Goal: Task Accomplishment & Management: Use online tool/utility

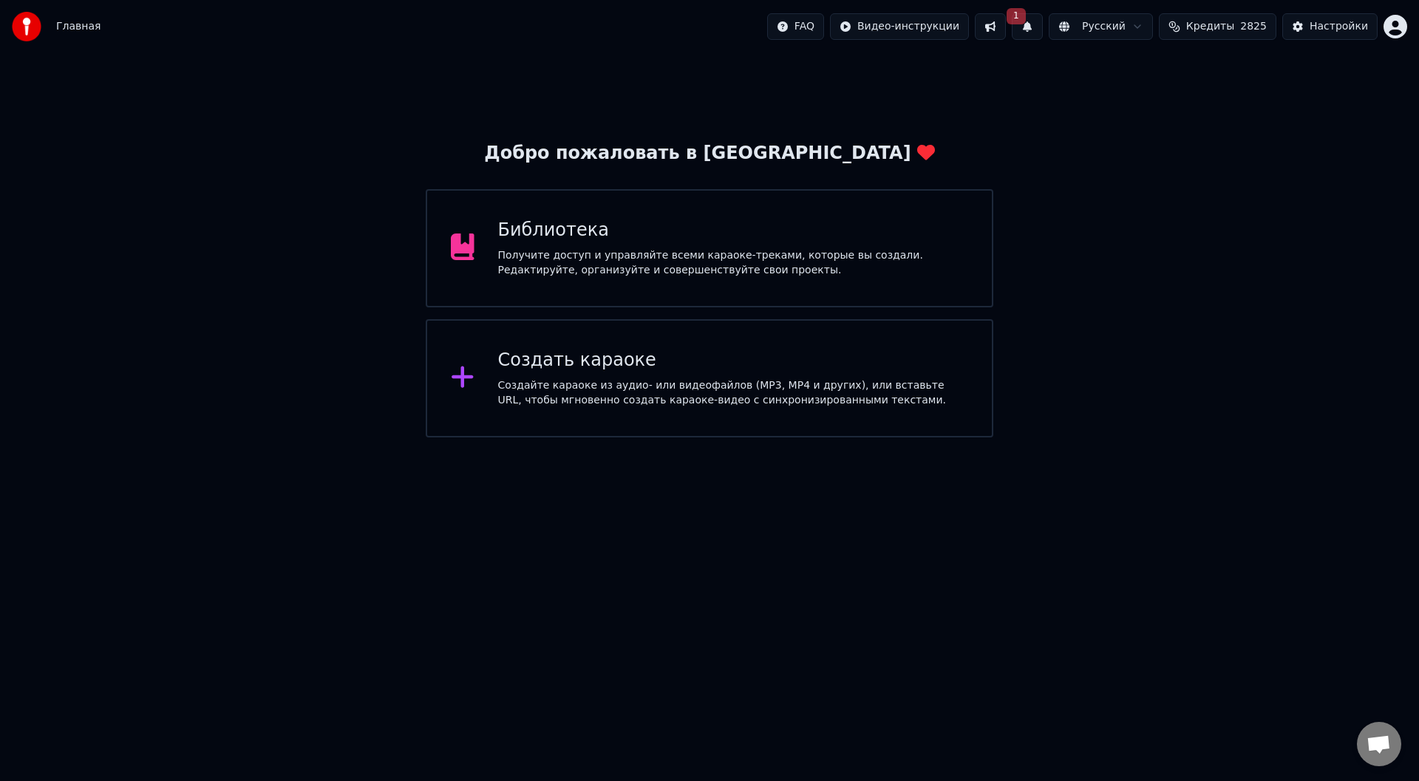
click at [595, 389] on div "Создайте караоке из аудио- или видеофайлов (MP3, MP4 и других), или вставьте UR…" at bounding box center [733, 393] width 471 height 30
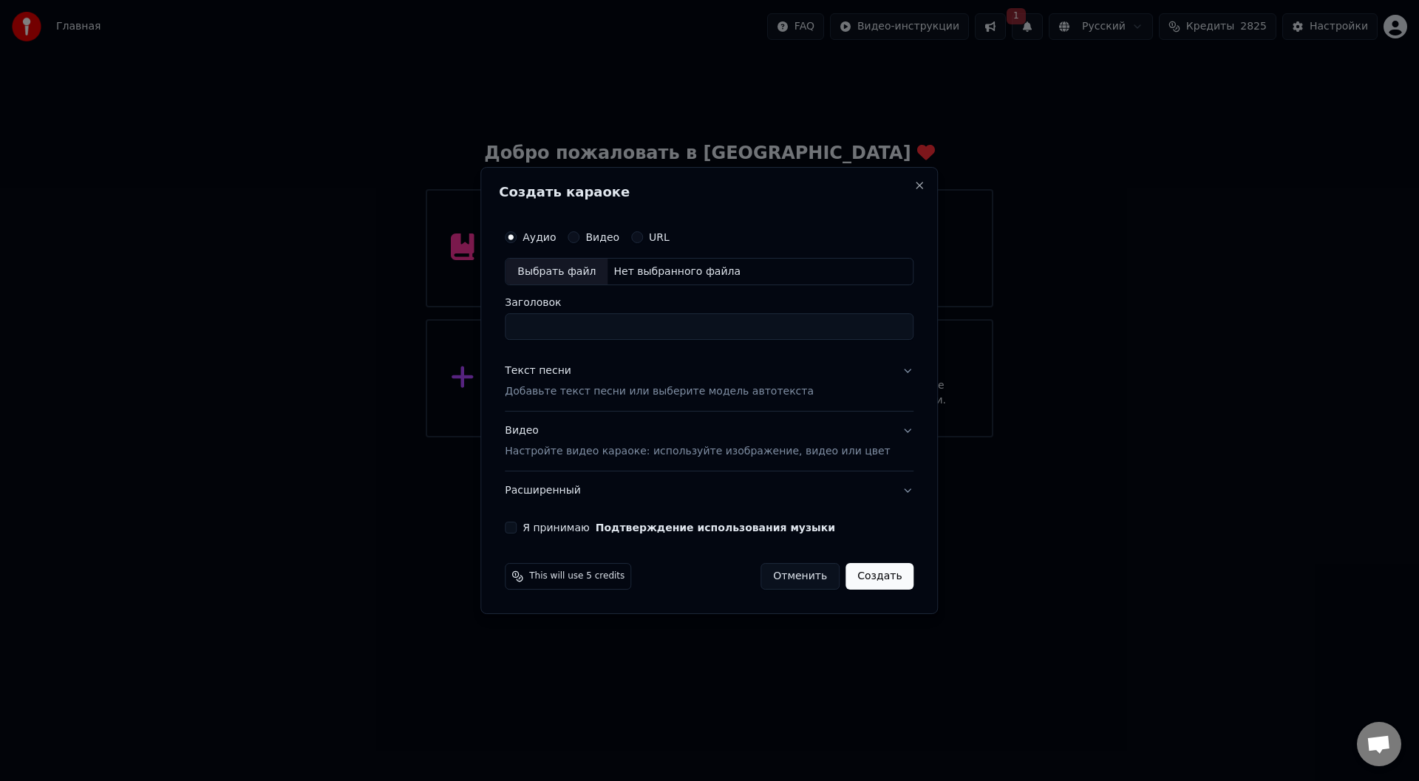
click at [557, 272] on div "Выбрать файл" at bounding box center [556, 272] width 102 height 27
type input "**********"
click at [883, 368] on button "Текст песни Добавьте текст песни или выберите модель автотекста" at bounding box center [709, 381] width 409 height 59
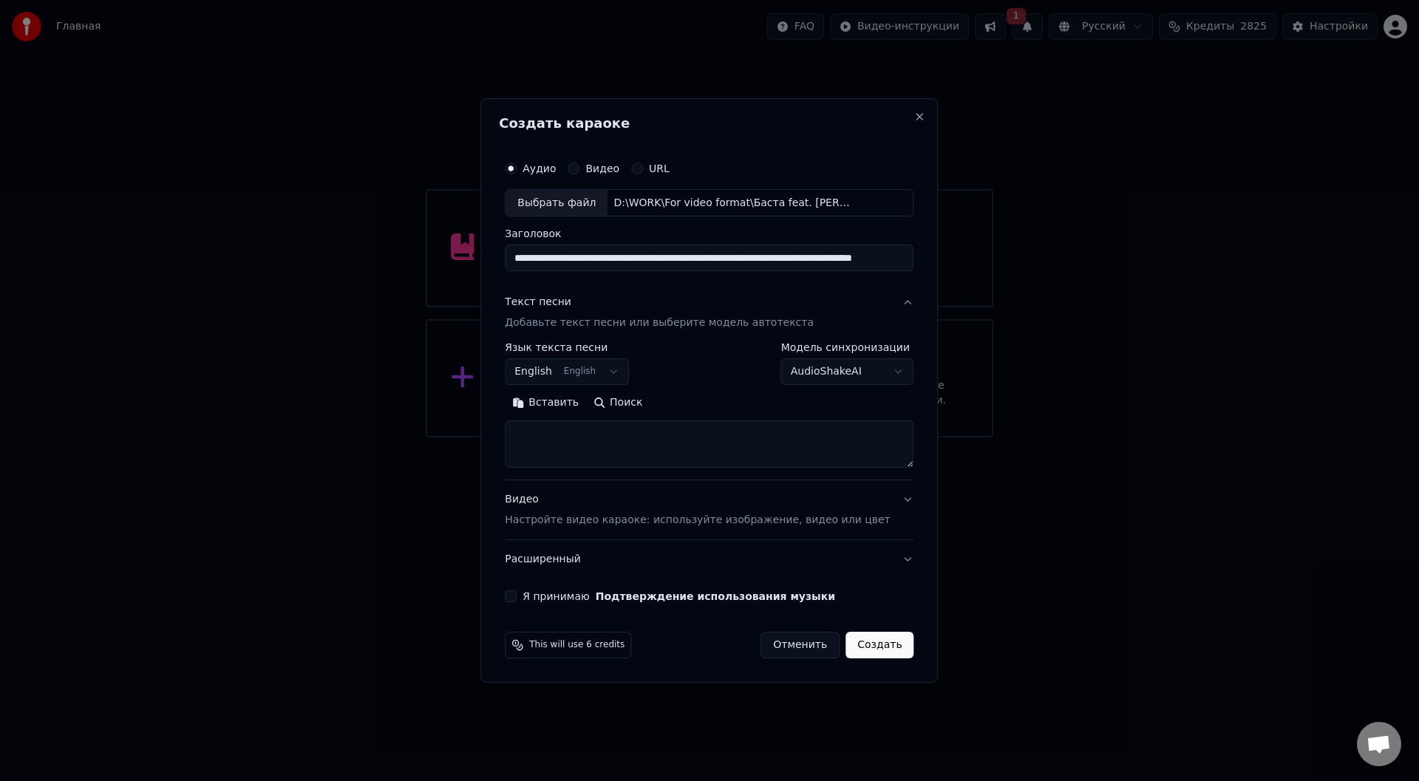
click at [629, 369] on button "English English" at bounding box center [567, 372] width 124 height 27
click at [689, 369] on body "Главная FAQ Видео-инструкции 1 Русский Кредиты 2825 Настройки Добро пожаловать …" at bounding box center [709, 218] width 1419 height 437
click at [574, 404] on button "Вставить" at bounding box center [545, 404] width 81 height 24
click at [711, 403] on button "Развернуть" at bounding box center [697, 404] width 93 height 24
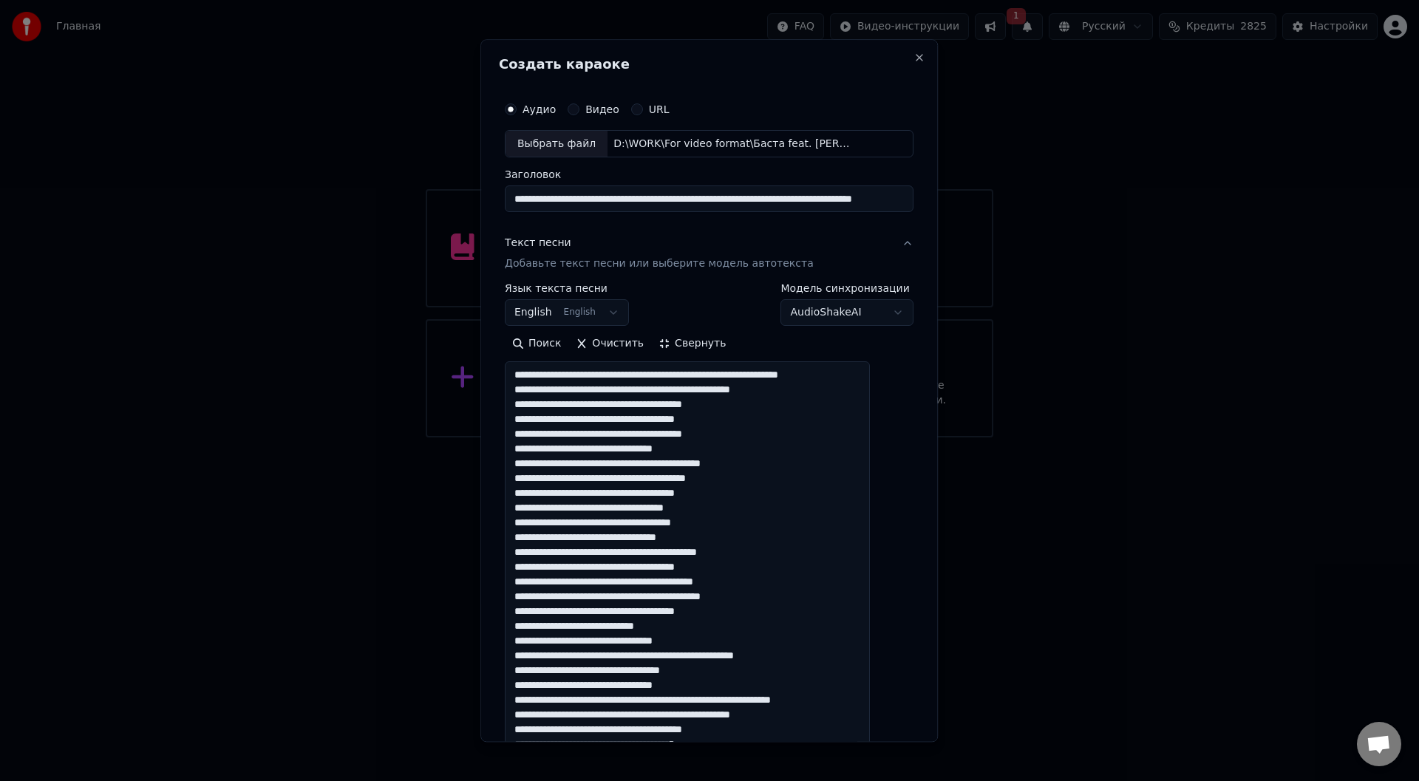
type textarea "**********"
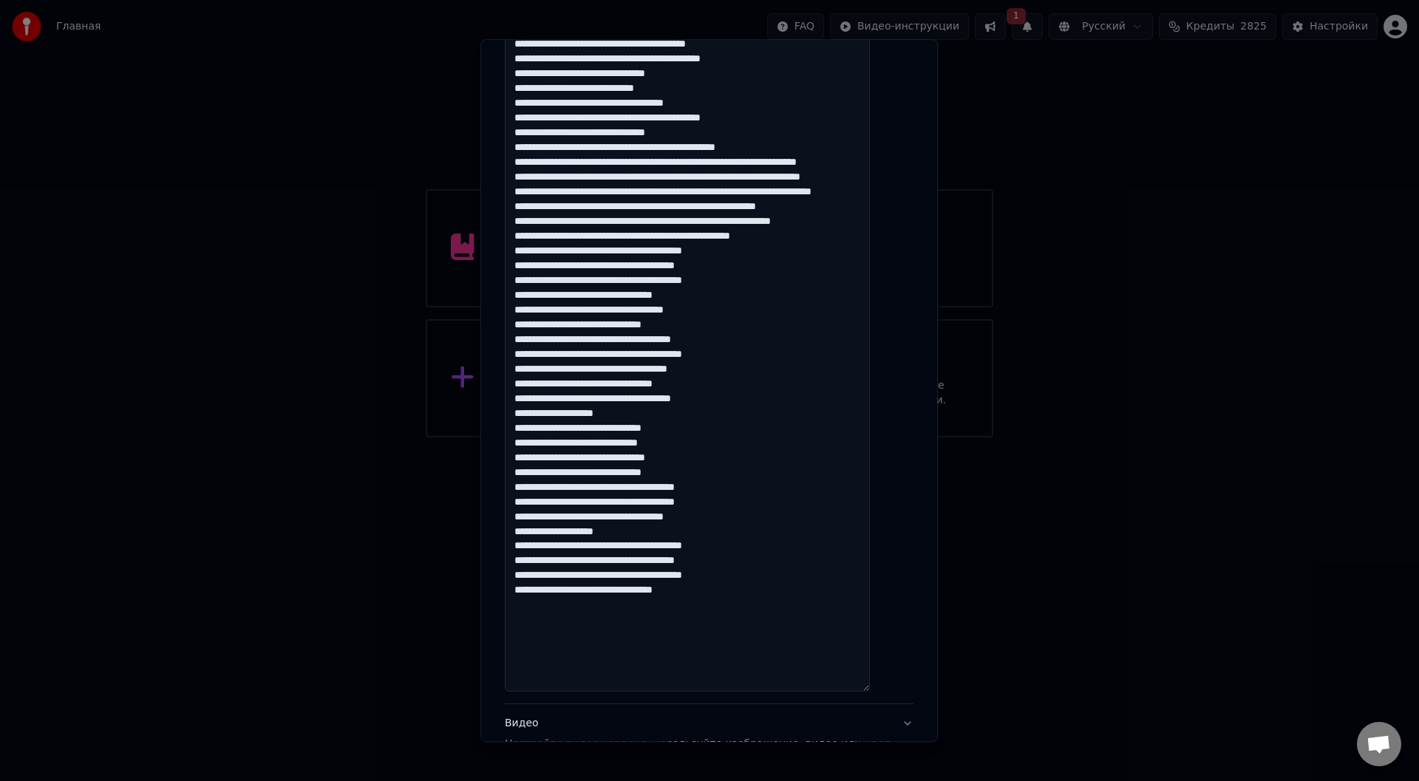
scroll to position [909, 0]
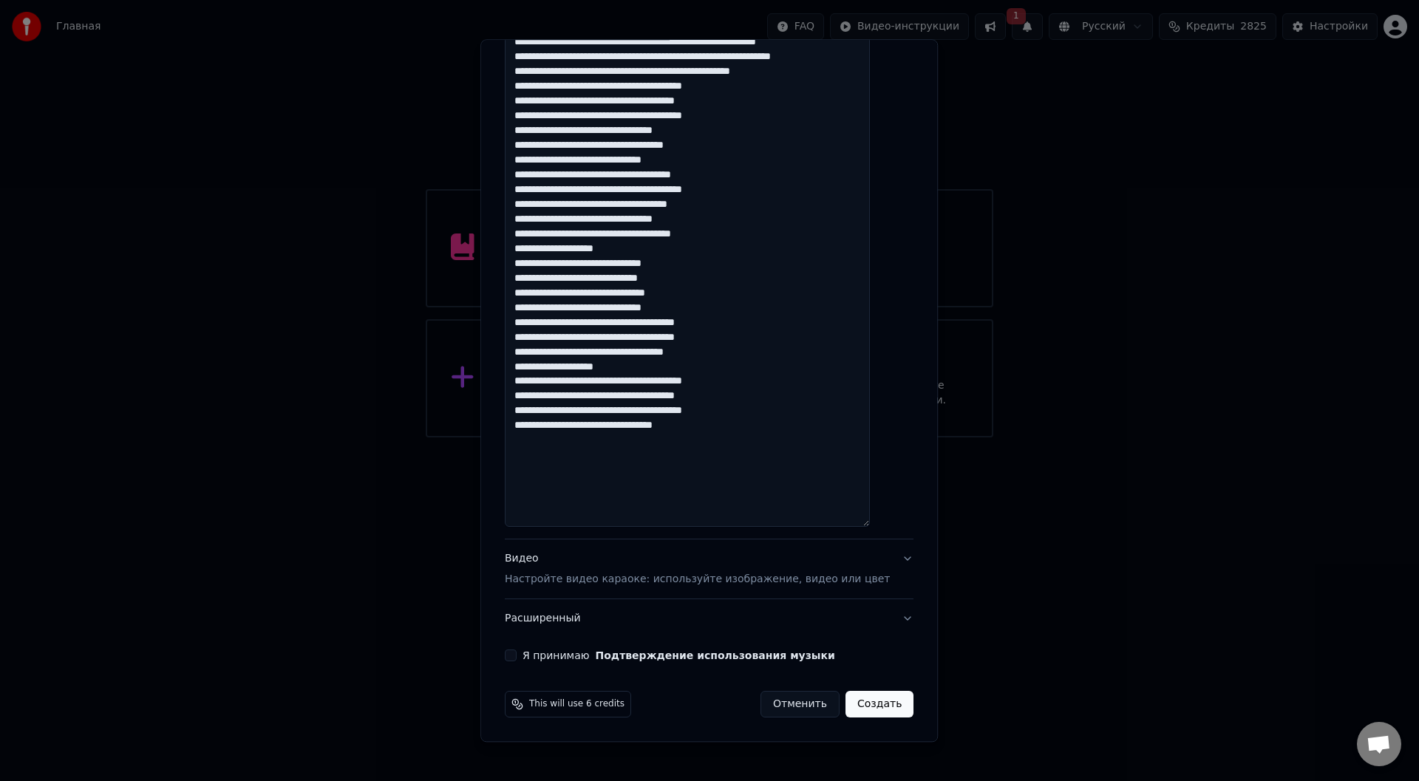
click at [516, 655] on button "Я принимаю Подтверждение использования музыки" at bounding box center [511, 656] width 12 height 12
click at [867, 706] on button "Создать" at bounding box center [879, 705] width 68 height 27
select select "**"
type textarea "**********"
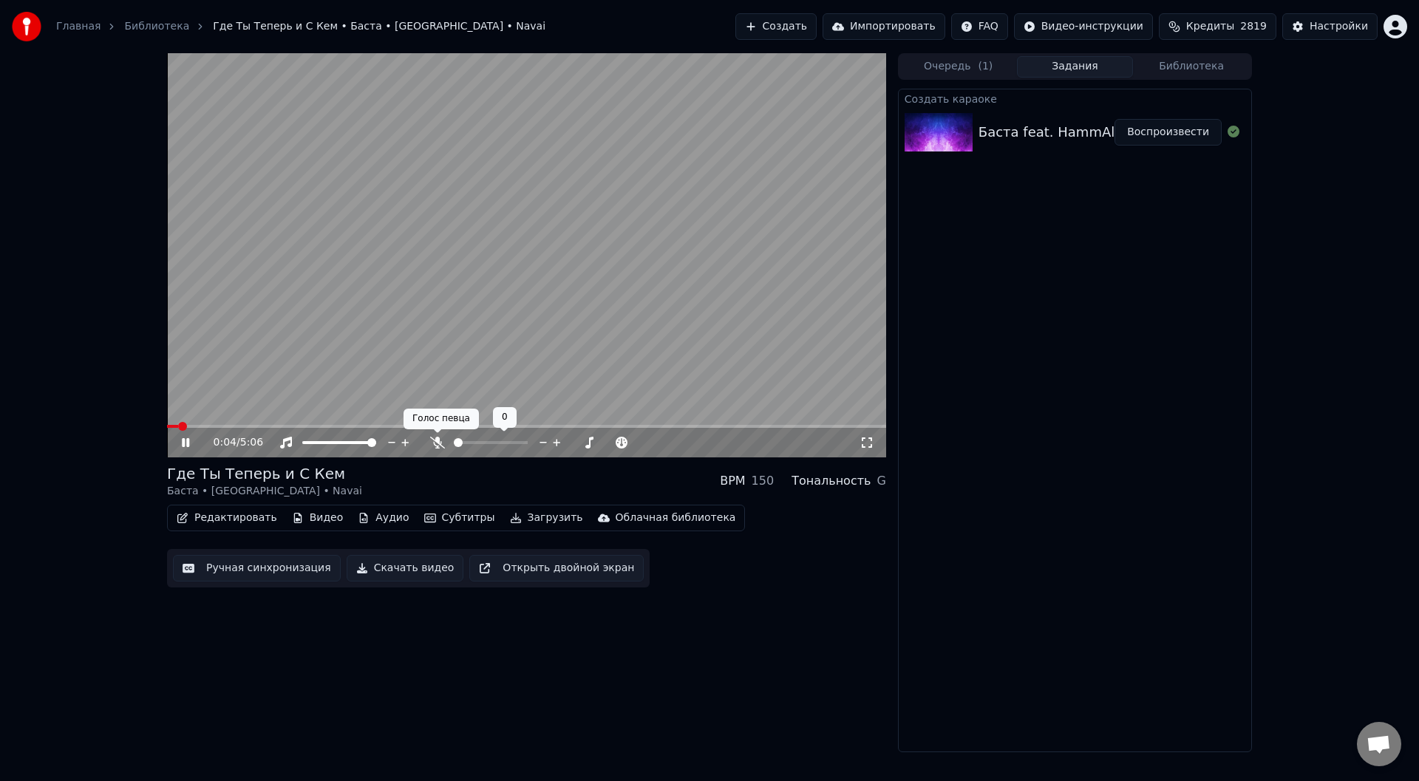
click at [438, 443] on icon at bounding box center [437, 443] width 15 height 12
click at [242, 571] on button "Ручная синхронизация" at bounding box center [257, 568] width 168 height 27
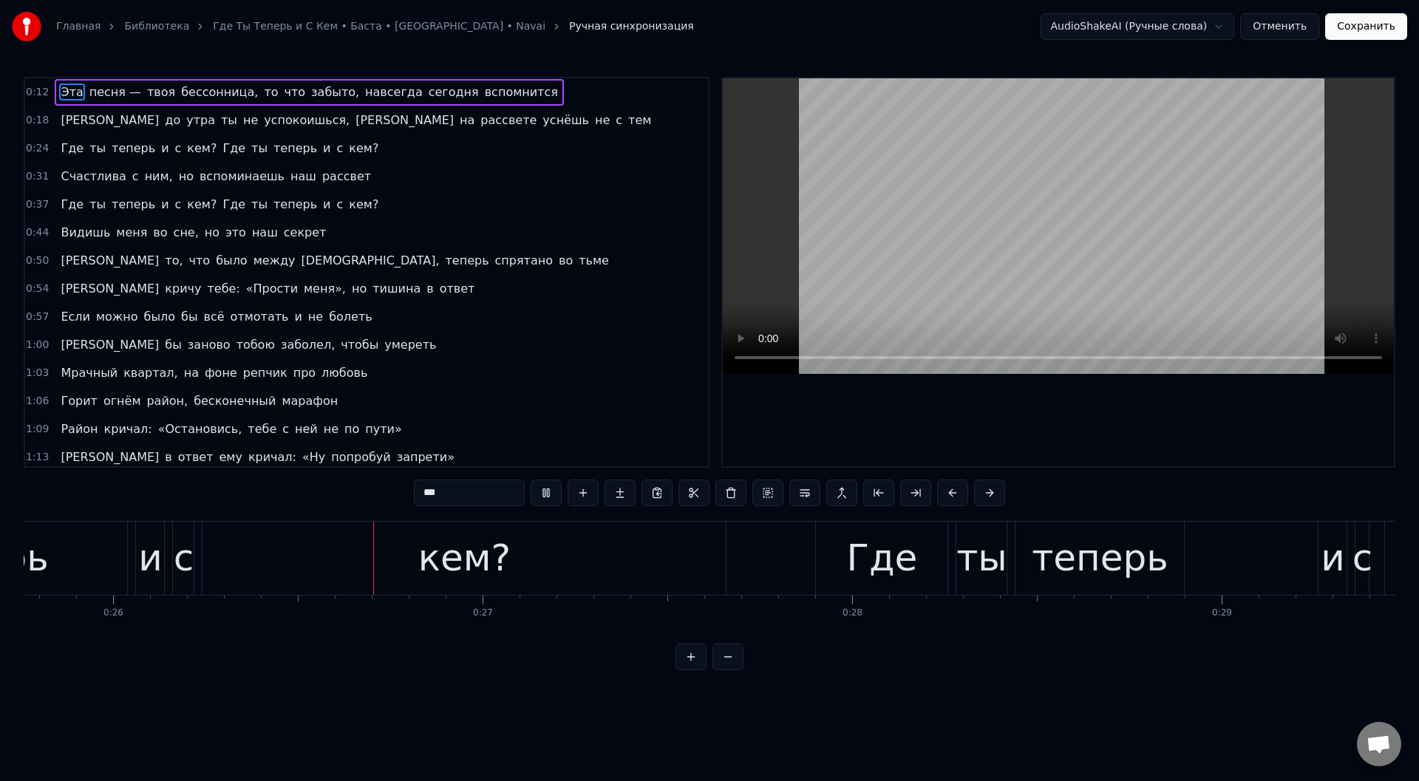
scroll to position [0, 9569]
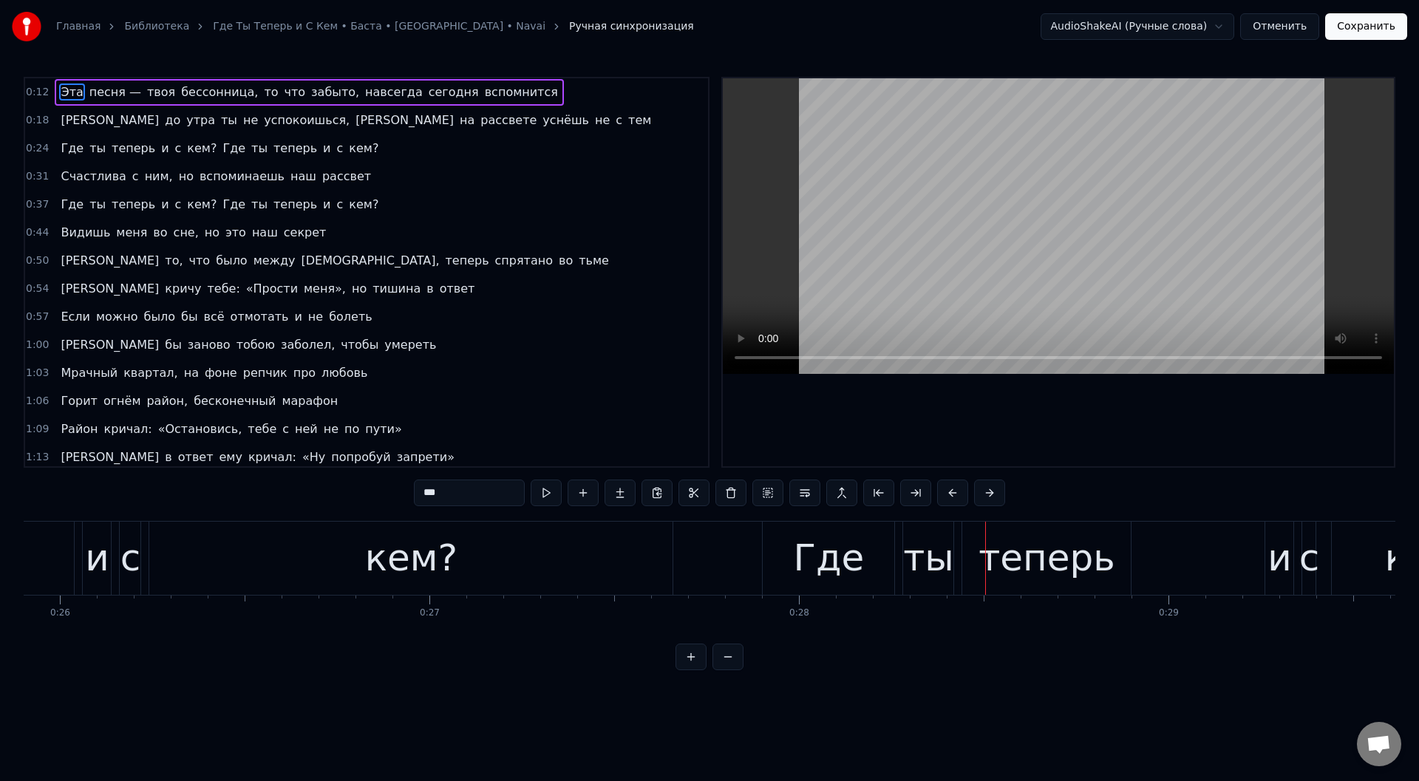
click at [385, 558] on div "кем?" at bounding box center [411, 557] width 92 height 55
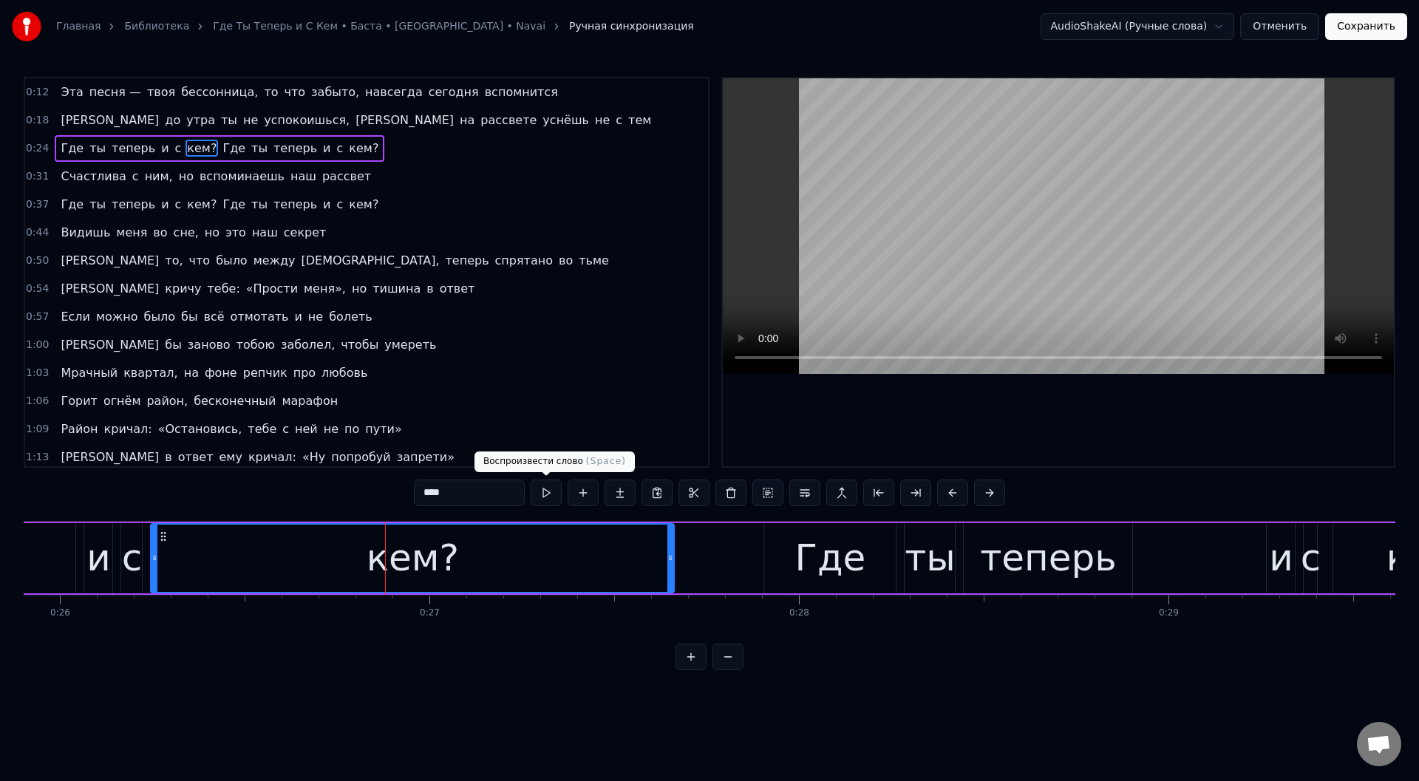
click at [545, 492] on button at bounding box center [545, 492] width 31 height 27
click at [545, 491] on button at bounding box center [545, 492] width 31 height 27
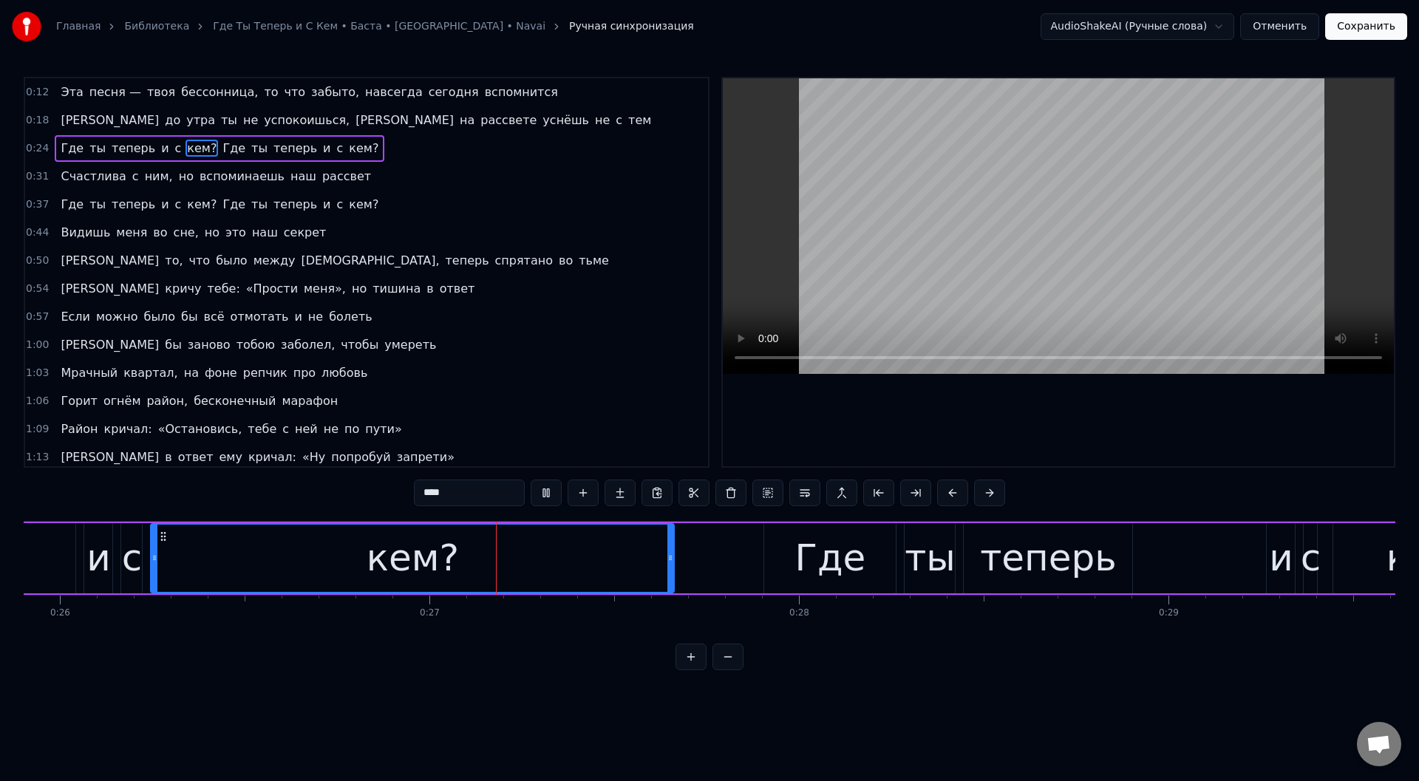
click at [545, 491] on button at bounding box center [545, 492] width 31 height 27
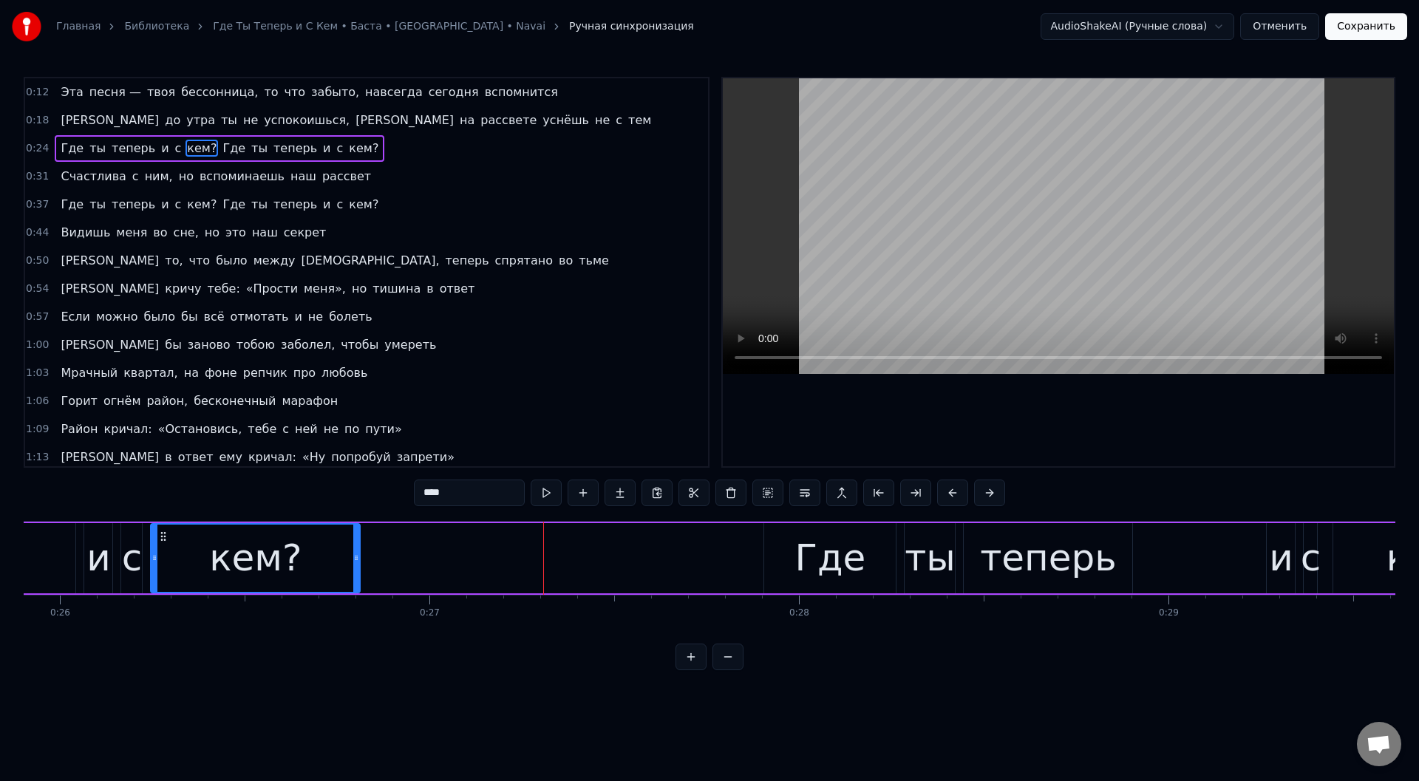
drag, startPoint x: 673, startPoint y: 553, endPoint x: 358, endPoint y: 554, distance: 314.7
click at [358, 554] on icon at bounding box center [356, 558] width 6 height 12
type input "******"
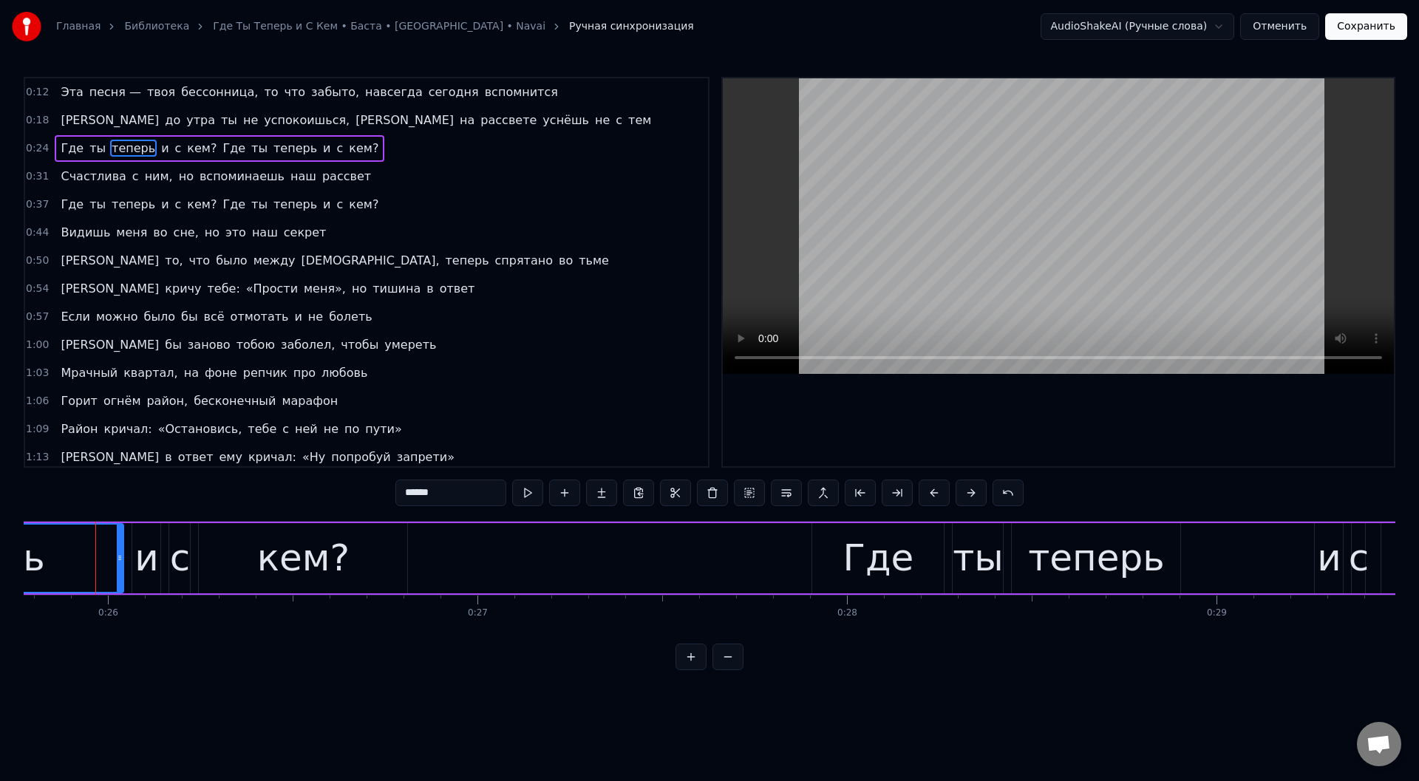
scroll to position [0, 9518]
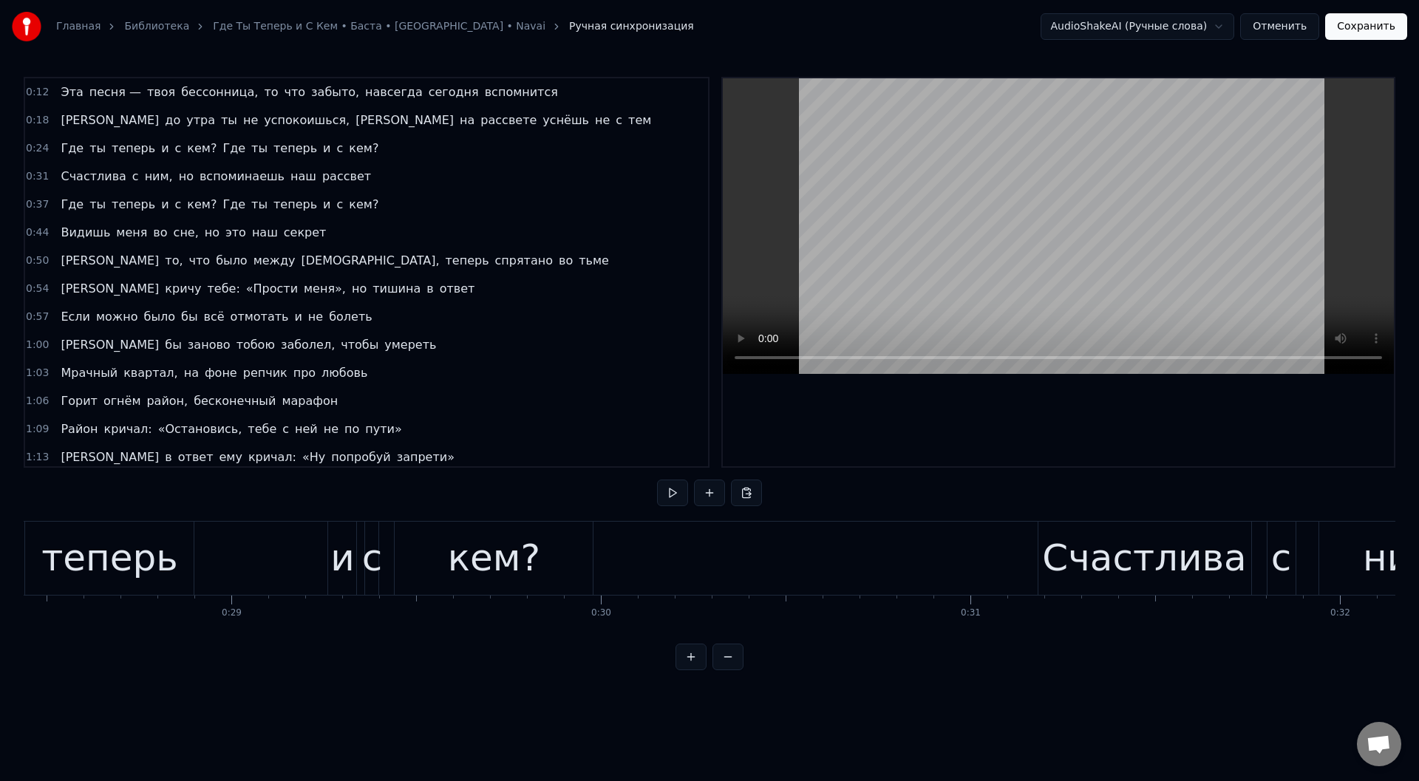
scroll to position [0, 10567]
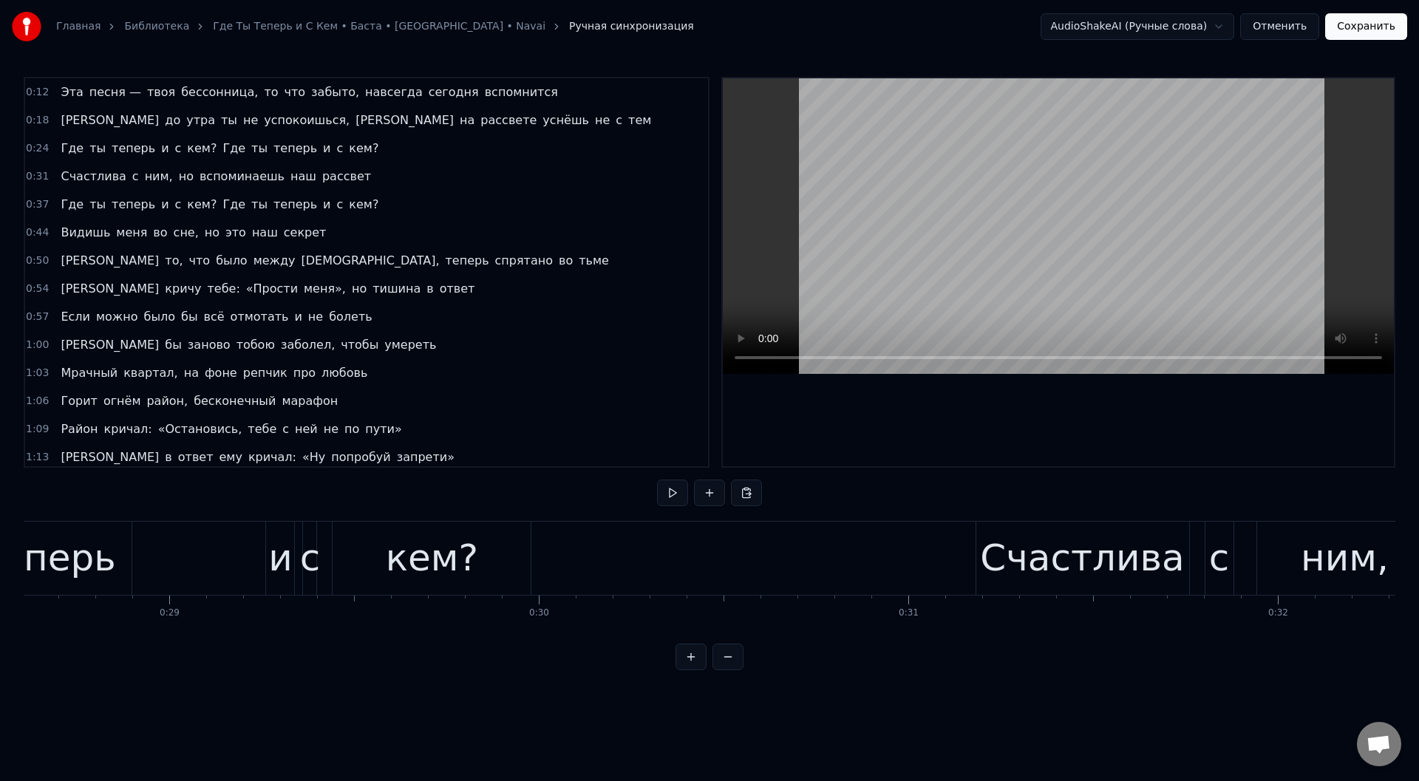
click at [366, 550] on div "кем?" at bounding box center [431, 558] width 198 height 73
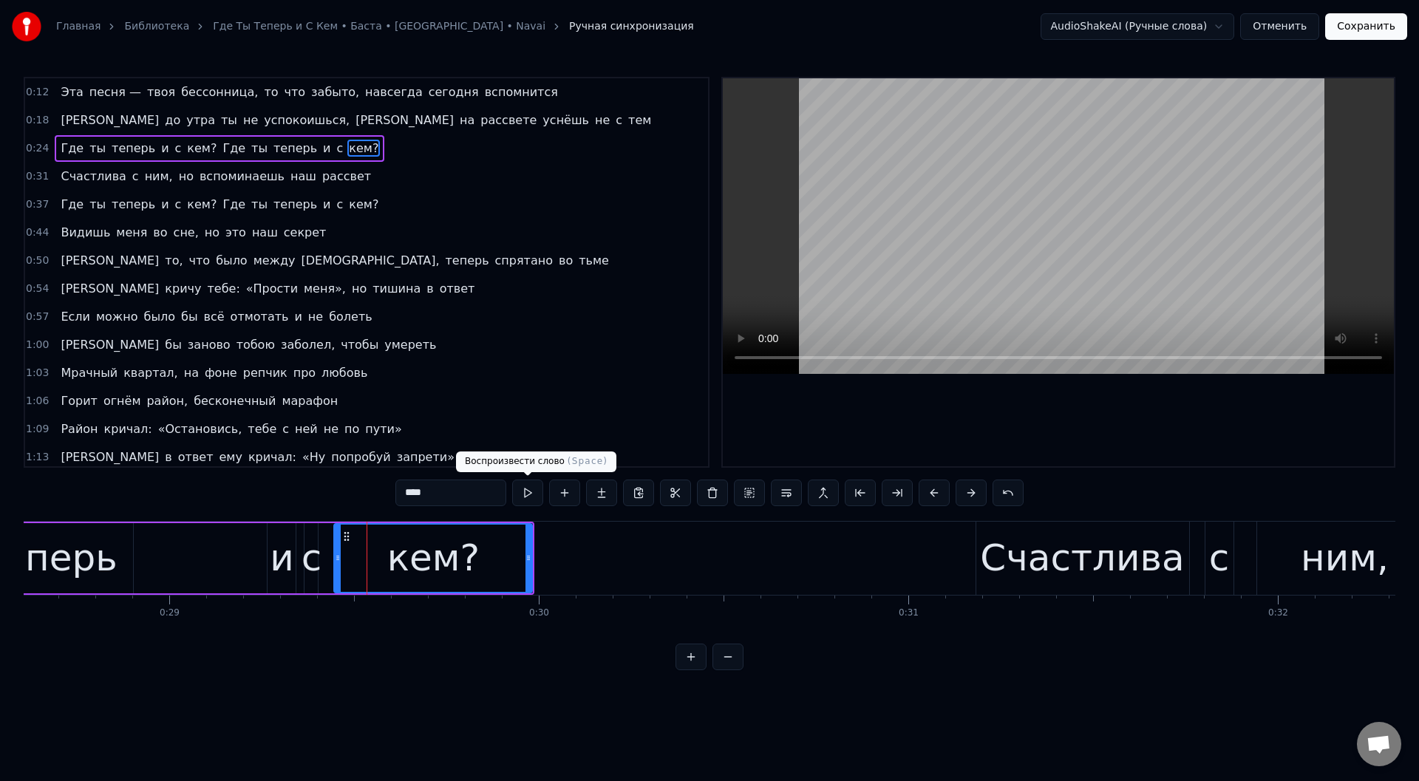
click at [525, 495] on button at bounding box center [527, 492] width 31 height 27
click at [526, 495] on button at bounding box center [527, 492] width 31 height 27
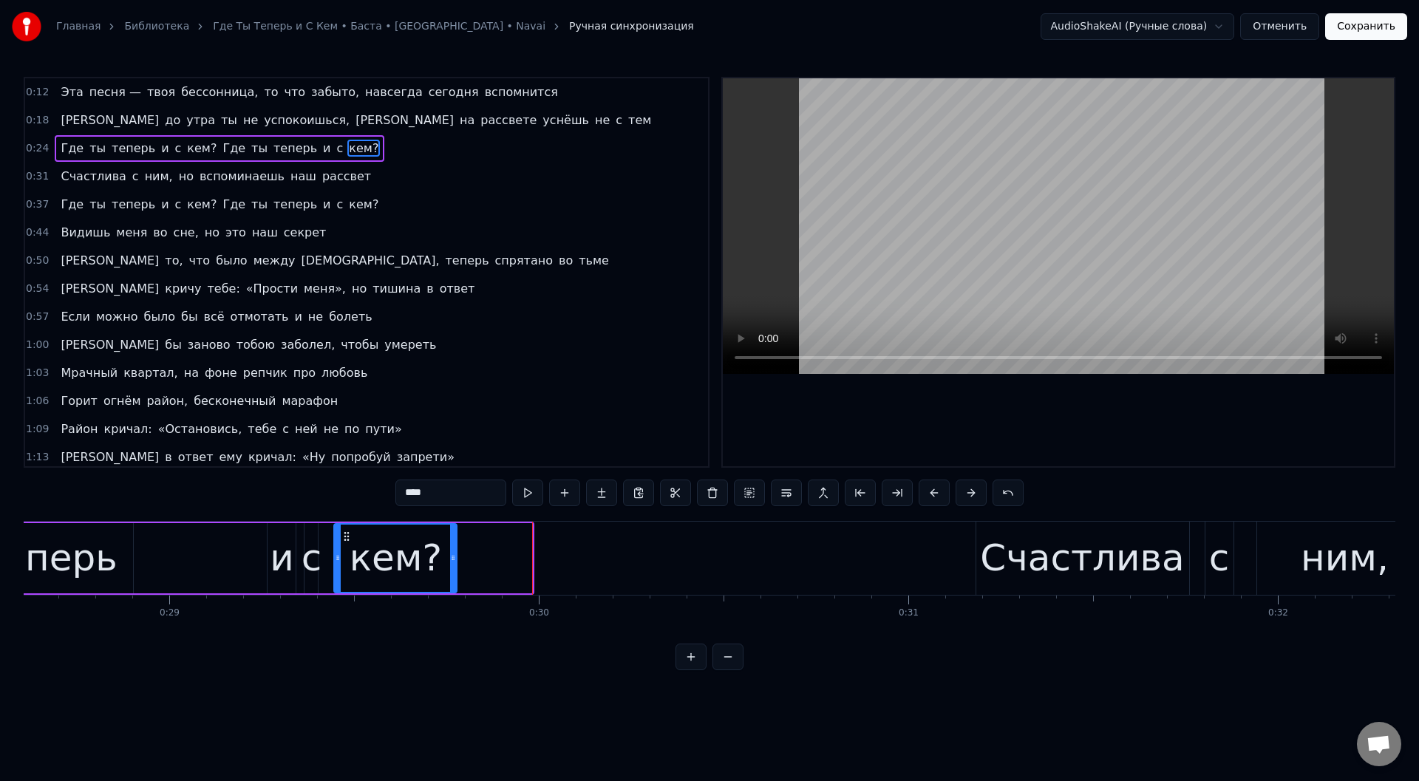
drag, startPoint x: 529, startPoint y: 552, endPoint x: 454, endPoint y: 556, distance: 75.5
click at [454, 556] on icon at bounding box center [453, 558] width 6 height 12
click at [116, 570] on div "теперь" at bounding box center [49, 558] width 168 height 70
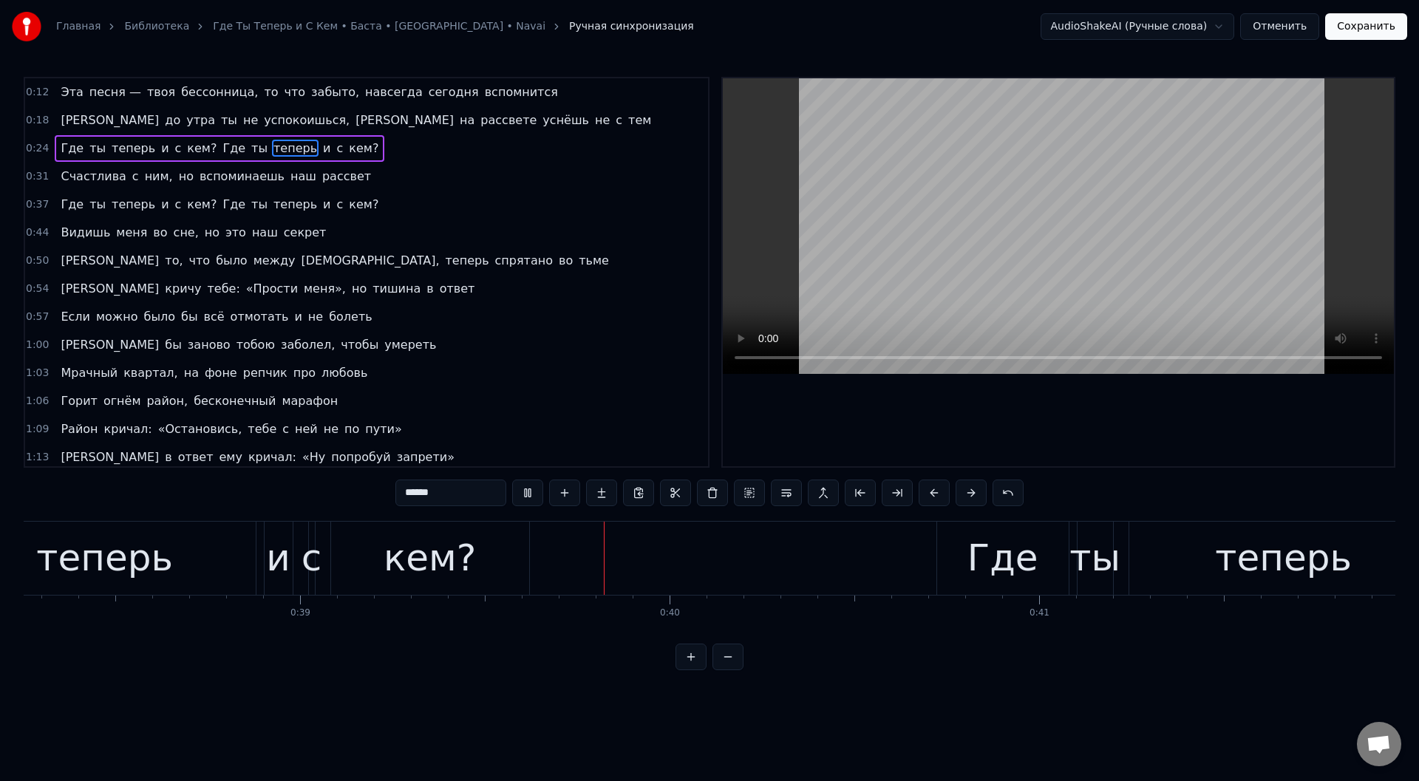
scroll to position [0, 14426]
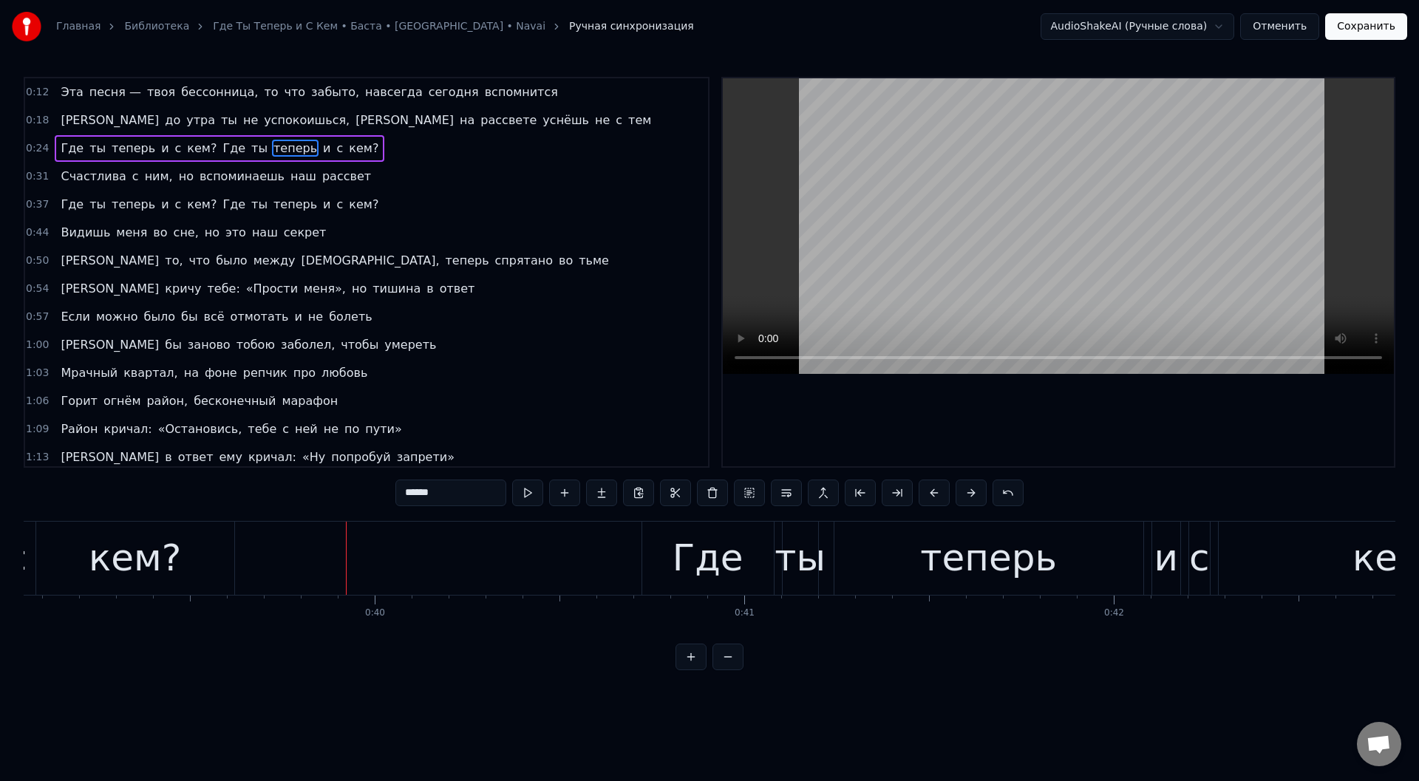
click at [137, 564] on div "кем?" at bounding box center [135, 557] width 92 height 55
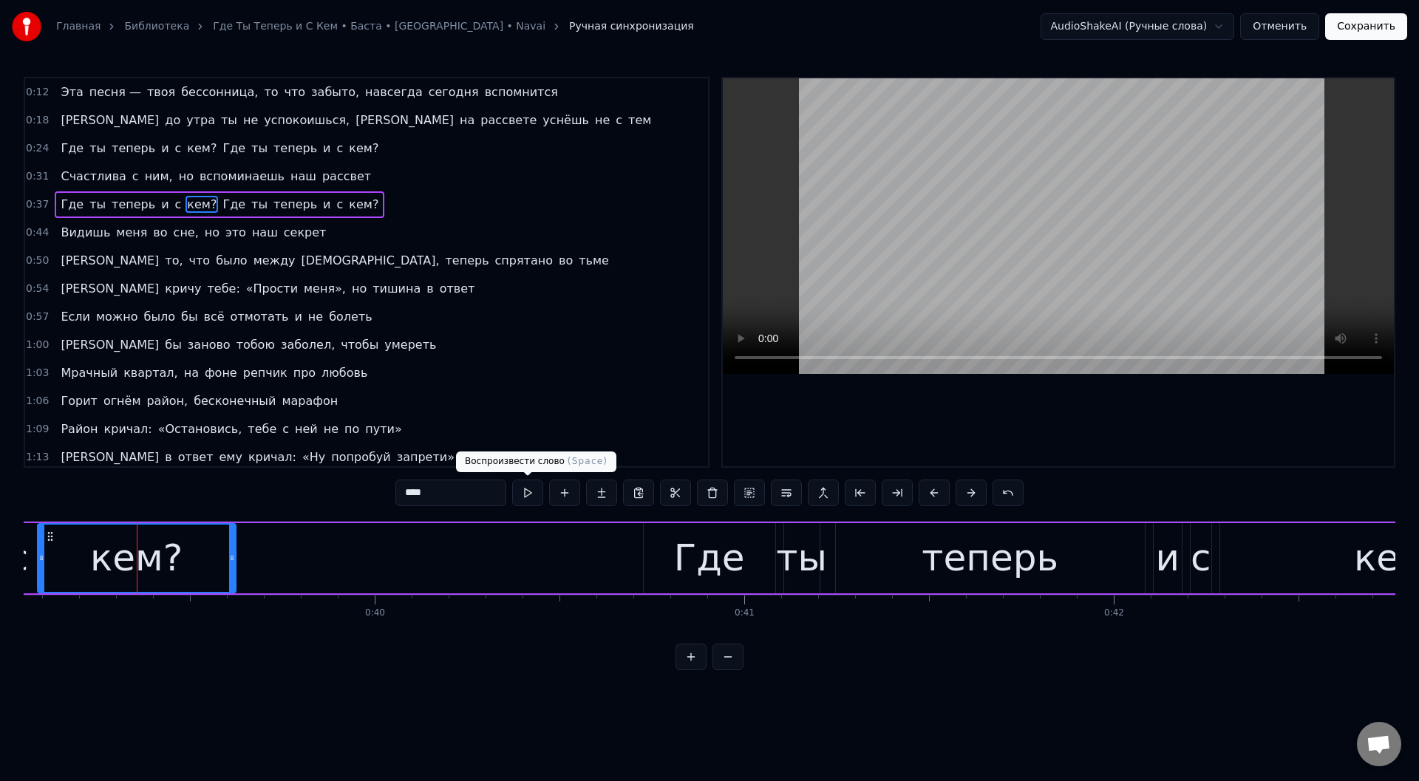
click at [529, 491] on button at bounding box center [527, 492] width 31 height 27
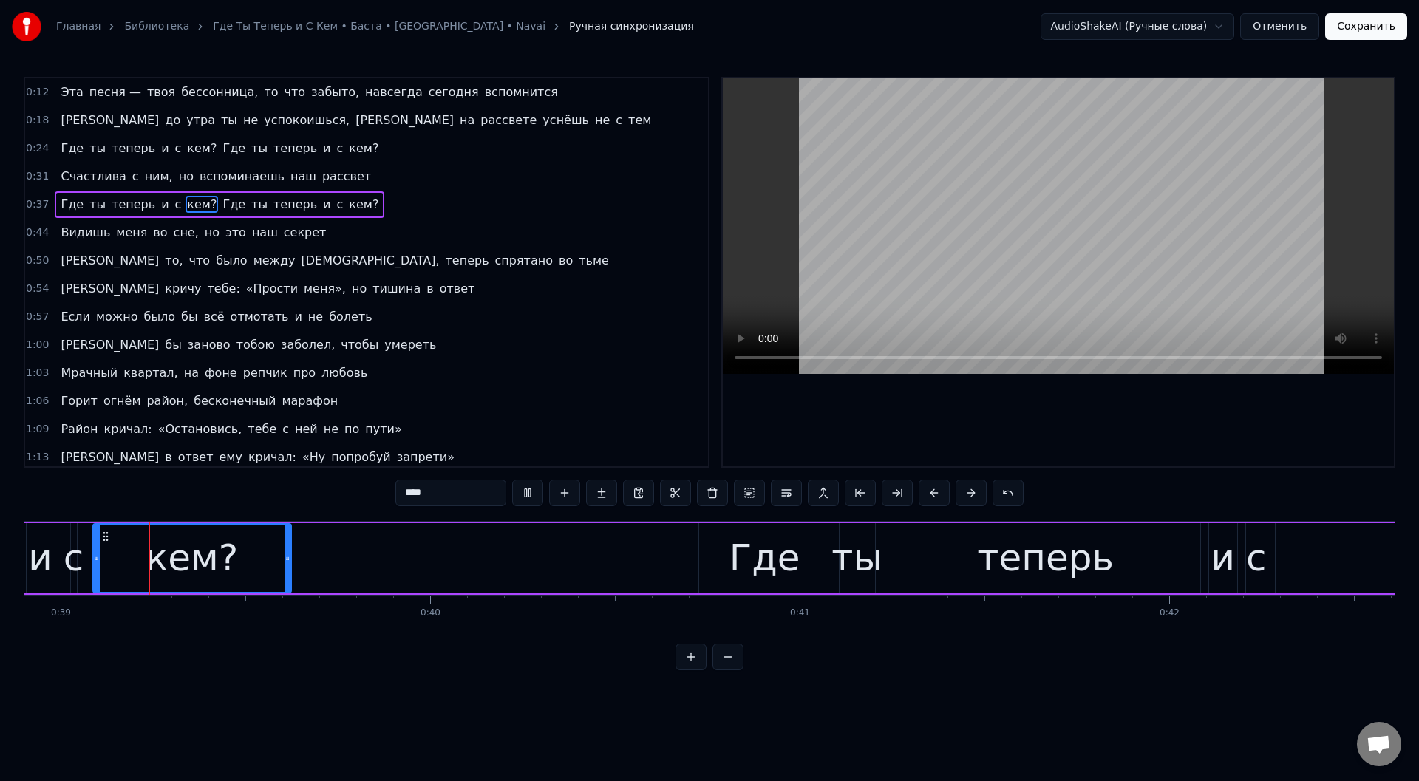
scroll to position [0, 14363]
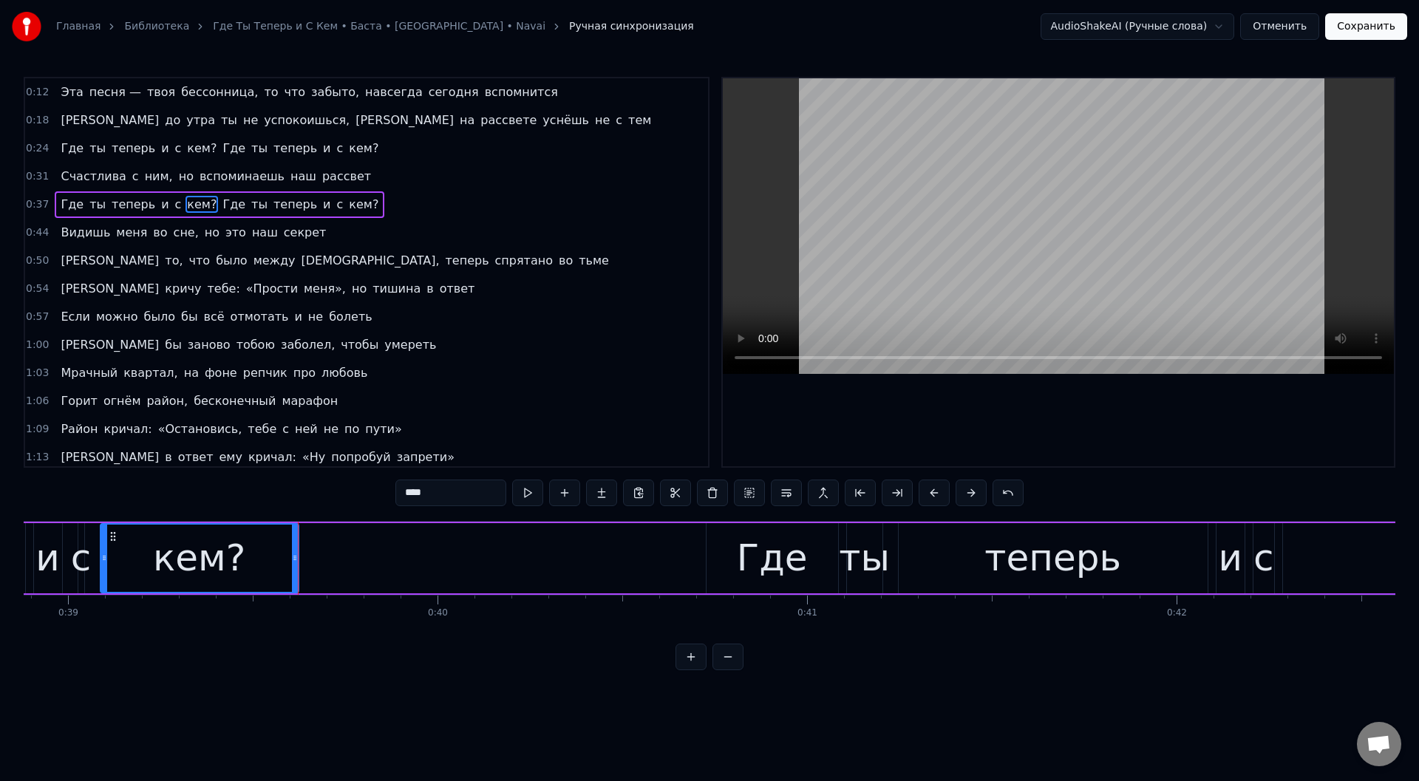
click at [529, 491] on button at bounding box center [527, 492] width 31 height 27
drag, startPoint x: 295, startPoint y: 564, endPoint x: 247, endPoint y: 564, distance: 48.0
click at [247, 564] on div at bounding box center [247, 558] width 6 height 67
click at [524, 492] on button at bounding box center [527, 492] width 31 height 27
click at [45, 559] on div "и" at bounding box center [47, 557] width 24 height 55
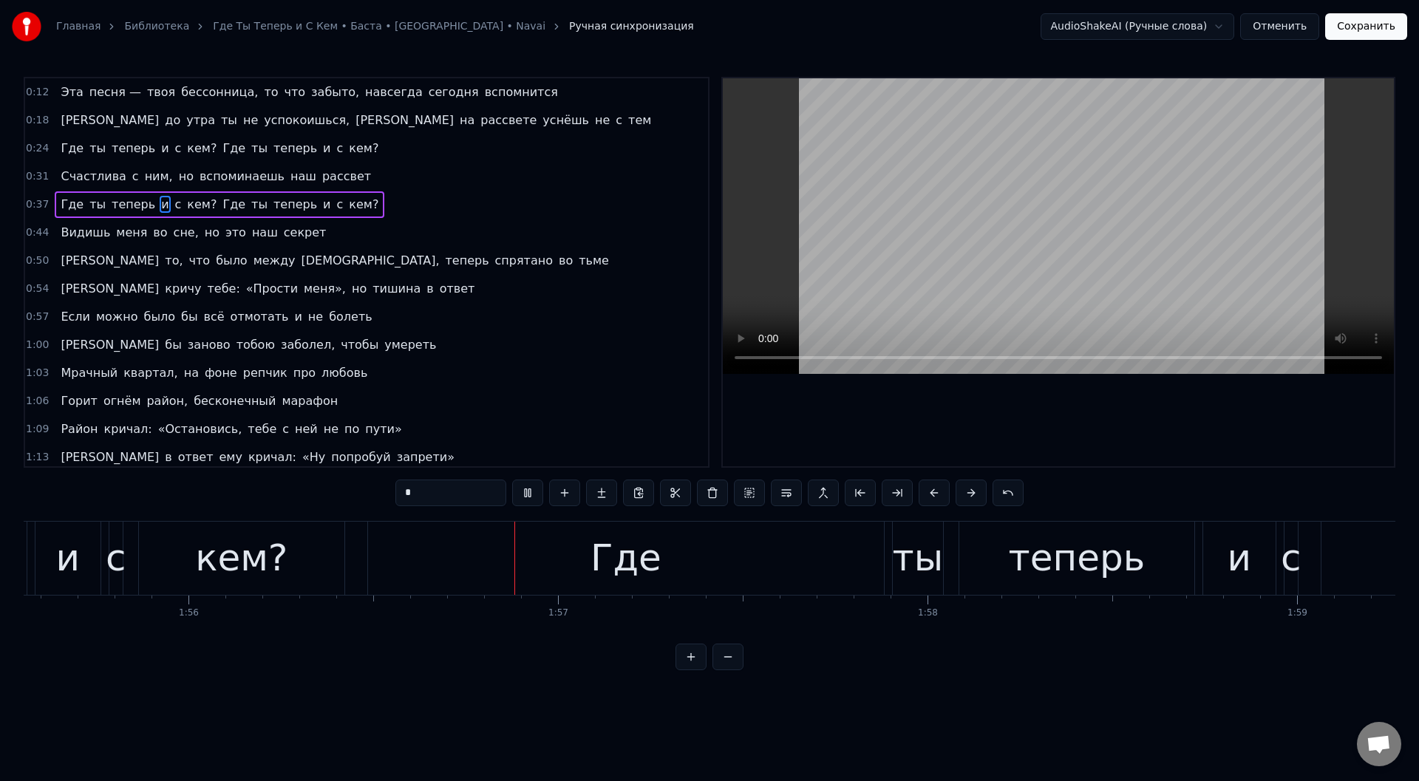
scroll to position [0, 42872]
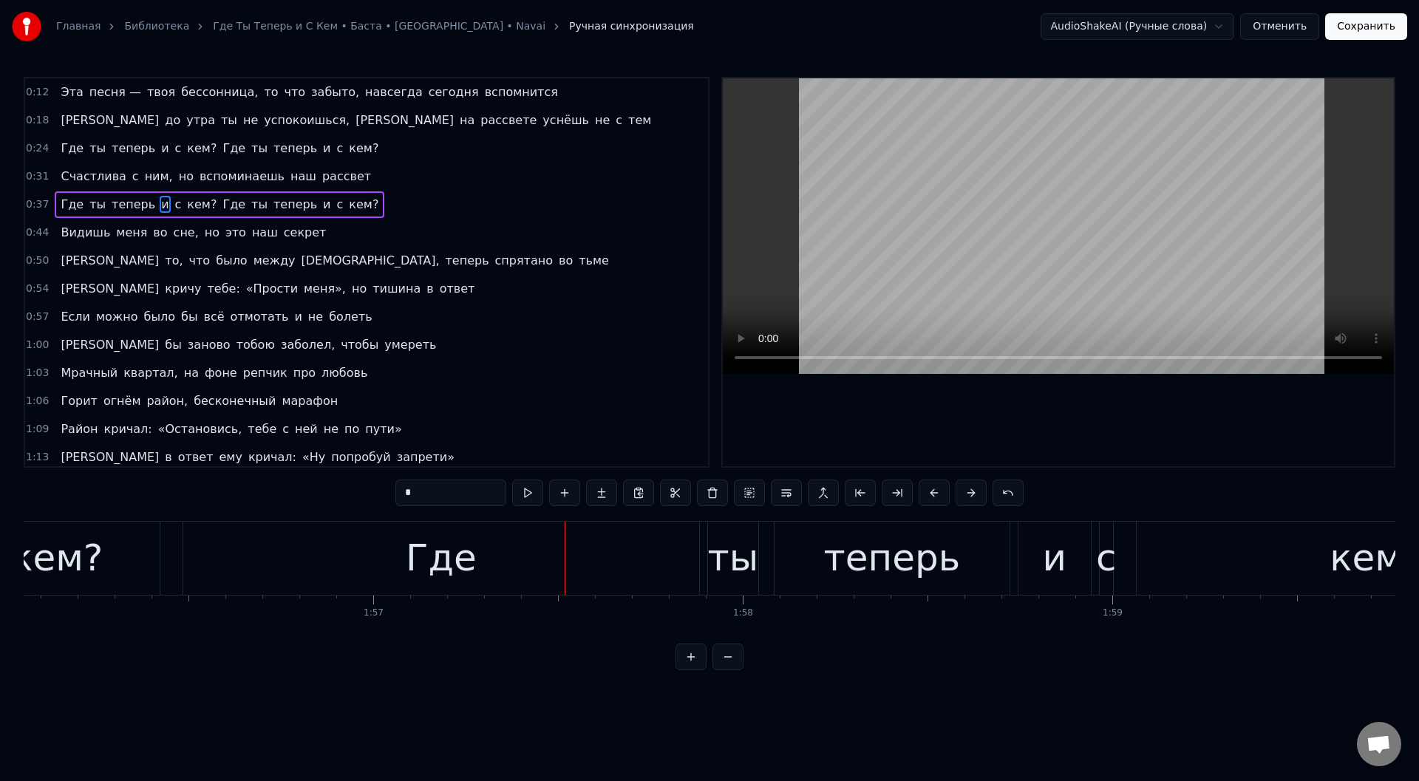
click at [88, 543] on div "кем?" at bounding box center [56, 557] width 92 height 55
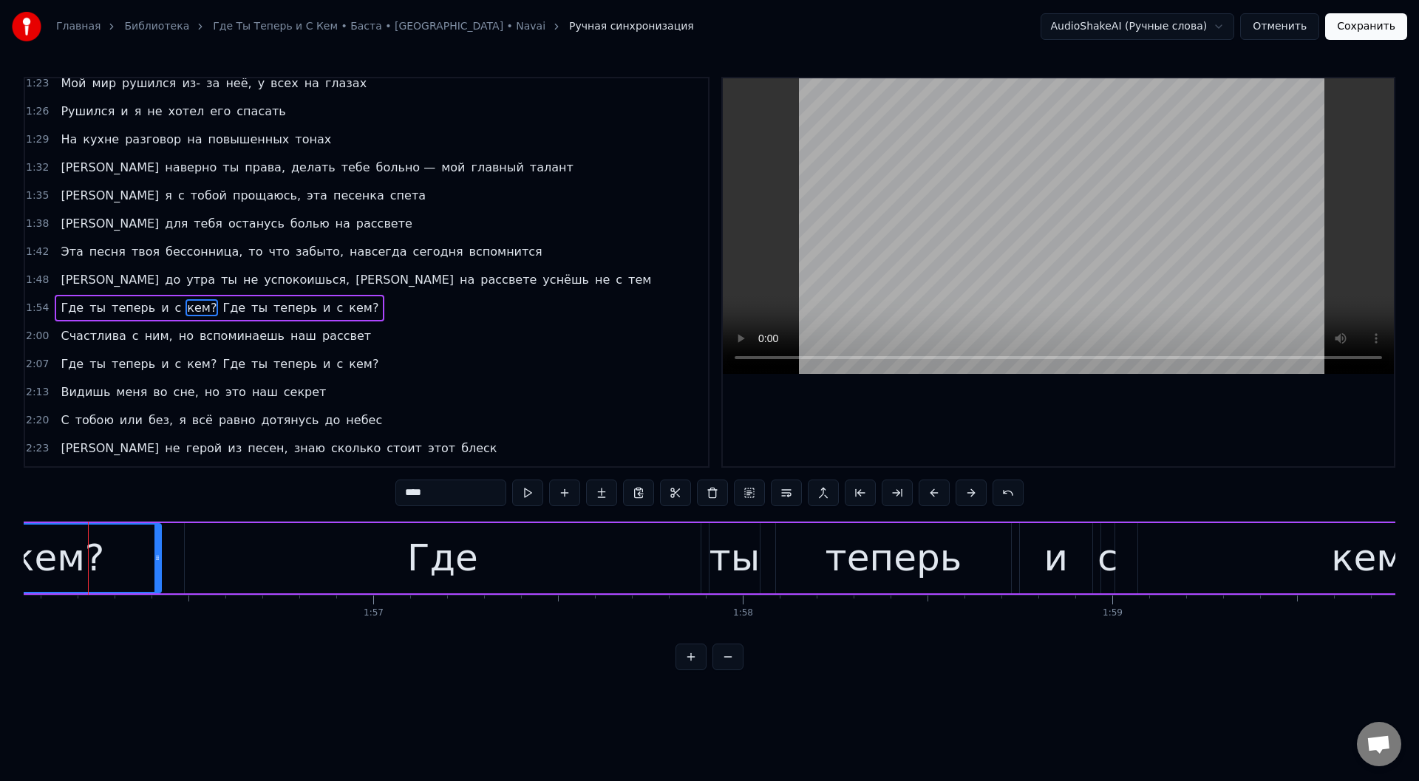
scroll to position [0, 42862]
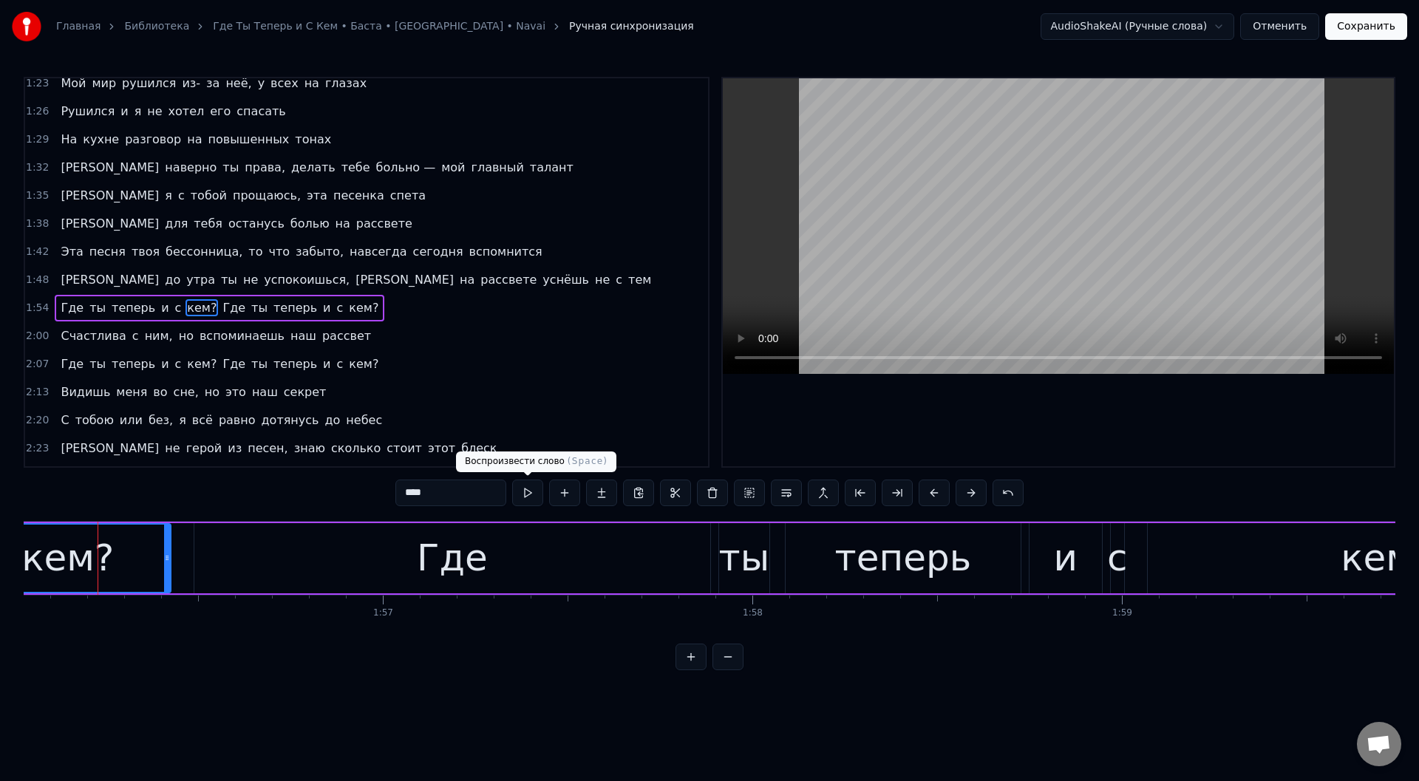
click at [529, 485] on button at bounding box center [527, 492] width 31 height 27
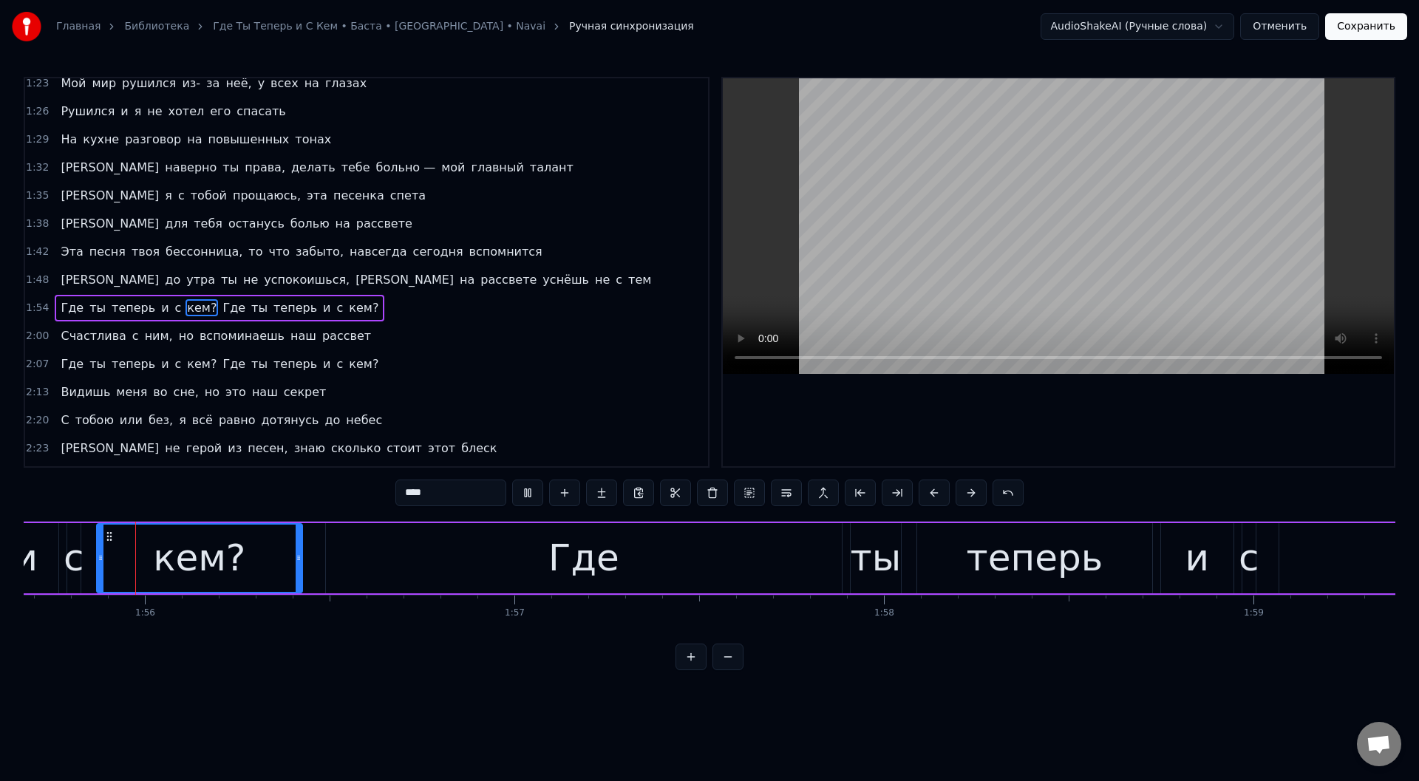
scroll to position [0, 42727]
click at [529, 485] on button at bounding box center [527, 492] width 31 height 27
click at [35, 553] on div "и" at bounding box center [30, 557] width 24 height 55
type input "*"
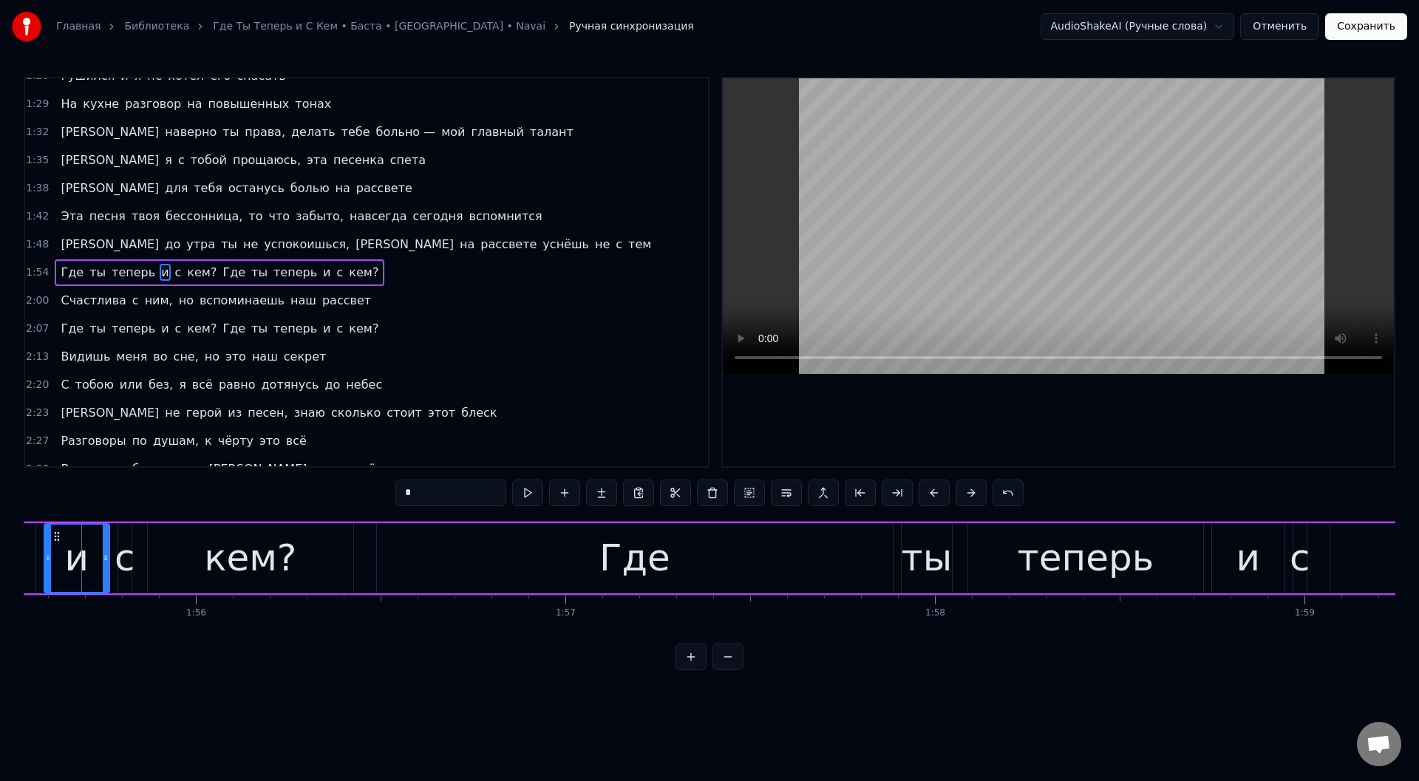
scroll to position [0, 42664]
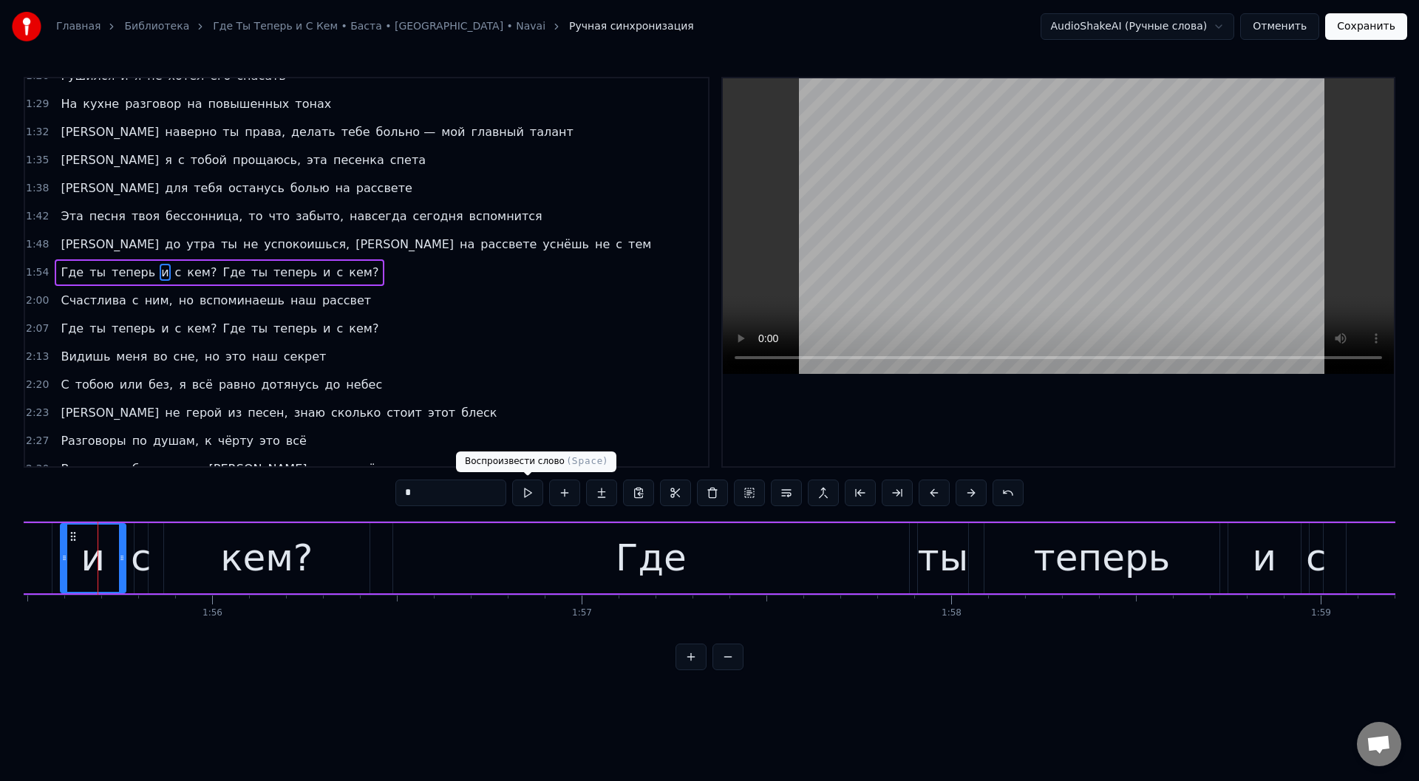
click at [530, 493] on button at bounding box center [527, 492] width 31 height 27
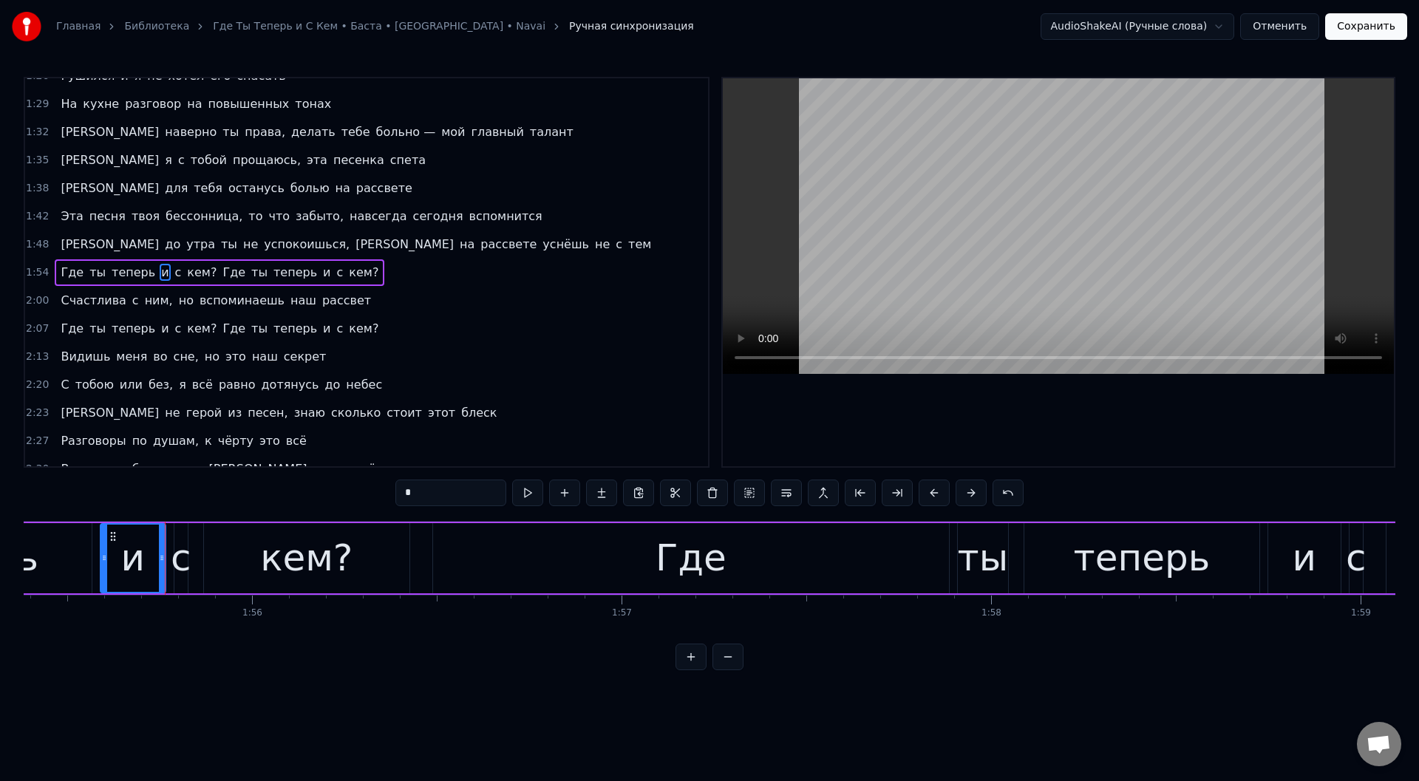
click at [530, 494] on button at bounding box center [527, 492] width 31 height 27
click at [191, 565] on div "Где ты теперь и с кем? Где ты теперь и с кем?" at bounding box center [772, 558] width 2190 height 73
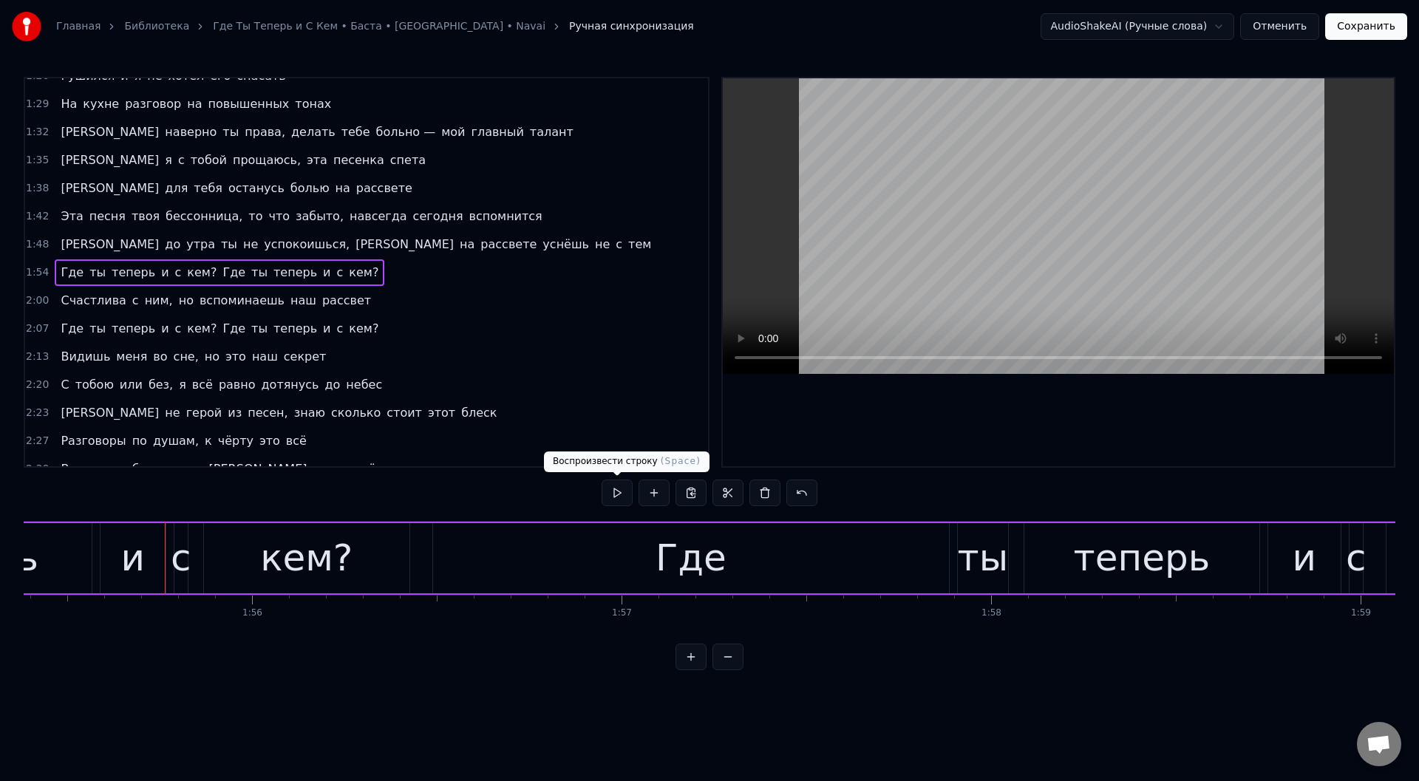
click at [620, 494] on button at bounding box center [616, 492] width 31 height 27
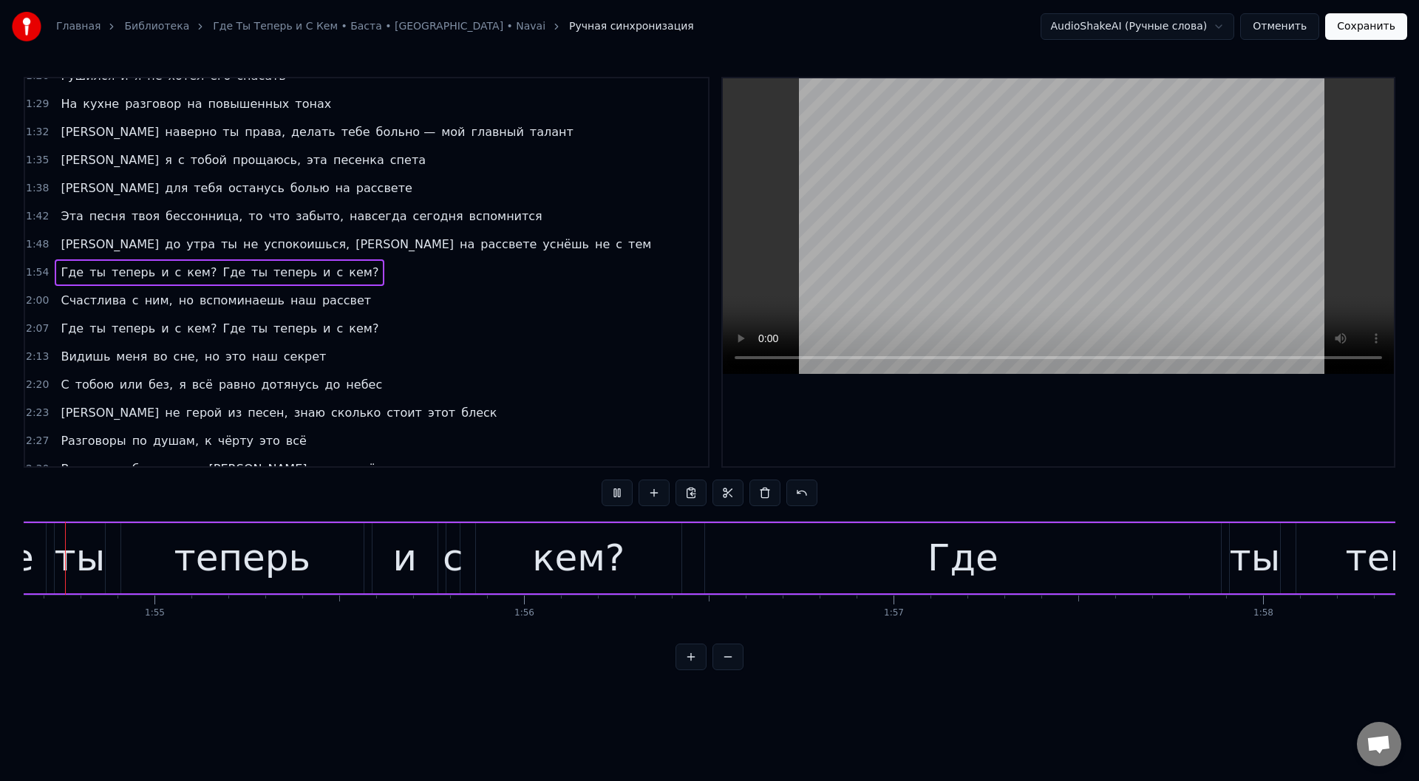
scroll to position [0, 42279]
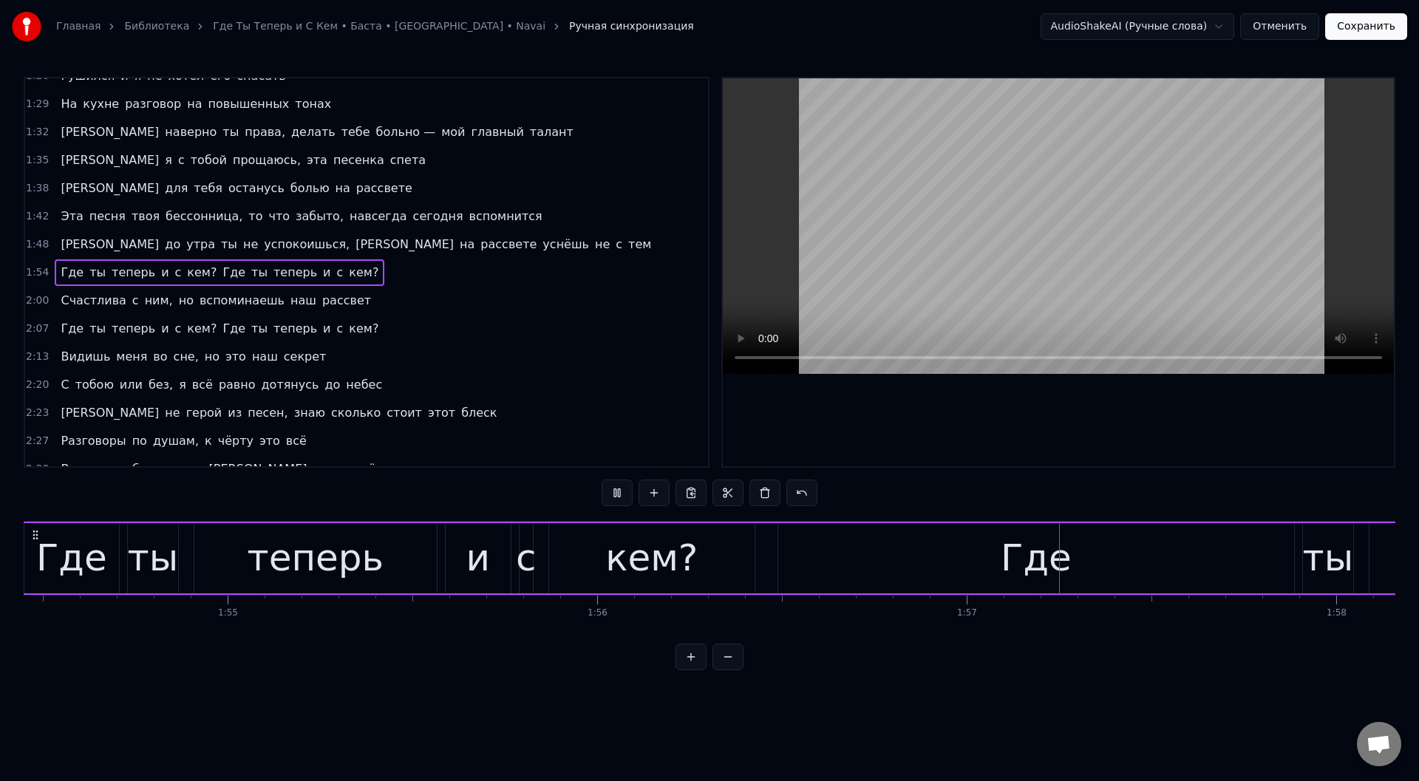
click at [620, 494] on button at bounding box center [616, 492] width 31 height 27
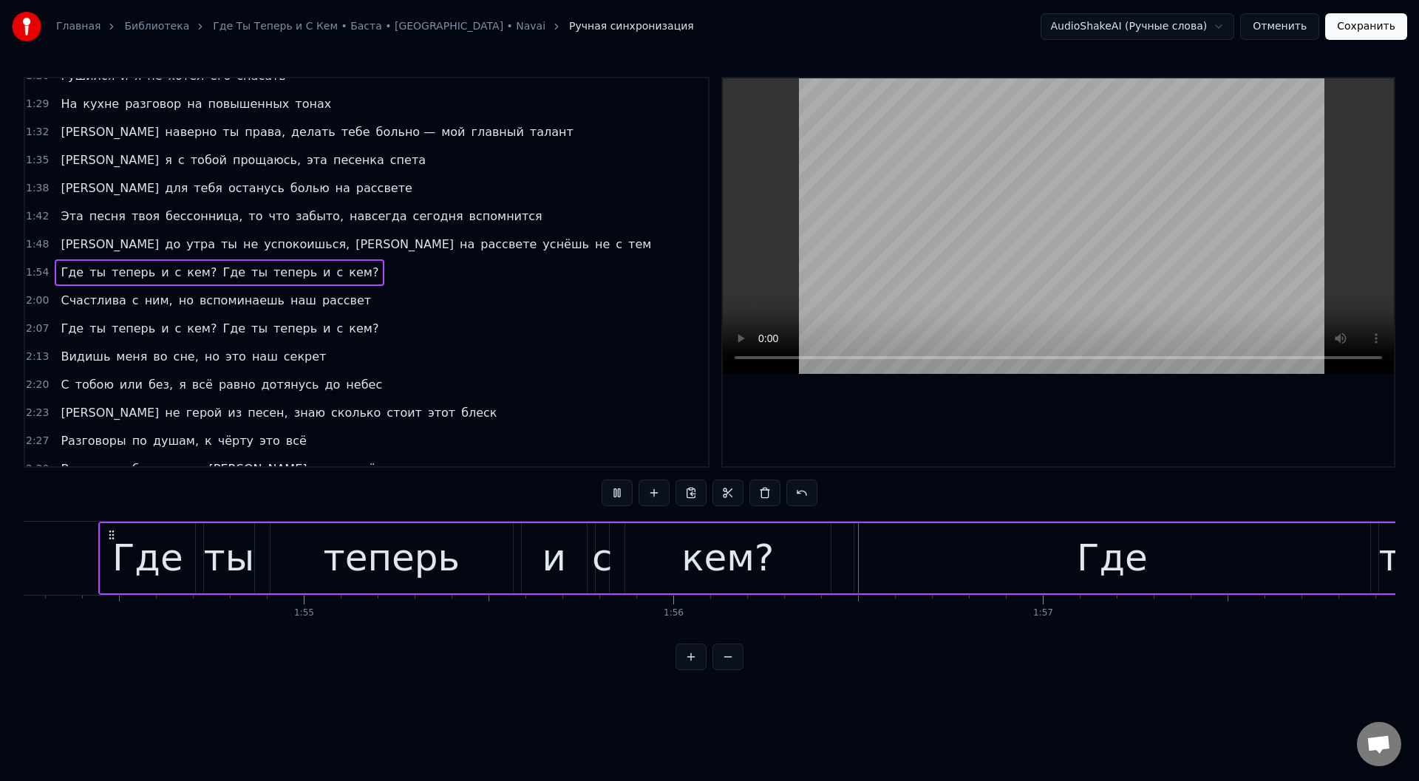
click at [623, 494] on button at bounding box center [616, 492] width 31 height 27
click at [643, 564] on div "кем?" at bounding box center [727, 558] width 205 height 70
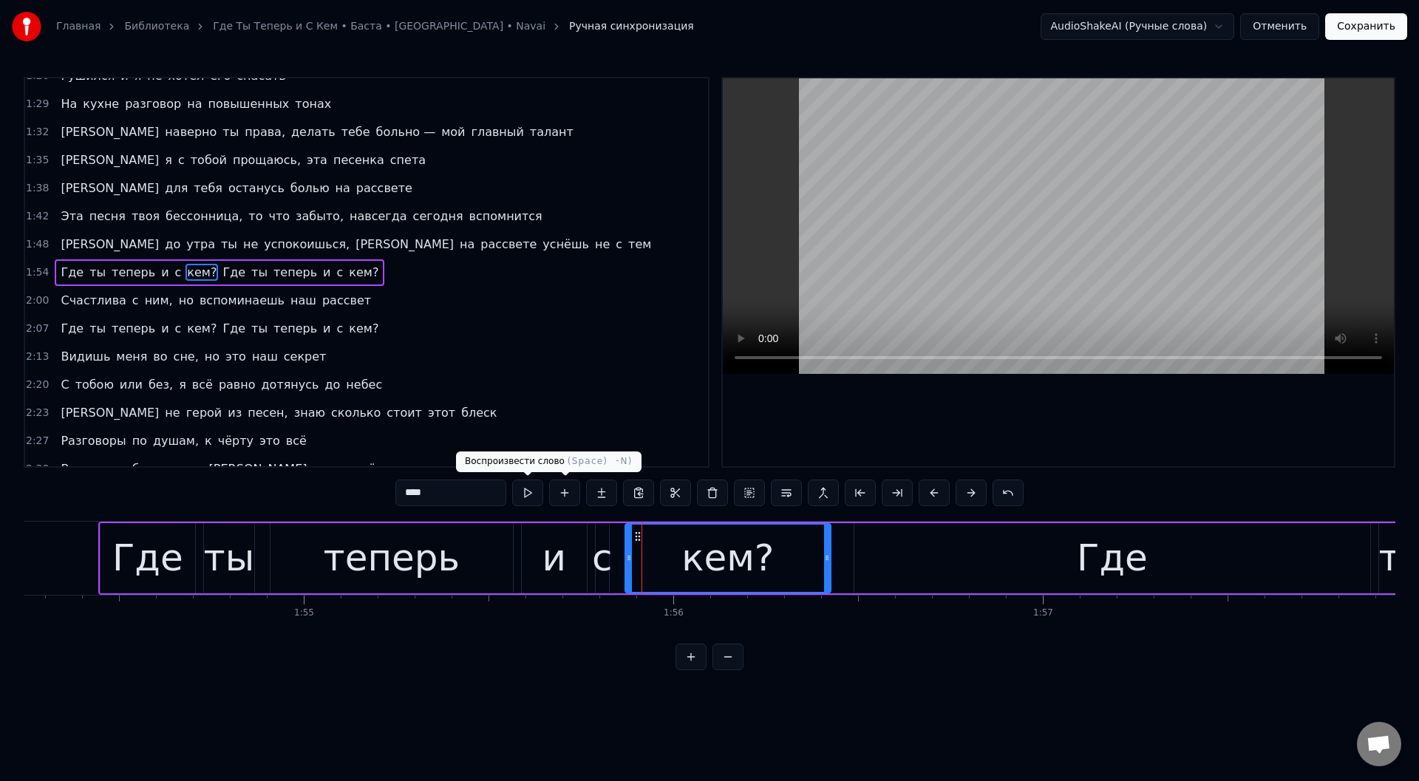
click at [525, 489] on button at bounding box center [527, 492] width 31 height 27
click at [527, 489] on button at bounding box center [527, 492] width 31 height 27
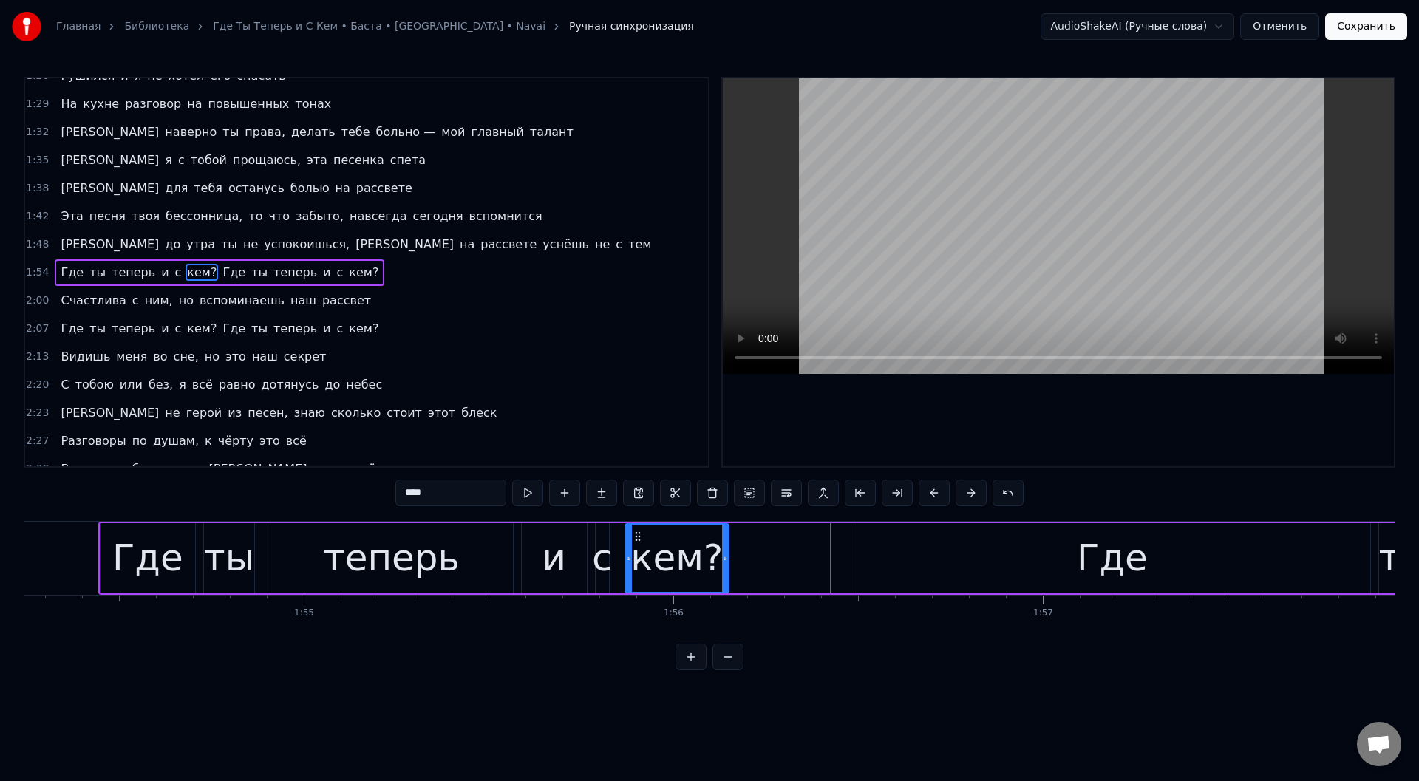
drag, startPoint x: 827, startPoint y: 562, endPoint x: 712, endPoint y: 559, distance: 115.3
click at [726, 562] on icon at bounding box center [725, 558] width 6 height 12
click at [137, 547] on div "Где" at bounding box center [147, 557] width 71 height 55
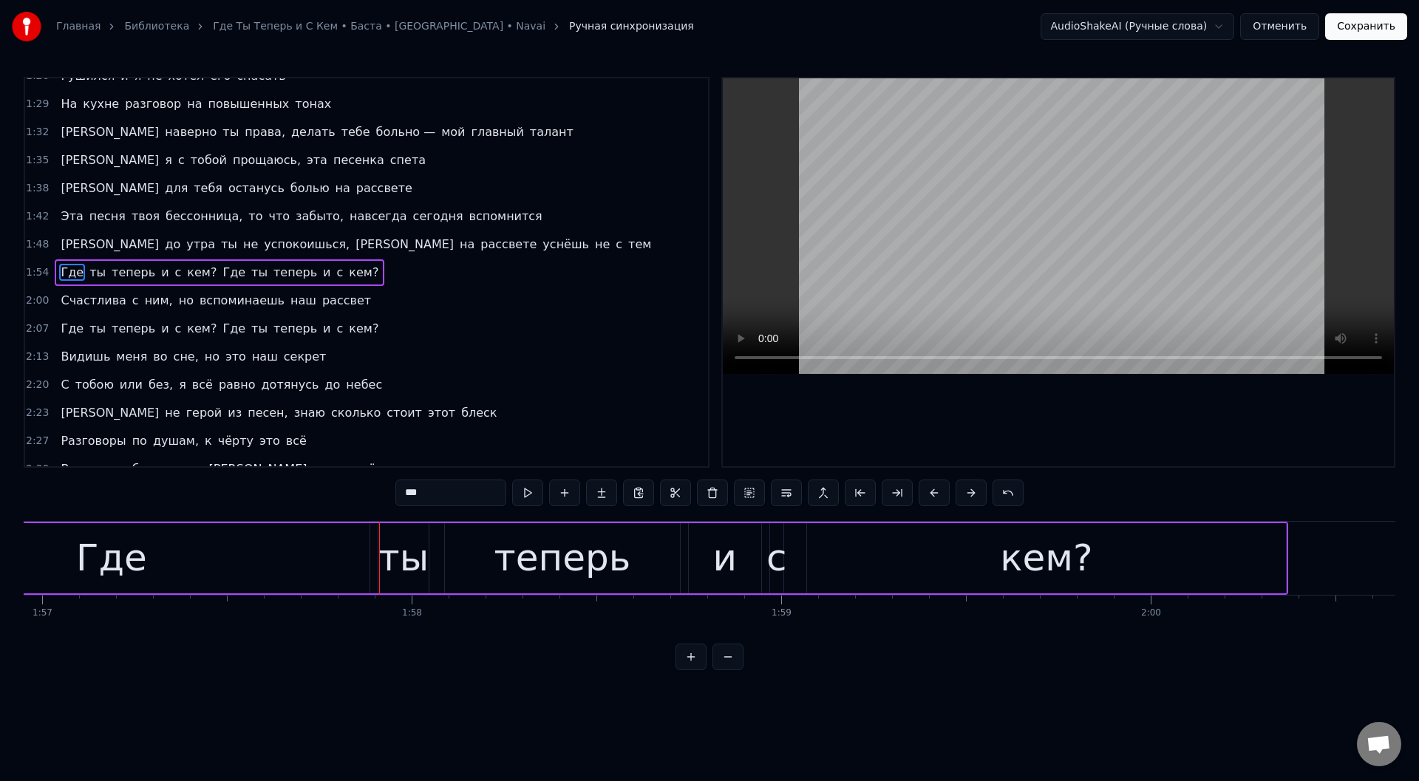
scroll to position [0, 43016]
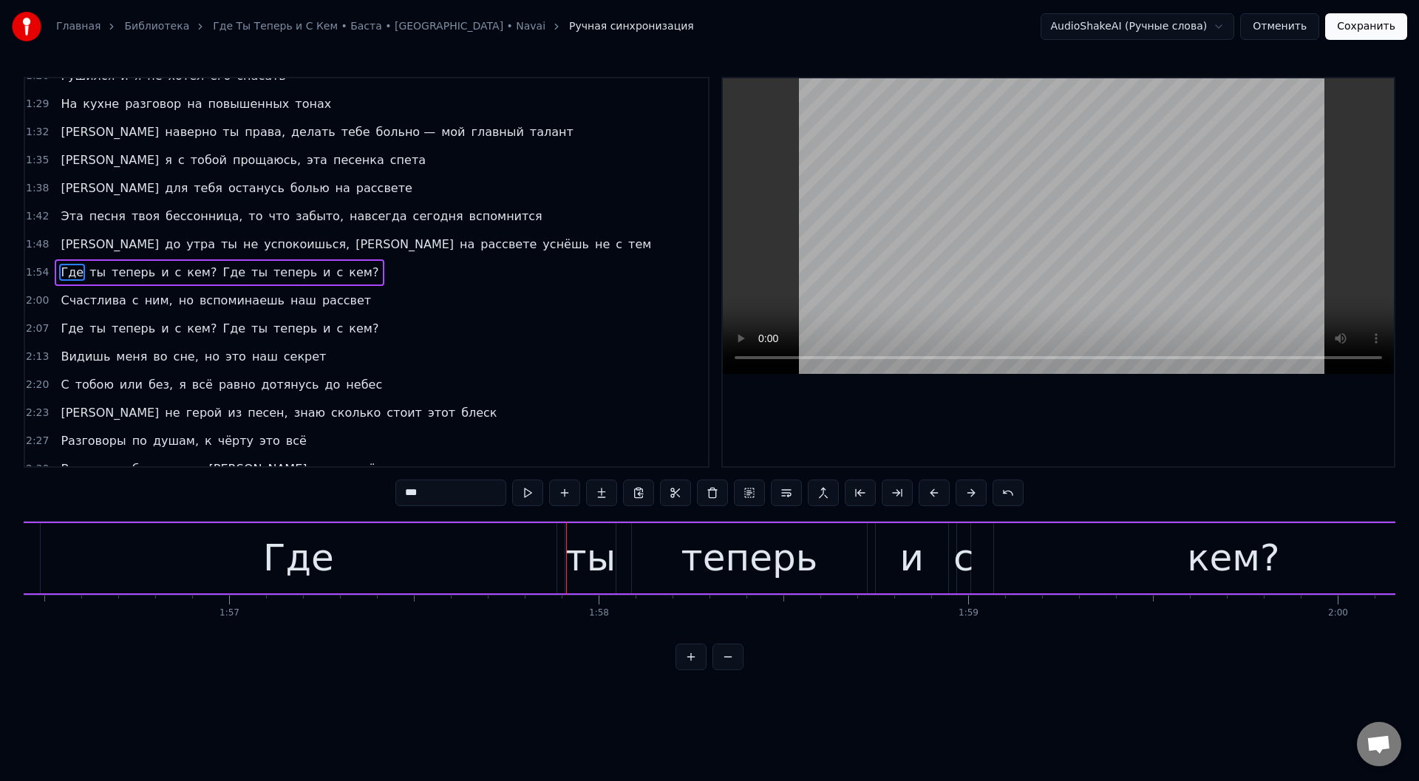
drag, startPoint x: 363, startPoint y: 568, endPoint x: 348, endPoint y: 563, distance: 15.7
click at [362, 567] on div "Где" at bounding box center [299, 558] width 516 height 70
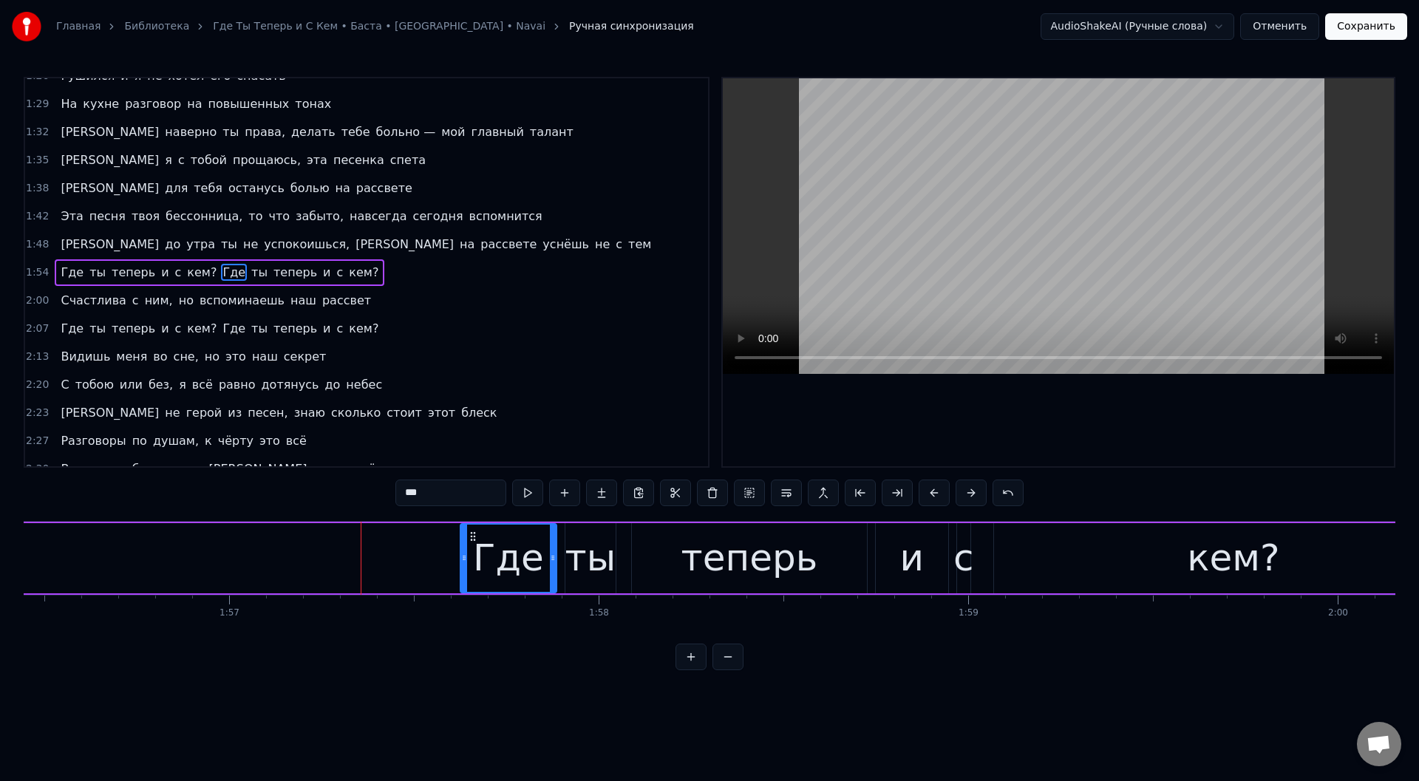
drag, startPoint x: 41, startPoint y: 562, endPoint x: 460, endPoint y: 570, distance: 419.7
click at [461, 570] on div at bounding box center [464, 558] width 6 height 67
click at [528, 482] on button at bounding box center [527, 492] width 31 height 27
click at [571, 542] on div "ты" at bounding box center [590, 557] width 51 height 55
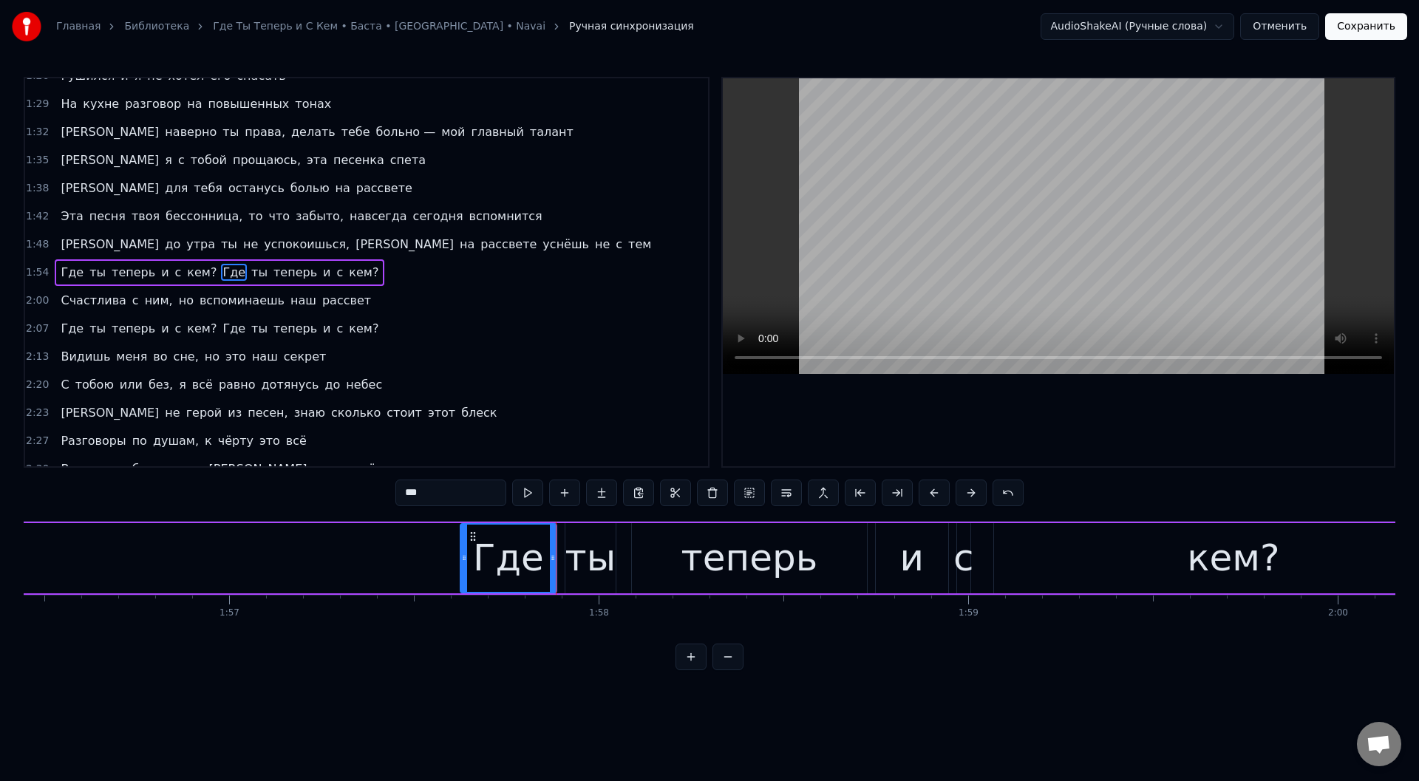
type input "**"
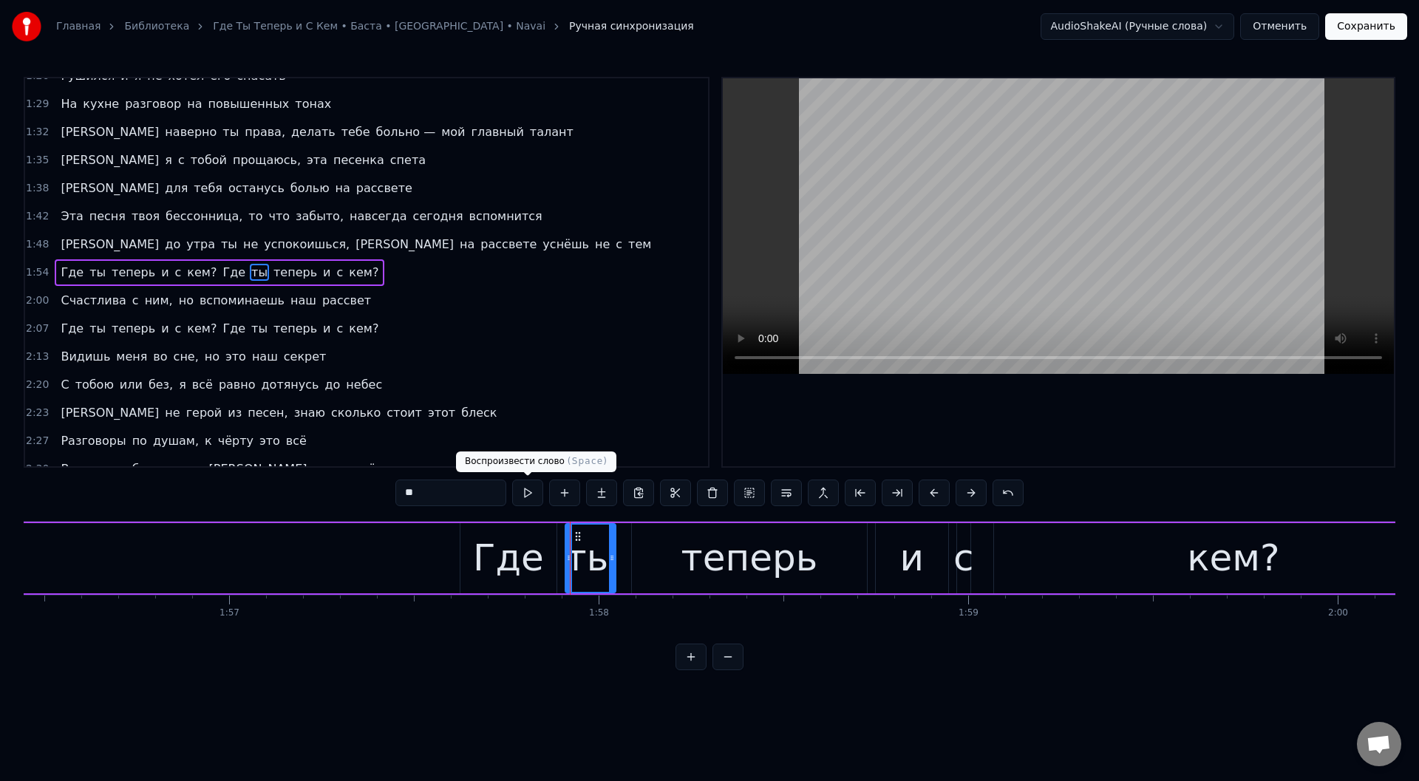
click at [533, 486] on button at bounding box center [527, 492] width 31 height 27
click at [434, 564] on div "Где ты теперь и с кем? Где ты теперь и с кем?" at bounding box center [380, 558] width 2190 height 73
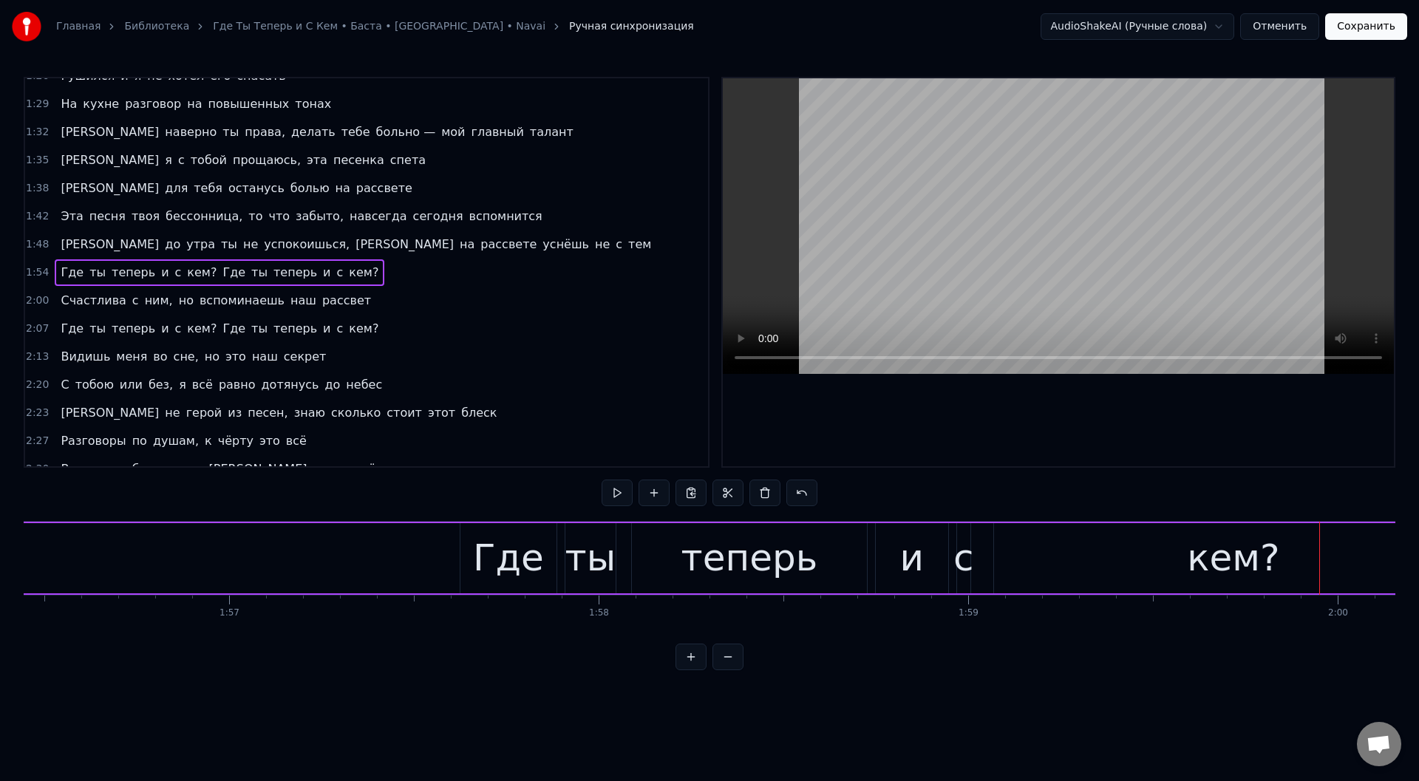
click at [1149, 560] on div "кем?" at bounding box center [1233, 558] width 479 height 70
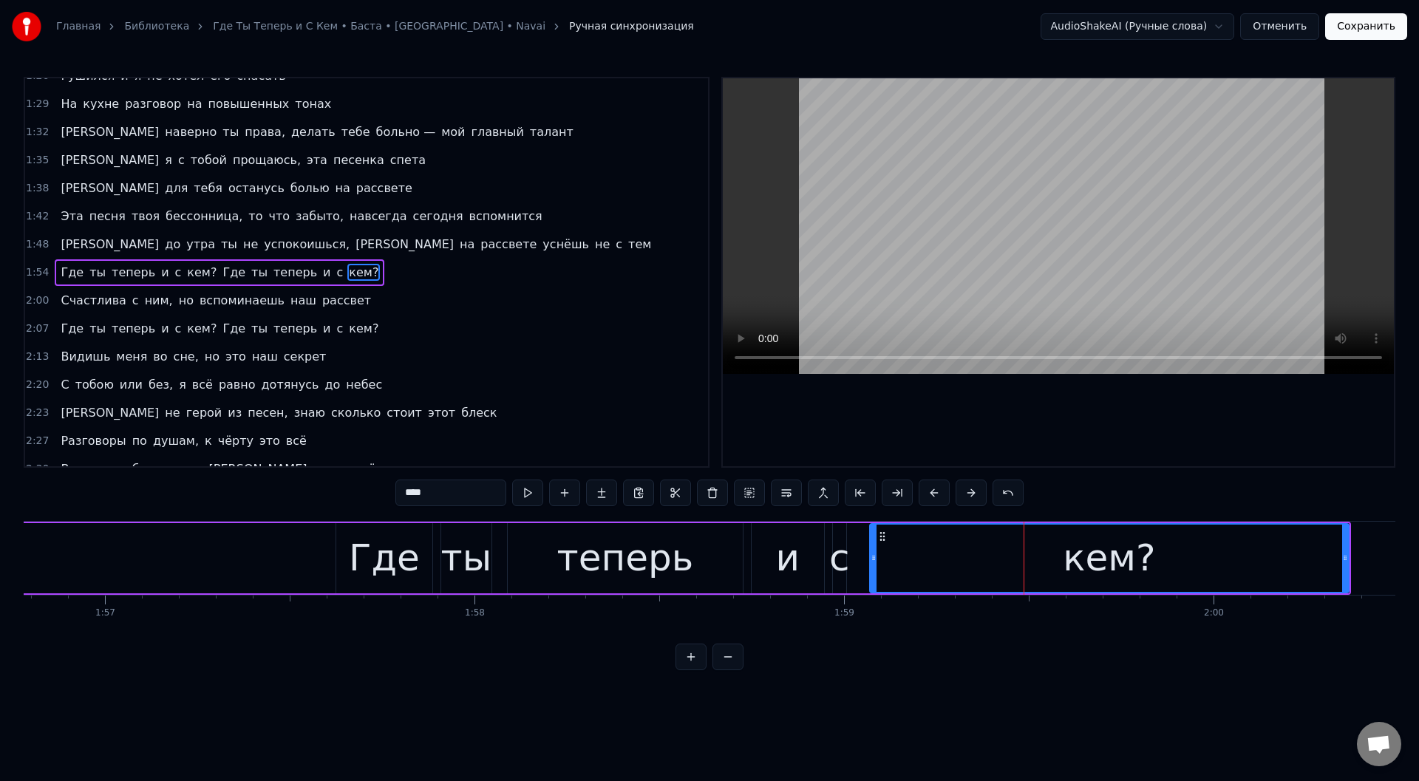
scroll to position [0, 43265]
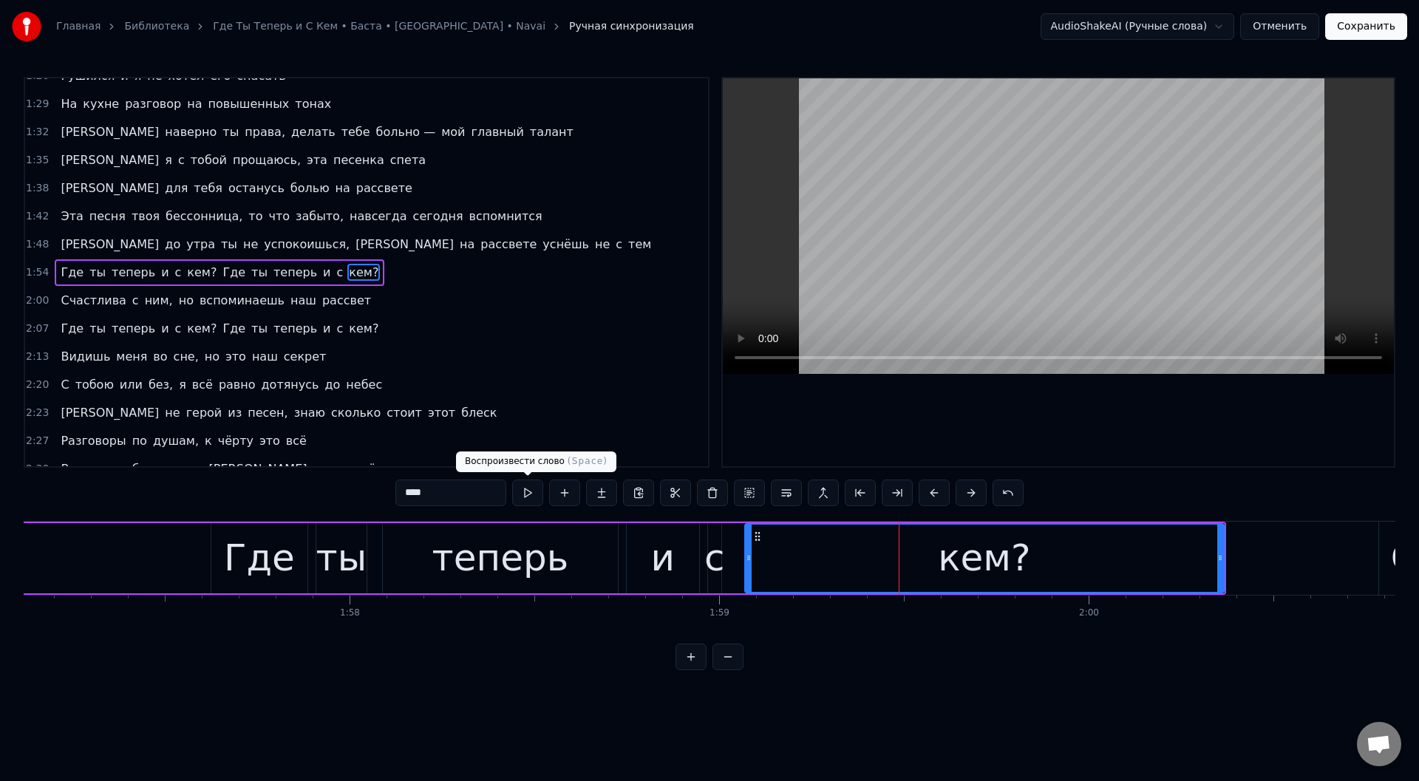
click at [526, 486] on button at bounding box center [527, 492] width 31 height 27
click at [530, 486] on button at bounding box center [527, 492] width 31 height 27
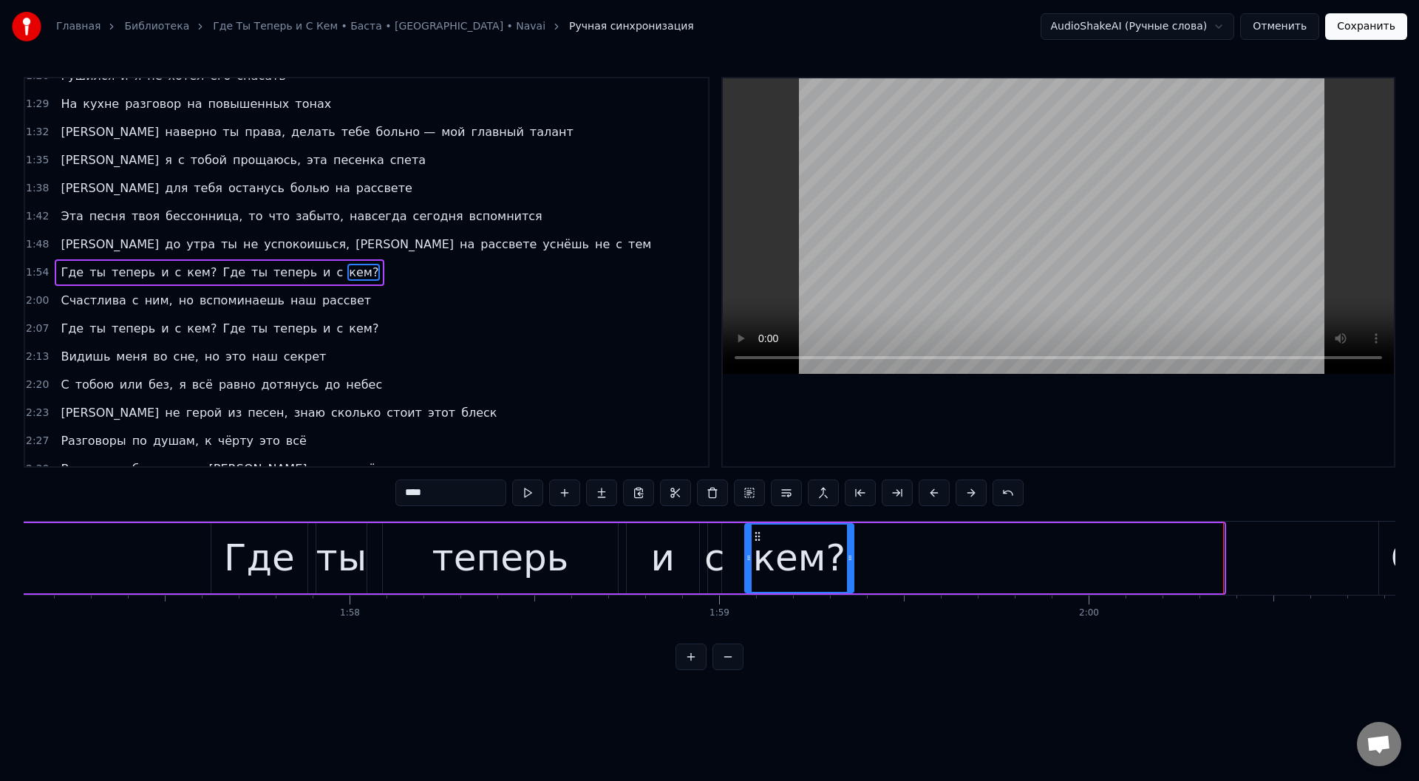
drag, startPoint x: 1219, startPoint y: 550, endPoint x: 831, endPoint y: 551, distance: 387.9
click at [849, 571] on div at bounding box center [850, 558] width 6 height 67
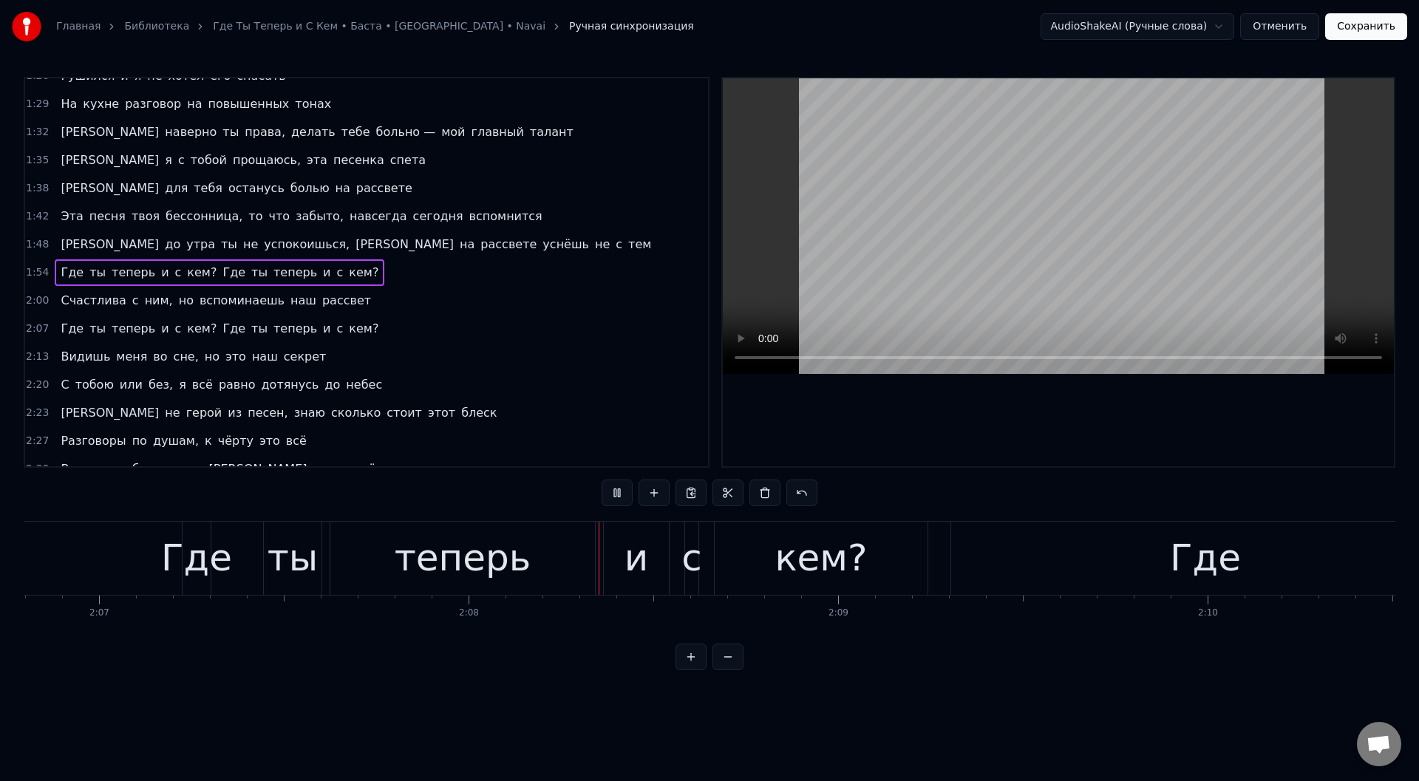
scroll to position [0, 47135]
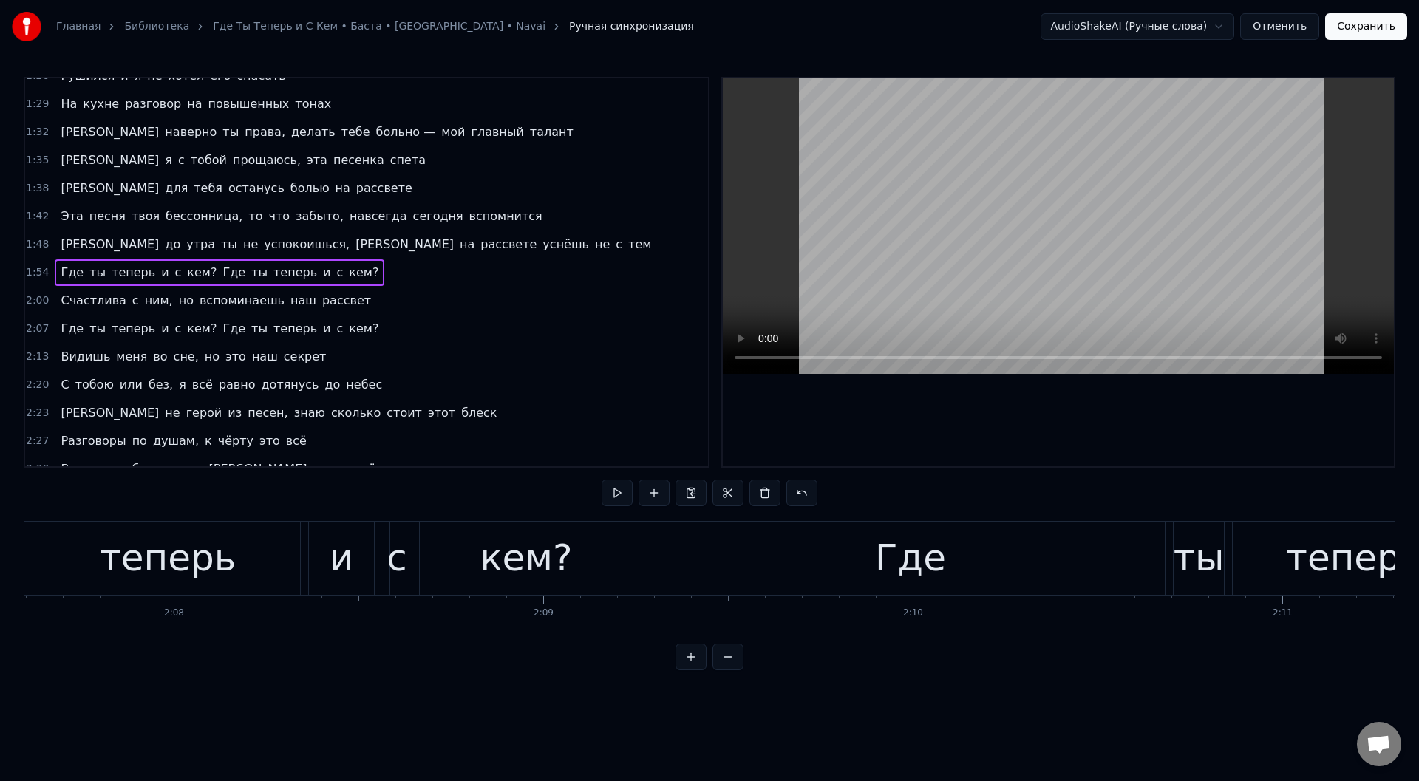
click at [554, 542] on div "кем?" at bounding box center [525, 557] width 92 height 55
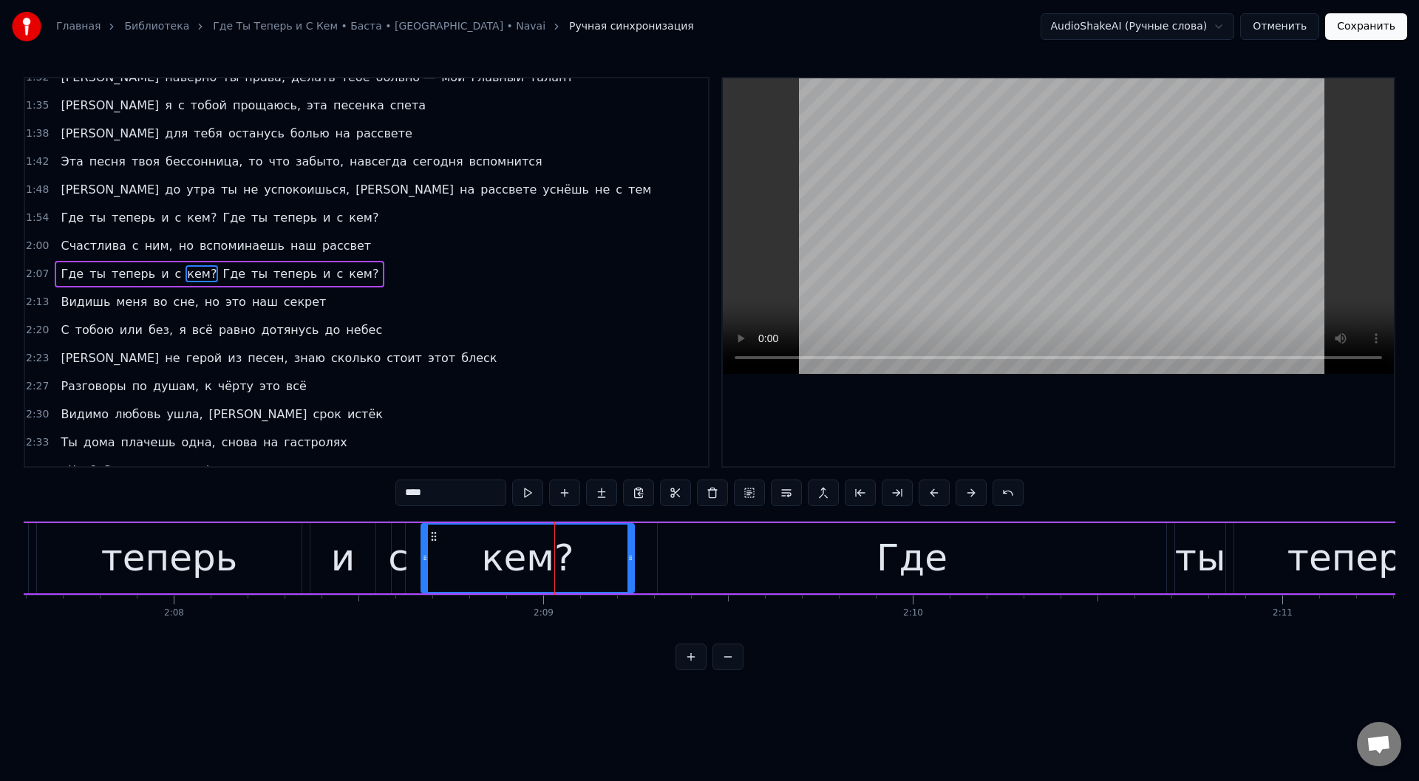
scroll to position [550, 0]
click at [531, 487] on button at bounding box center [527, 492] width 31 height 27
drag, startPoint x: 629, startPoint y: 548, endPoint x: 522, endPoint y: 547, distance: 107.9
click at [522, 547] on div at bounding box center [522, 558] width 6 height 67
click at [50, 556] on div "теперь" at bounding box center [169, 558] width 265 height 70
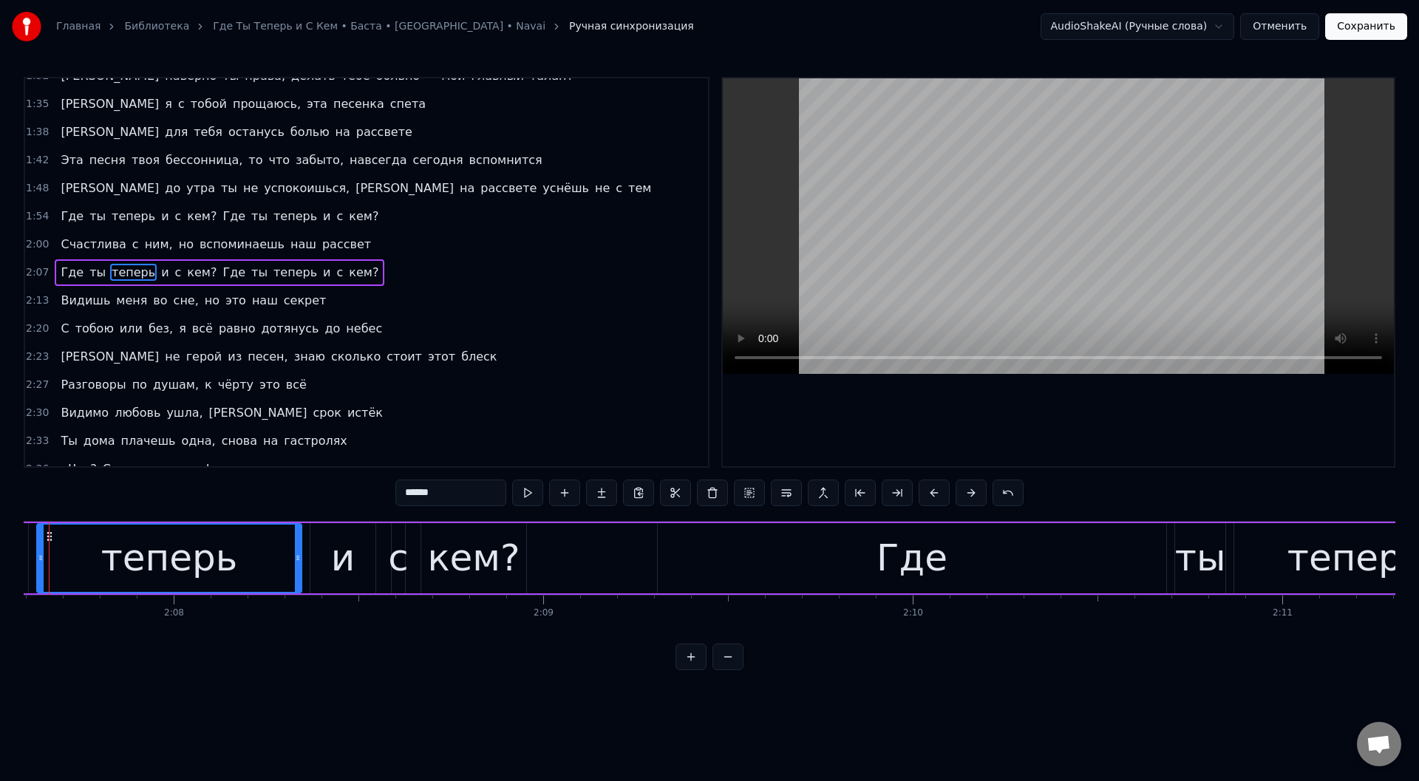
scroll to position [0, 47086]
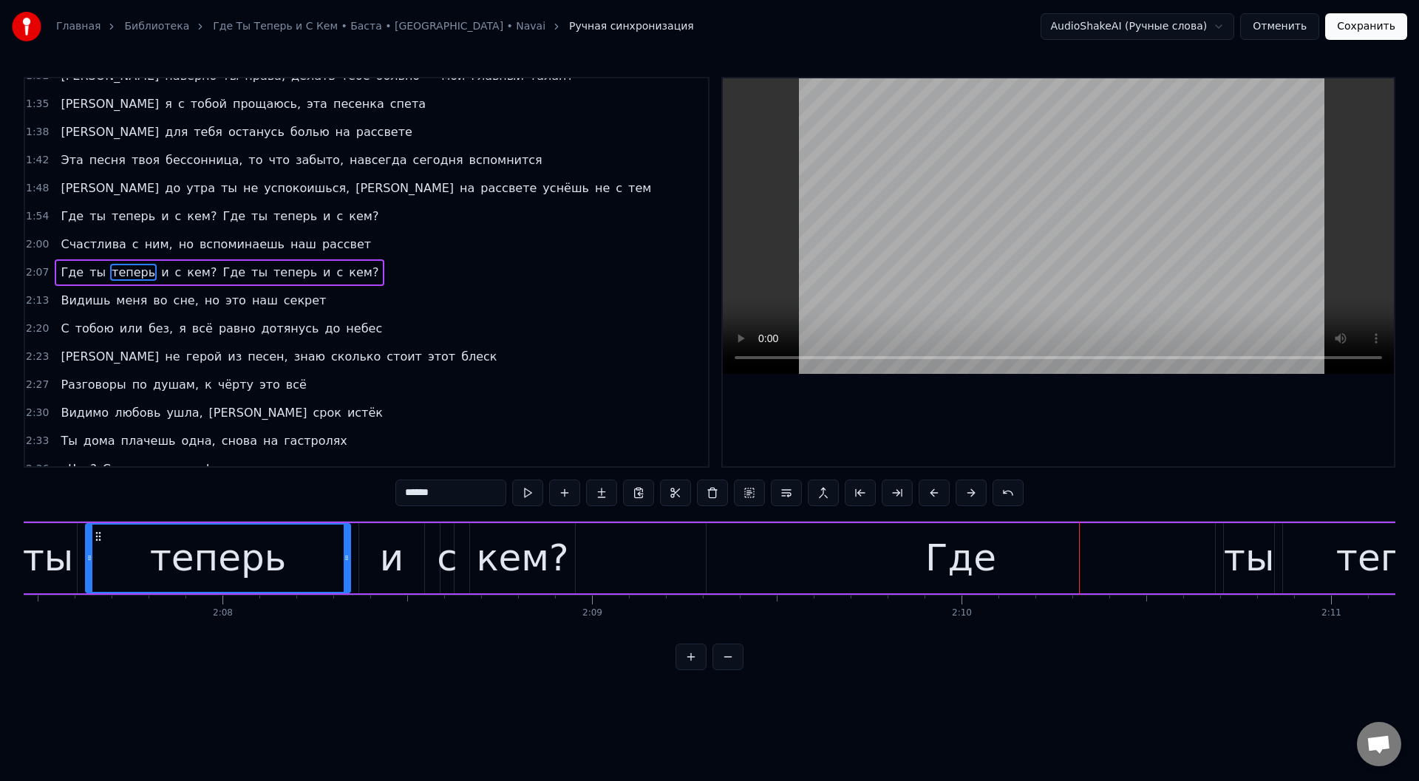
click at [900, 579] on div "Где" at bounding box center [960, 558] width 508 height 70
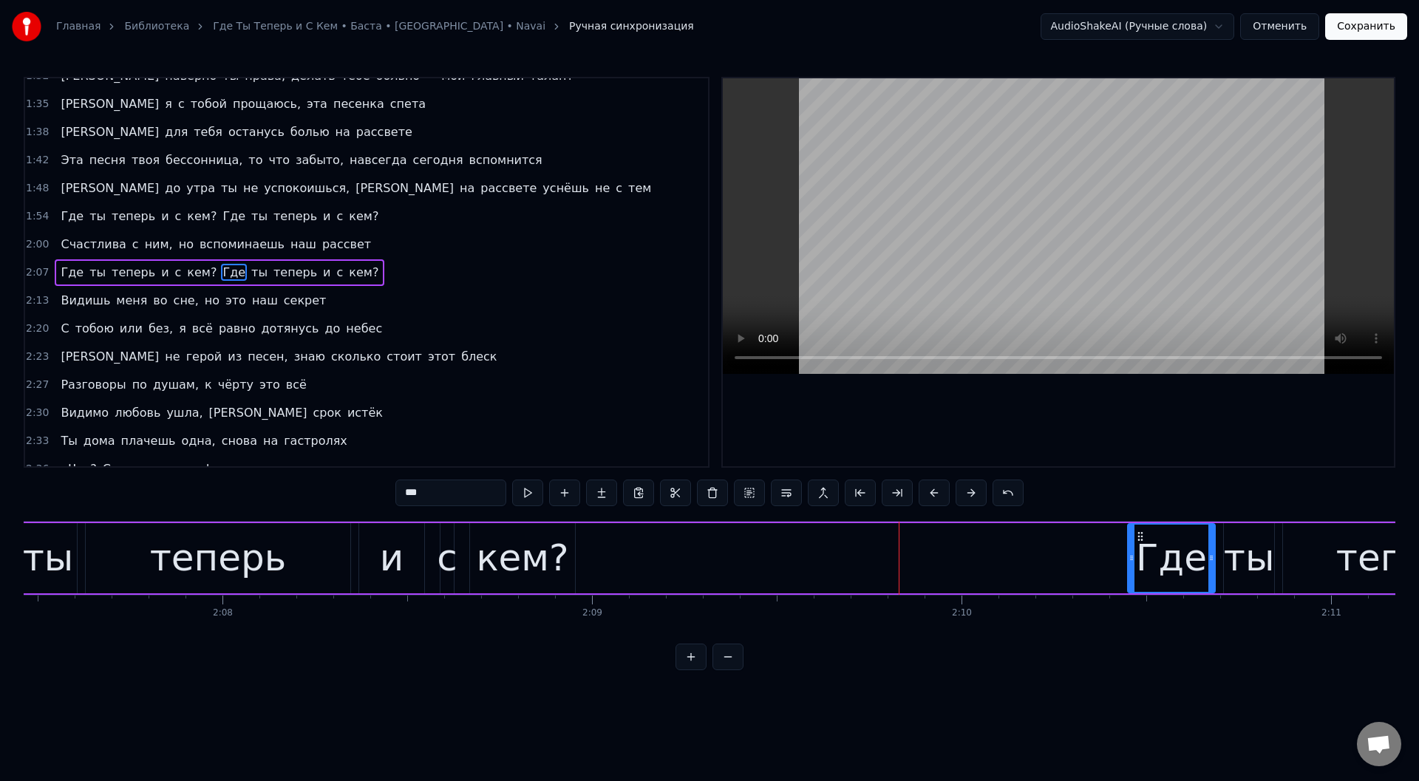
drag, startPoint x: 707, startPoint y: 562, endPoint x: 1101, endPoint y: 573, distance: 393.9
click at [1128, 588] on div at bounding box center [1131, 558] width 6 height 67
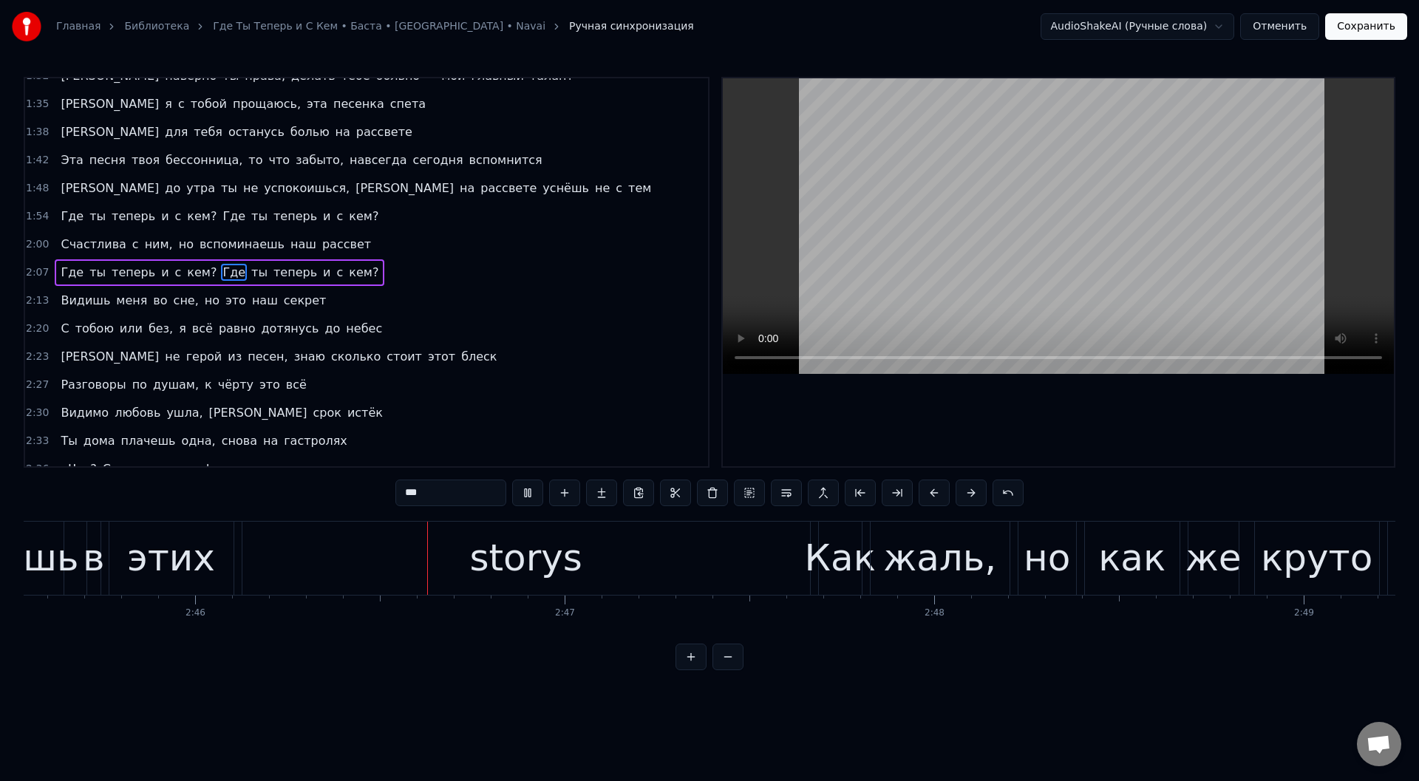
scroll to position [0, 61224]
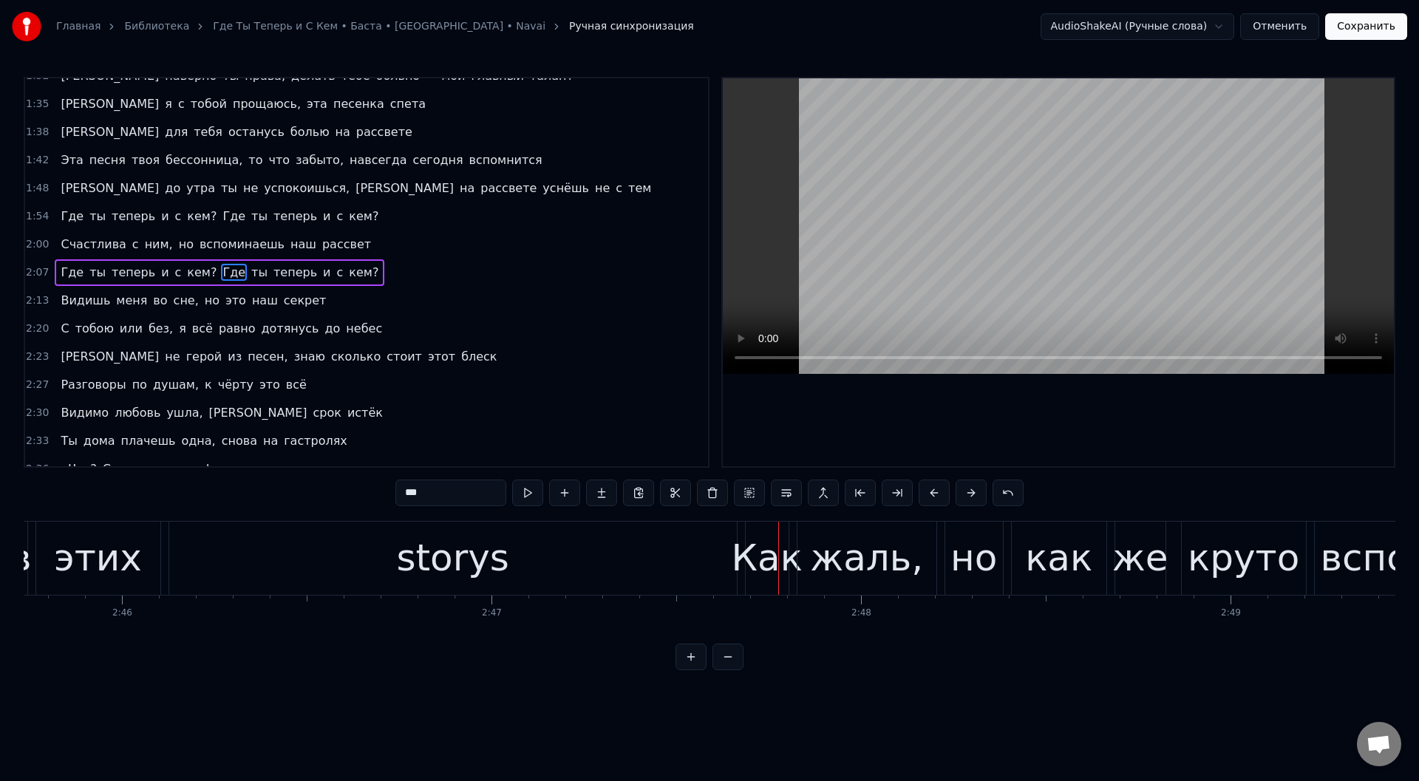
click at [248, 555] on div "storys" at bounding box center [452, 558] width 567 height 73
type input "******"
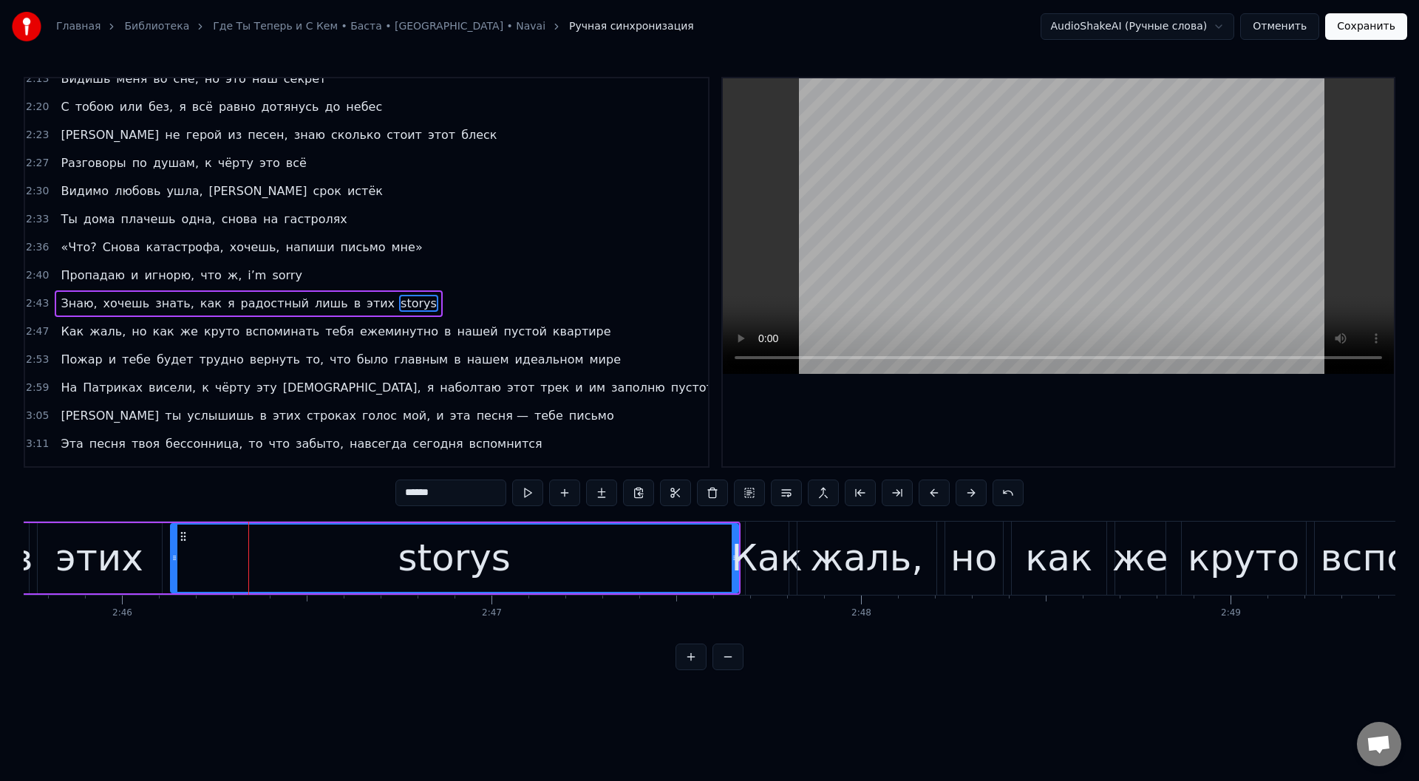
scroll to position [802, 0]
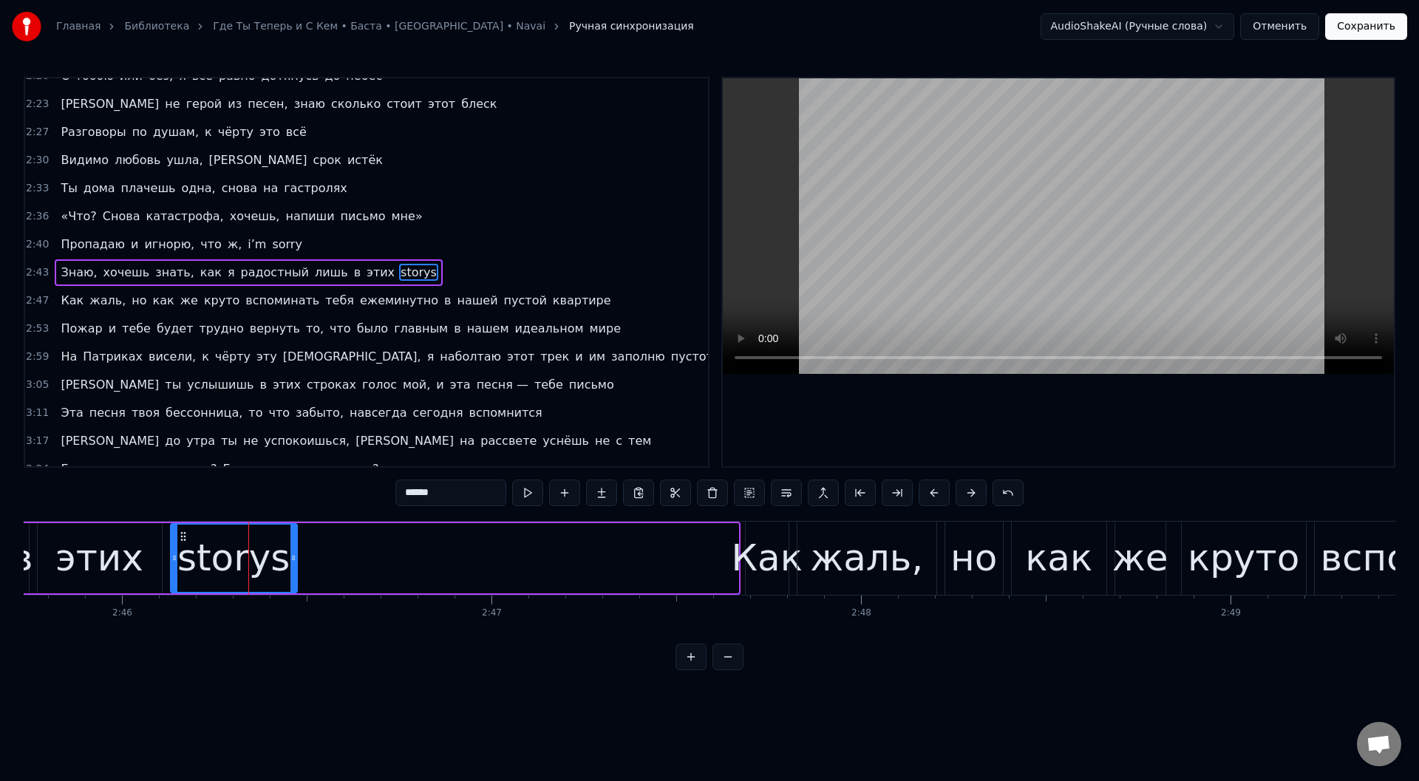
drag, startPoint x: 736, startPoint y: 561, endPoint x: 295, endPoint y: 545, distance: 441.4
click at [295, 545] on div at bounding box center [293, 558] width 6 height 67
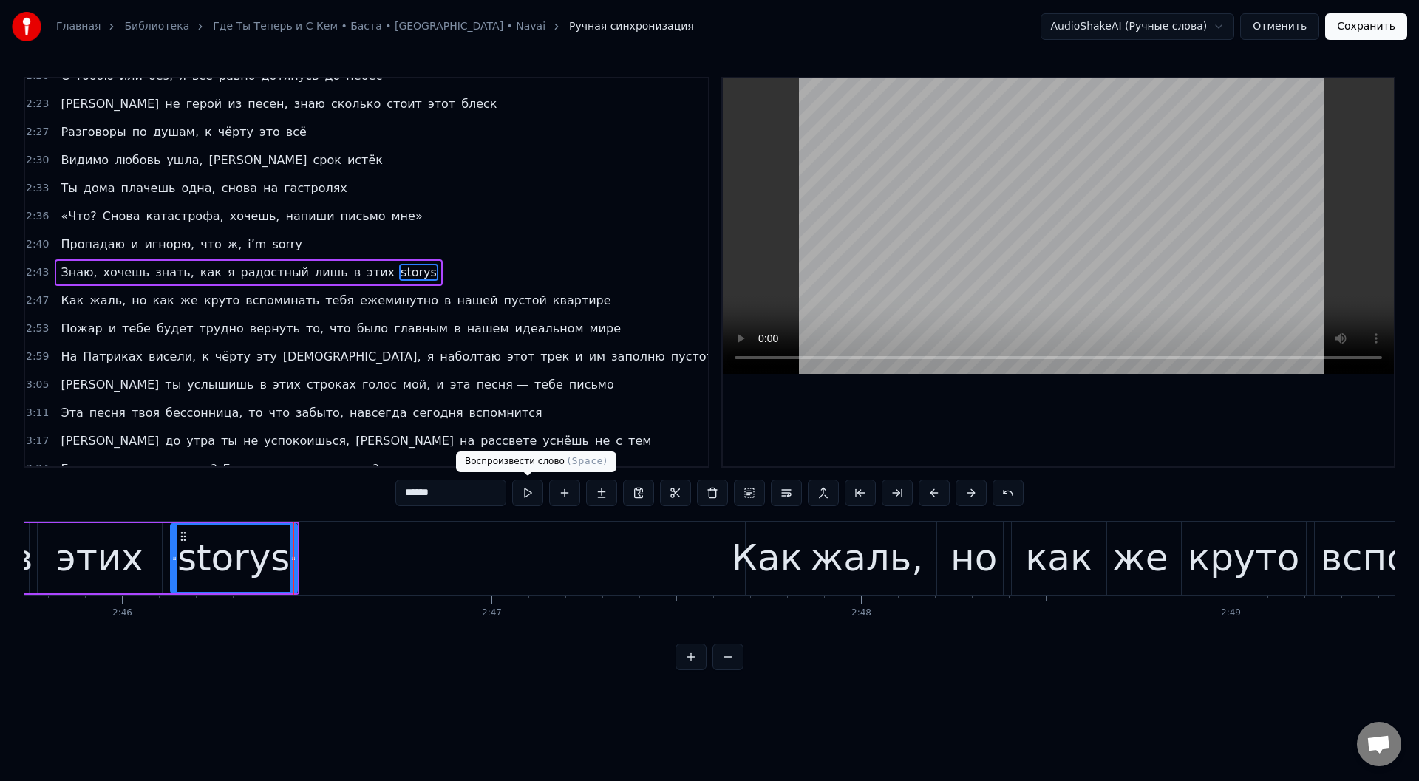
click at [521, 491] on button at bounding box center [527, 492] width 31 height 27
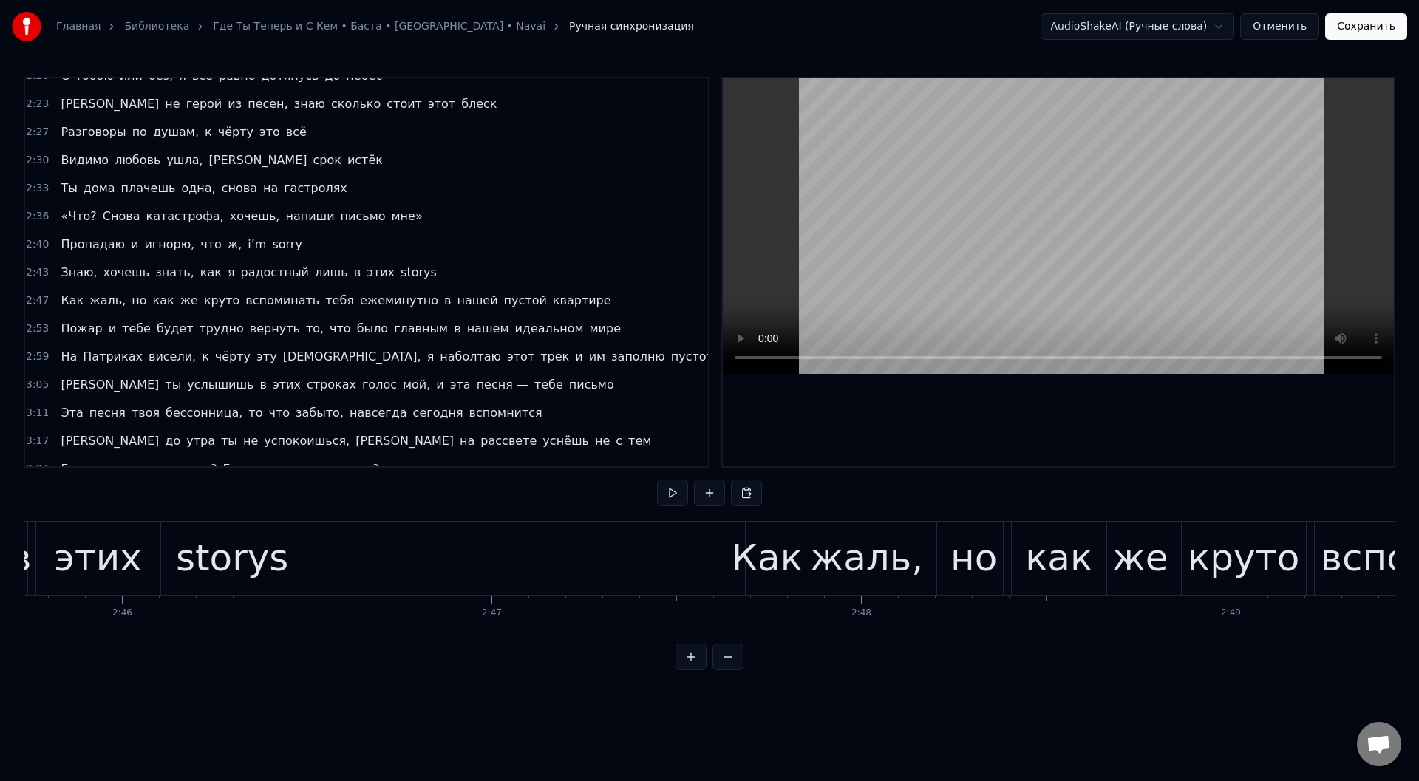
click at [771, 557] on div "Как" at bounding box center [766, 557] width 71 height 55
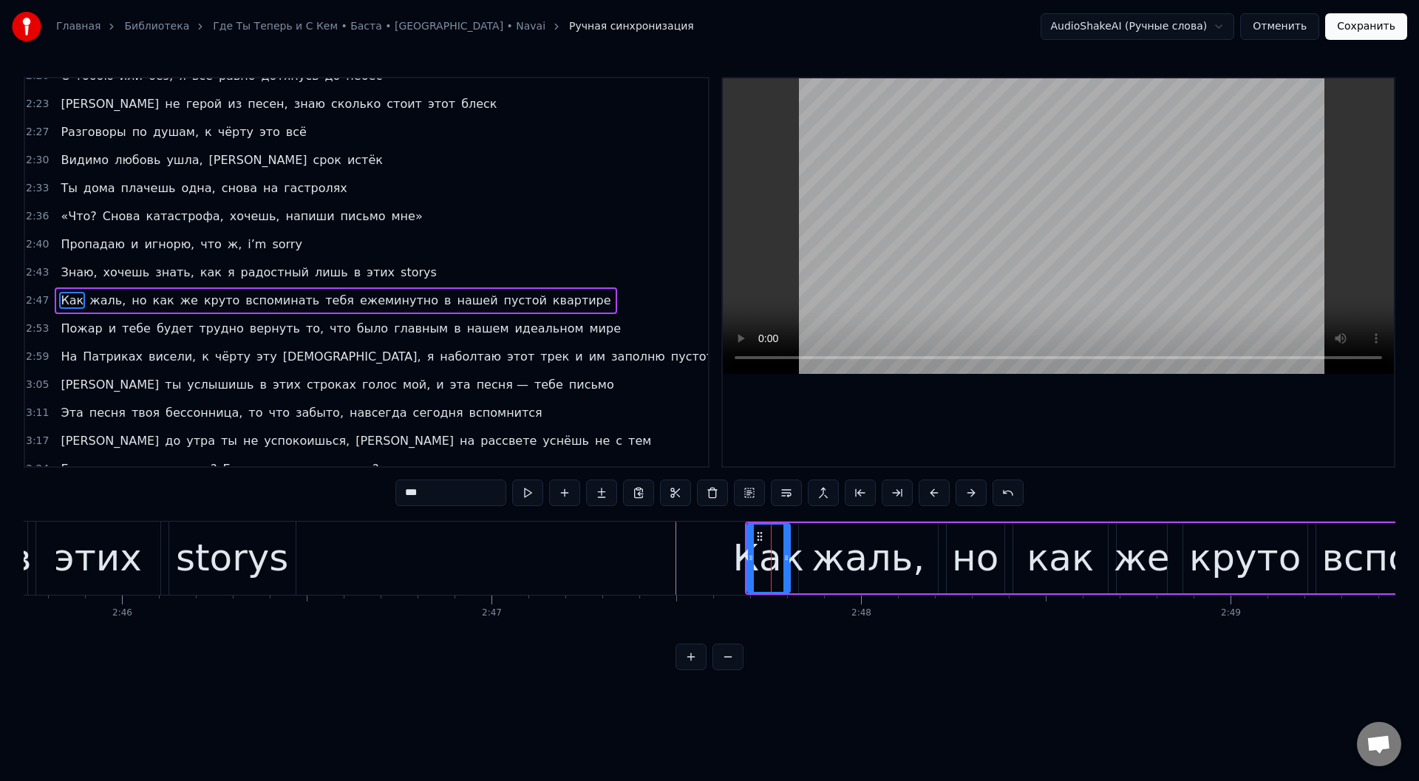
scroll to position [830, 0]
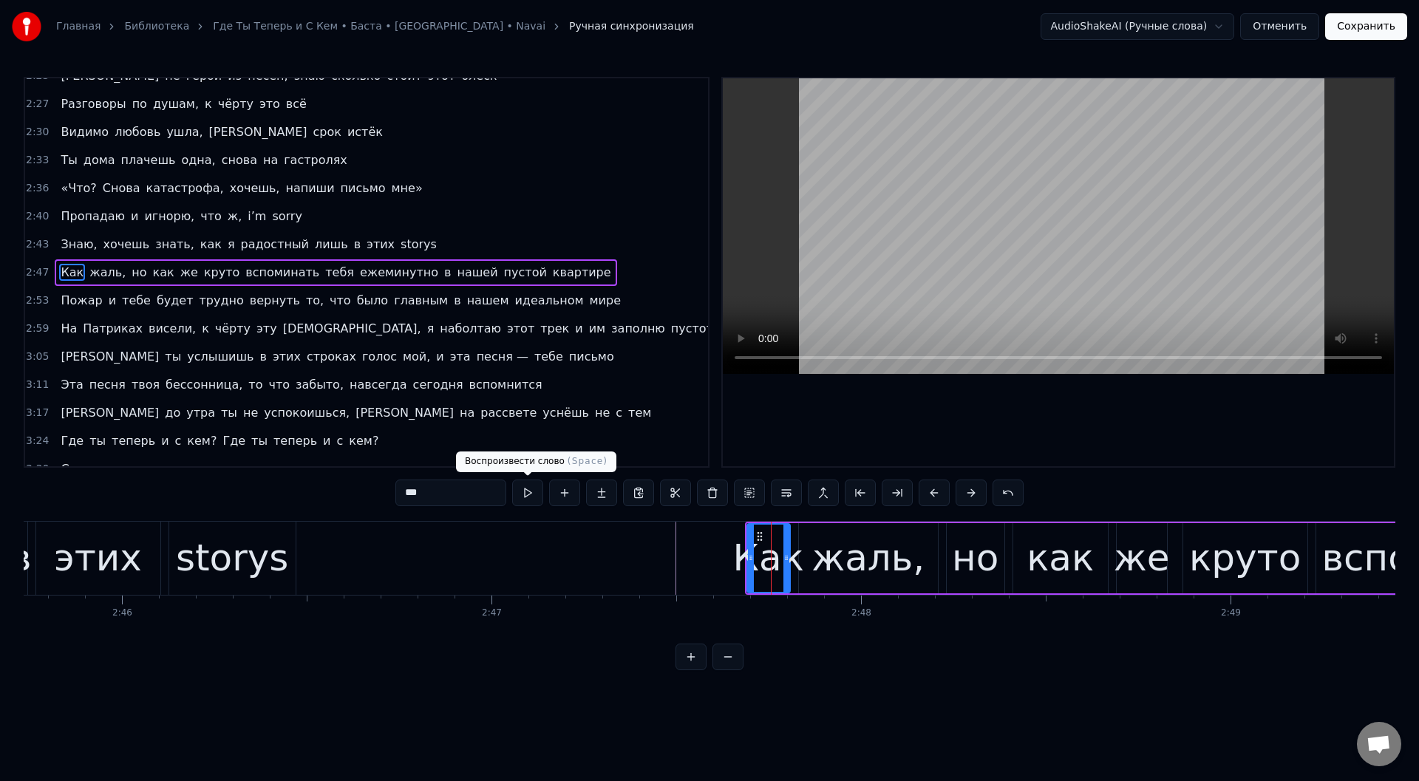
click at [530, 491] on button at bounding box center [527, 492] width 31 height 27
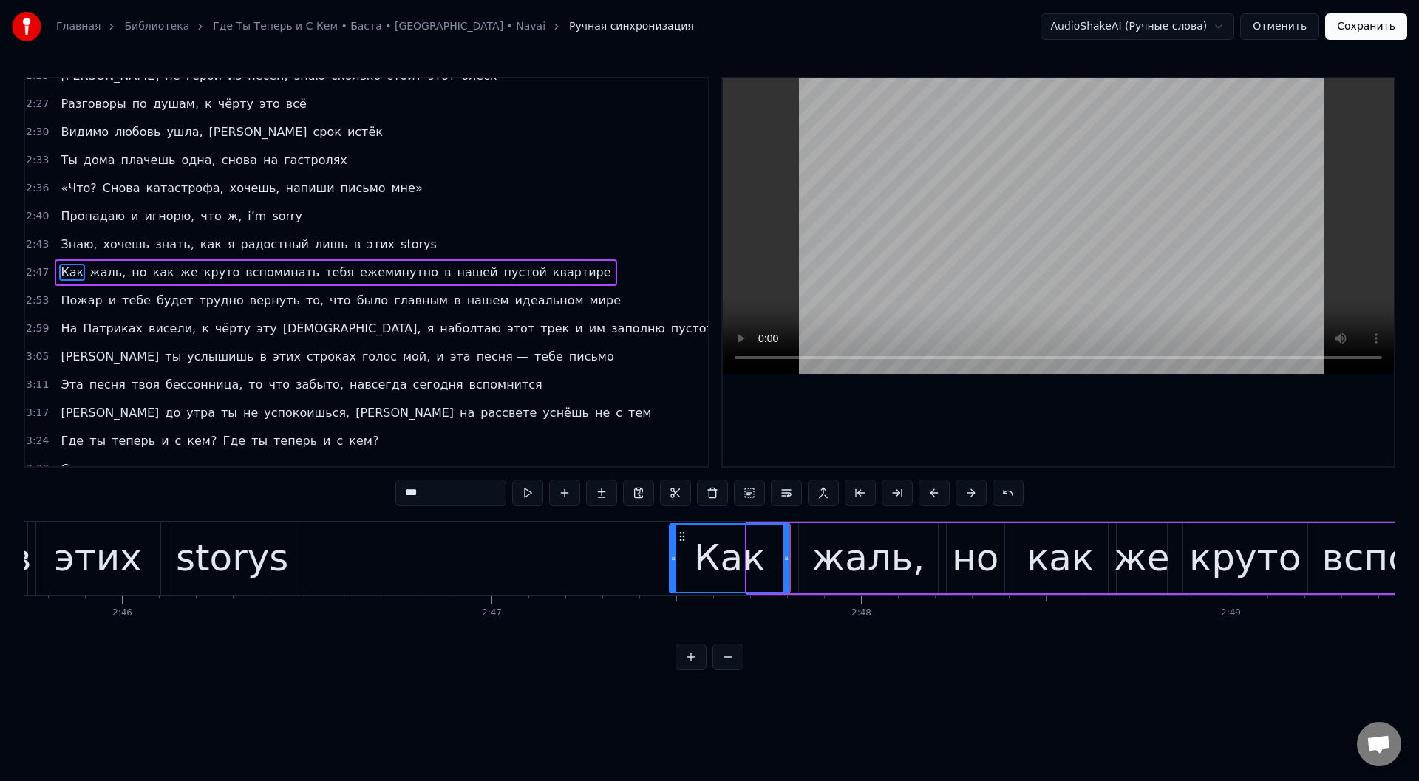
drag, startPoint x: 748, startPoint y: 556, endPoint x: 671, endPoint y: 556, distance: 77.6
click at [671, 556] on icon at bounding box center [673, 558] width 6 height 12
click at [525, 486] on button at bounding box center [527, 492] width 31 height 27
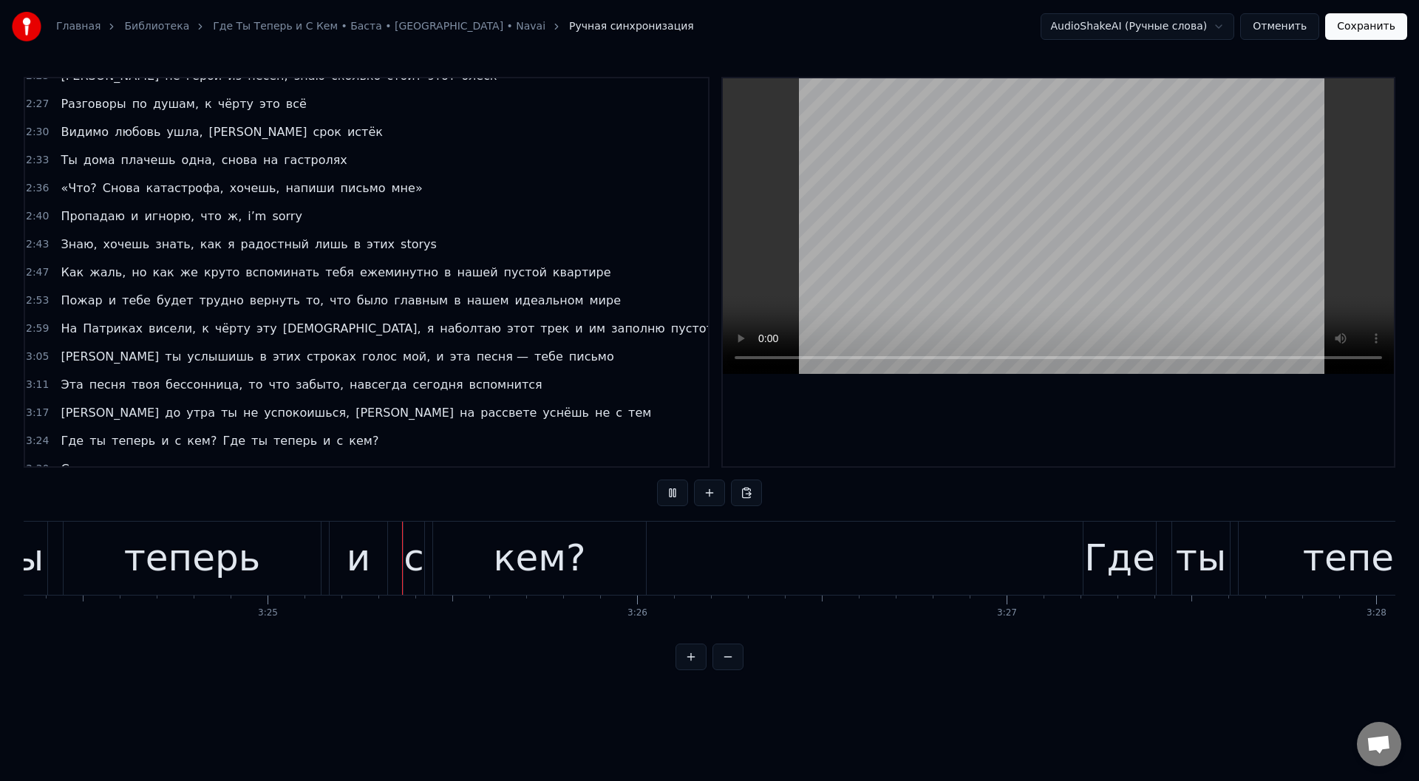
scroll to position [0, 75580]
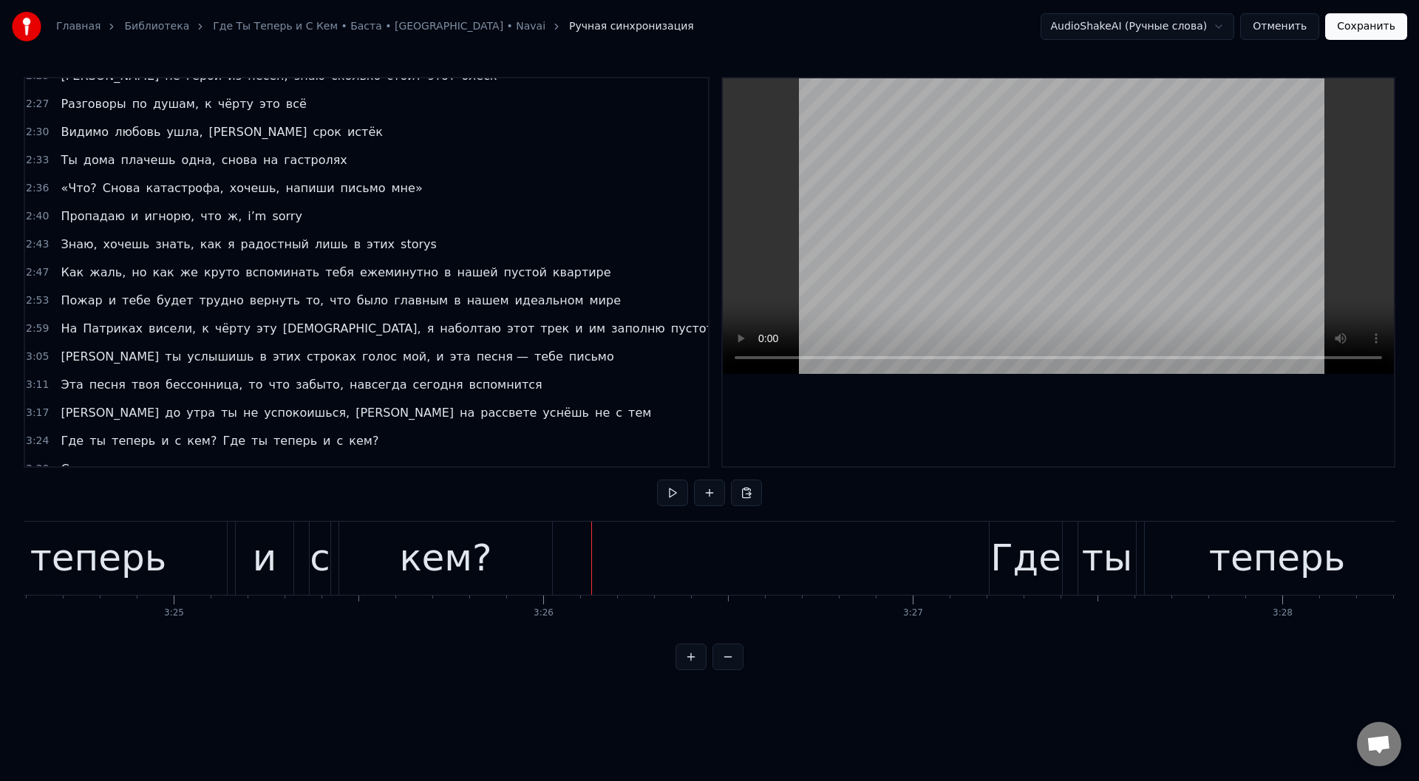
click at [448, 552] on div "кем?" at bounding box center [445, 557] width 92 height 55
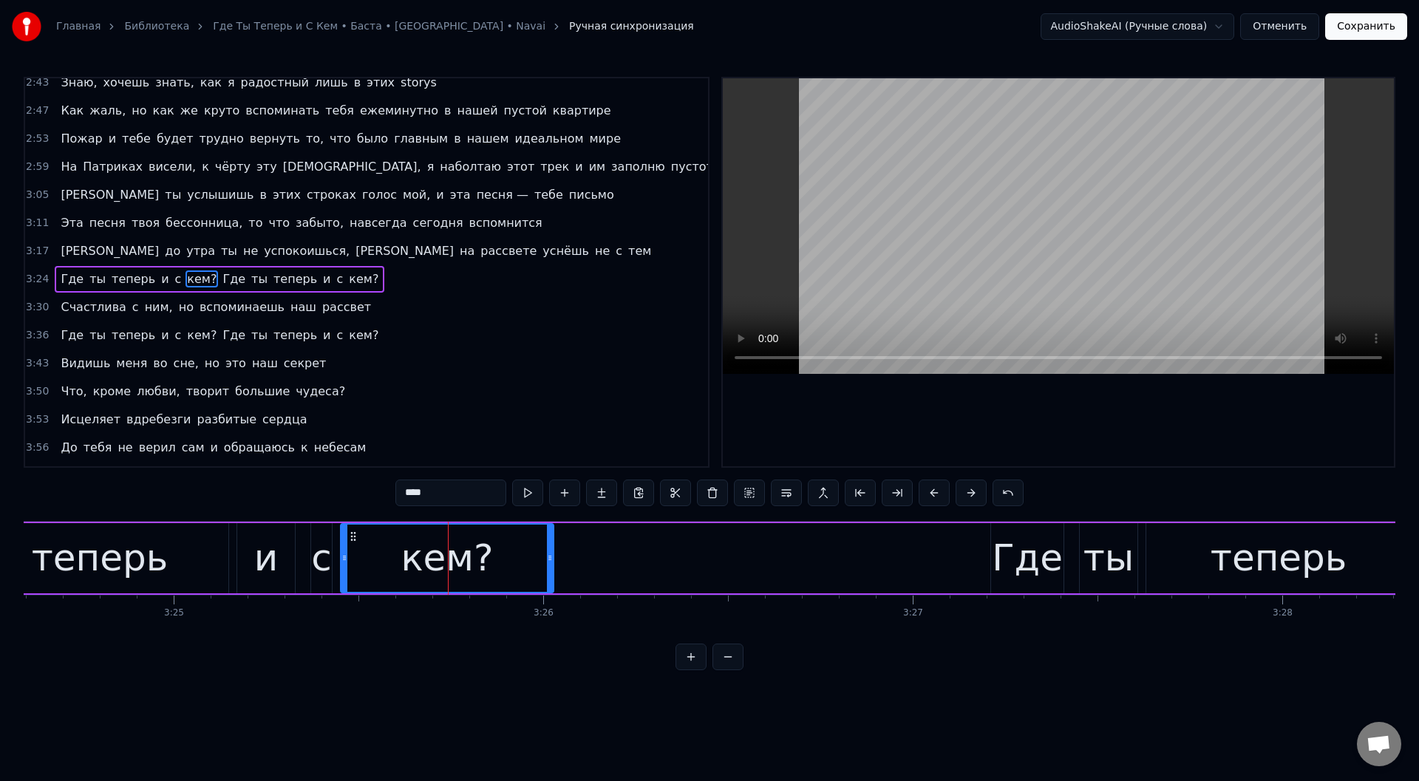
scroll to position [999, 0]
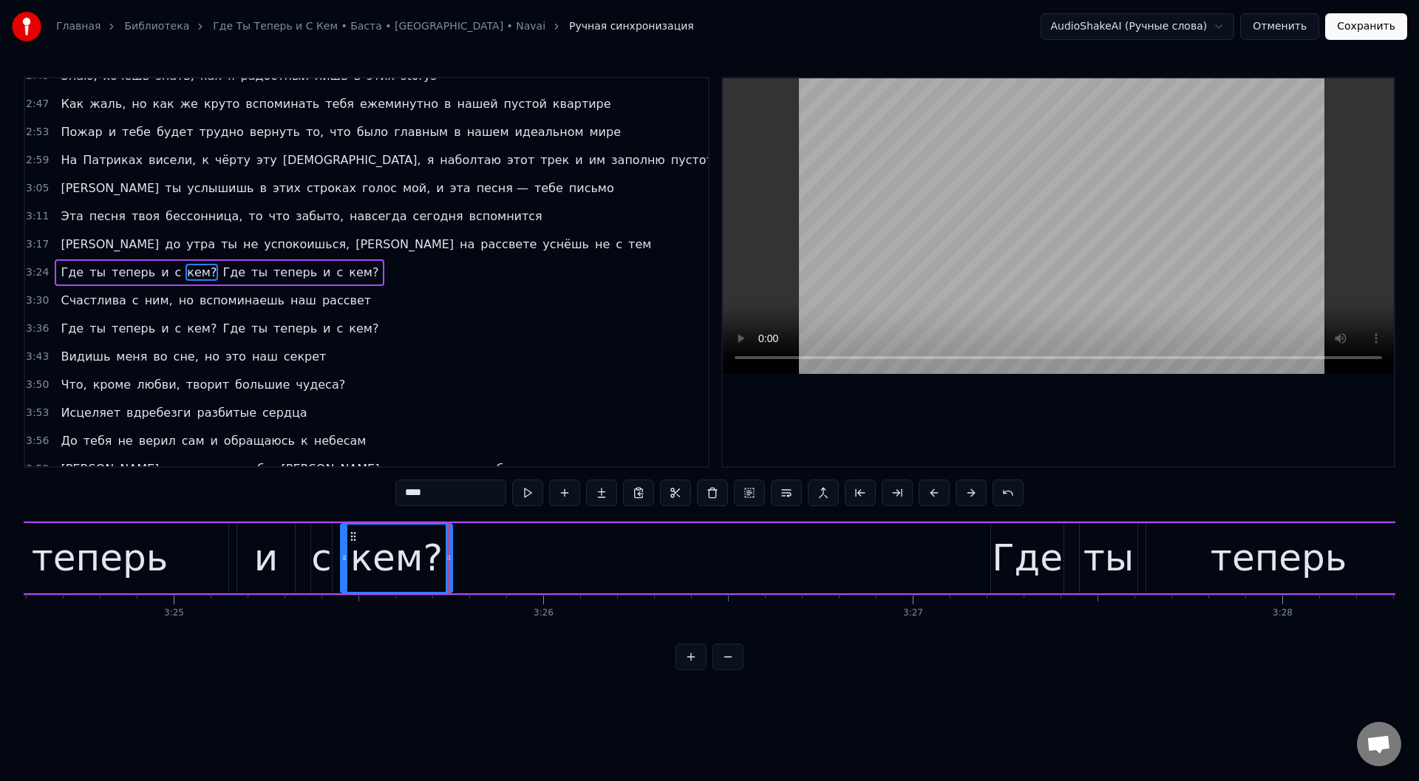
drag, startPoint x: 550, startPoint y: 556, endPoint x: 450, endPoint y: 559, distance: 100.5
click at [450, 559] on icon at bounding box center [449, 558] width 6 height 12
click at [174, 550] on div "теперь" at bounding box center [99, 558] width 257 height 70
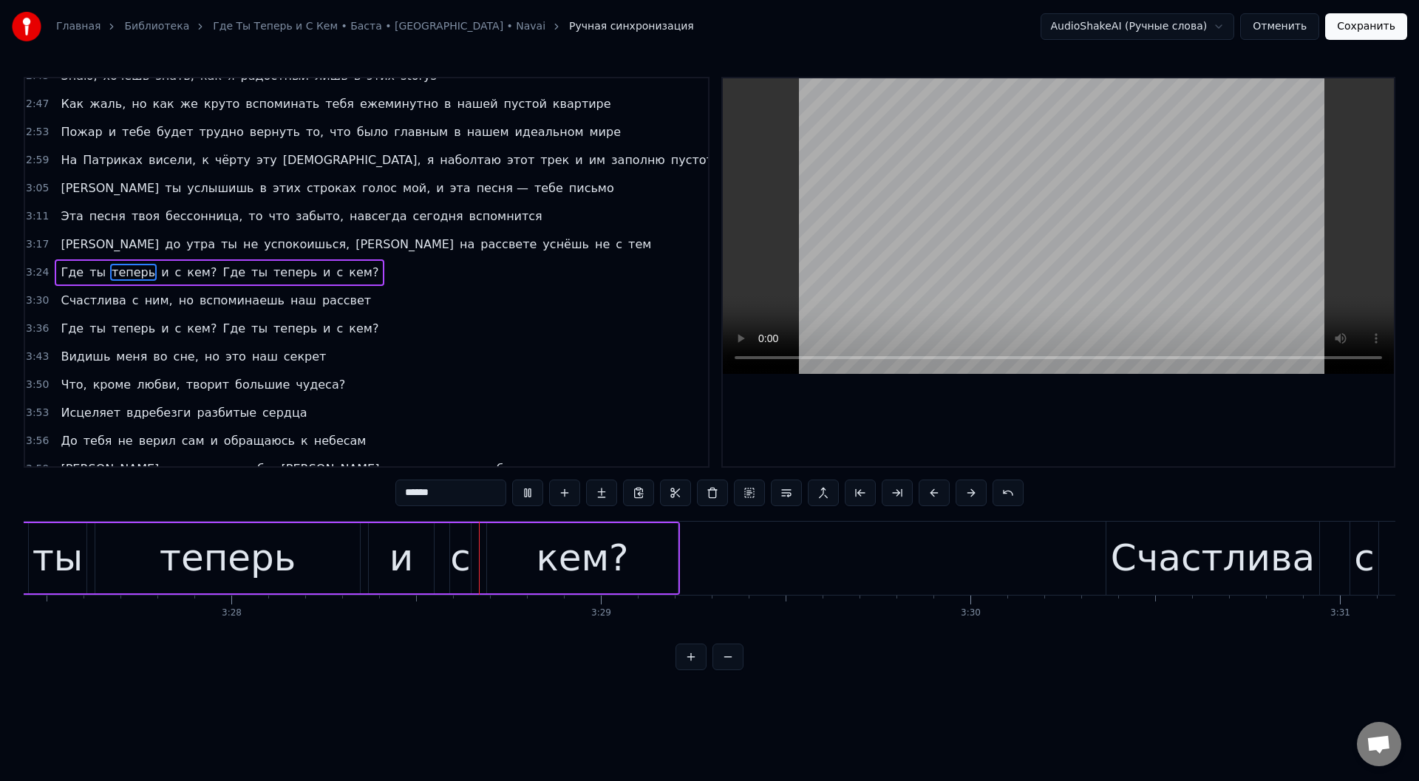
scroll to position [0, 76810]
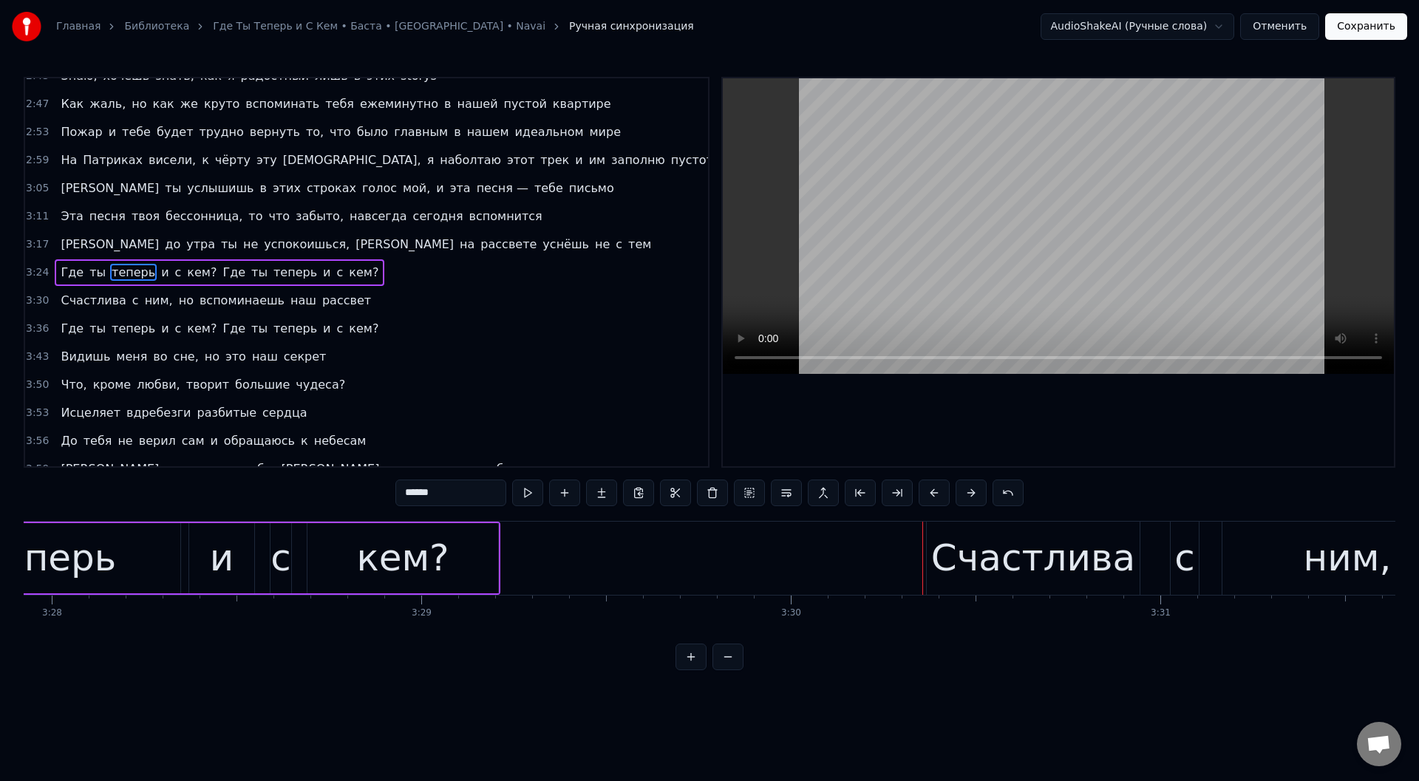
click at [440, 538] on div "кем?" at bounding box center [402, 557] width 92 height 55
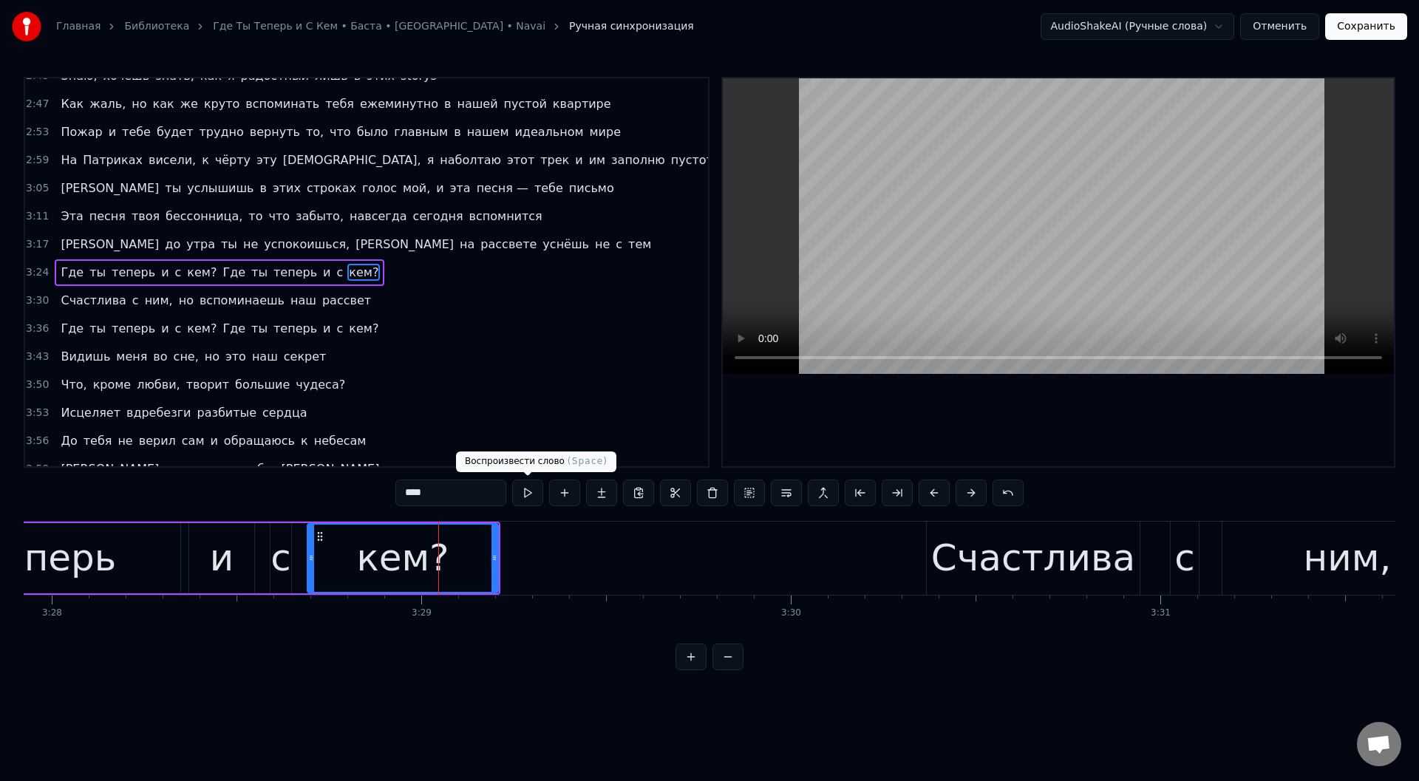
click at [528, 489] on button at bounding box center [527, 492] width 31 height 27
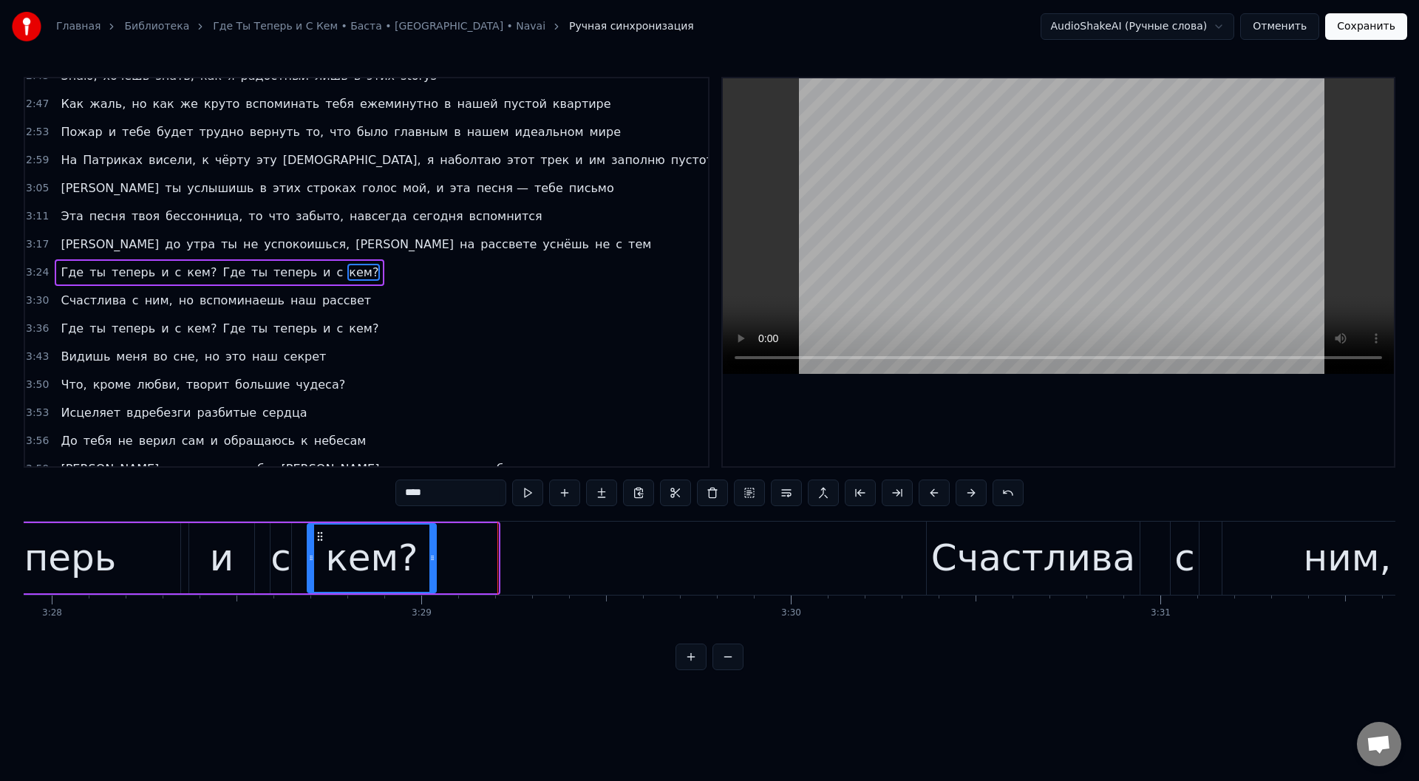
drag, startPoint x: 494, startPoint y: 553, endPoint x: 431, endPoint y: 555, distance: 62.1
click at [431, 555] on icon at bounding box center [432, 558] width 6 height 12
click at [531, 491] on button at bounding box center [527, 492] width 31 height 27
click at [103, 557] on div "теперь" at bounding box center [48, 557] width 137 height 55
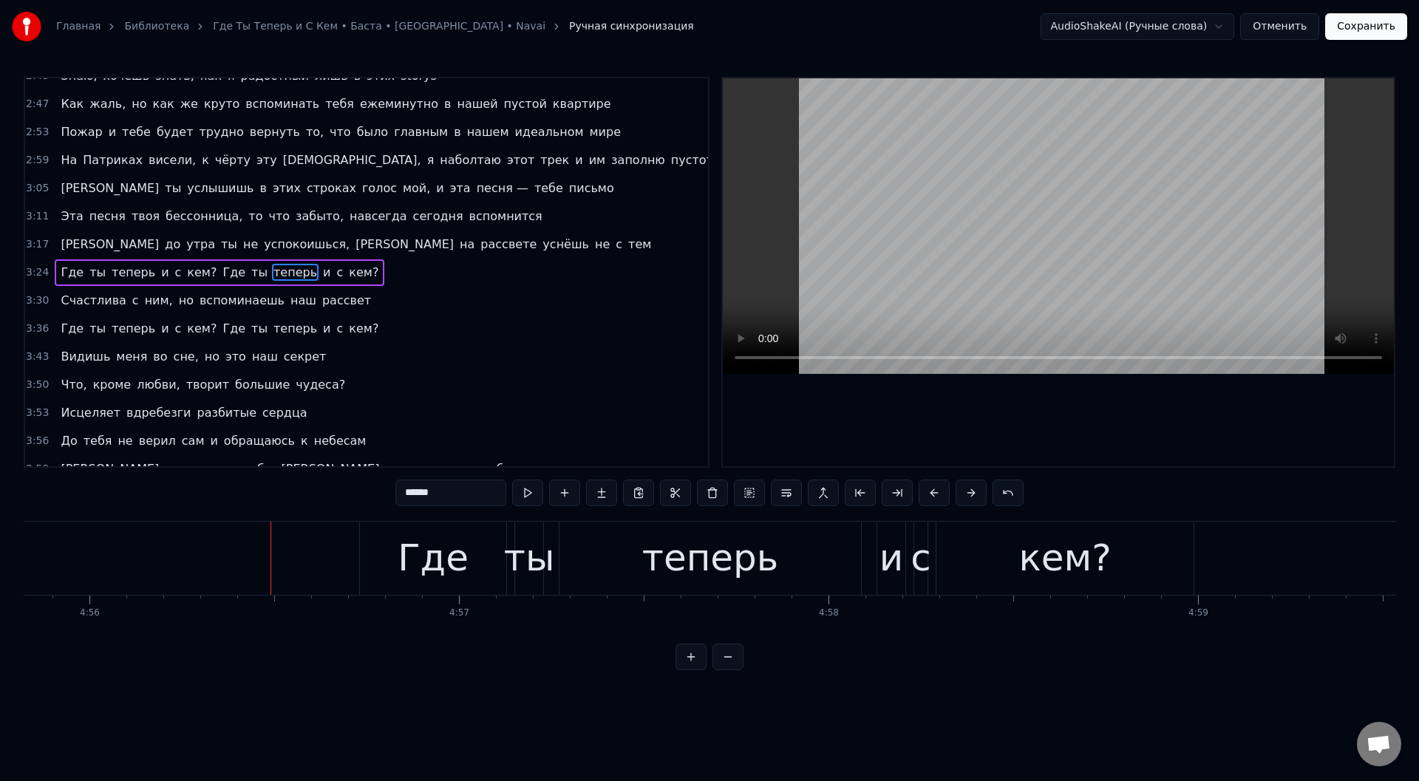
scroll to position [0, 109342]
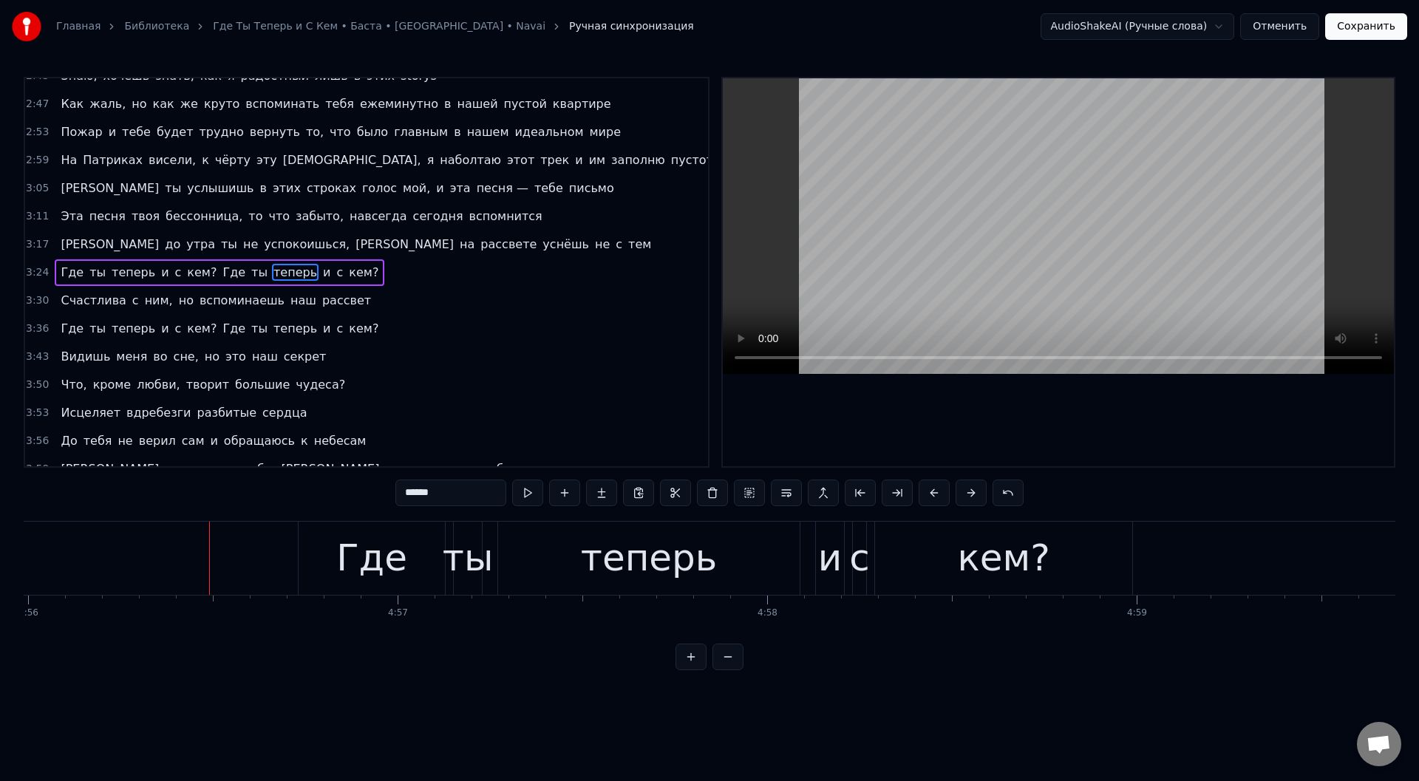
click at [994, 573] on div "кем?" at bounding box center [1003, 557] width 92 height 55
type input "****"
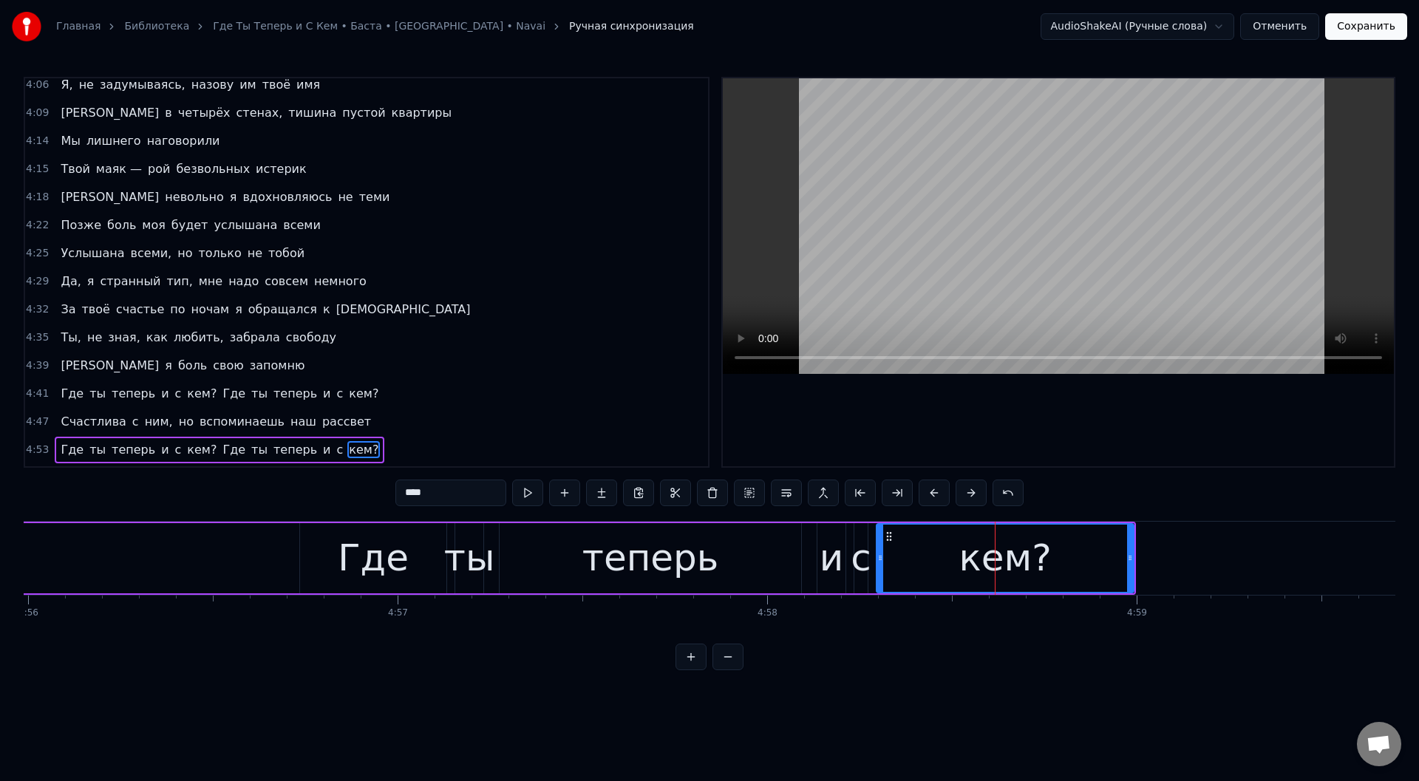
scroll to position [1465, 0]
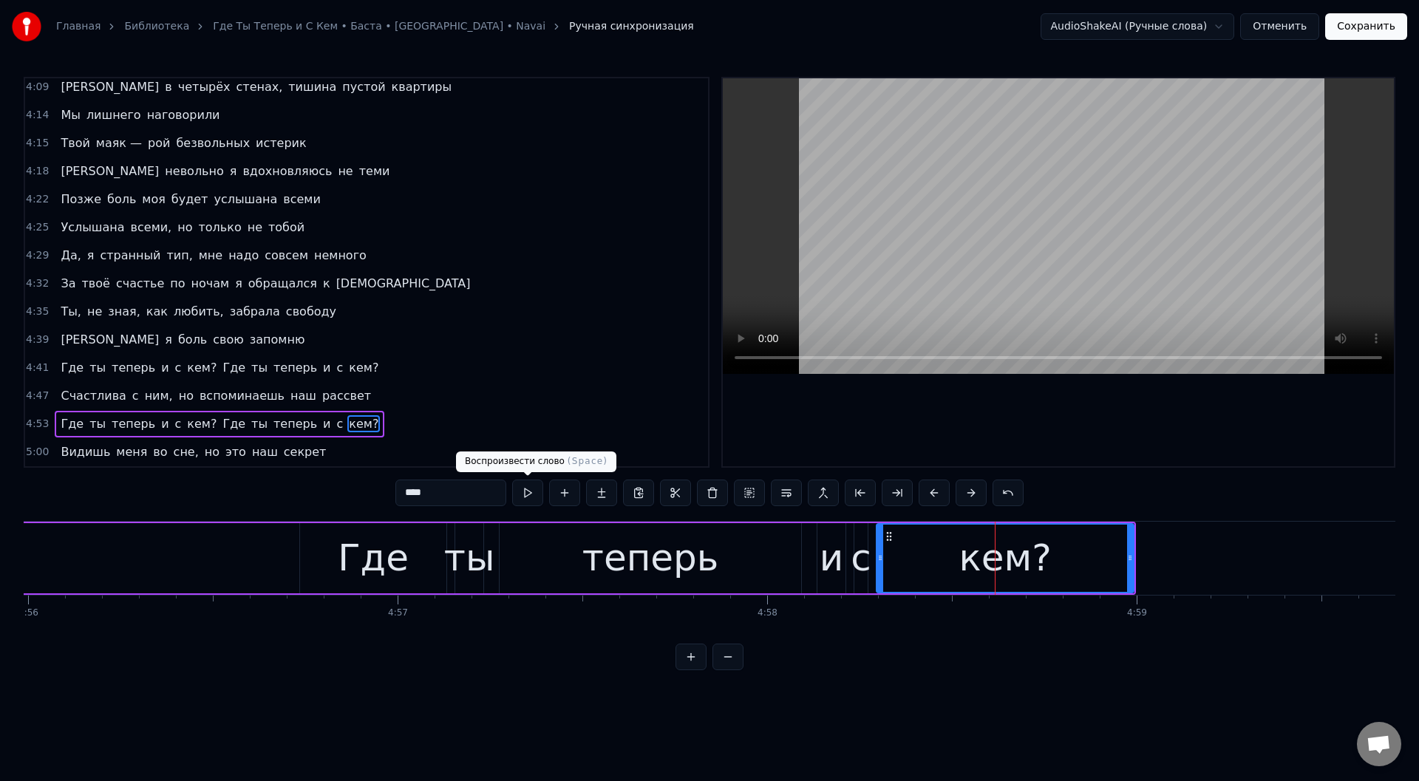
click at [528, 491] on button at bounding box center [527, 492] width 31 height 27
click at [528, 488] on button at bounding box center [527, 492] width 31 height 27
click at [259, 549] on div "Где ты теперь и с кем? Где ты теперь и с кем?" at bounding box center [118, 558] width 2035 height 73
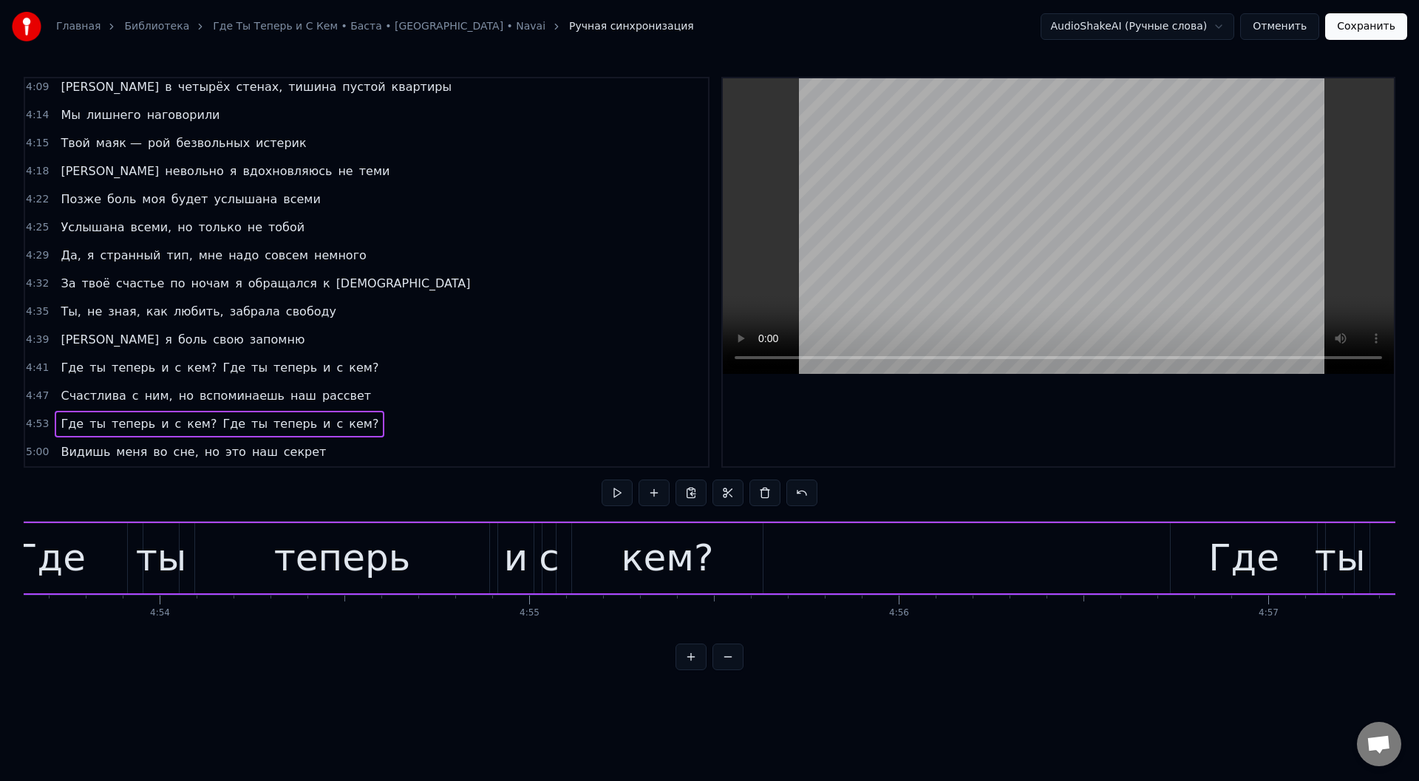
scroll to position [0, 108223]
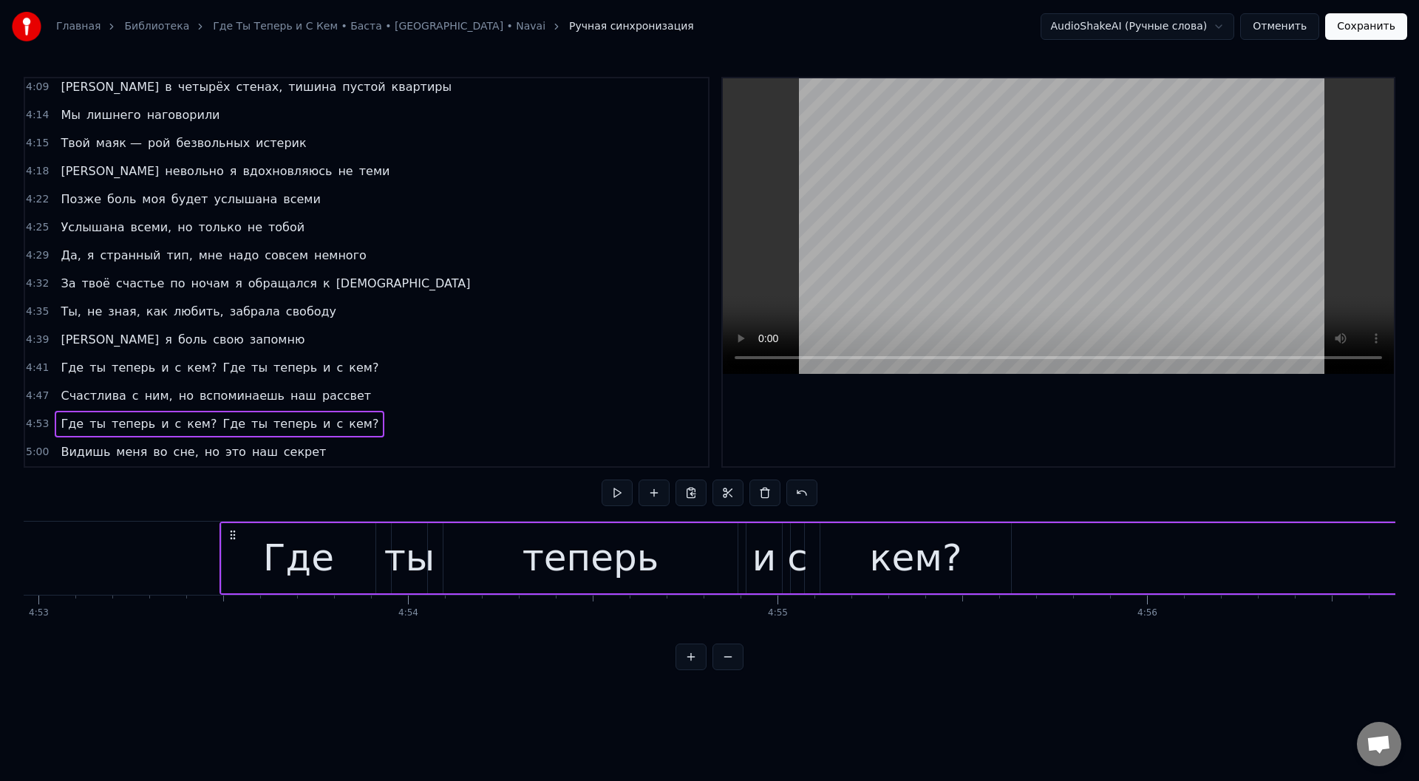
click at [863, 576] on div "кем?" at bounding box center [915, 558] width 191 height 70
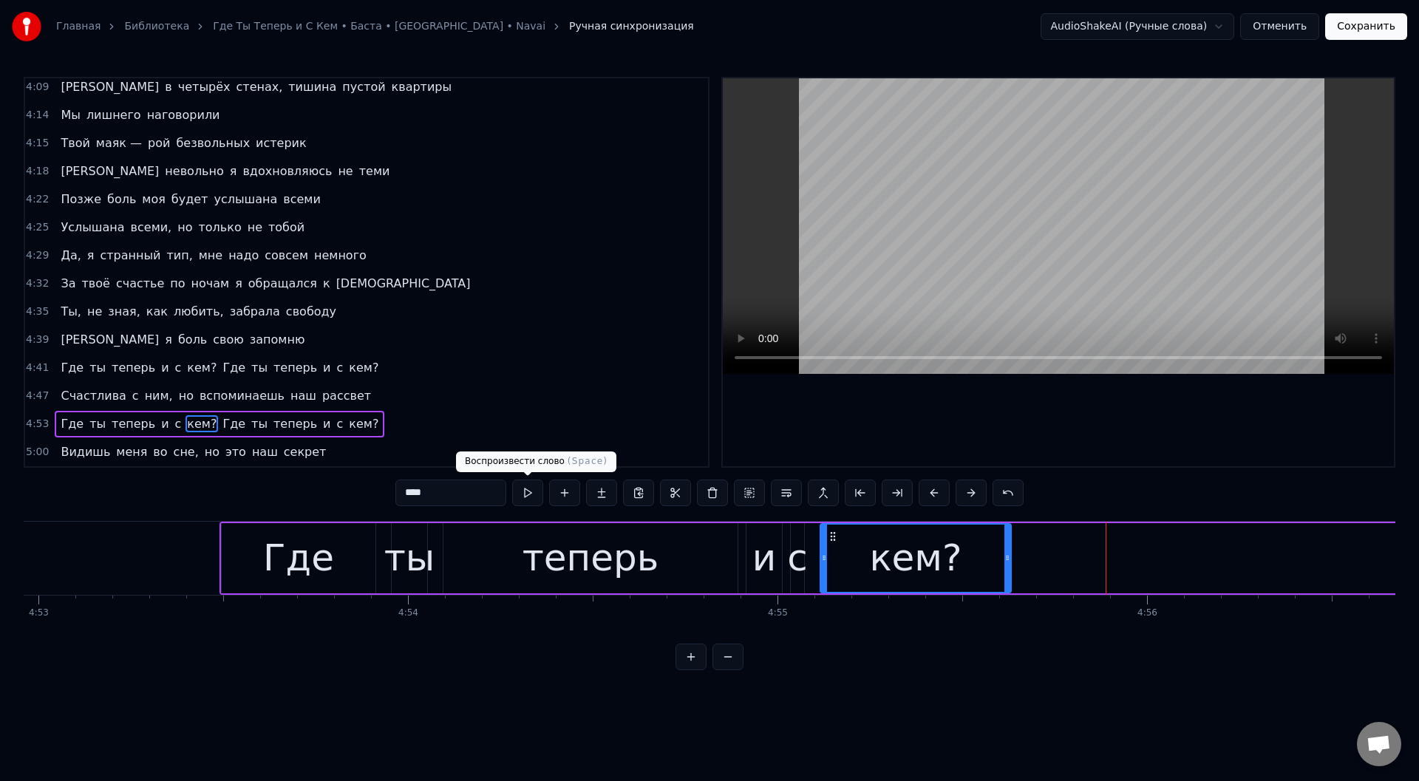
click at [528, 493] on button at bounding box center [527, 492] width 31 height 27
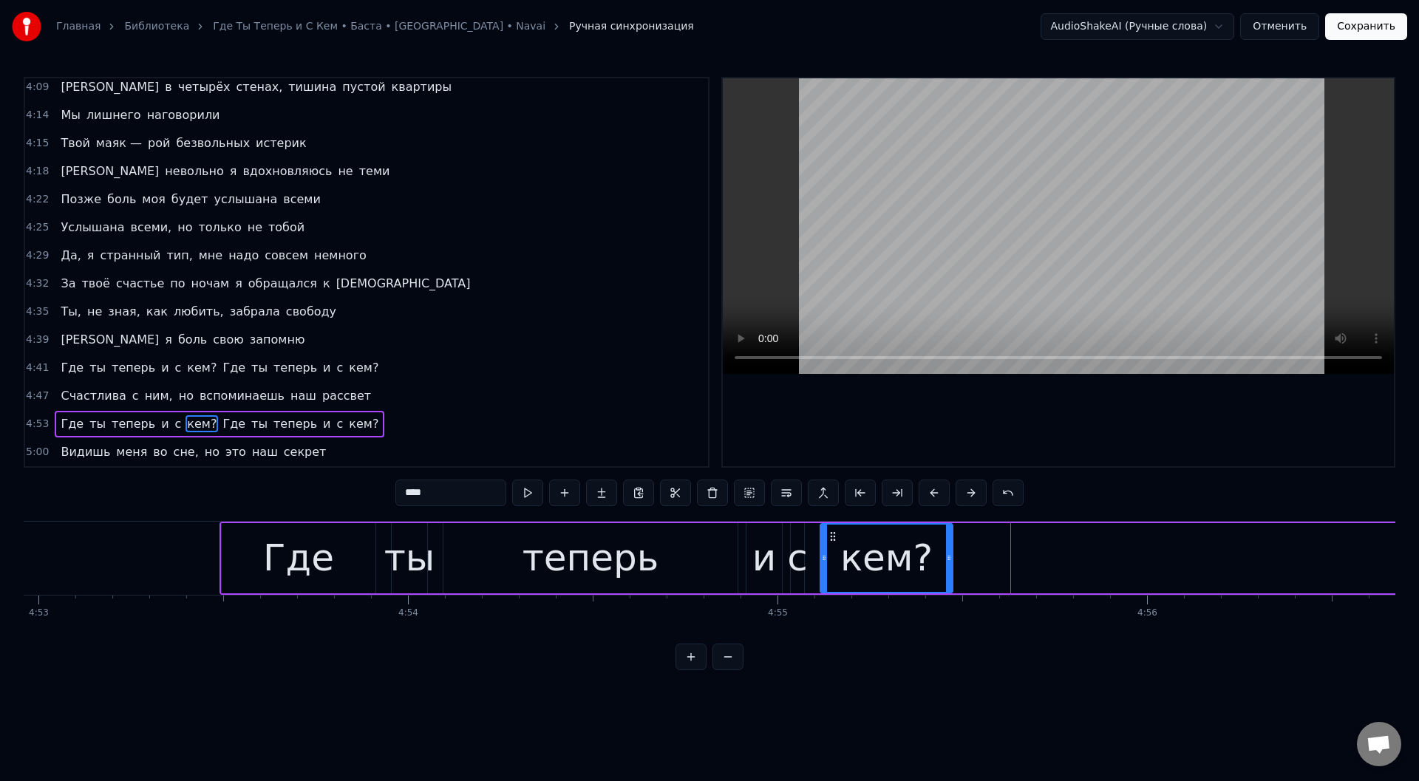
drag, startPoint x: 1006, startPoint y: 556, endPoint x: 948, endPoint y: 562, distance: 58.7
click at [948, 562] on icon at bounding box center [949, 558] width 6 height 12
click at [529, 484] on button at bounding box center [527, 492] width 31 height 27
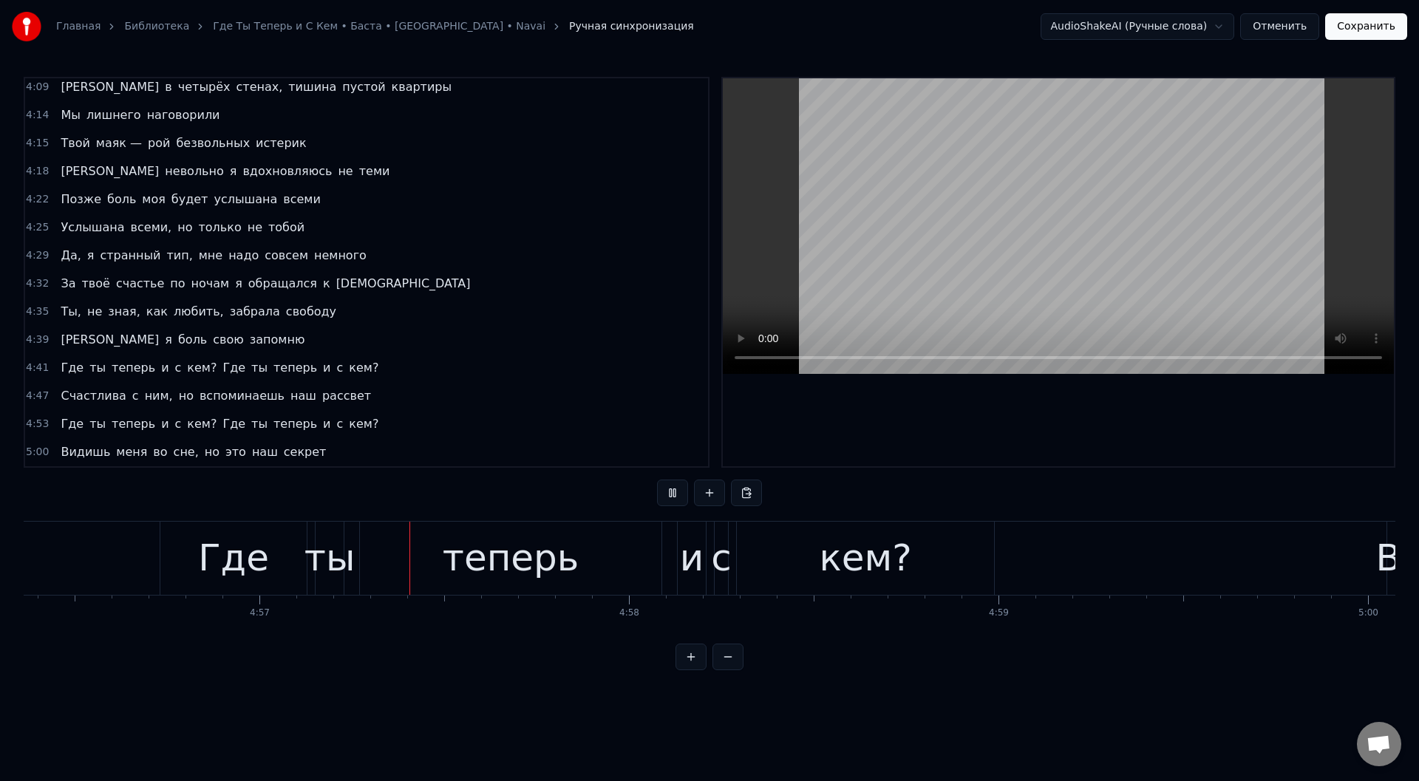
scroll to position [0, 109534]
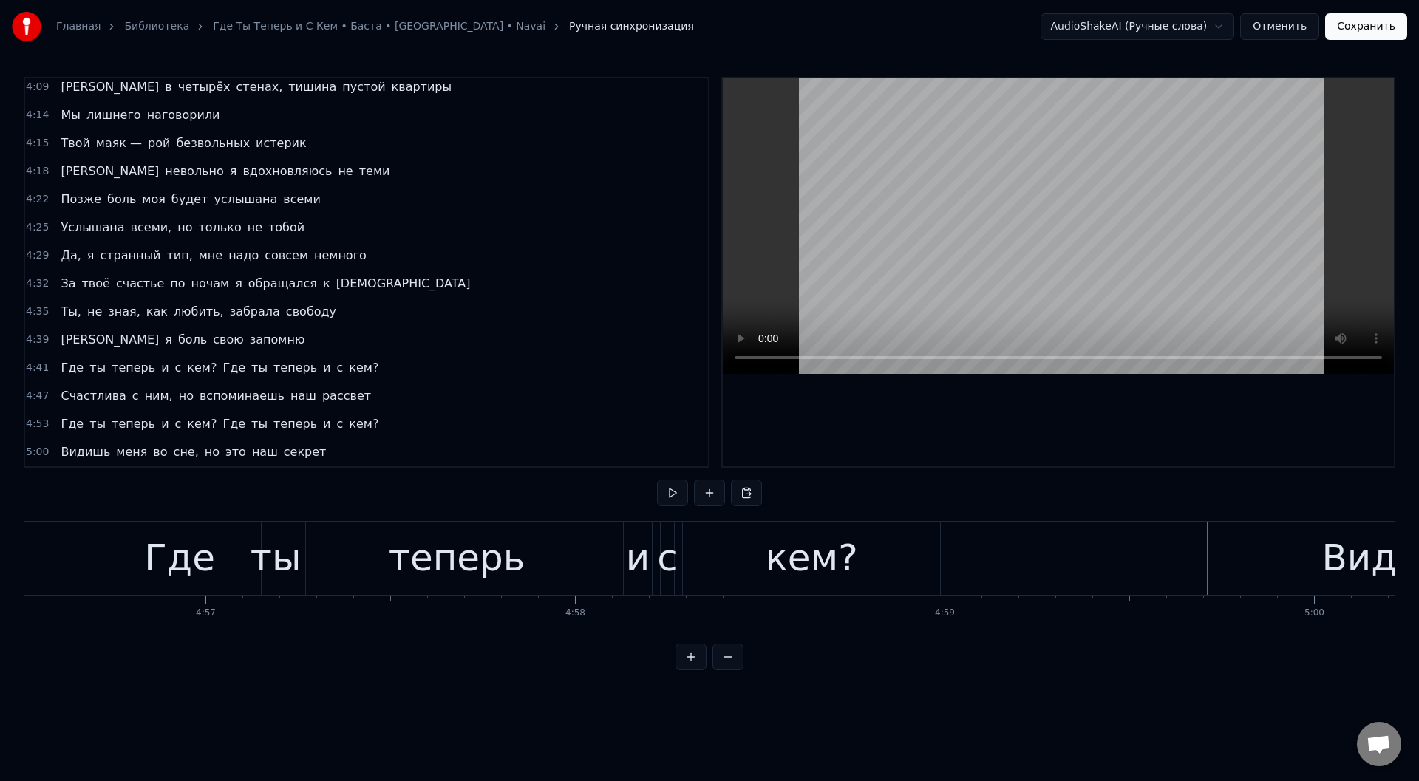
click at [884, 547] on div "кем?" at bounding box center [811, 558] width 257 height 73
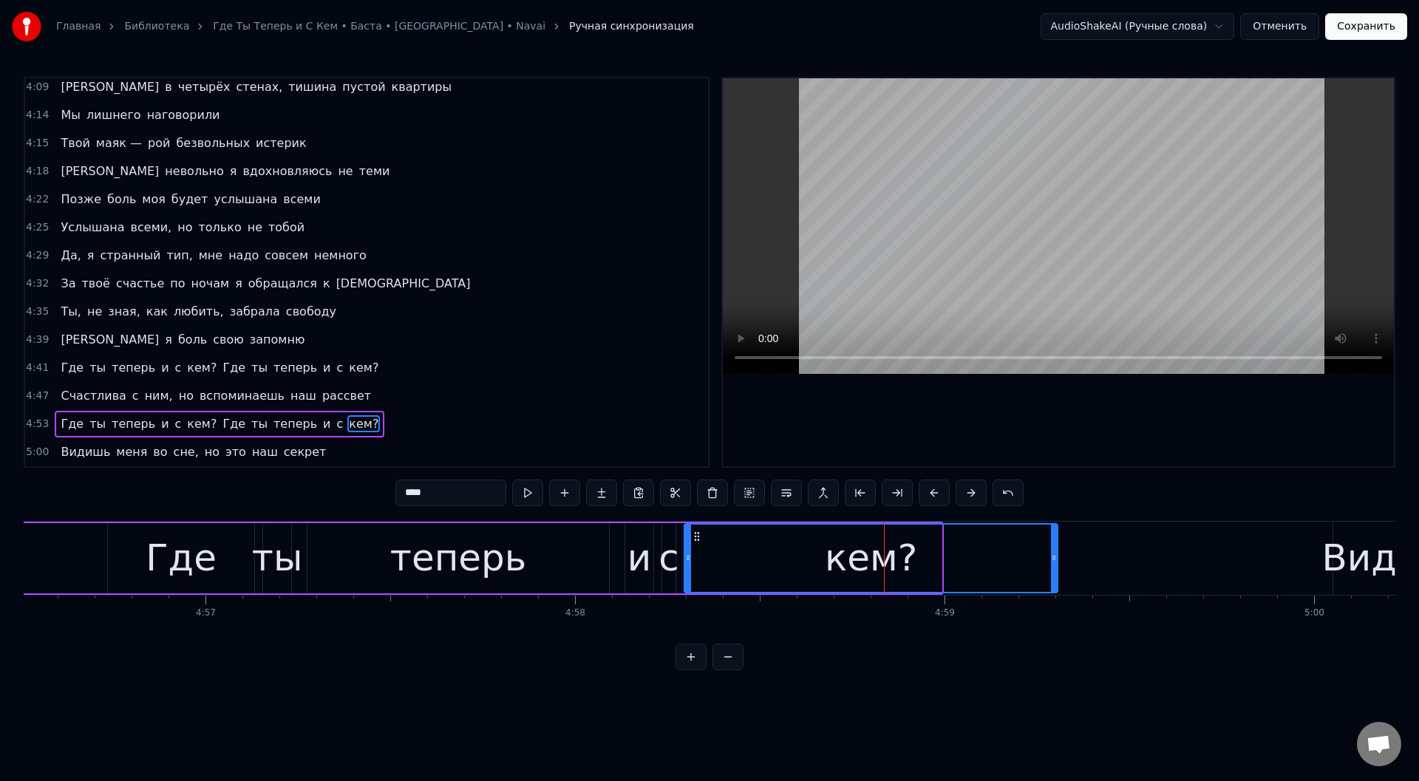
drag, startPoint x: 939, startPoint y: 564, endPoint x: 1055, endPoint y: 565, distance: 116.0
click at [1055, 565] on div at bounding box center [1054, 558] width 6 height 67
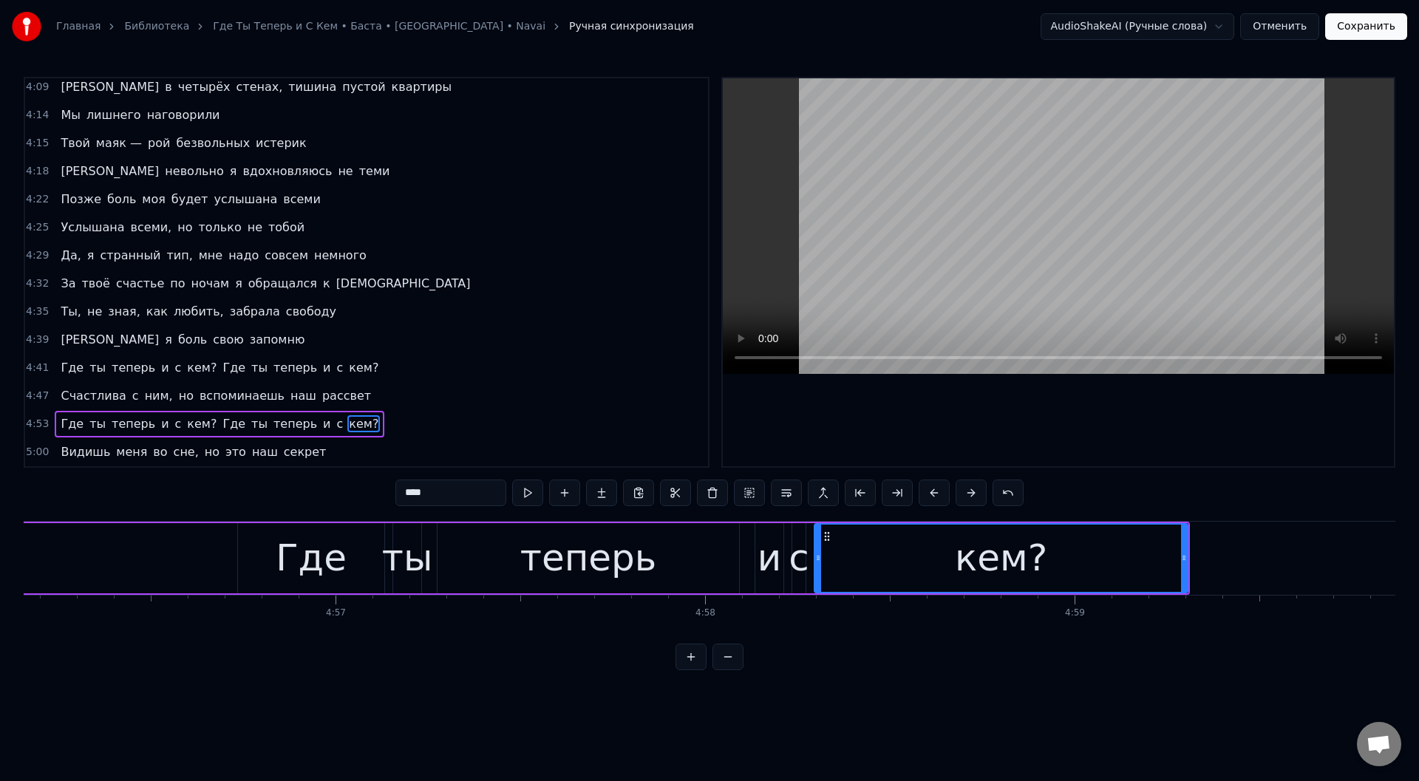
scroll to position [0, 109219]
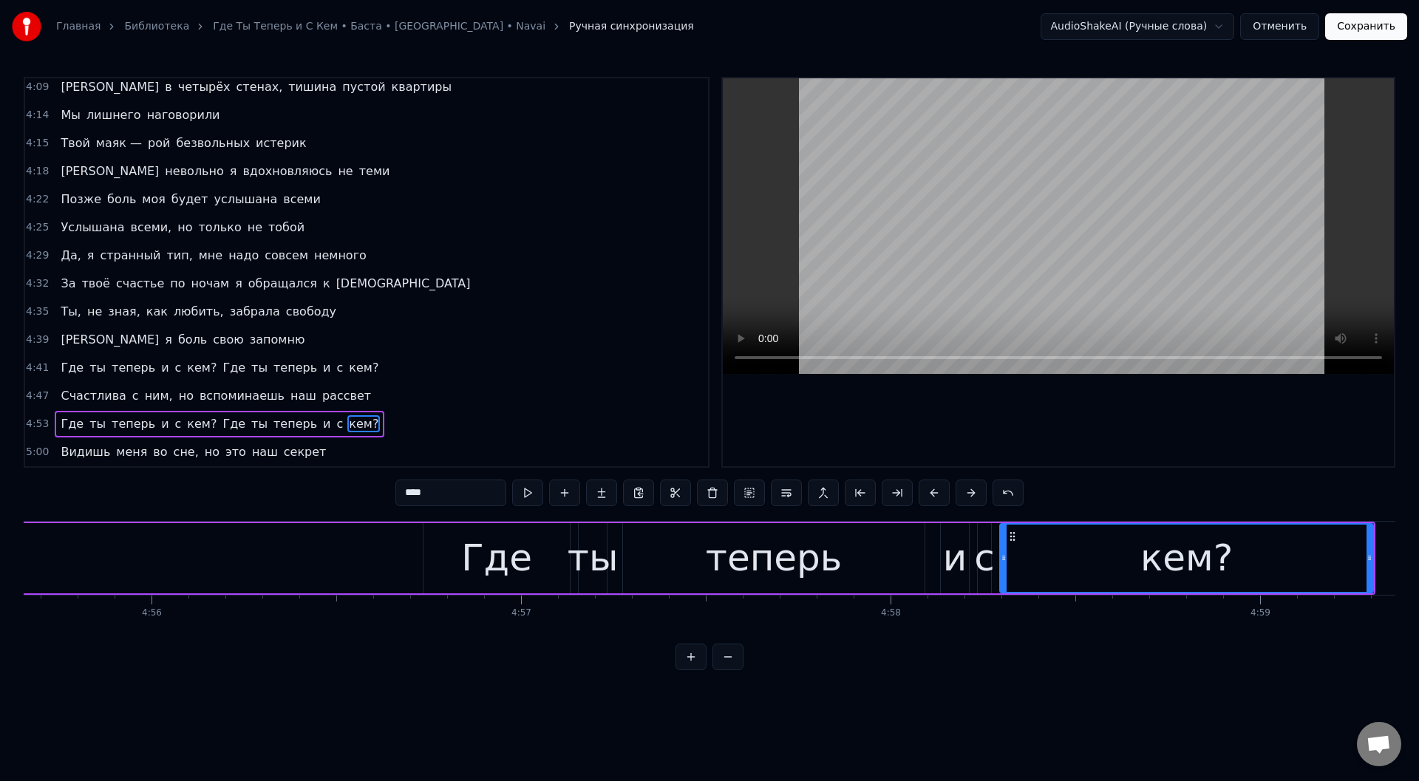
drag, startPoint x: 371, startPoint y: 563, endPoint x: 460, endPoint y: 518, distance: 99.5
click at [372, 563] on div "Где ты теперь и с кем? Где ты теперь и с кем?" at bounding box center [299, 558] width 2151 height 73
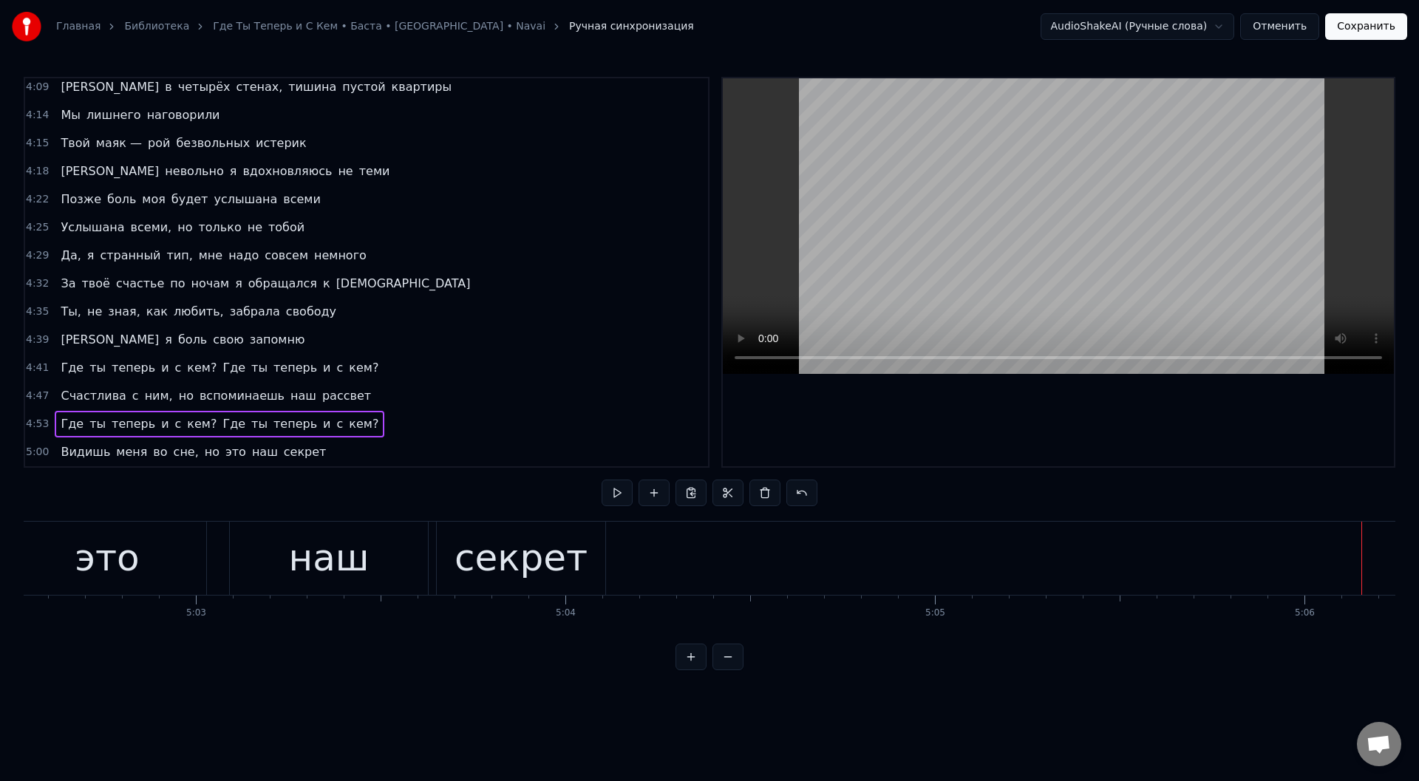
scroll to position [0, 111891]
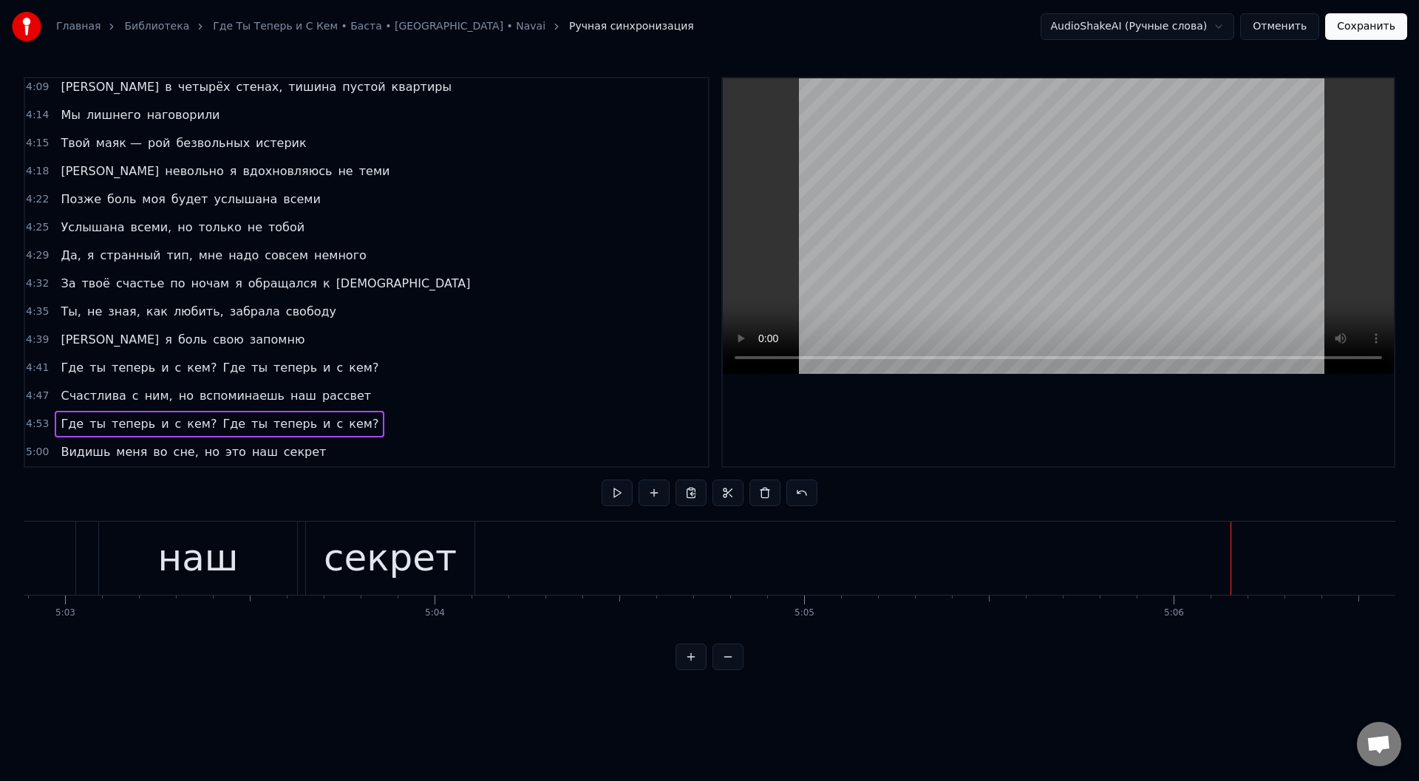
click at [1384, 30] on button "Сохранить" at bounding box center [1366, 26] width 82 height 27
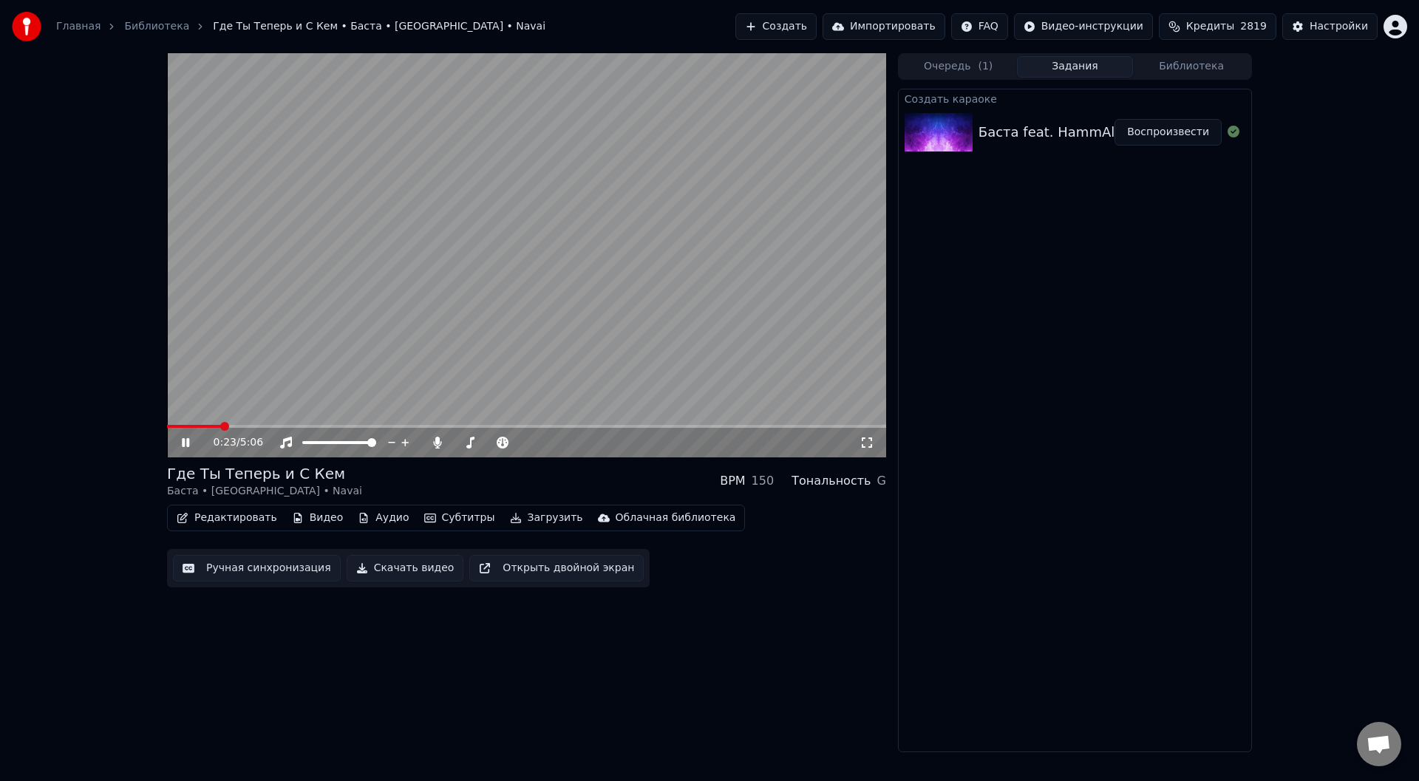
click at [221, 427] on span at bounding box center [526, 426] width 719 height 3
click at [192, 444] on icon at bounding box center [196, 443] width 35 height 12
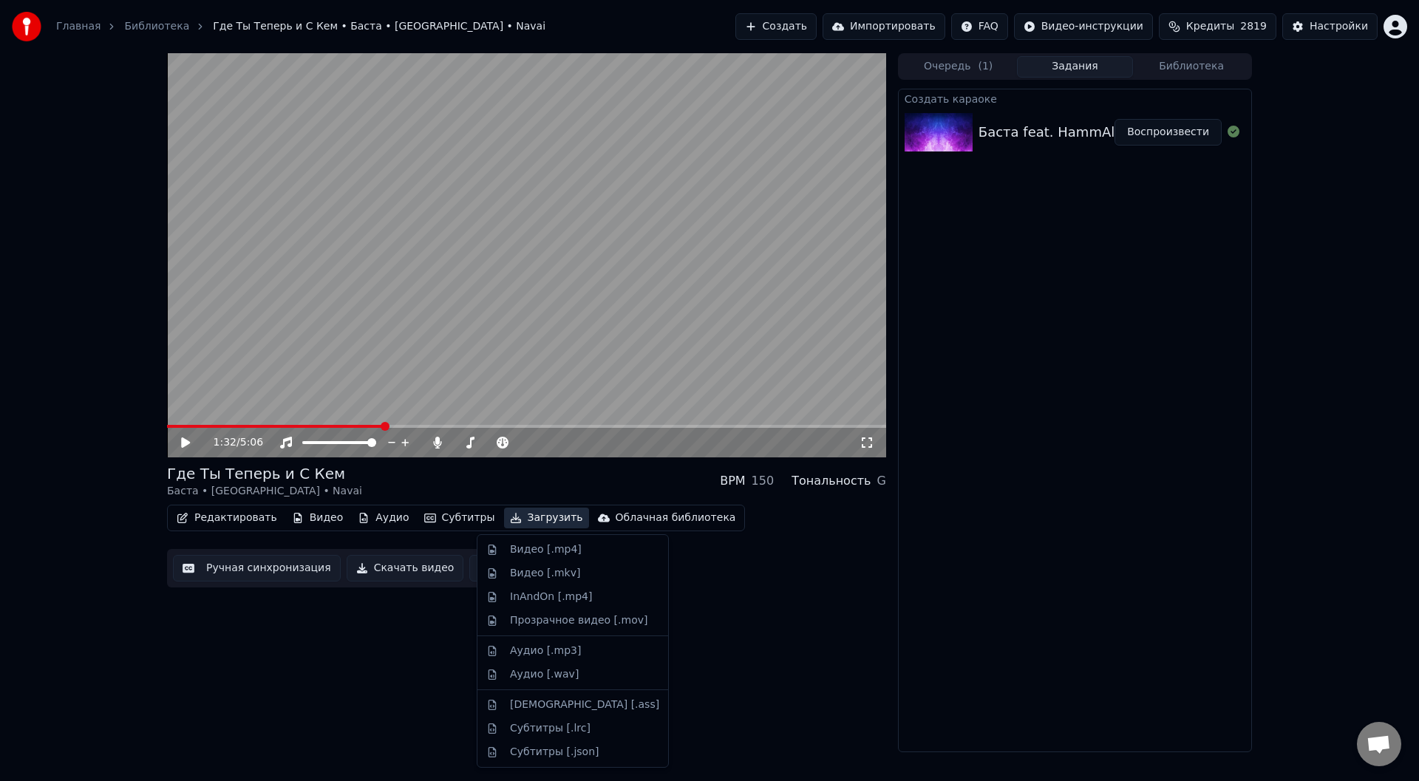
click at [511, 514] on button "Загрузить" at bounding box center [546, 518] width 85 height 21
click at [526, 548] on div "Видео [.mp4]" at bounding box center [546, 549] width 72 height 15
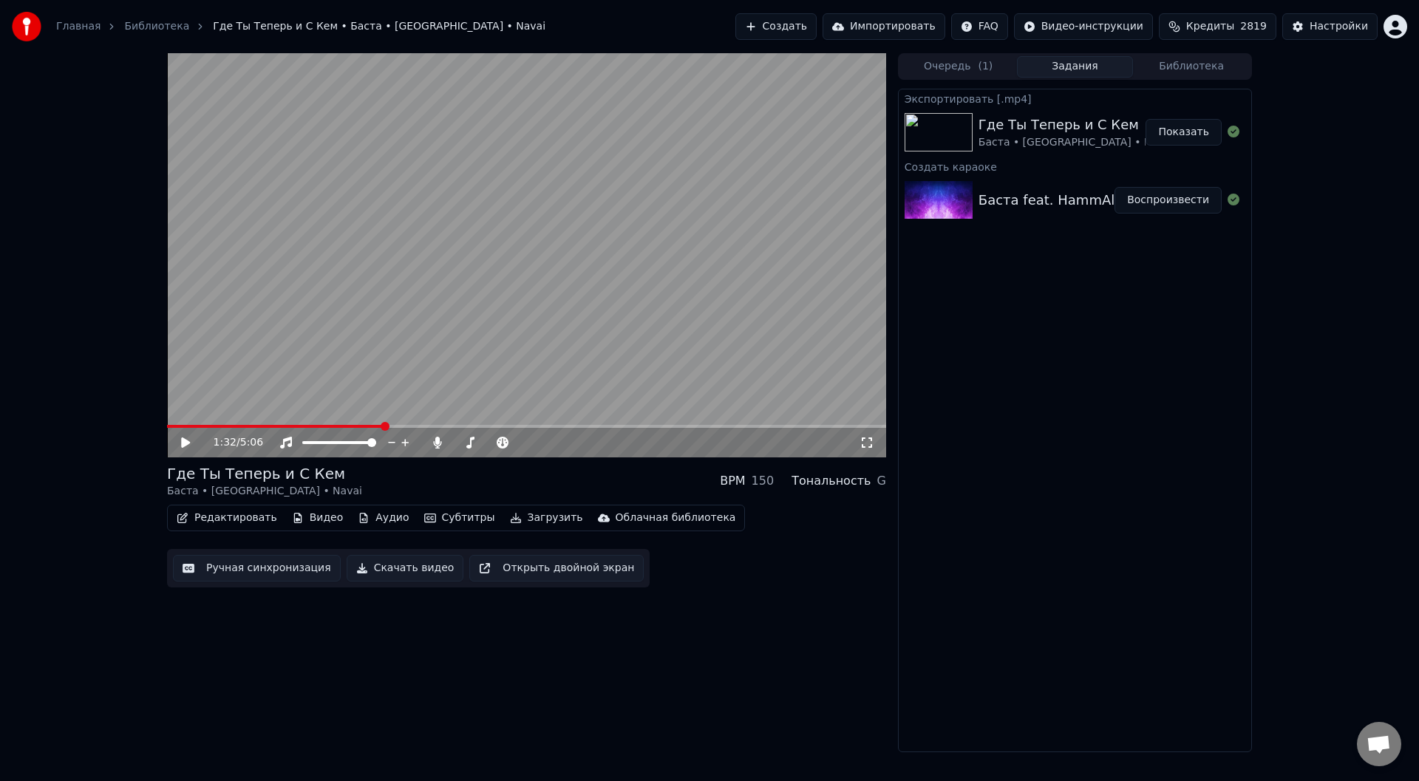
click at [1174, 130] on button "Показать" at bounding box center [1183, 132] width 76 height 27
click at [808, 27] on button "Создать" at bounding box center [775, 26] width 81 height 27
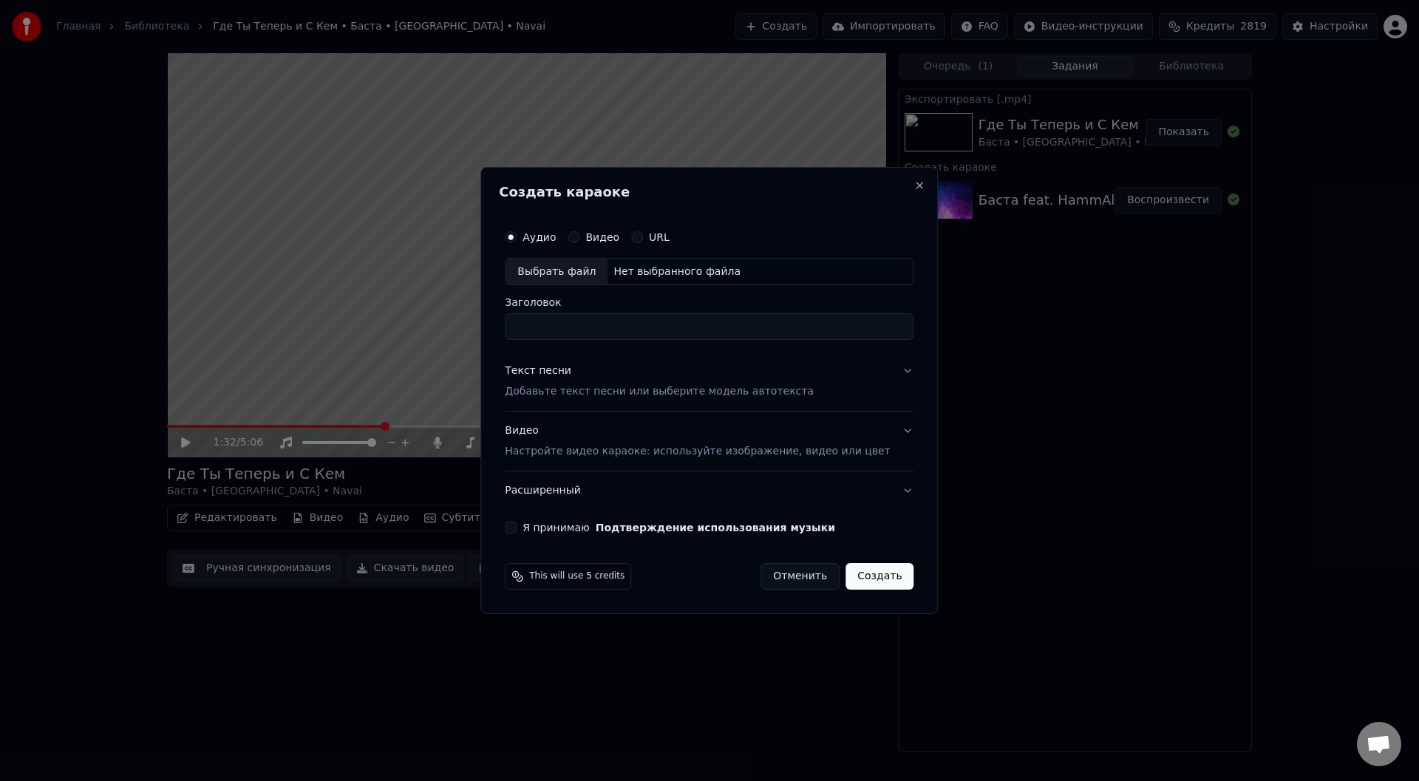
click at [576, 272] on div "Выбрать файл" at bounding box center [556, 272] width 102 height 27
type input "**********"
click at [888, 370] on button "Текст песни Добавьте текст песни или выберите модель автотекста" at bounding box center [709, 381] width 409 height 59
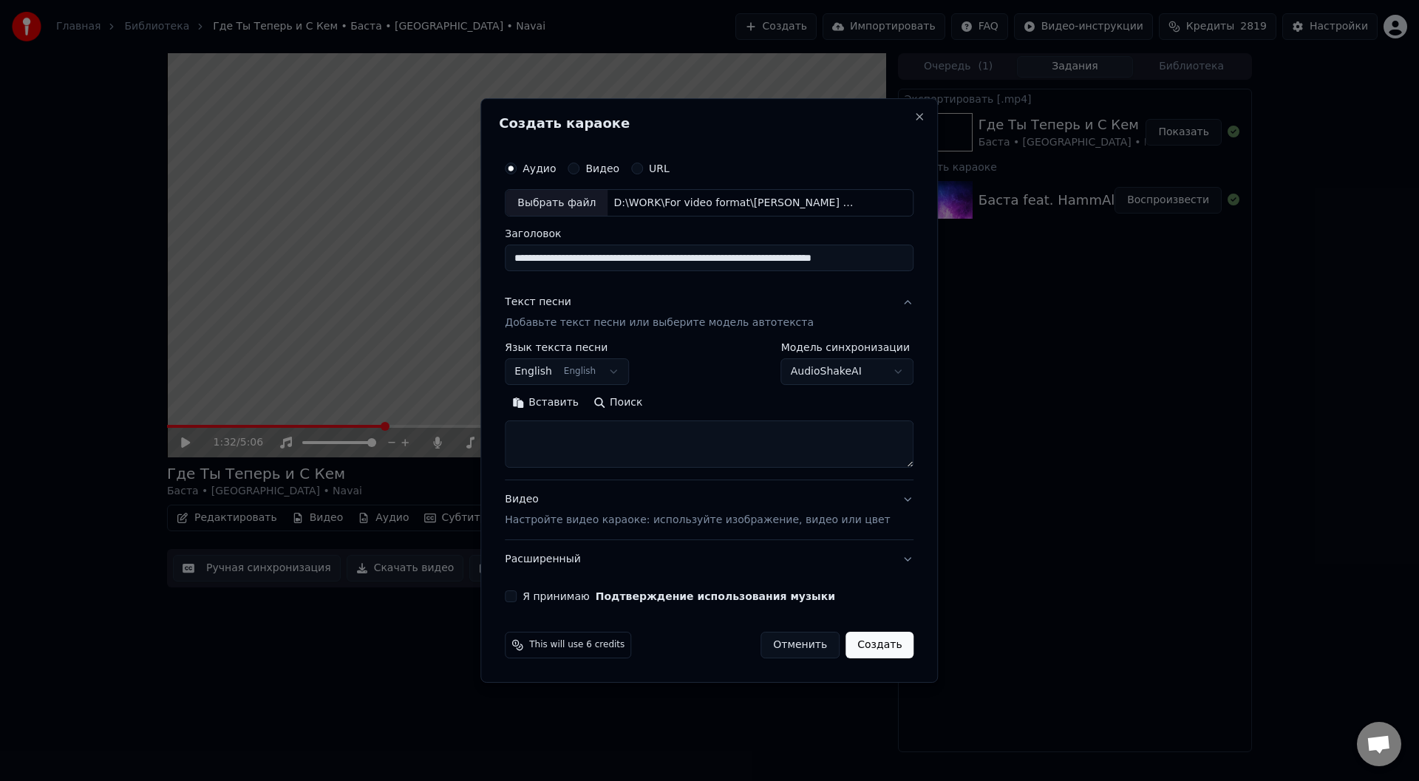
click at [573, 404] on button "Вставить" at bounding box center [545, 404] width 81 height 24
click at [711, 403] on button "Развернуть" at bounding box center [697, 404] width 93 height 24
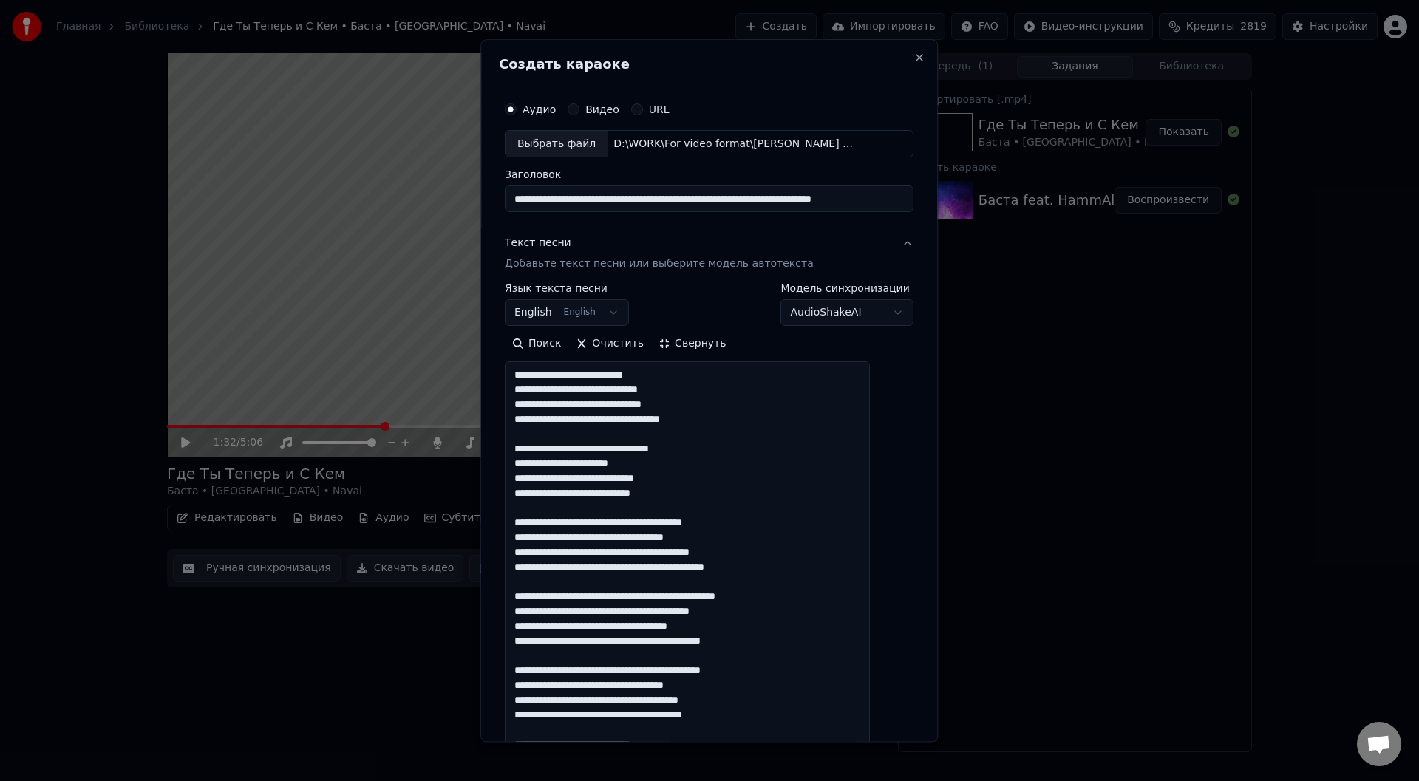
scroll to position [1, 0]
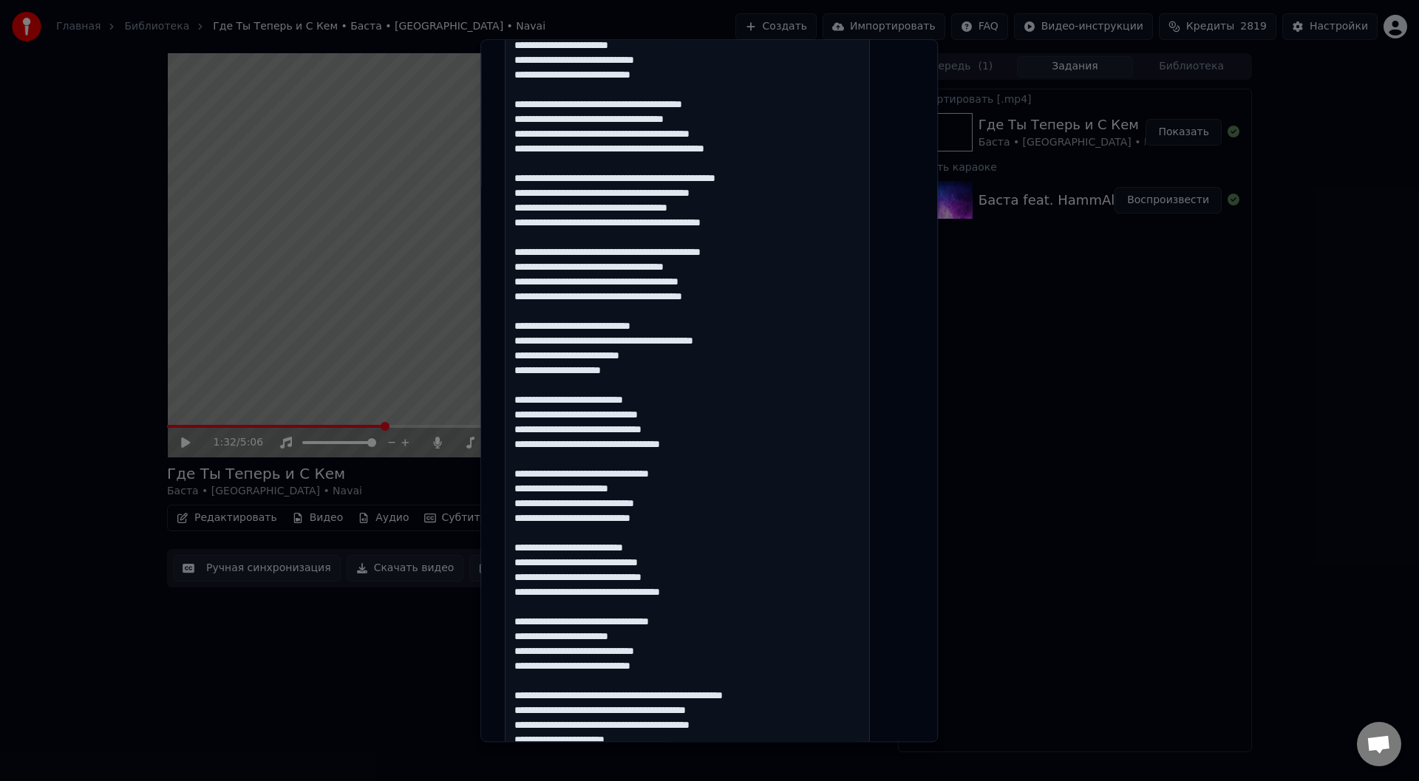
scroll to position [443, 0]
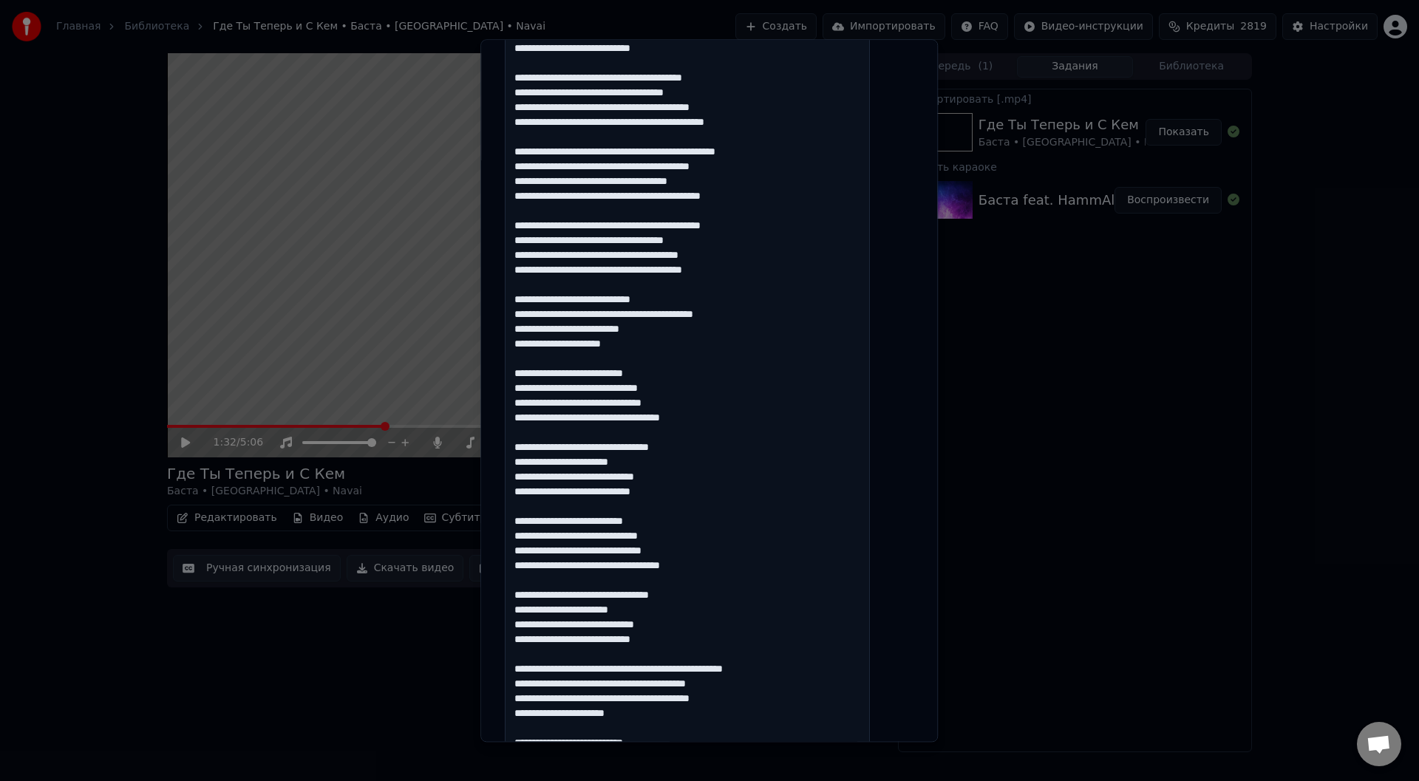
drag, startPoint x: 685, startPoint y: 421, endPoint x: 719, endPoint y: 420, distance: 34.0
click at [719, 420] on textarea at bounding box center [687, 648] width 365 height 1458
click at [685, 494] on textarea at bounding box center [687, 648] width 365 height 1458
paste textarea "*******"
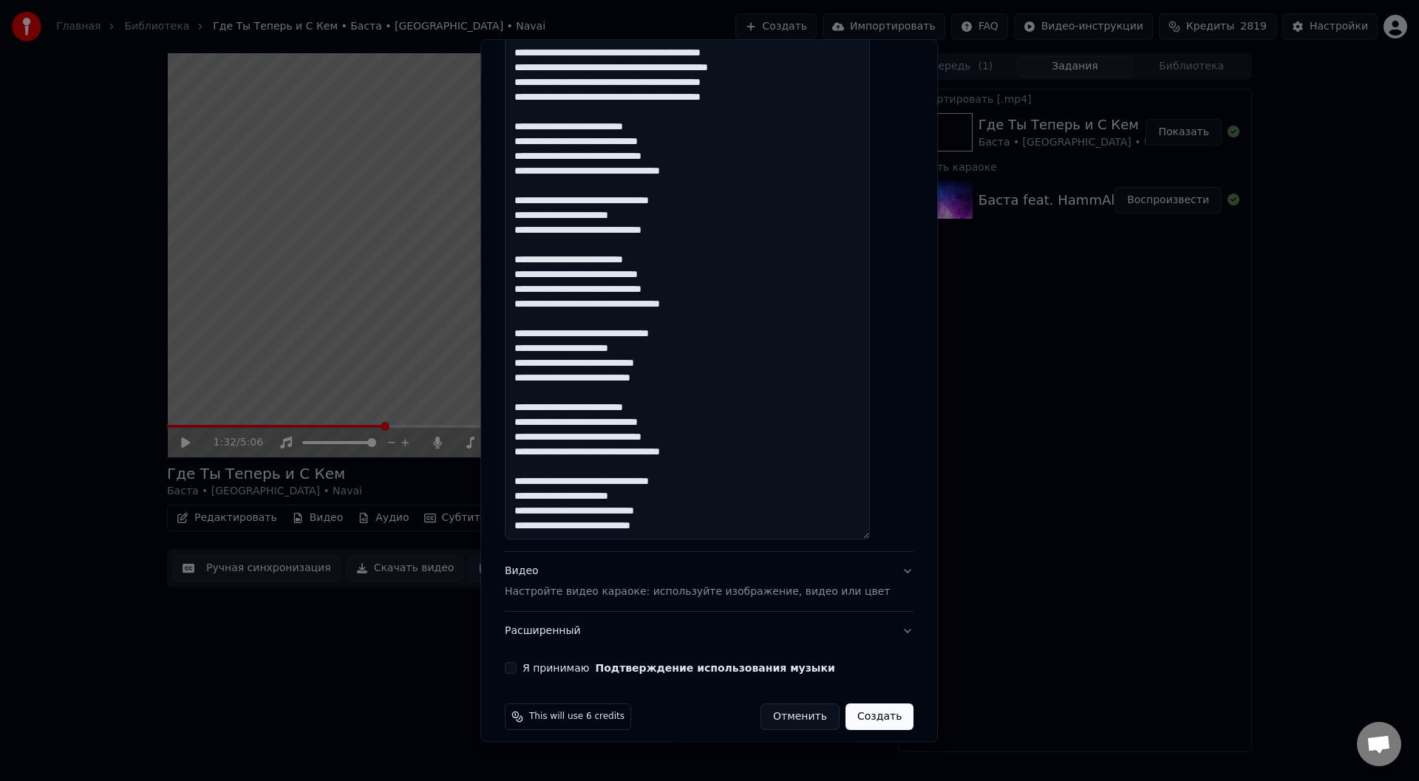
scroll to position [1293, 0]
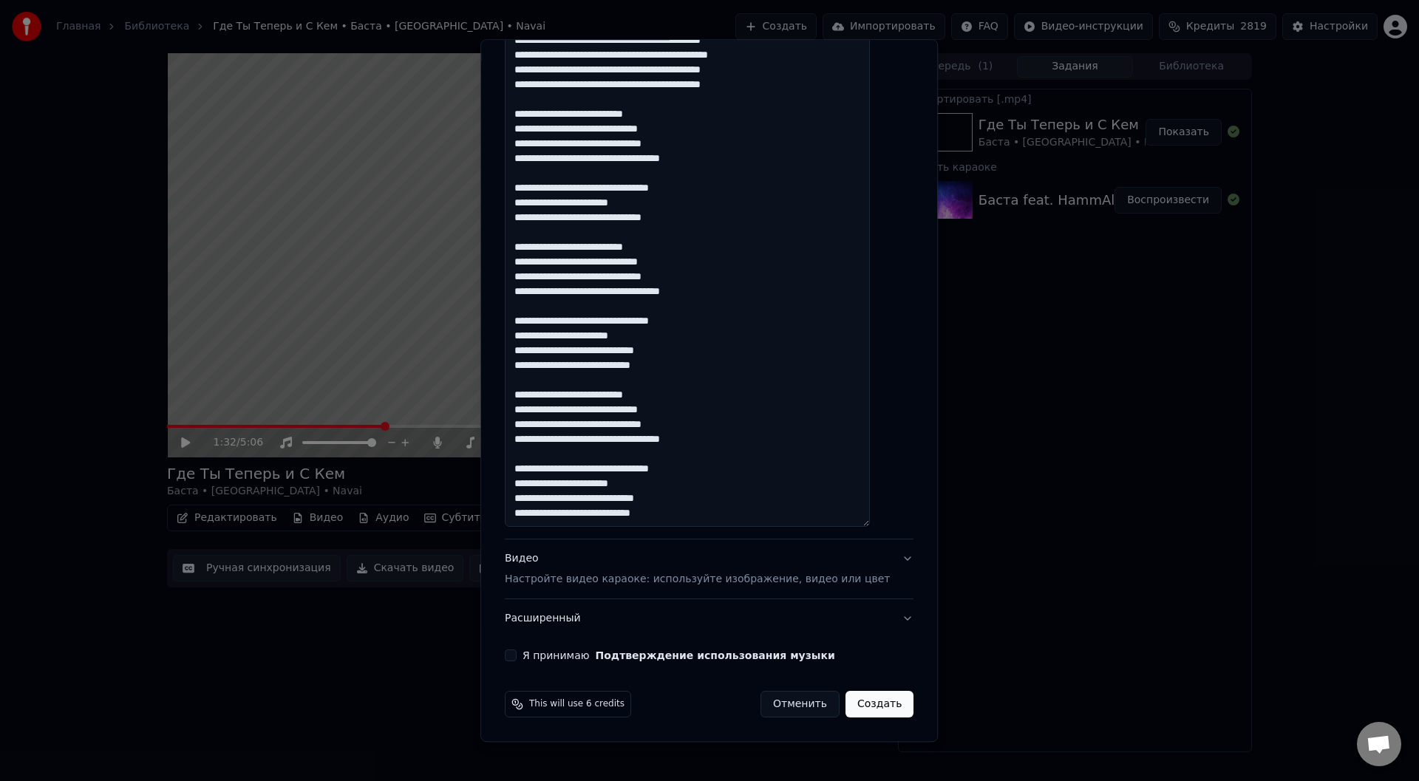
paste textarea "*******"
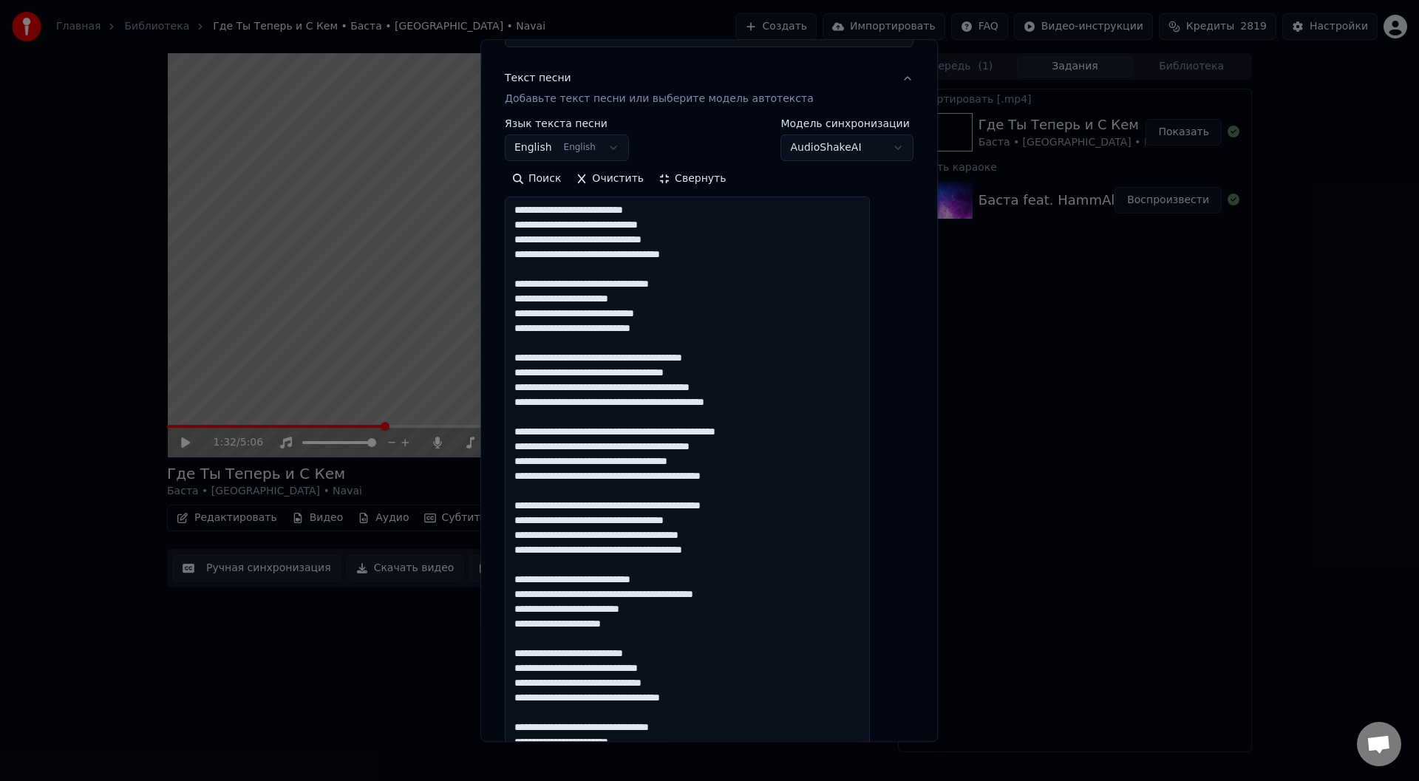
scroll to position [111, 0]
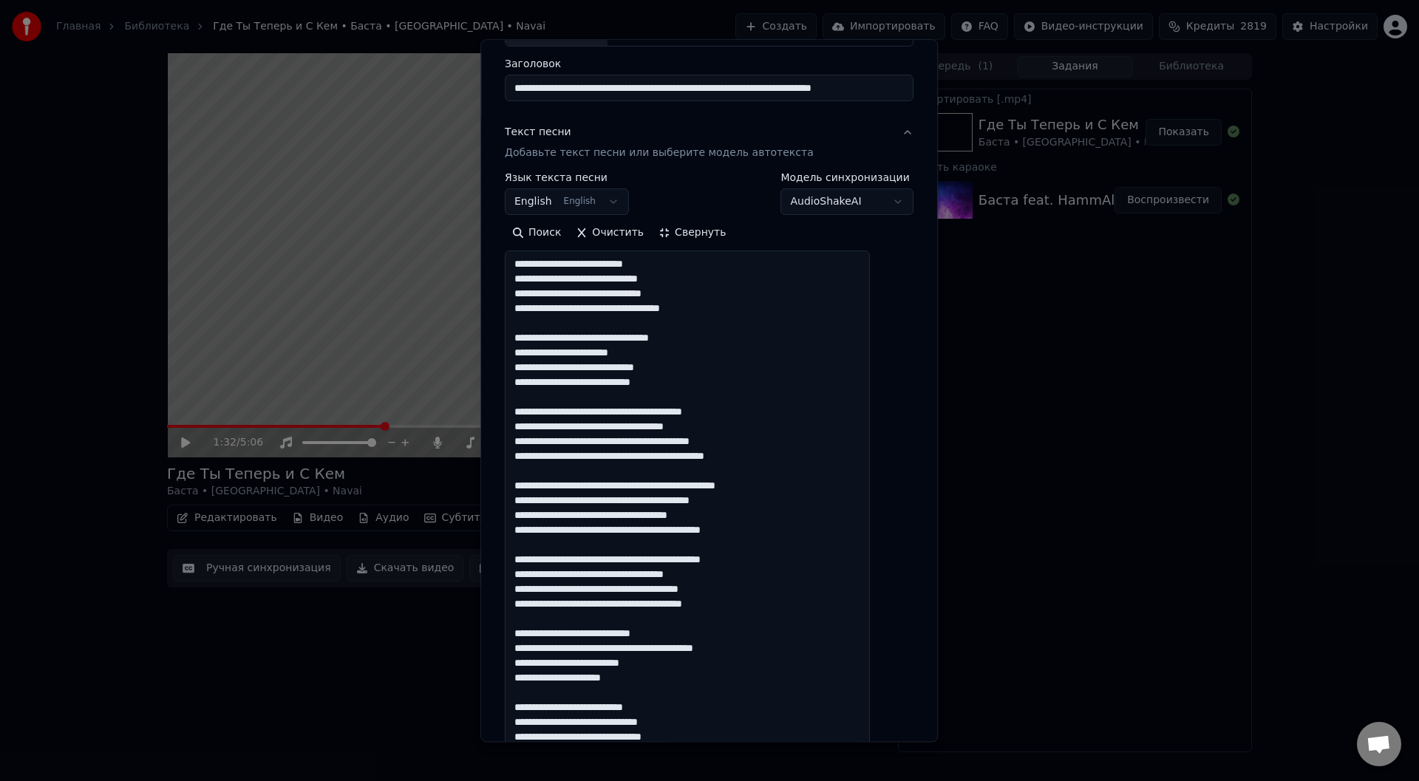
type textarea "**********"
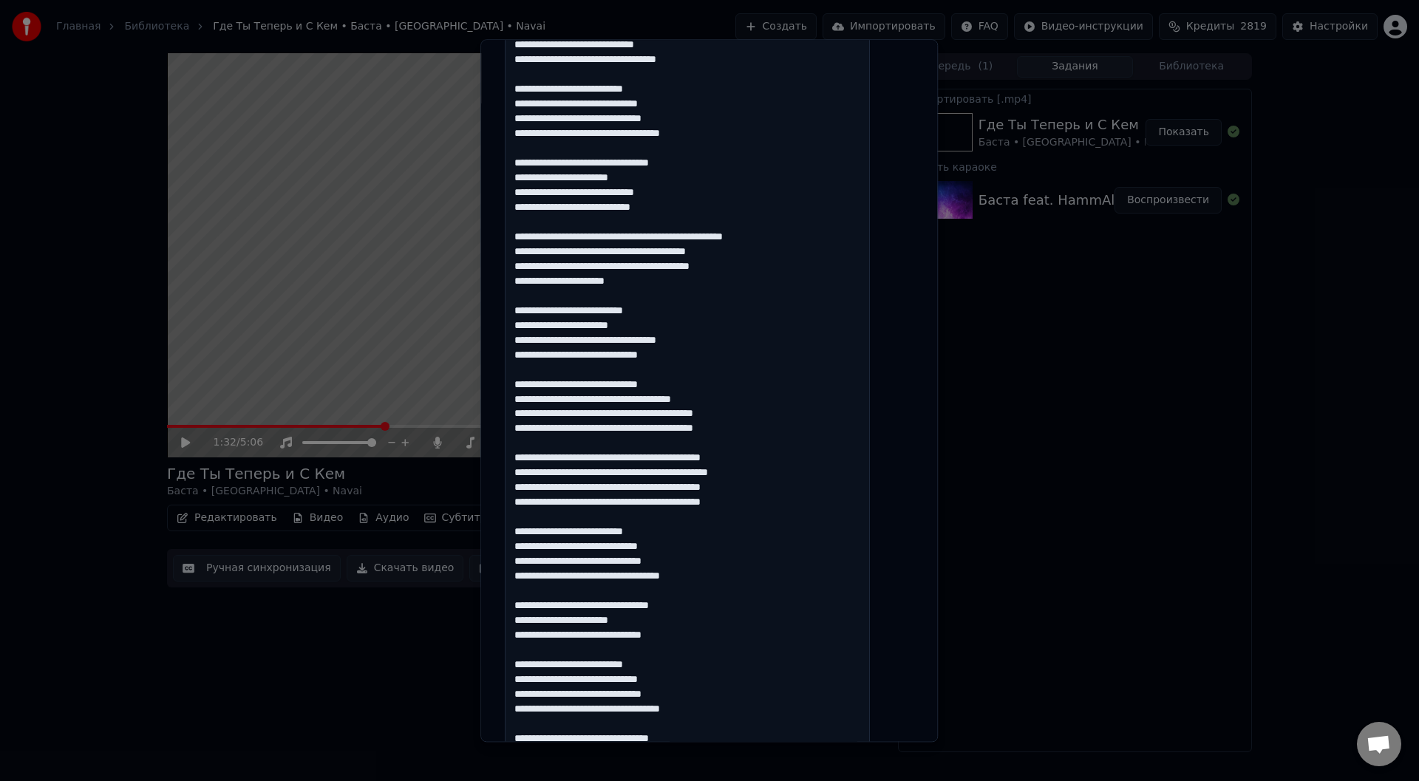
scroll to position [1293, 0]
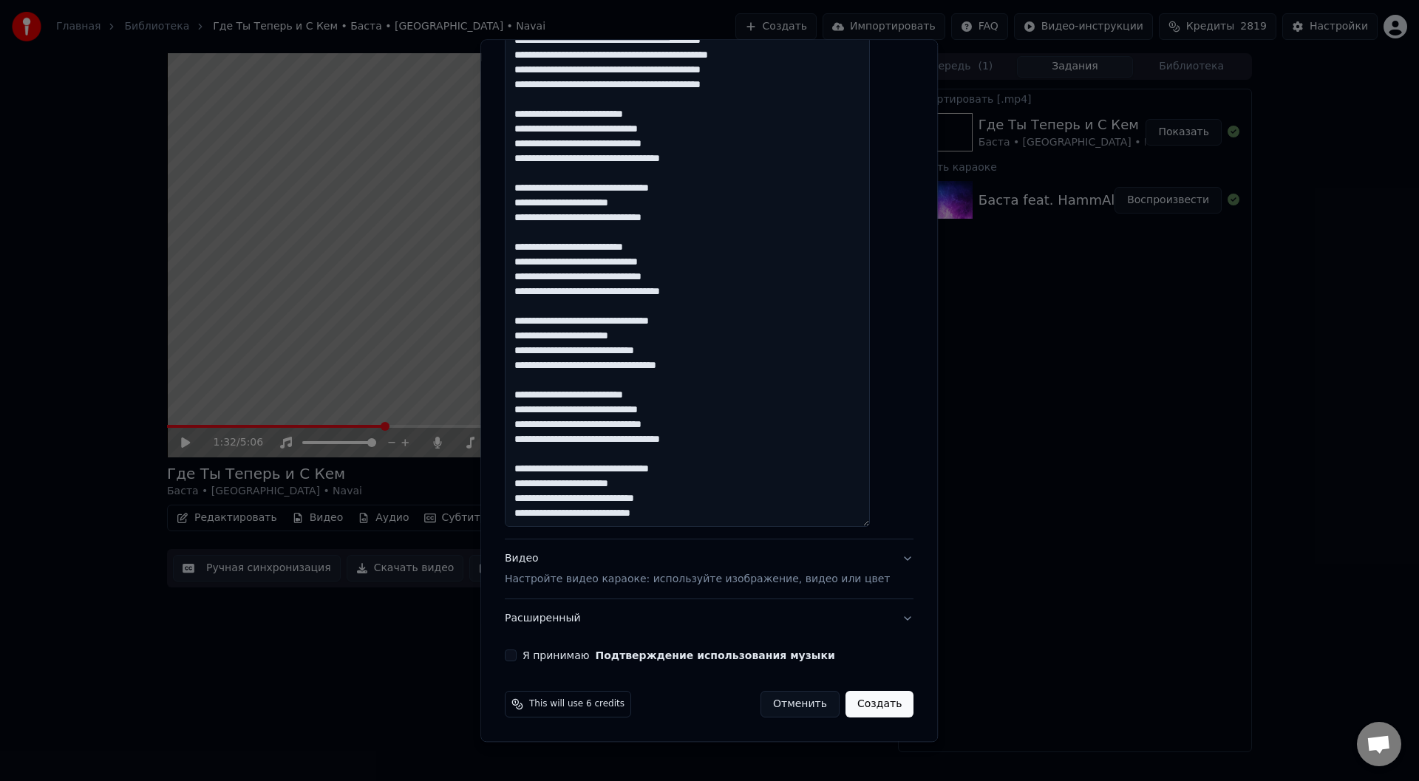
click at [516, 655] on button "Я принимаю Подтверждение использования музыки" at bounding box center [511, 656] width 12 height 12
click at [864, 709] on button "Создать" at bounding box center [879, 705] width 68 height 27
select select "**"
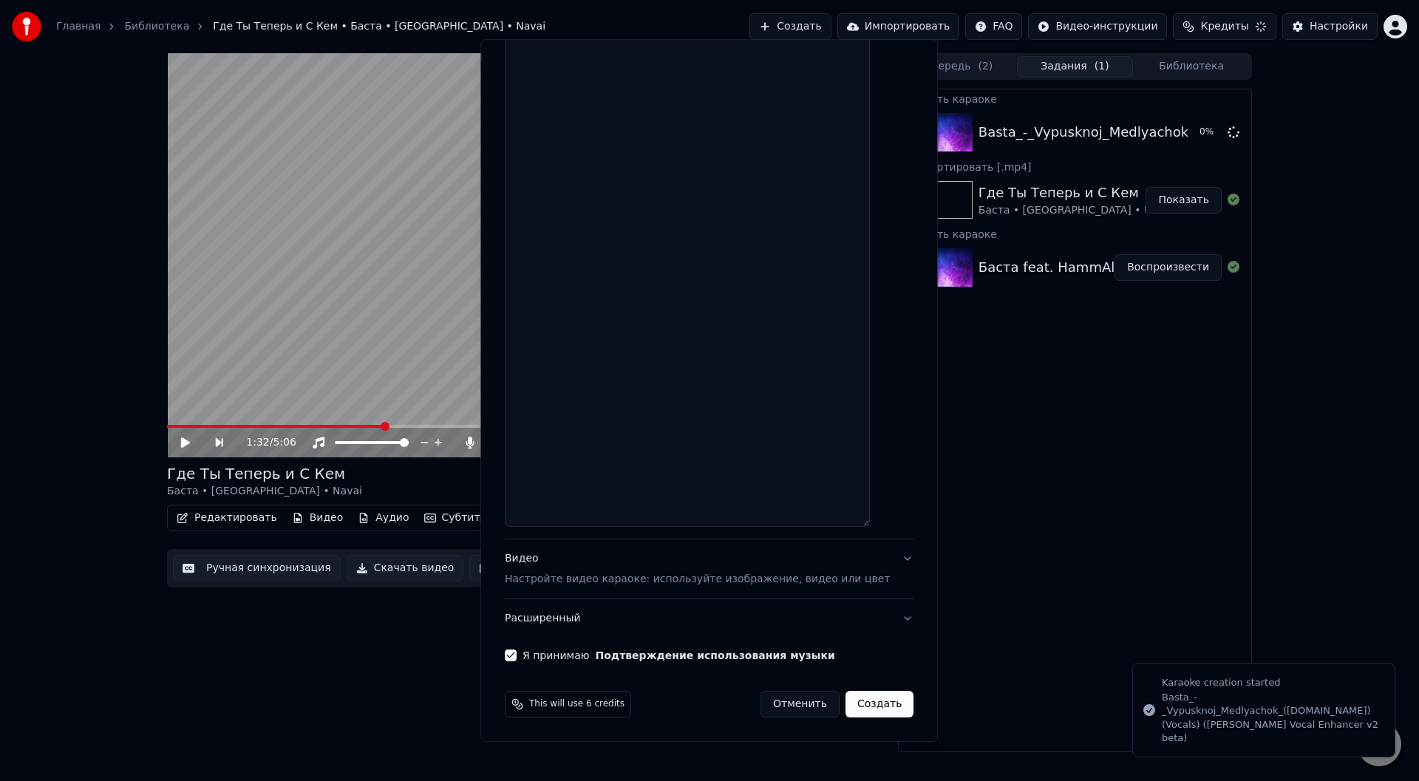
select select
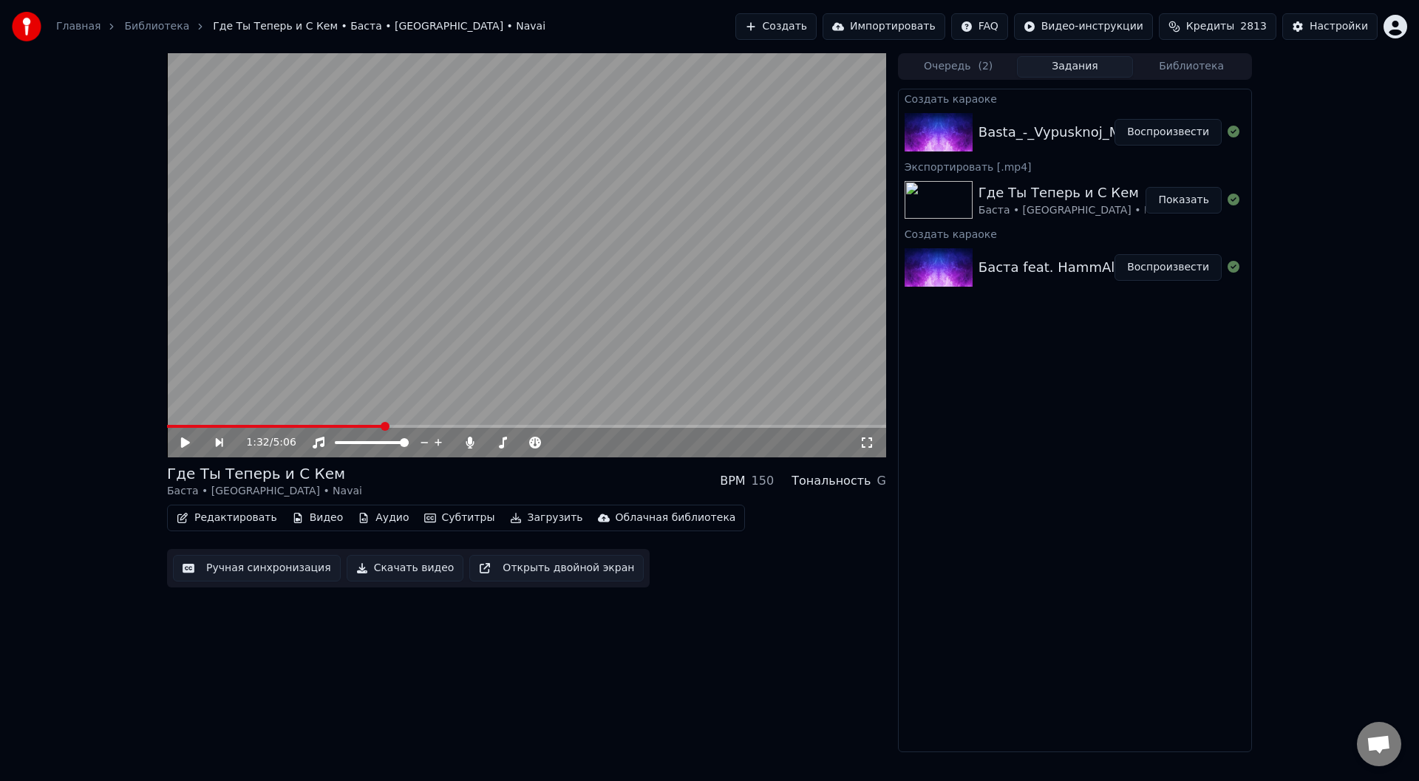
click at [1179, 135] on button "Воспроизвести" at bounding box center [1167, 132] width 107 height 27
click at [262, 567] on button "Ручная синхронизация" at bounding box center [257, 568] width 168 height 27
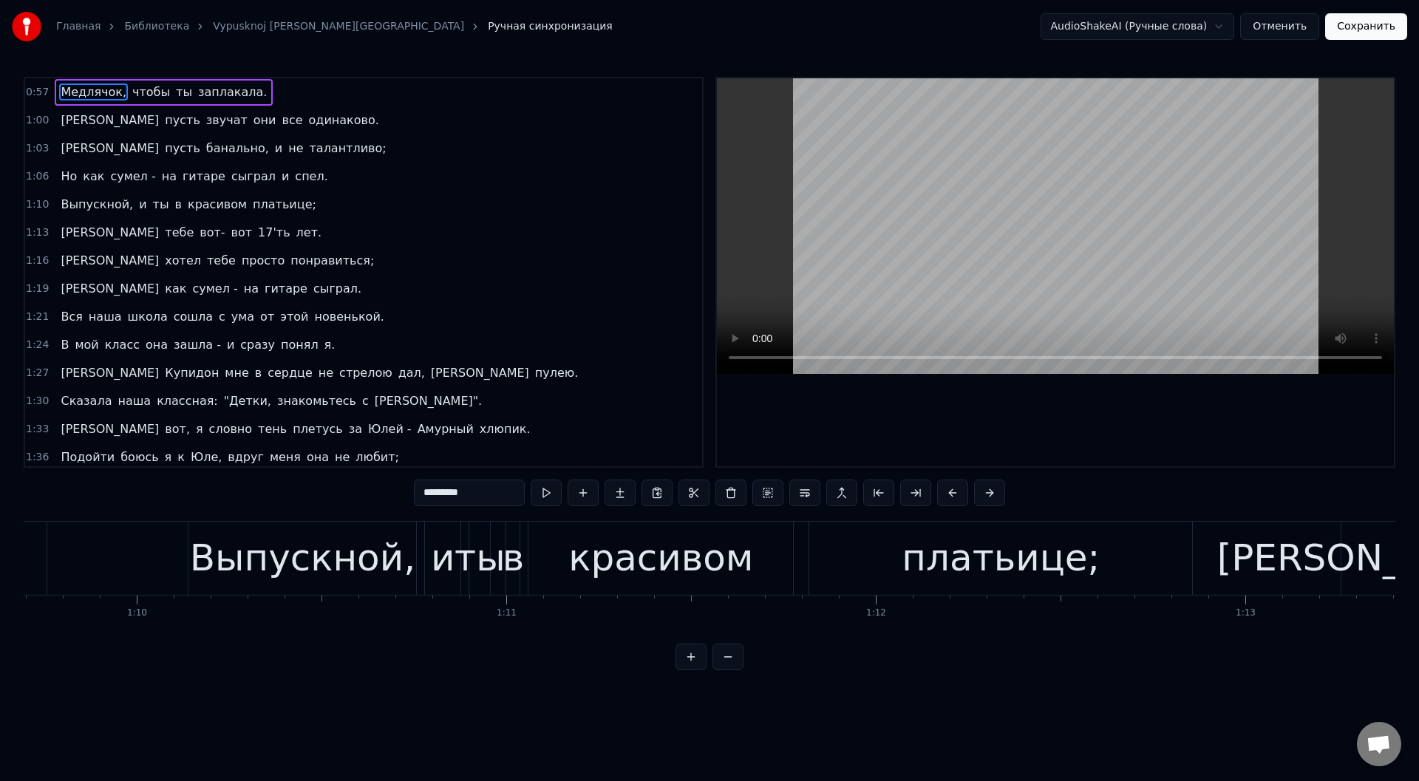
scroll to position [0, 25611]
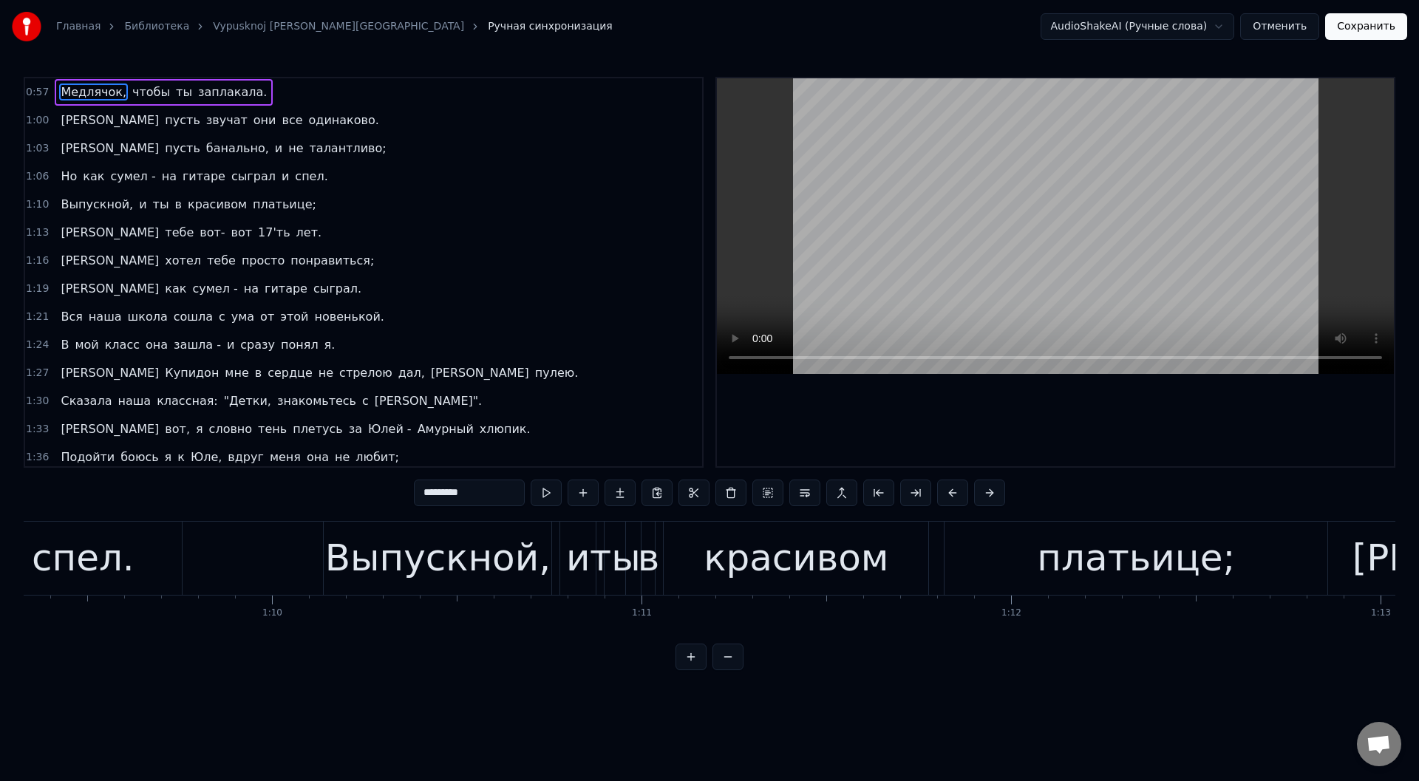
click at [341, 557] on div "Выпускной," at bounding box center [437, 557] width 225 height 55
type input "**********"
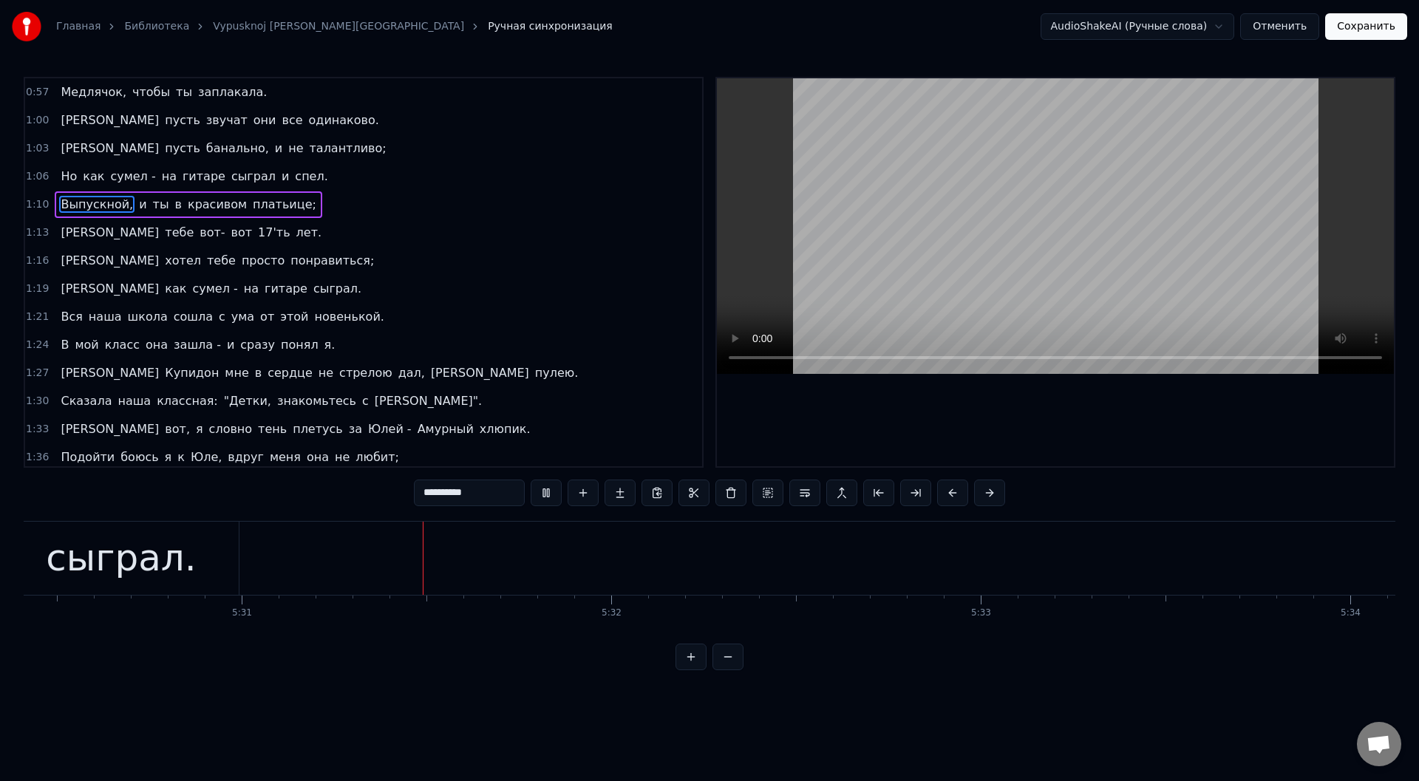
scroll to position [0, 122061]
click at [1365, 24] on button "Сохранить" at bounding box center [1366, 26] width 82 height 27
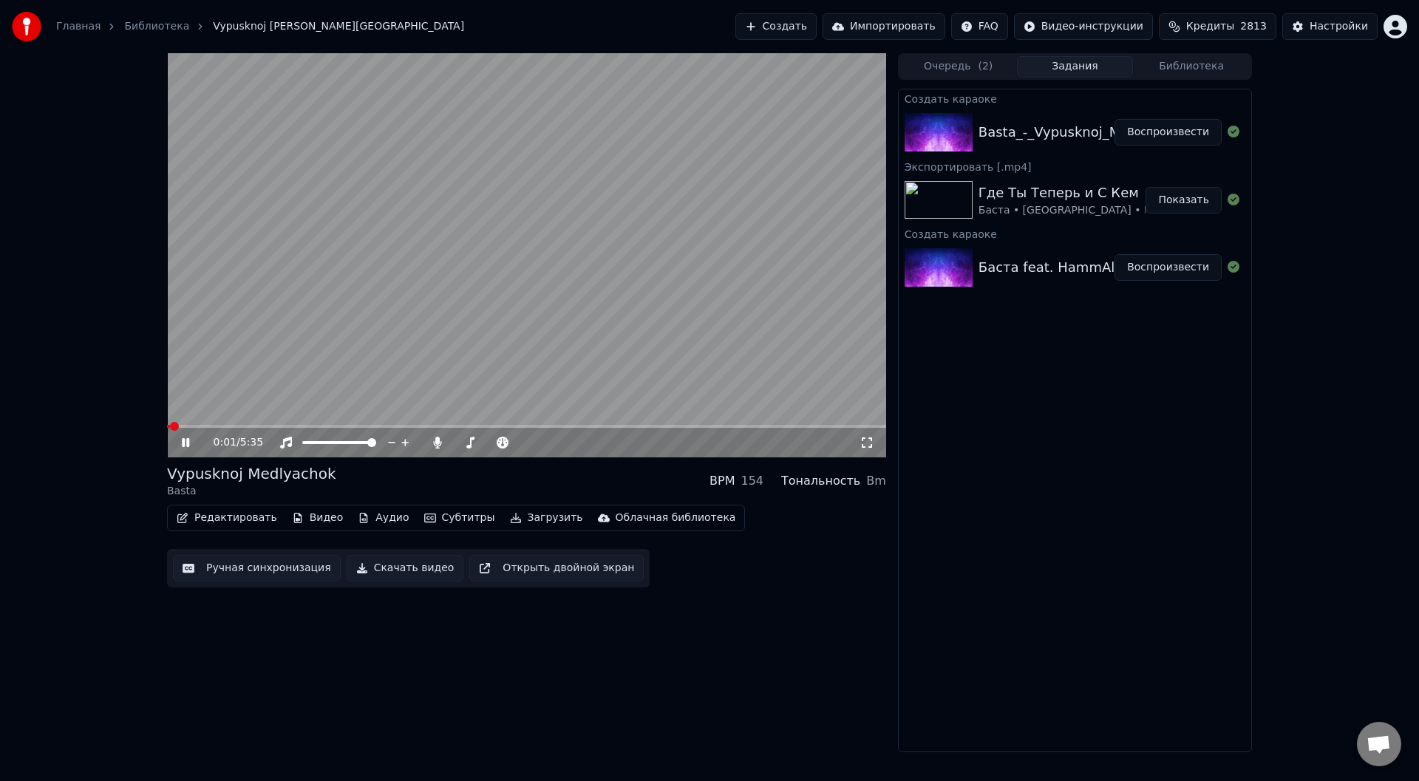
click at [202, 424] on video at bounding box center [526, 255] width 719 height 404
click at [201, 426] on span at bounding box center [526, 426] width 719 height 3
click at [212, 370] on video at bounding box center [526, 255] width 719 height 404
click at [227, 426] on span at bounding box center [526, 426] width 719 height 3
click at [246, 425] on span at bounding box center [526, 426] width 719 height 3
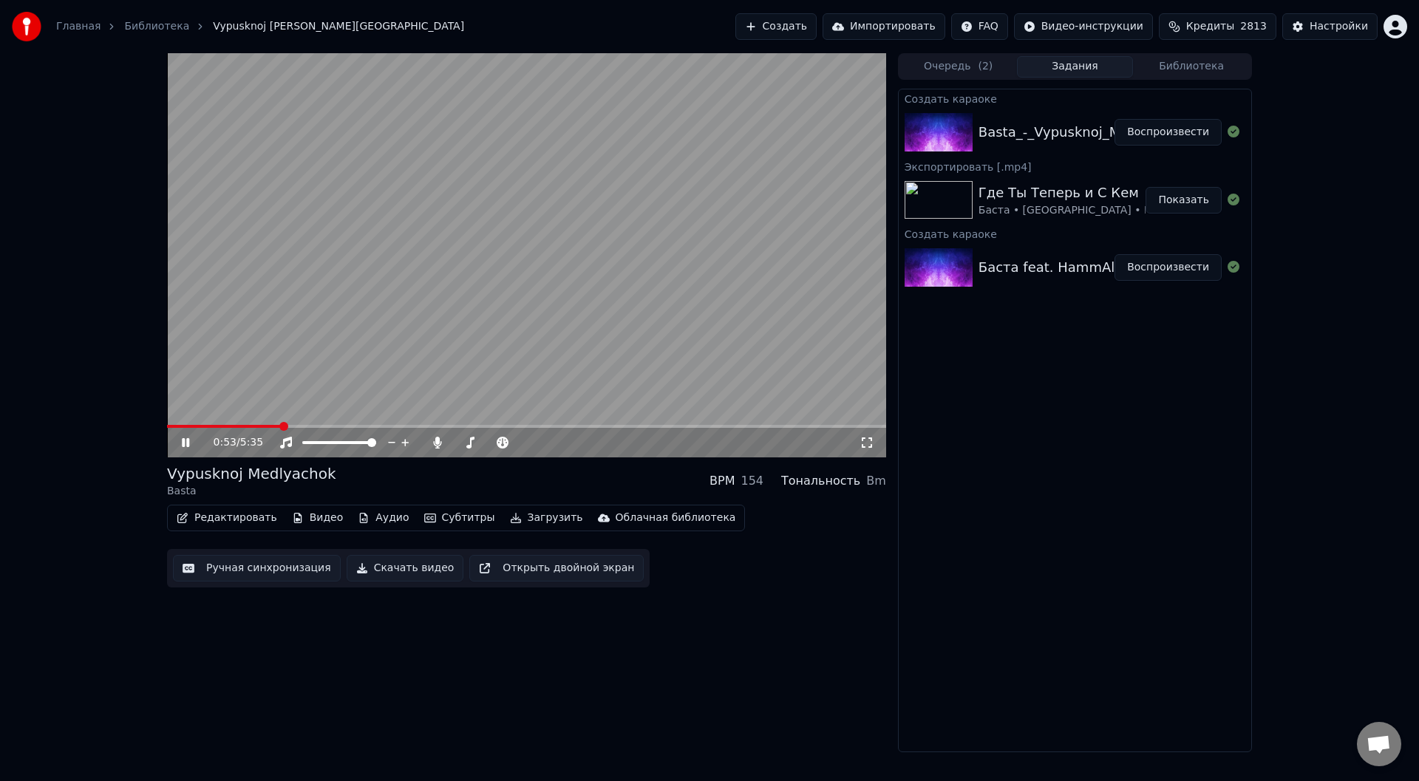
click at [281, 427] on span at bounding box center [526, 426] width 719 height 3
click at [182, 440] on icon at bounding box center [196, 443] width 35 height 12
click at [532, 517] on button "Загрузить" at bounding box center [546, 518] width 85 height 21
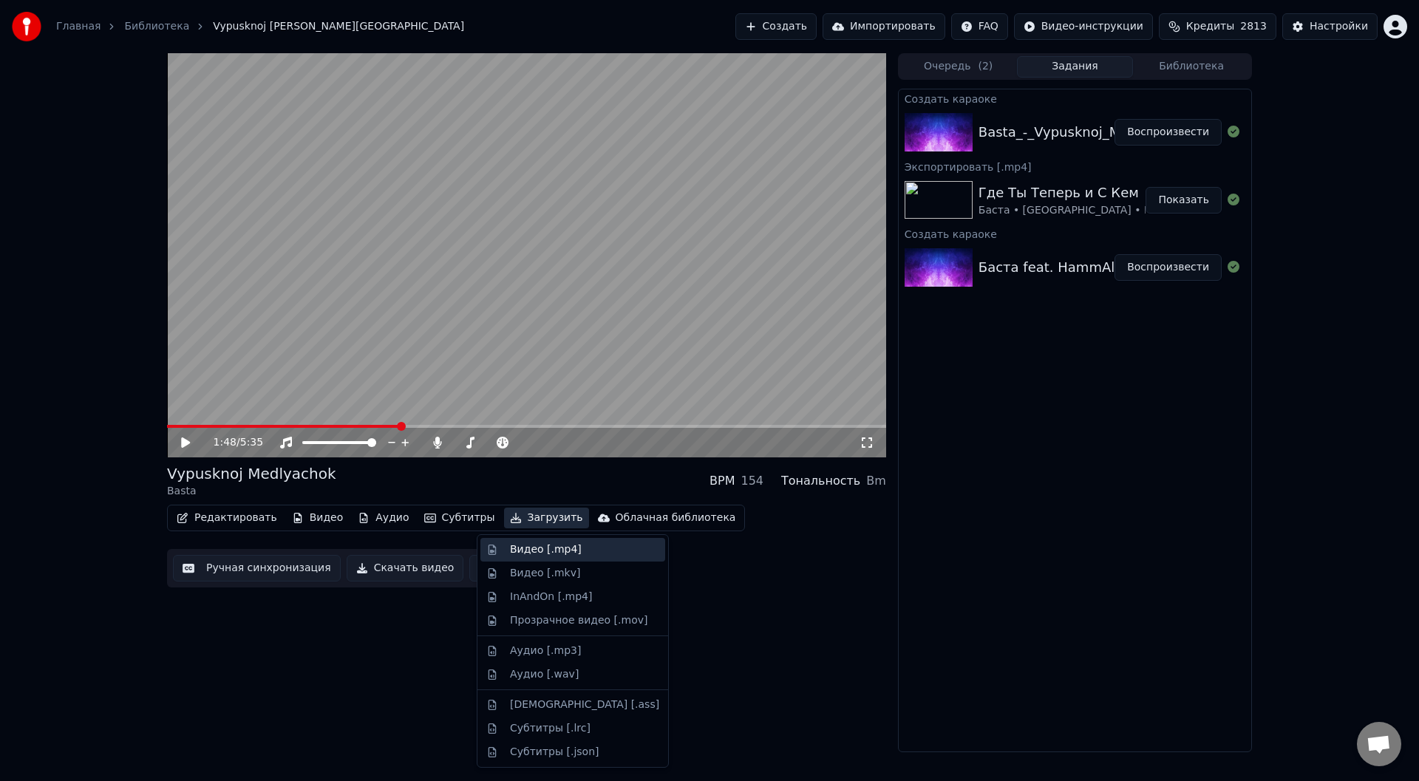
click at [536, 547] on div "Видео [.mp4]" at bounding box center [546, 549] width 72 height 15
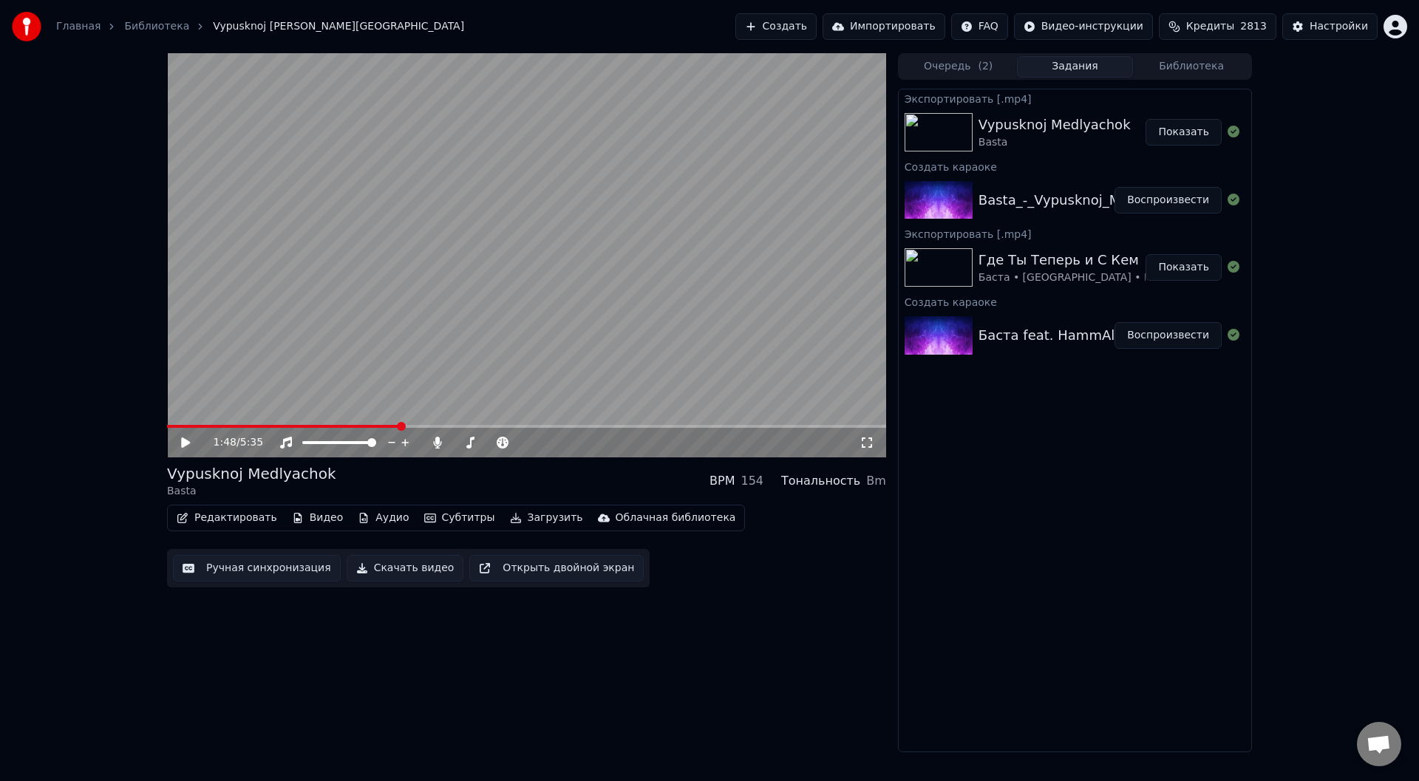
click at [1167, 128] on button "Показать" at bounding box center [1183, 132] width 76 height 27
click at [812, 26] on button "Создать" at bounding box center [775, 26] width 81 height 27
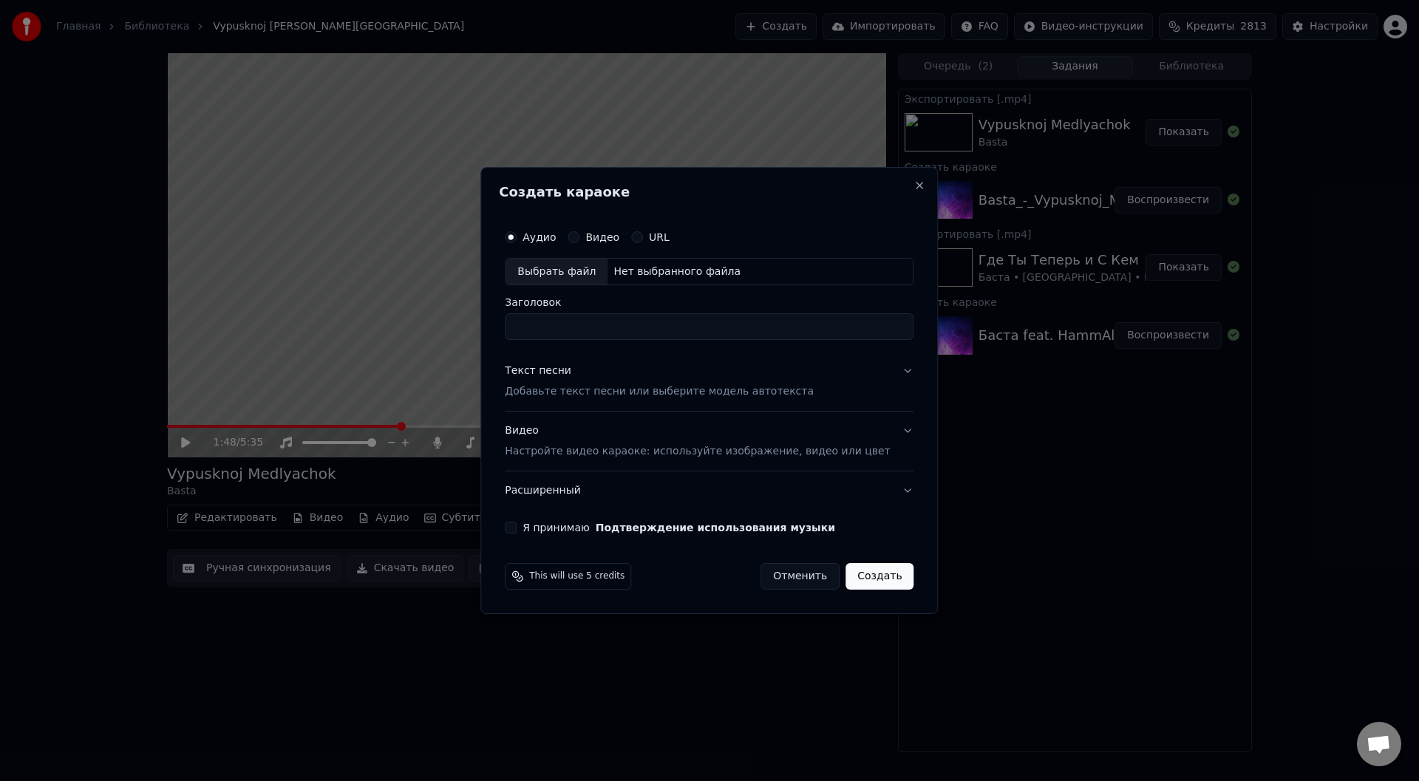
click at [565, 273] on div "Выбрать файл" at bounding box center [556, 272] width 102 height 27
type input "**********"
click at [881, 369] on button "Текст песни Добавьте текст песни или выберите модель автотекста" at bounding box center [709, 381] width 409 height 59
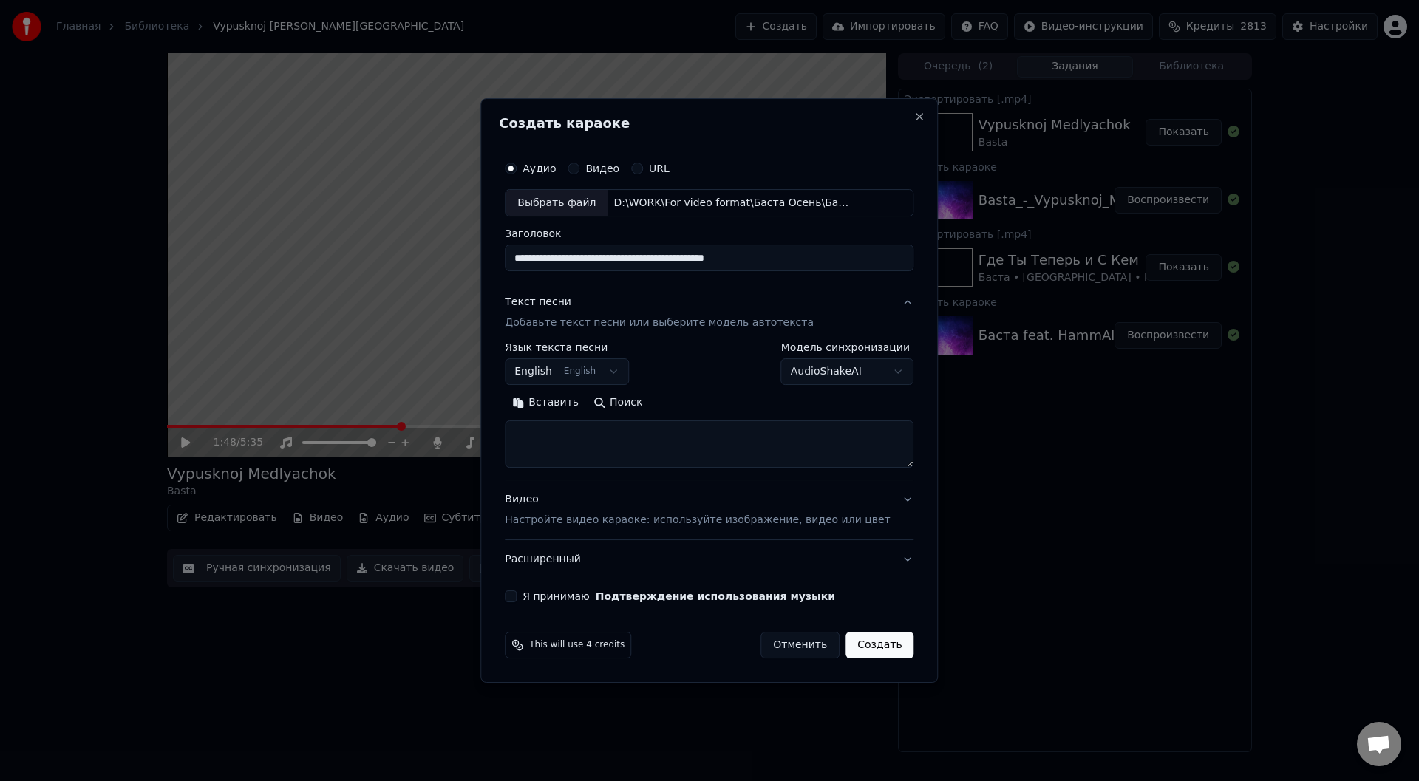
click at [566, 403] on button "Вставить" at bounding box center [545, 404] width 81 height 24
click at [721, 403] on button "Развернуть" at bounding box center [697, 404] width 93 height 24
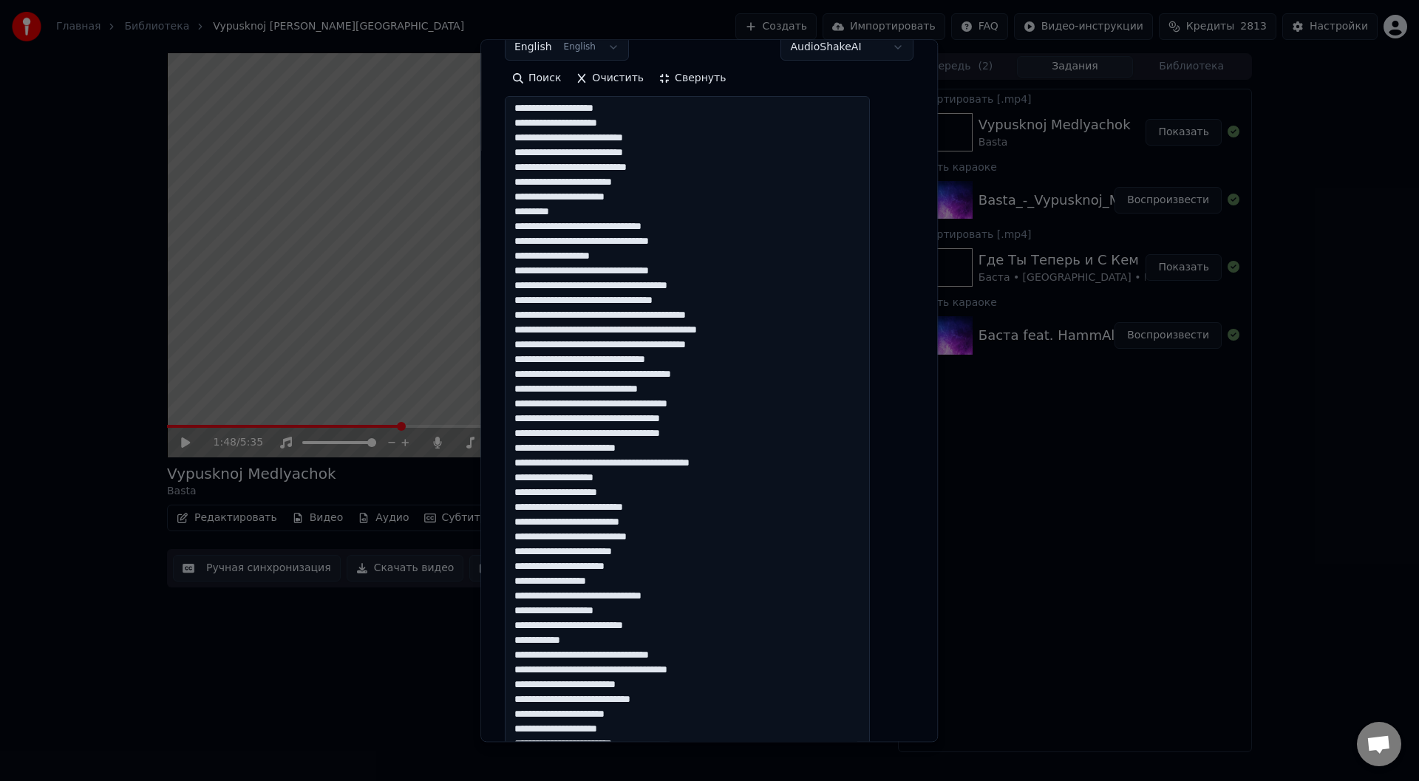
scroll to position [296, 0]
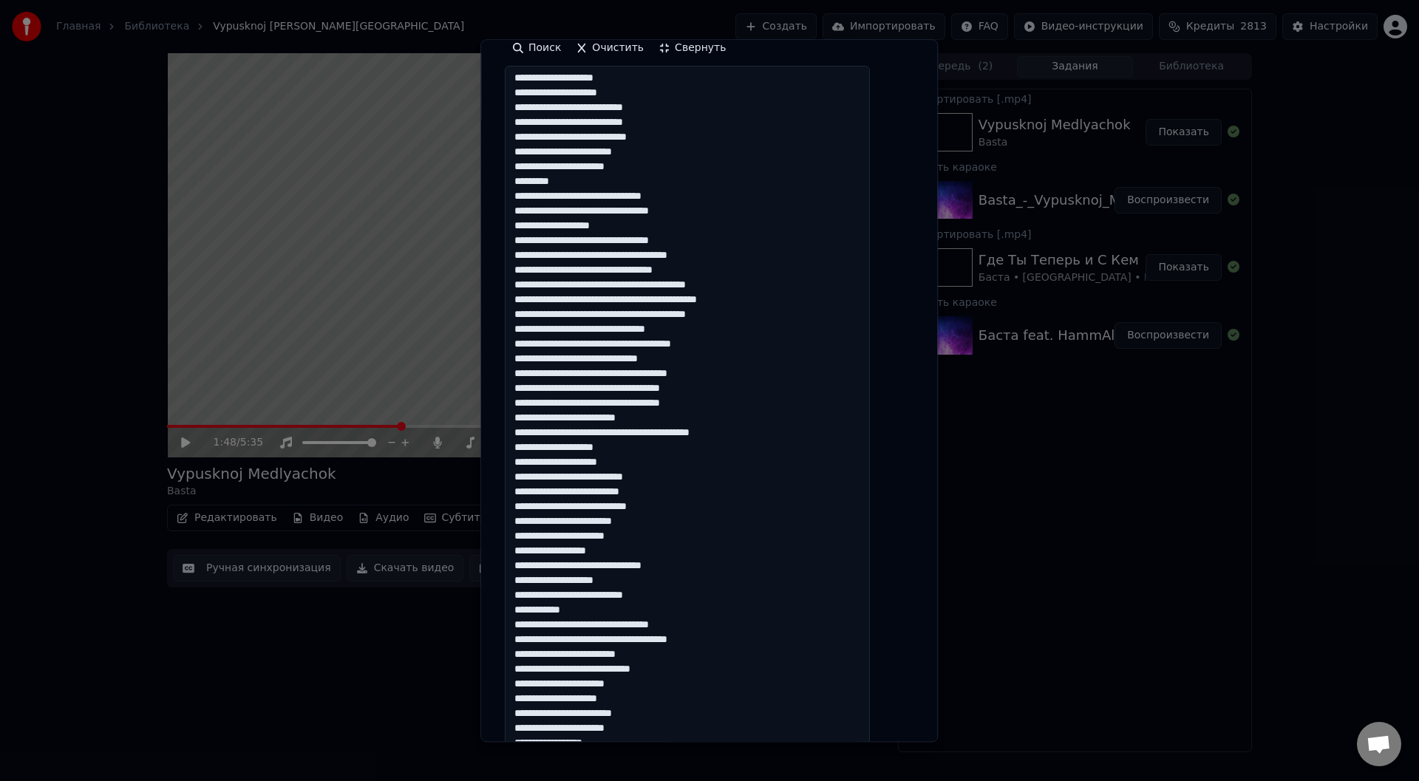
drag, startPoint x: 632, startPoint y: 550, endPoint x: 571, endPoint y: 550, distance: 61.3
click at [571, 550] on textarea at bounding box center [687, 544] width 365 height 957
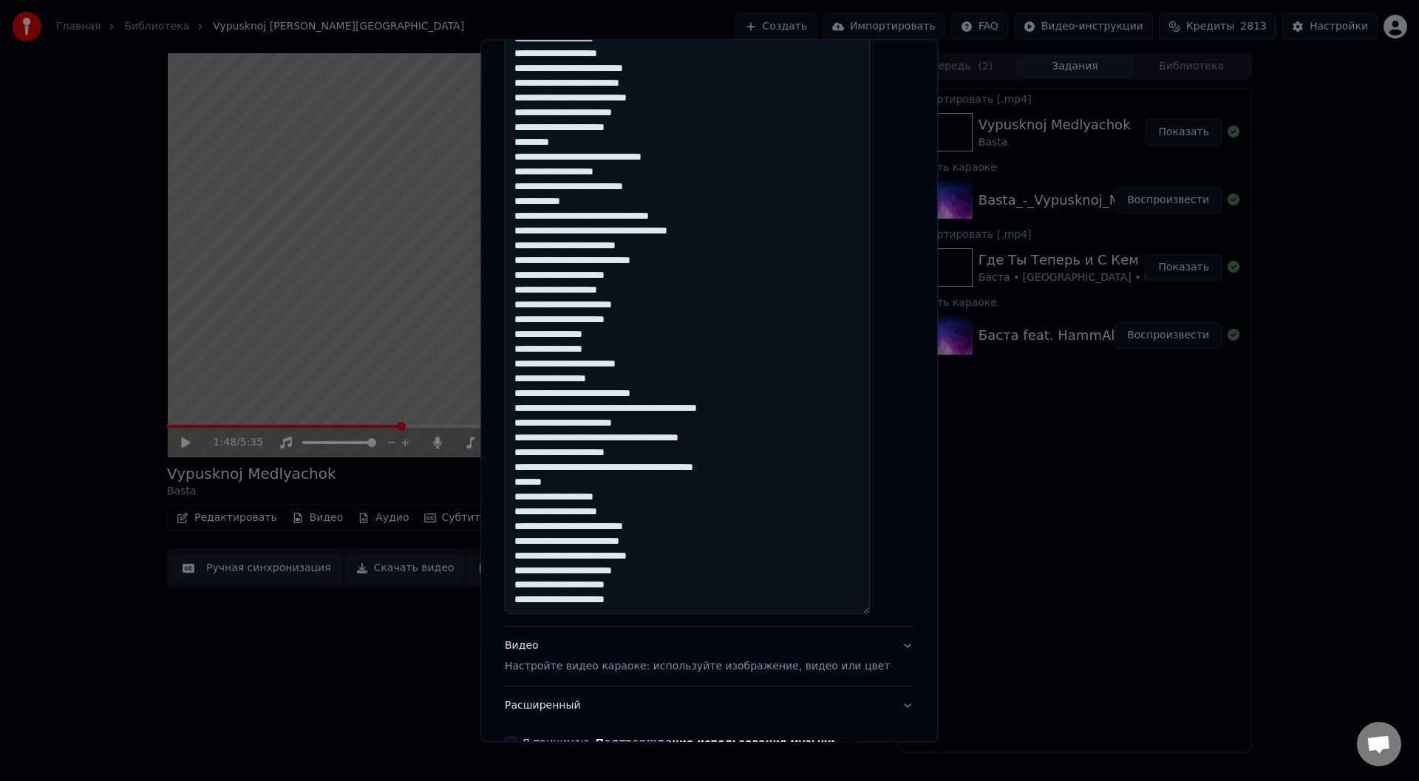
scroll to position [739, 0]
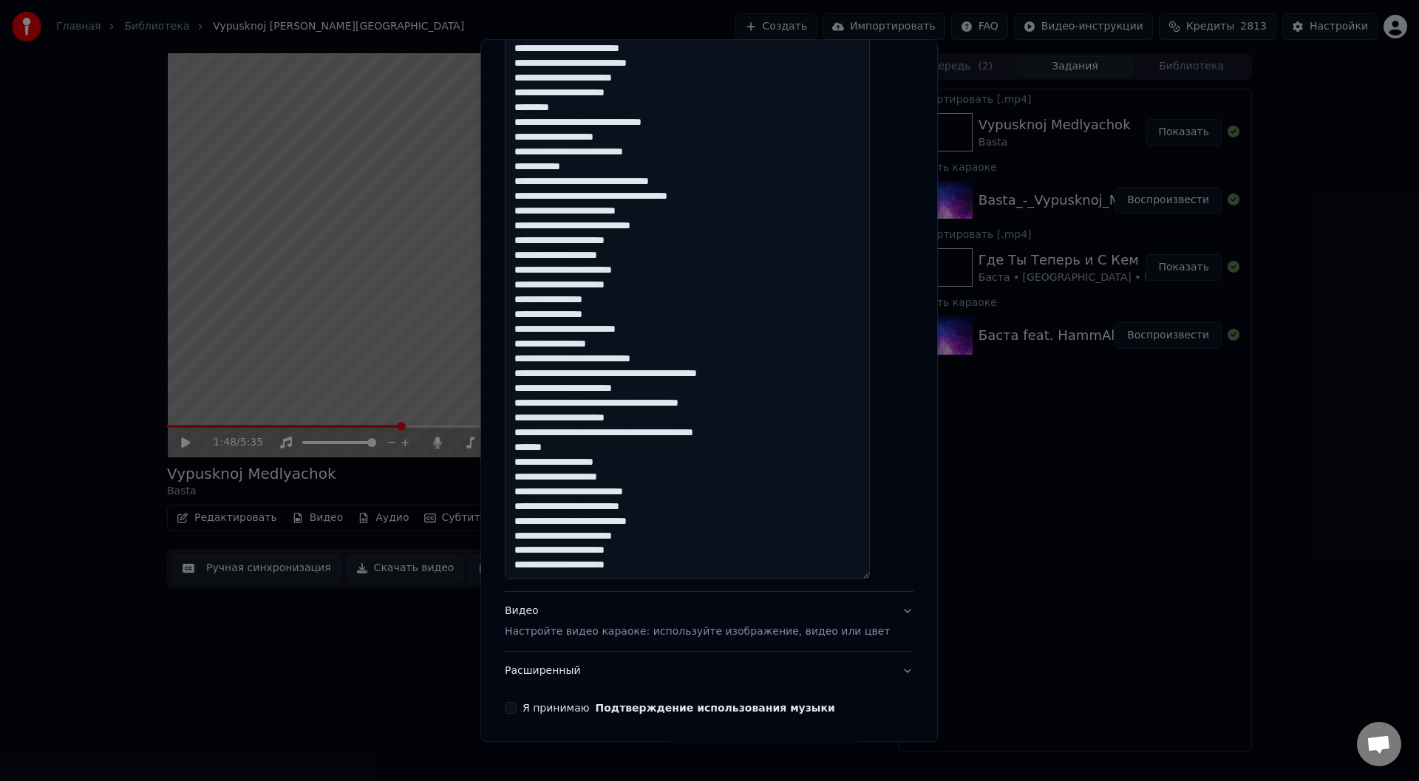
drag, startPoint x: 575, startPoint y: 451, endPoint x: 527, endPoint y: 451, distance: 48.0
click at [527, 451] on textarea at bounding box center [687, 101] width 365 height 957
click at [666, 567] on textarea at bounding box center [687, 101] width 365 height 957
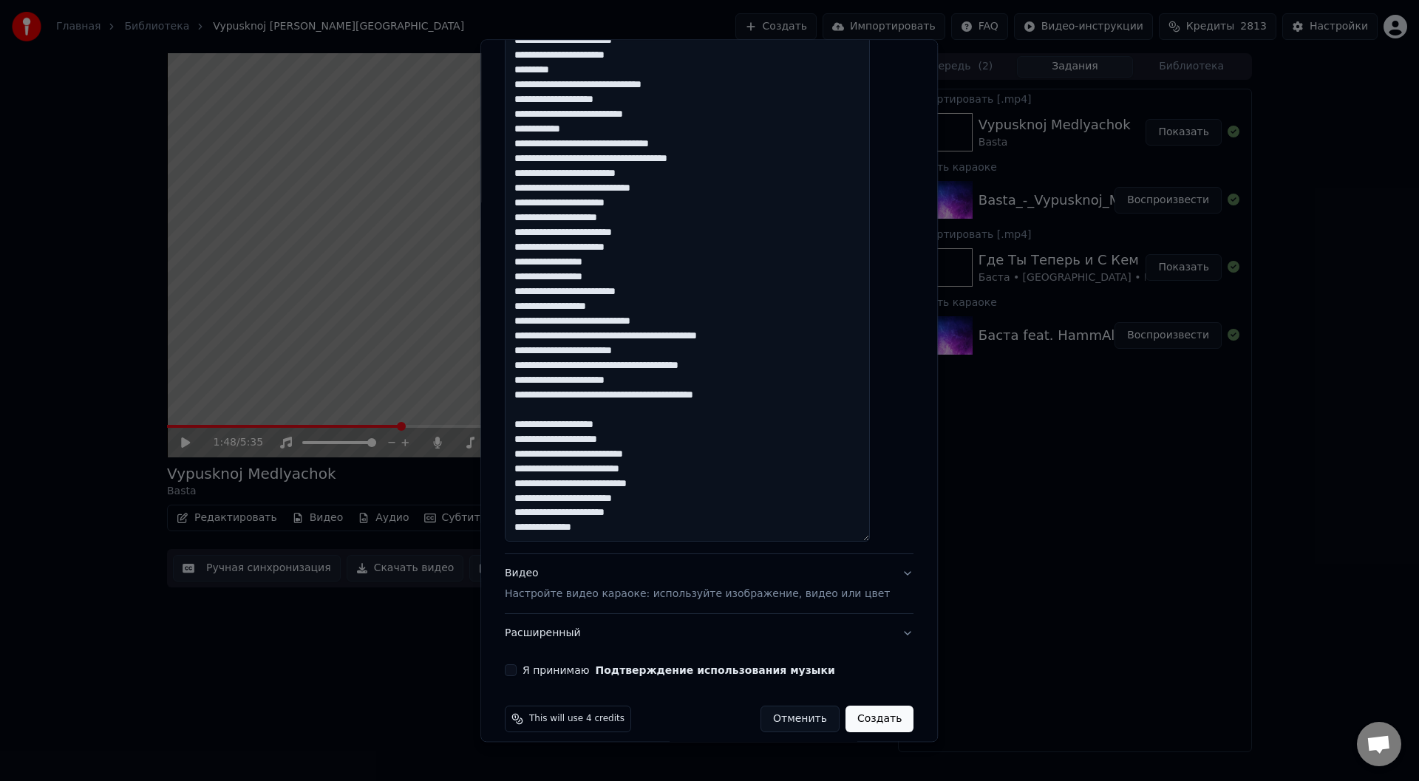
scroll to position [791, 0]
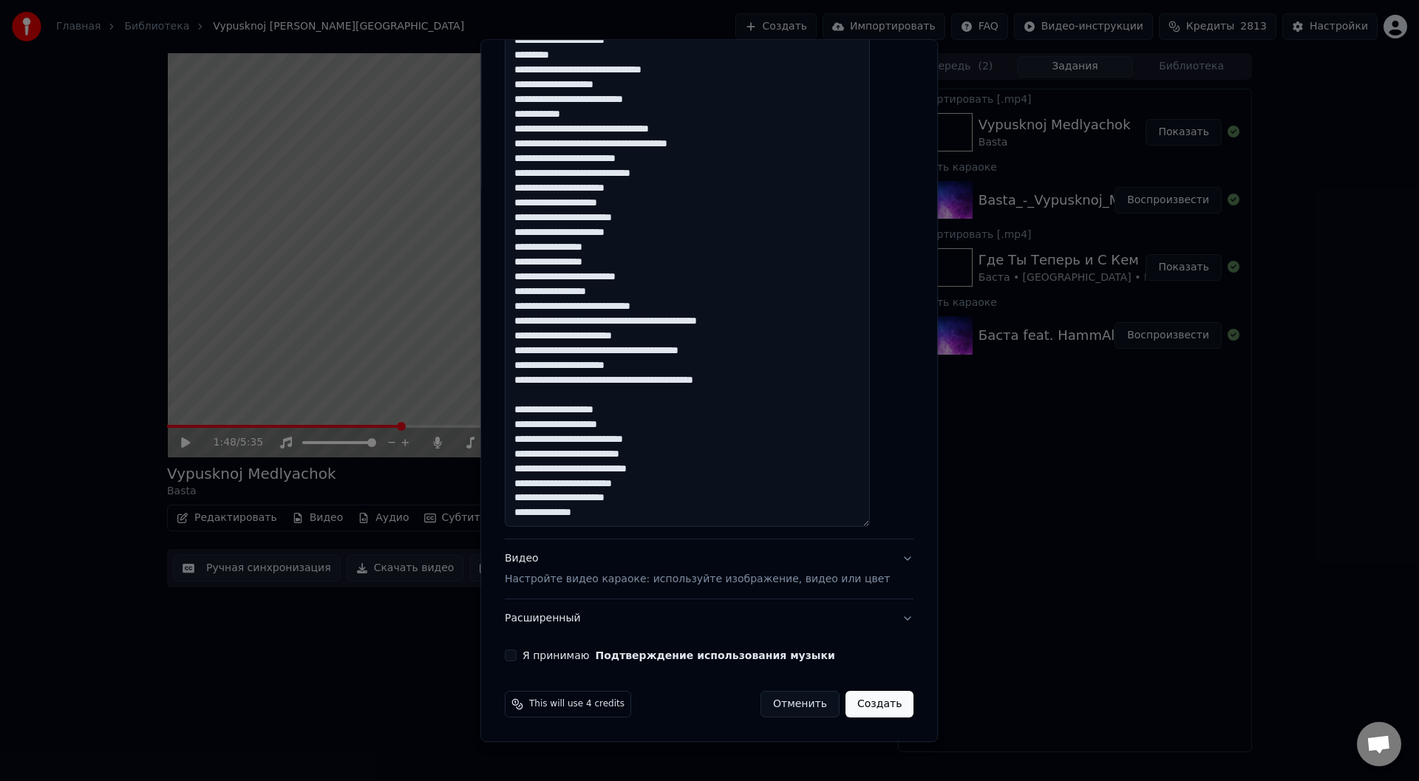
drag, startPoint x: 528, startPoint y: 406, endPoint x: 665, endPoint y: 519, distance: 178.4
click at [607, 512] on textarea at bounding box center [687, 49] width 365 height 957
click at [641, 515] on textarea at bounding box center [687, 49] width 365 height 957
drag, startPoint x: 615, startPoint y: 514, endPoint x: 525, endPoint y: 513, distance: 90.9
click at [525, 513] on textarea at bounding box center [687, 49] width 365 height 957
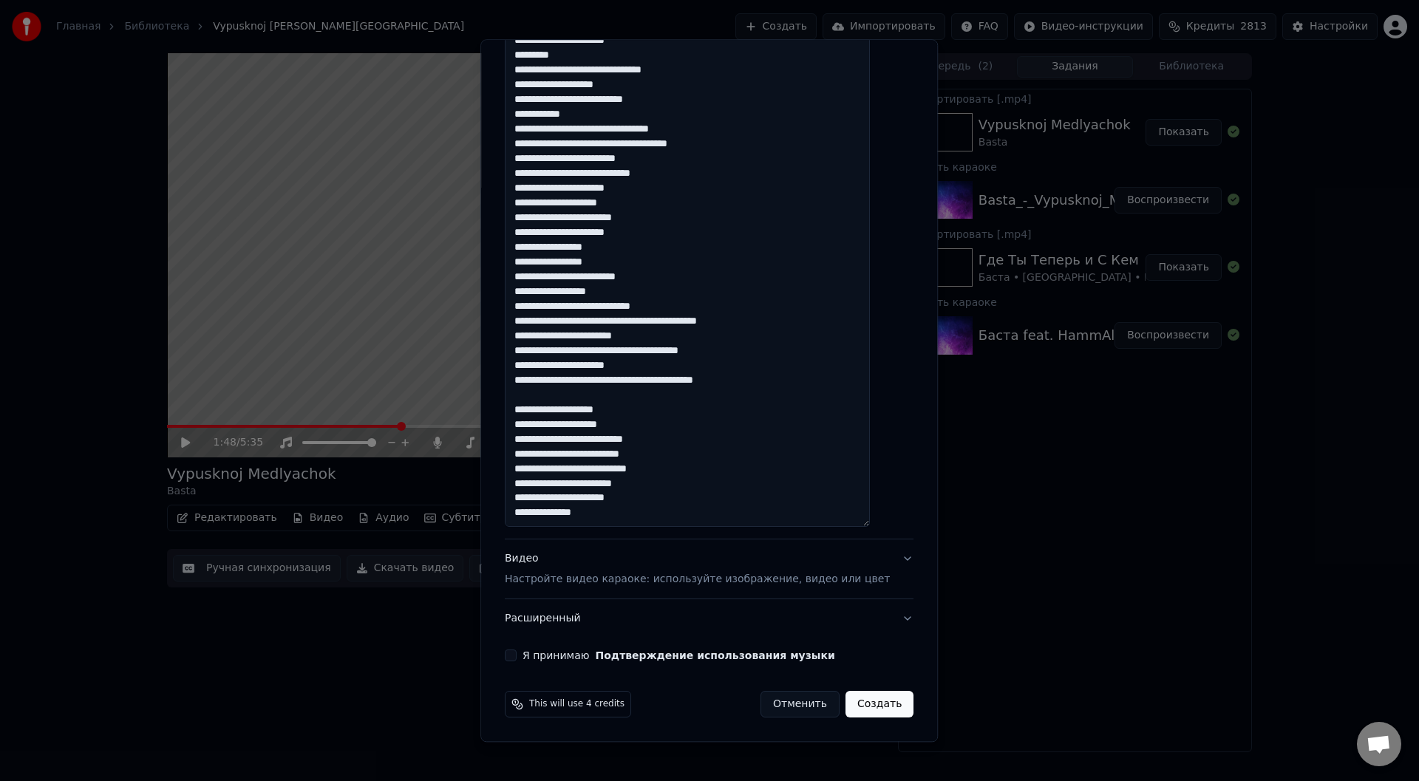
click at [610, 515] on textarea at bounding box center [687, 49] width 365 height 957
paste textarea "**********"
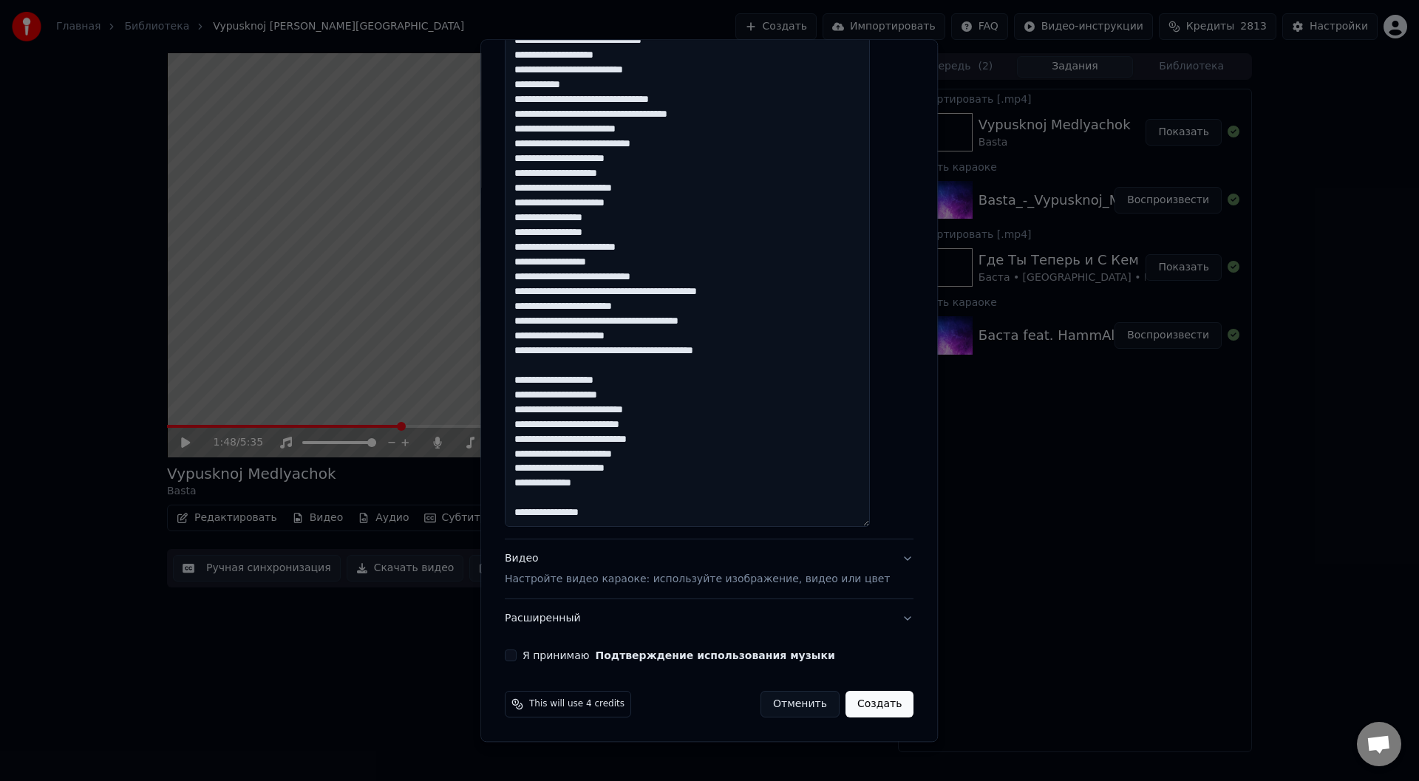
scroll to position [54, 0]
drag, startPoint x: 529, startPoint y: 355, endPoint x: 649, endPoint y: 462, distance: 160.6
click at [649, 462] on textarea at bounding box center [687, 49] width 365 height 957
click at [542, 518] on textarea at bounding box center [687, 49] width 365 height 957
paste textarea "**********"
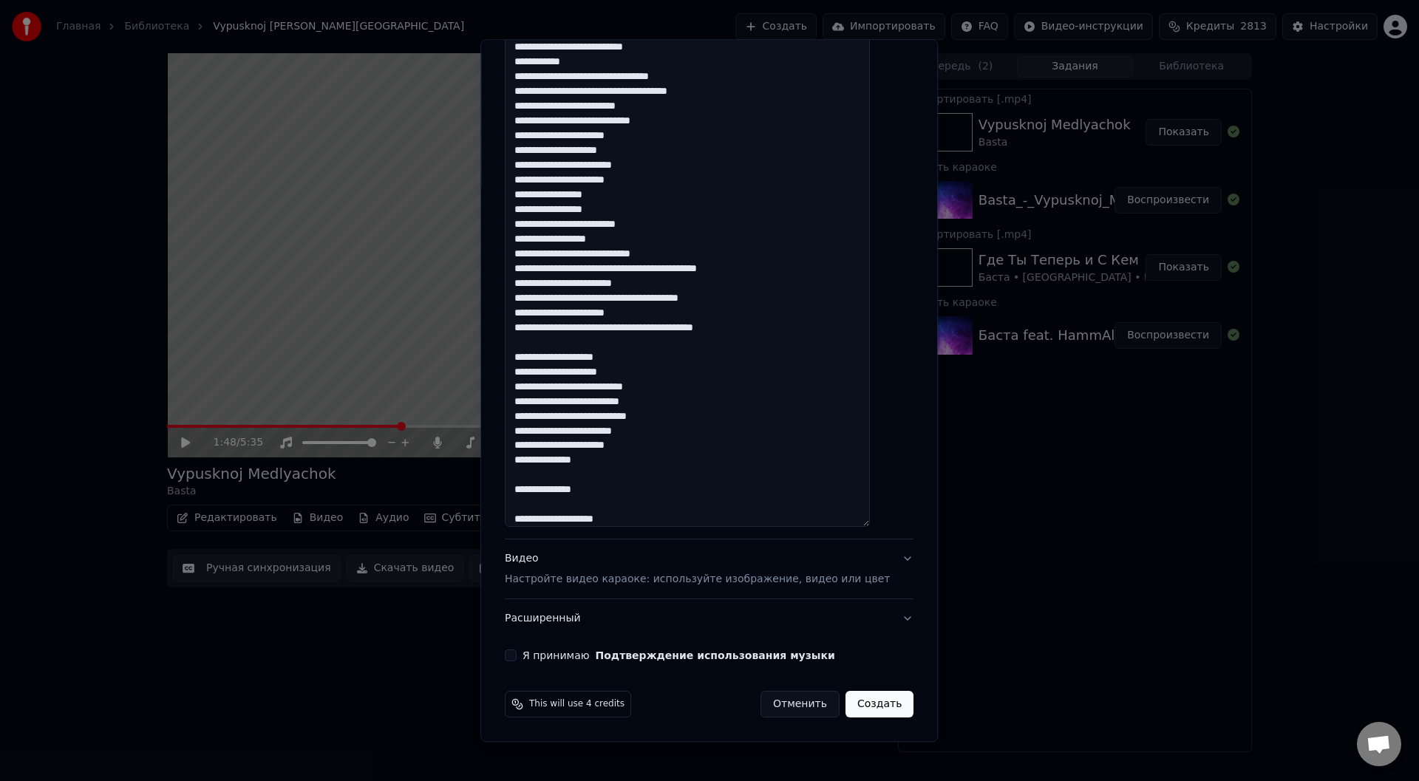
scroll to position [157, 0]
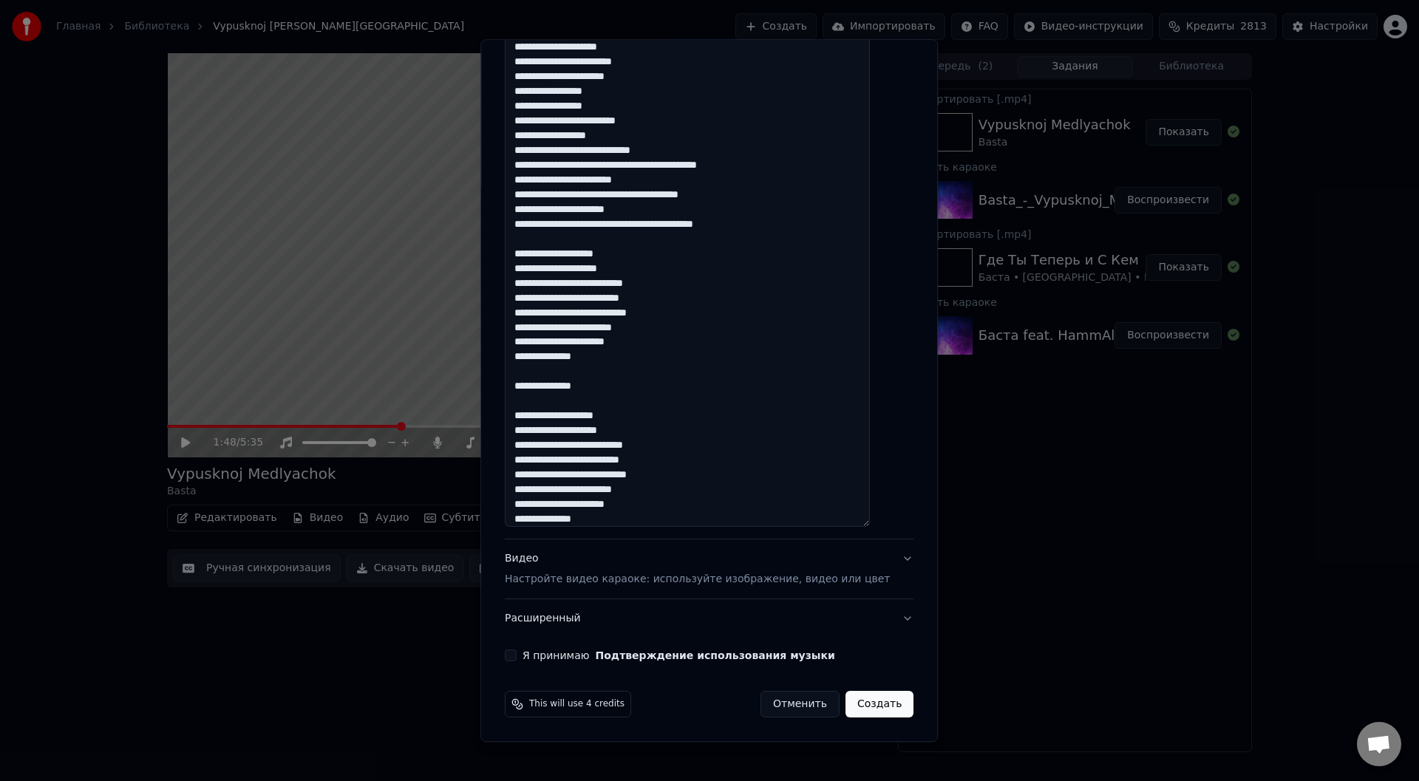
click at [607, 520] on textarea at bounding box center [687, 49] width 365 height 957
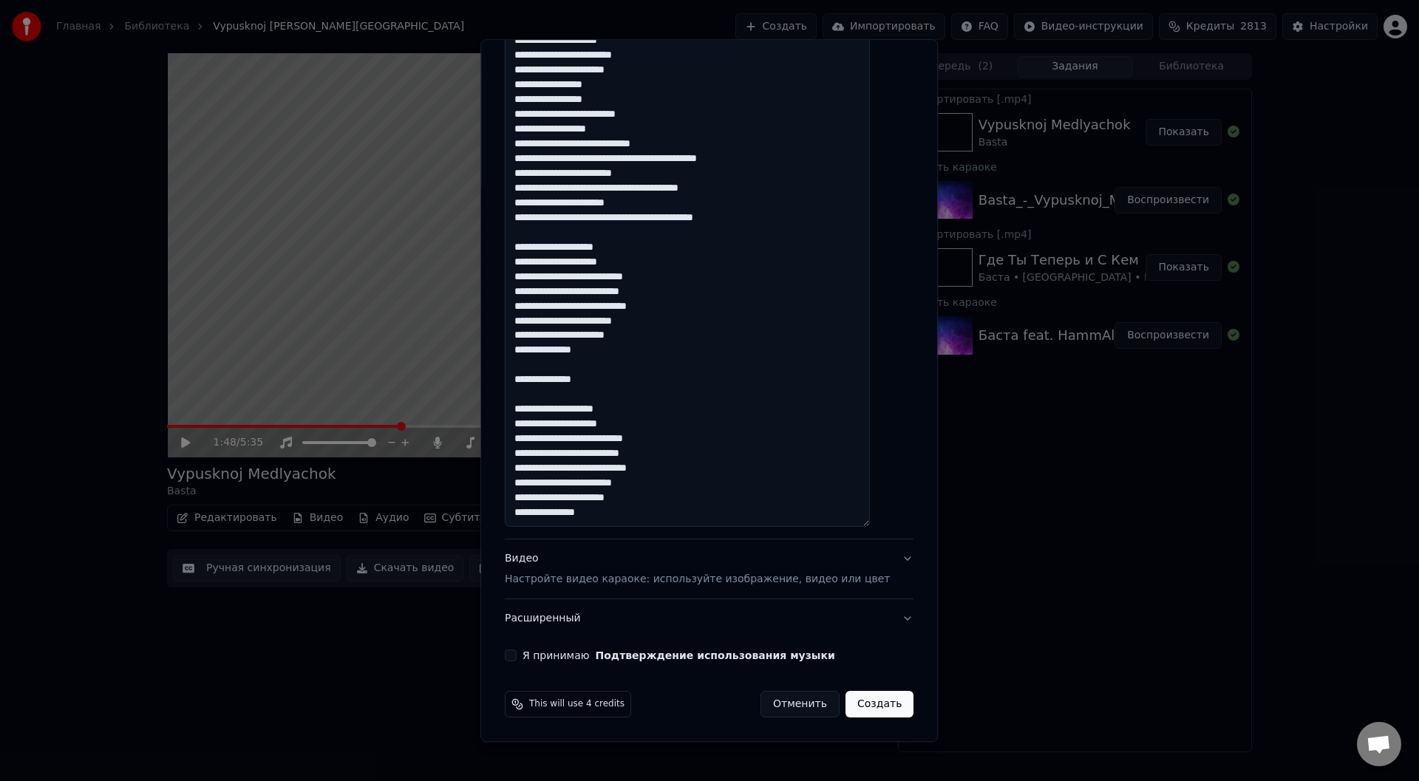
scroll to position [172, 0]
paste textarea "**********"
drag, startPoint x: 597, startPoint y: 500, endPoint x: 527, endPoint y: 500, distance: 70.2
click at [527, 500] on textarea at bounding box center [687, 48] width 365 height 957
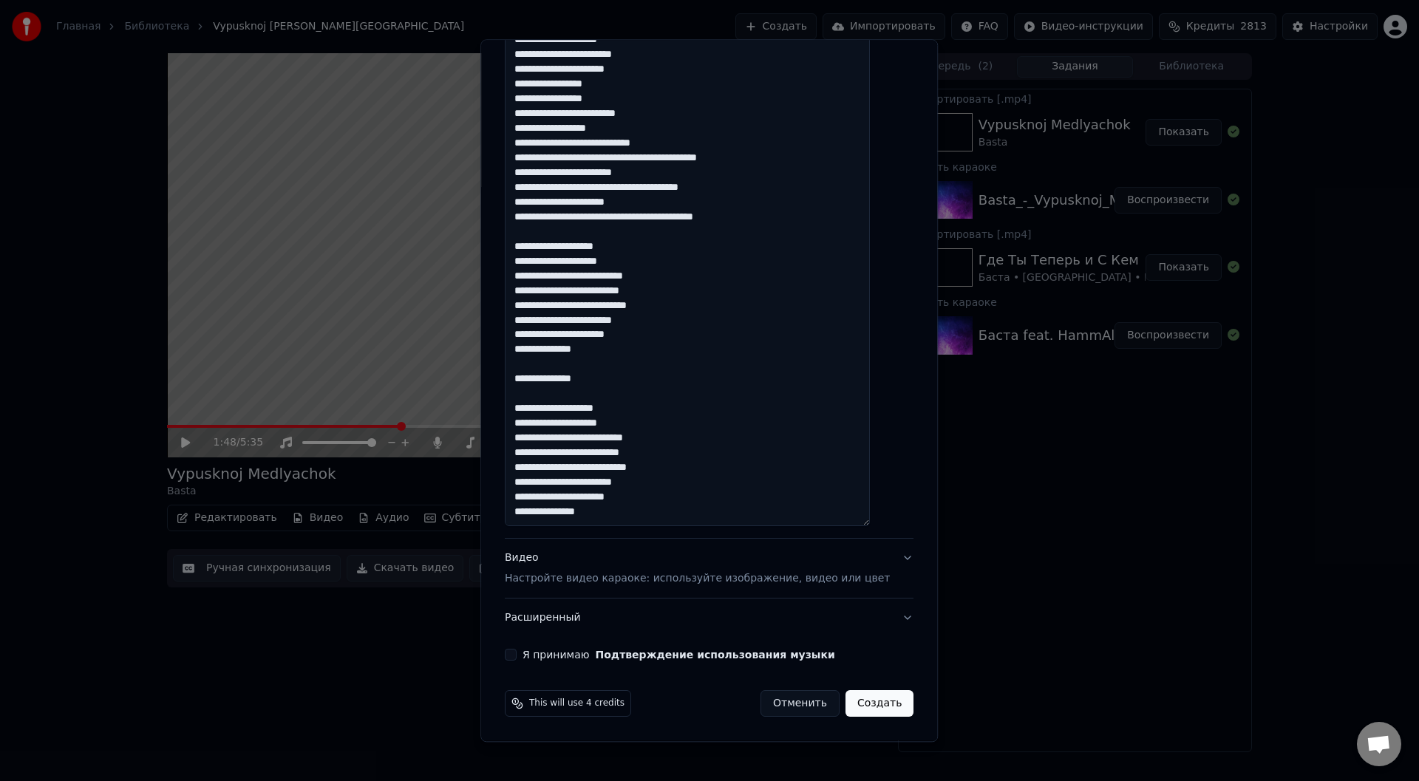
click at [625, 502] on textarea at bounding box center [687, 48] width 365 height 957
paste textarea "**********"
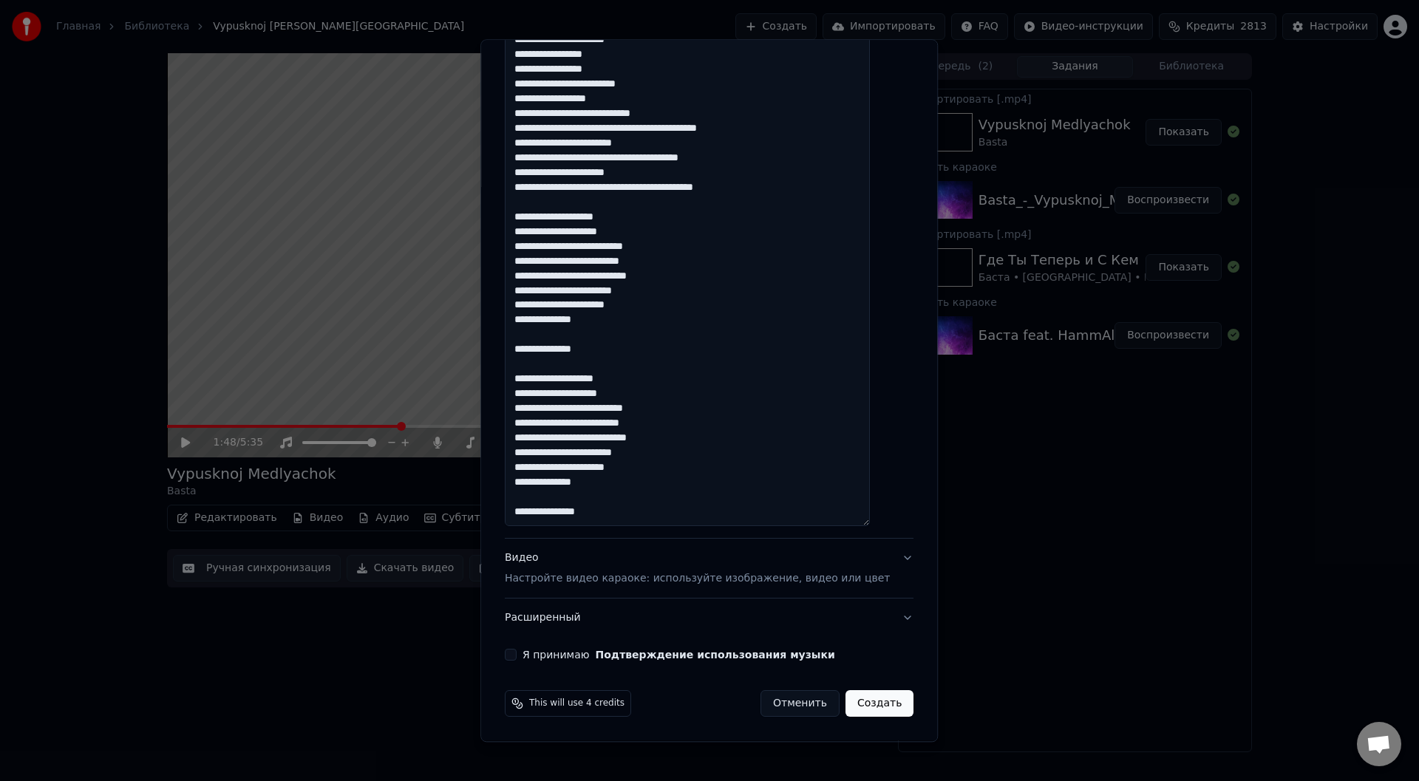
click at [537, 515] on textarea at bounding box center [687, 48] width 365 height 957
paste textarea "**********"
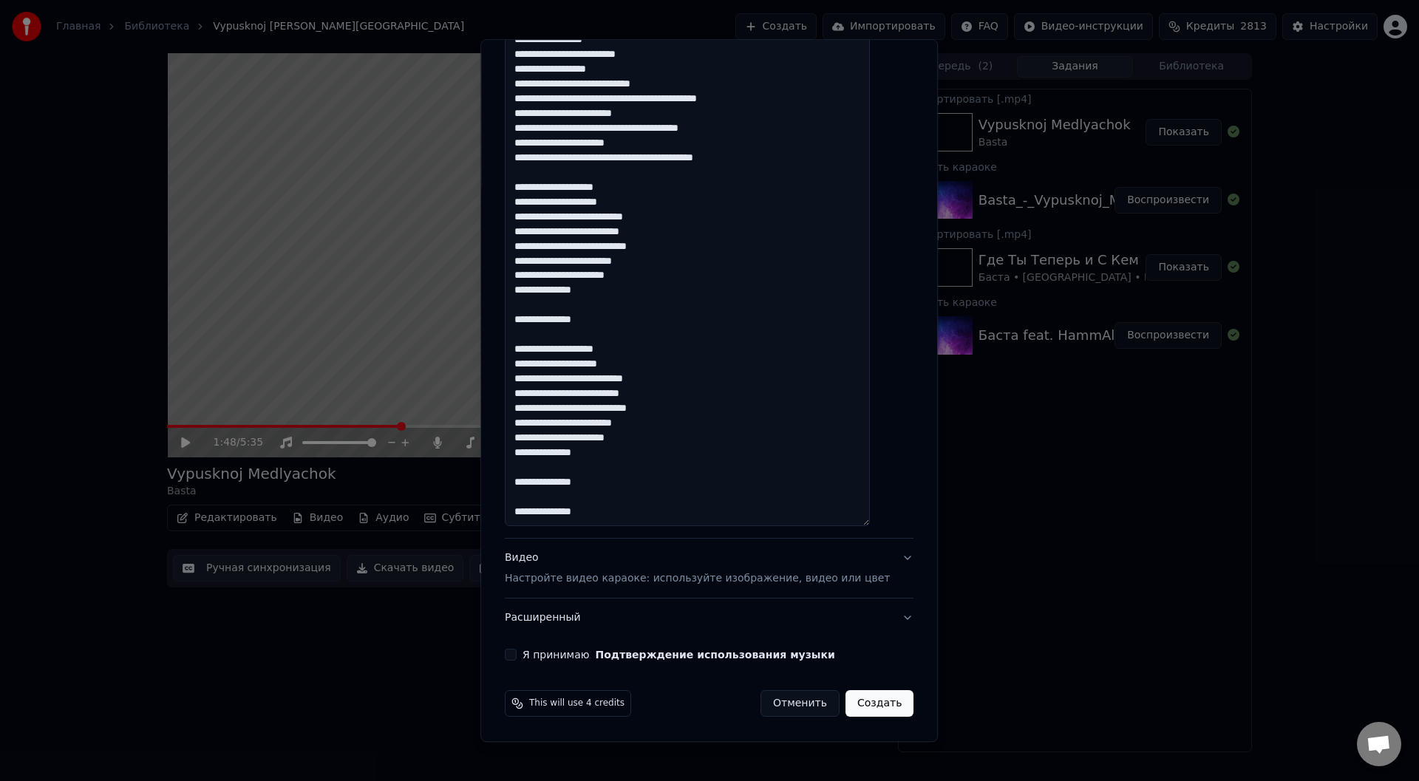
type textarea "**********"
click at [516, 652] on button "Я принимаю Подтверждение использования музыки" at bounding box center [511, 655] width 12 height 12
click at [864, 707] on button "Создать" at bounding box center [879, 704] width 68 height 27
select select "**"
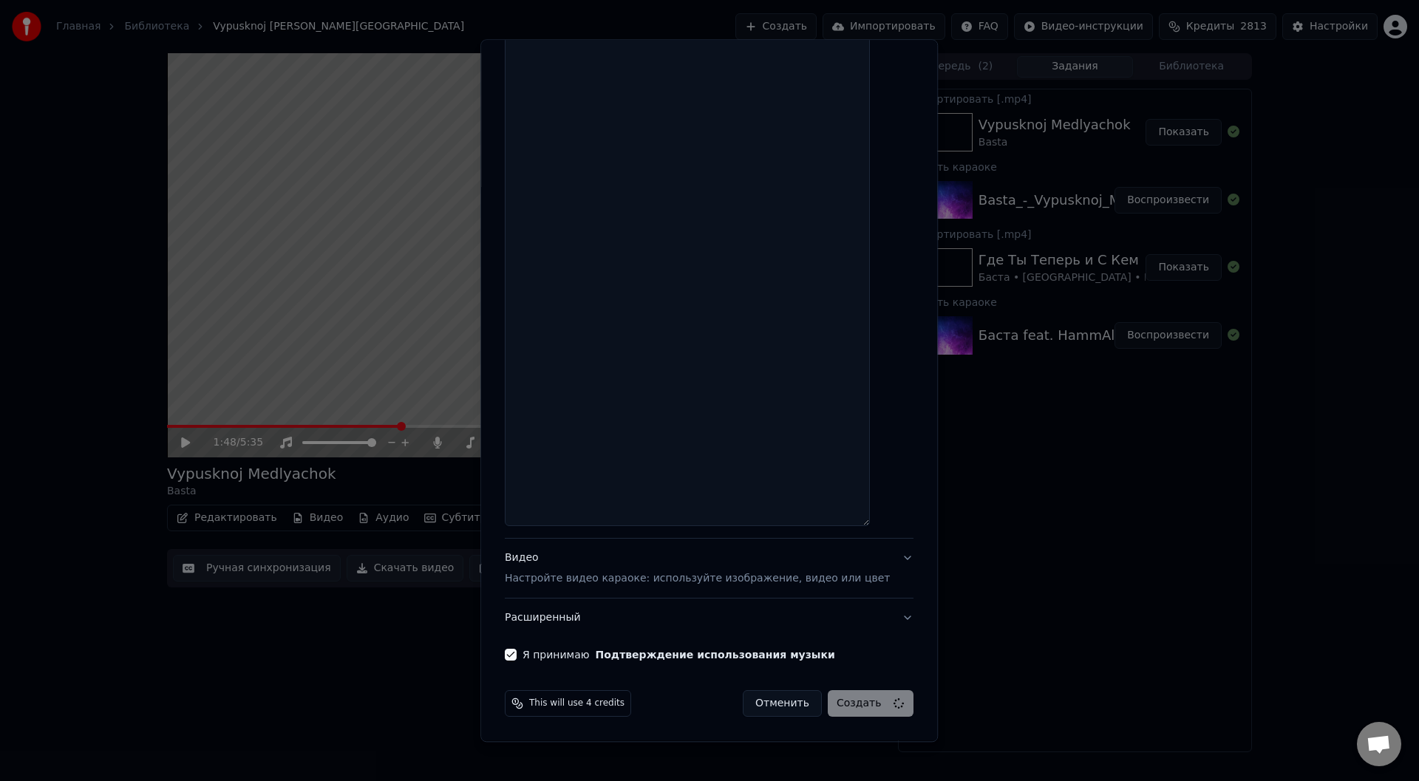
select select
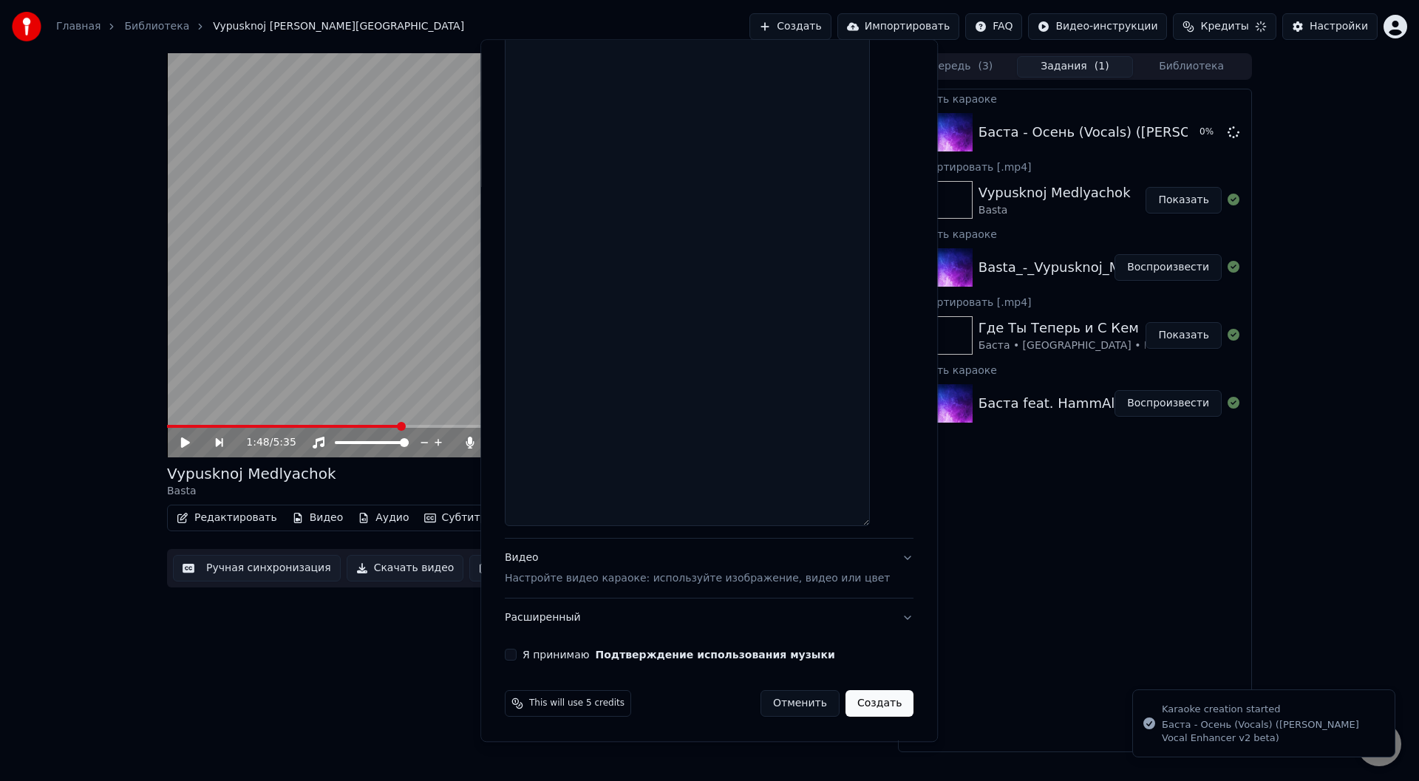
scroll to position [0, 0]
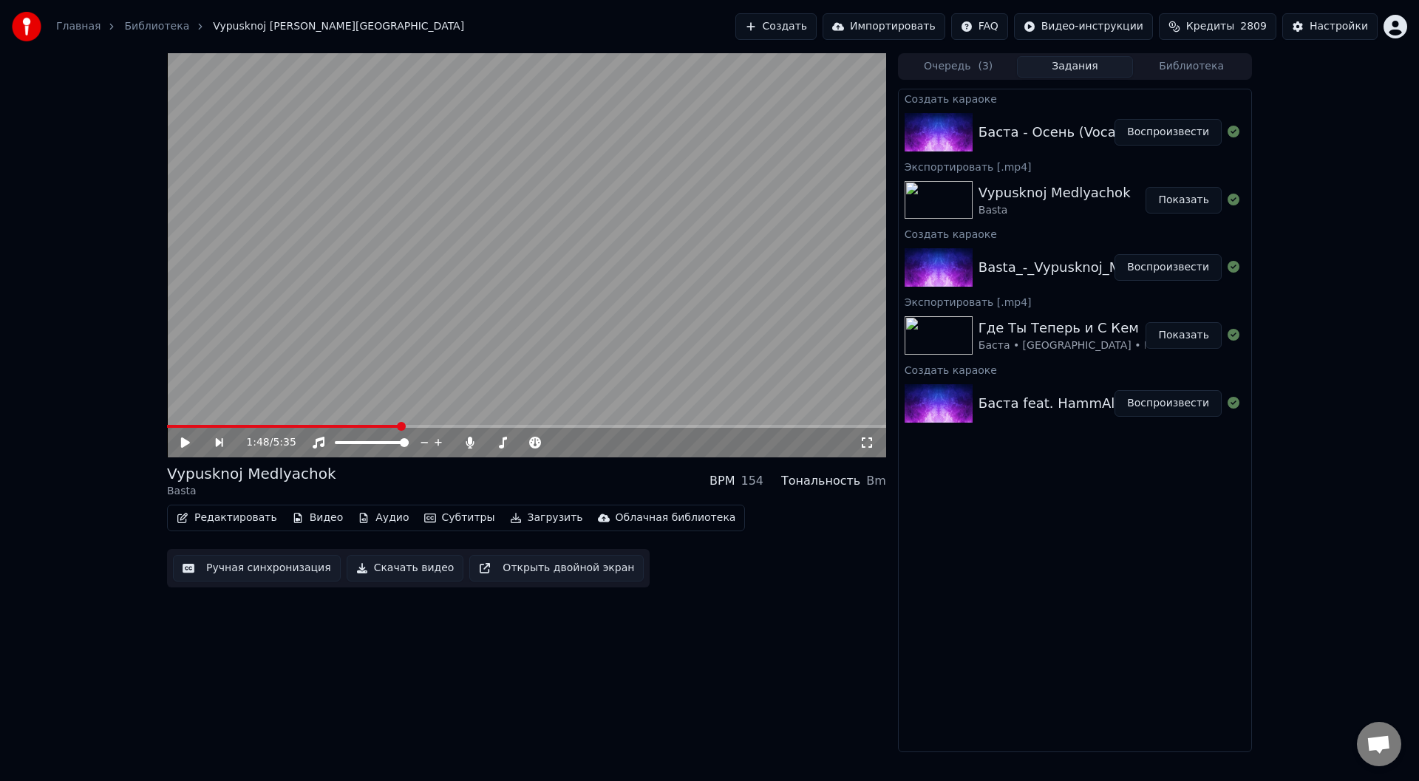
click at [1182, 128] on button "Воспроизвести" at bounding box center [1167, 132] width 107 height 27
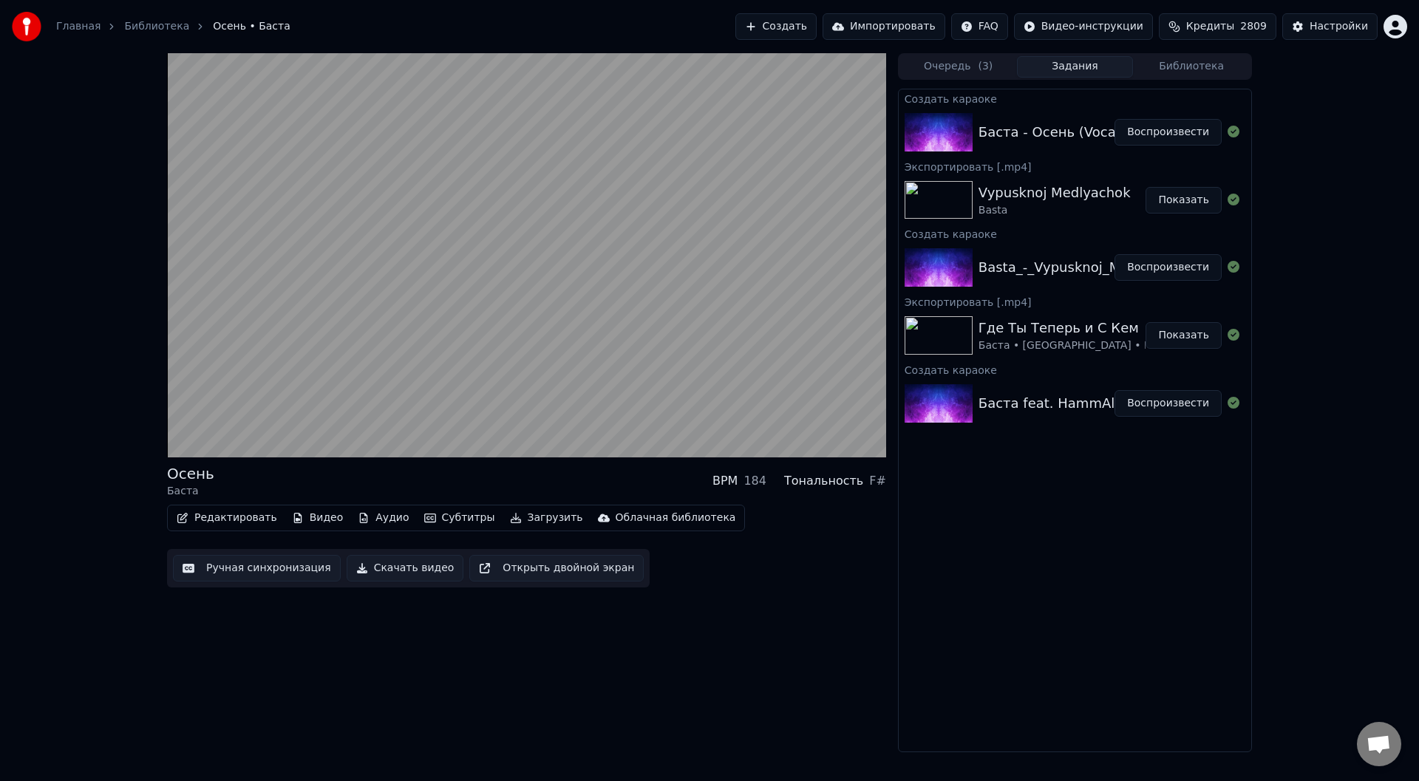
click at [259, 570] on button "Ручная синхронизация" at bounding box center [257, 568] width 168 height 27
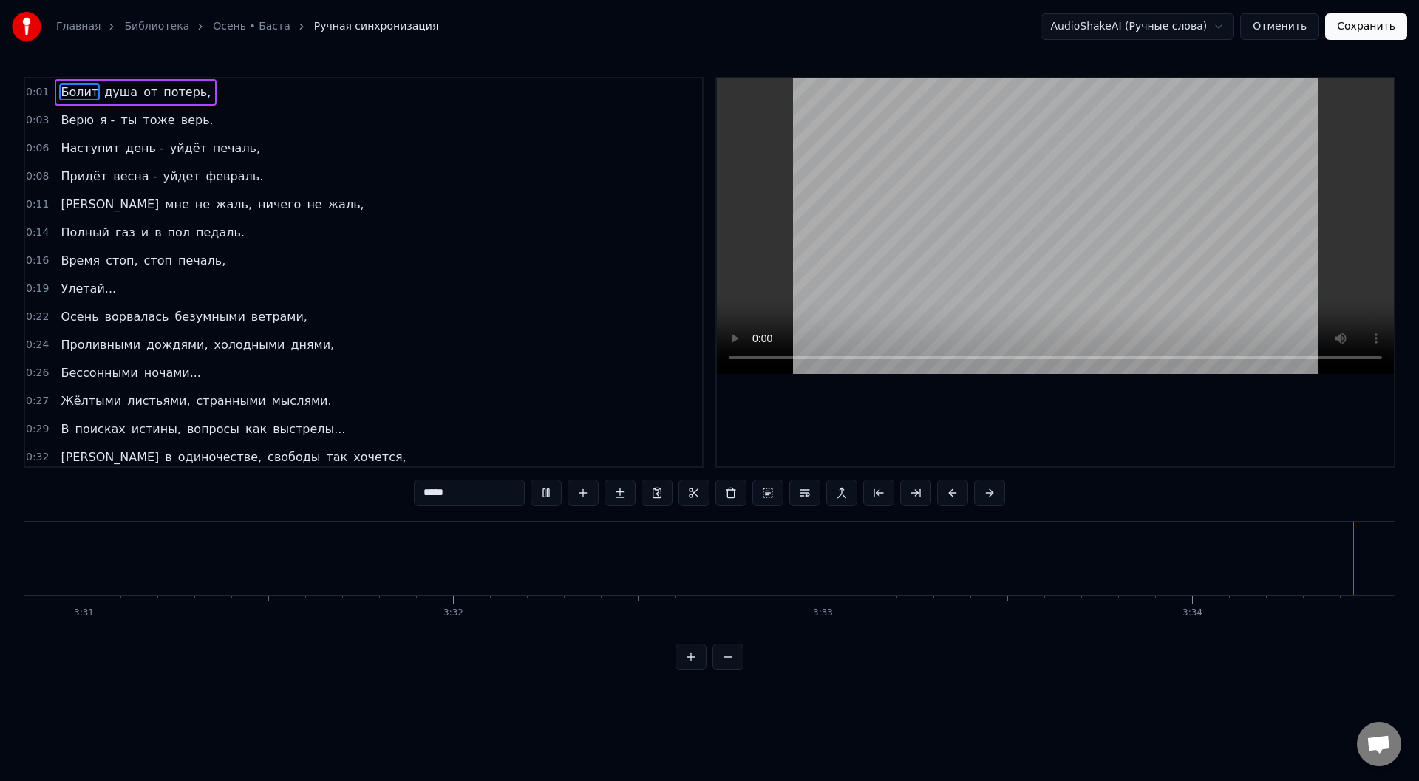
scroll to position [0, 77887]
click at [1370, 29] on button "Сохранить" at bounding box center [1366, 26] width 82 height 27
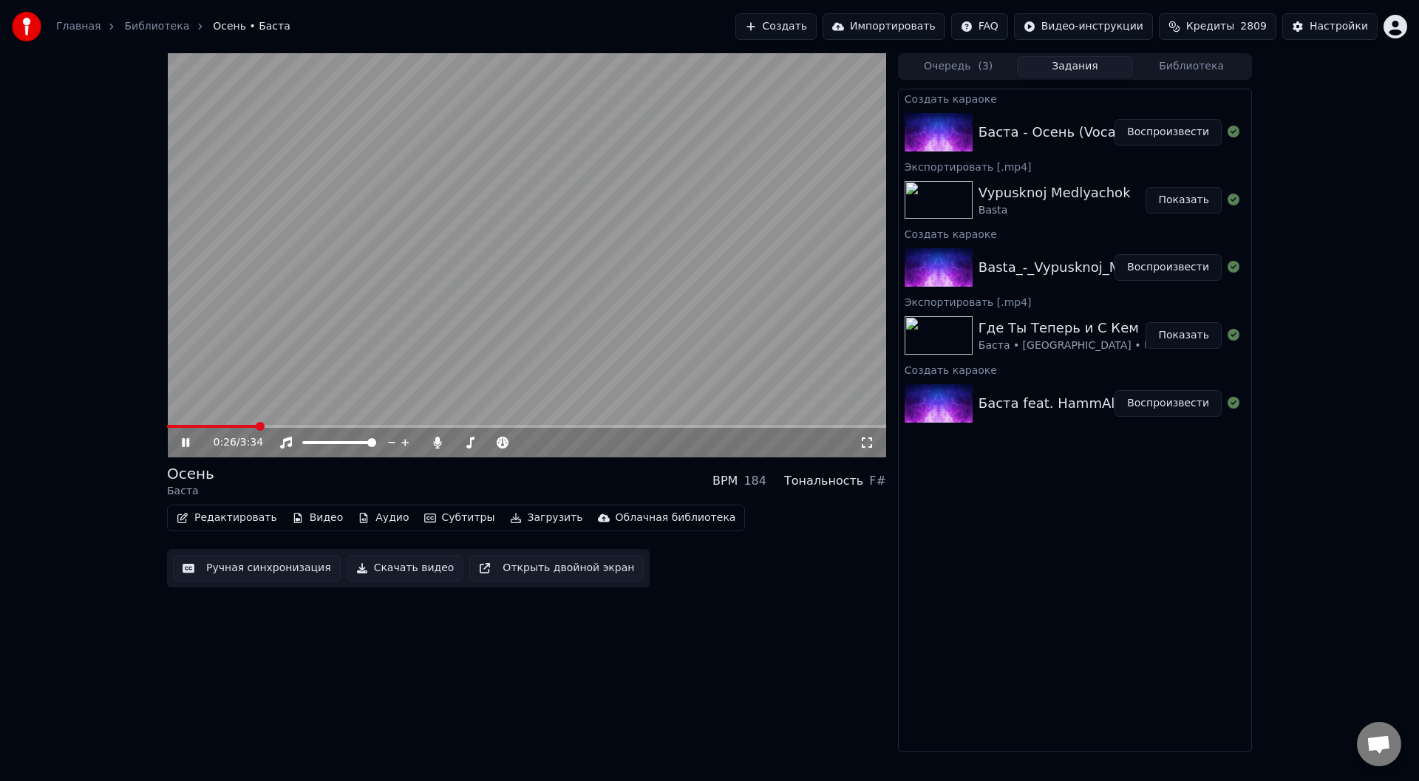
click at [182, 440] on icon at bounding box center [185, 442] width 7 height 9
click at [511, 514] on button "Загрузить" at bounding box center [546, 518] width 85 height 21
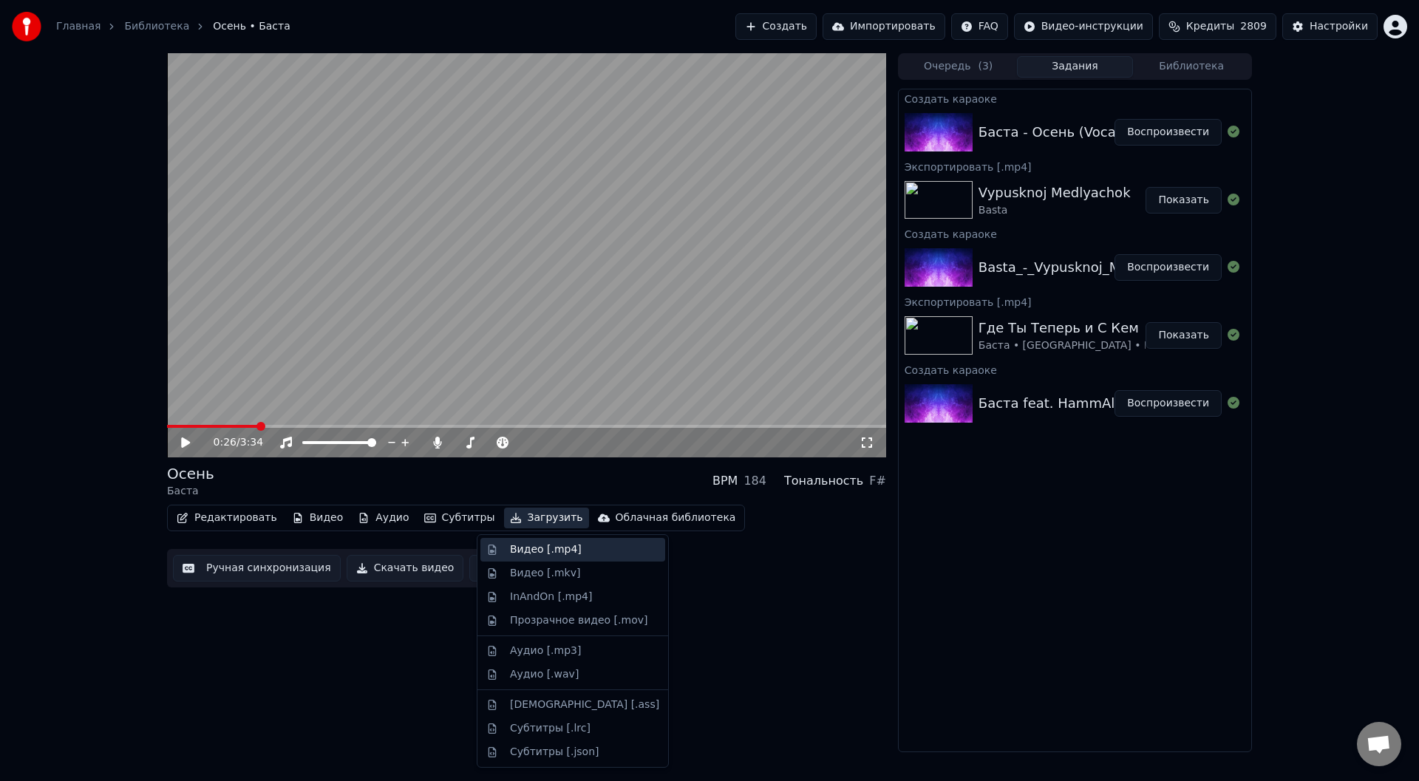
click at [522, 547] on div "Видео [.mp4]" at bounding box center [546, 549] width 72 height 15
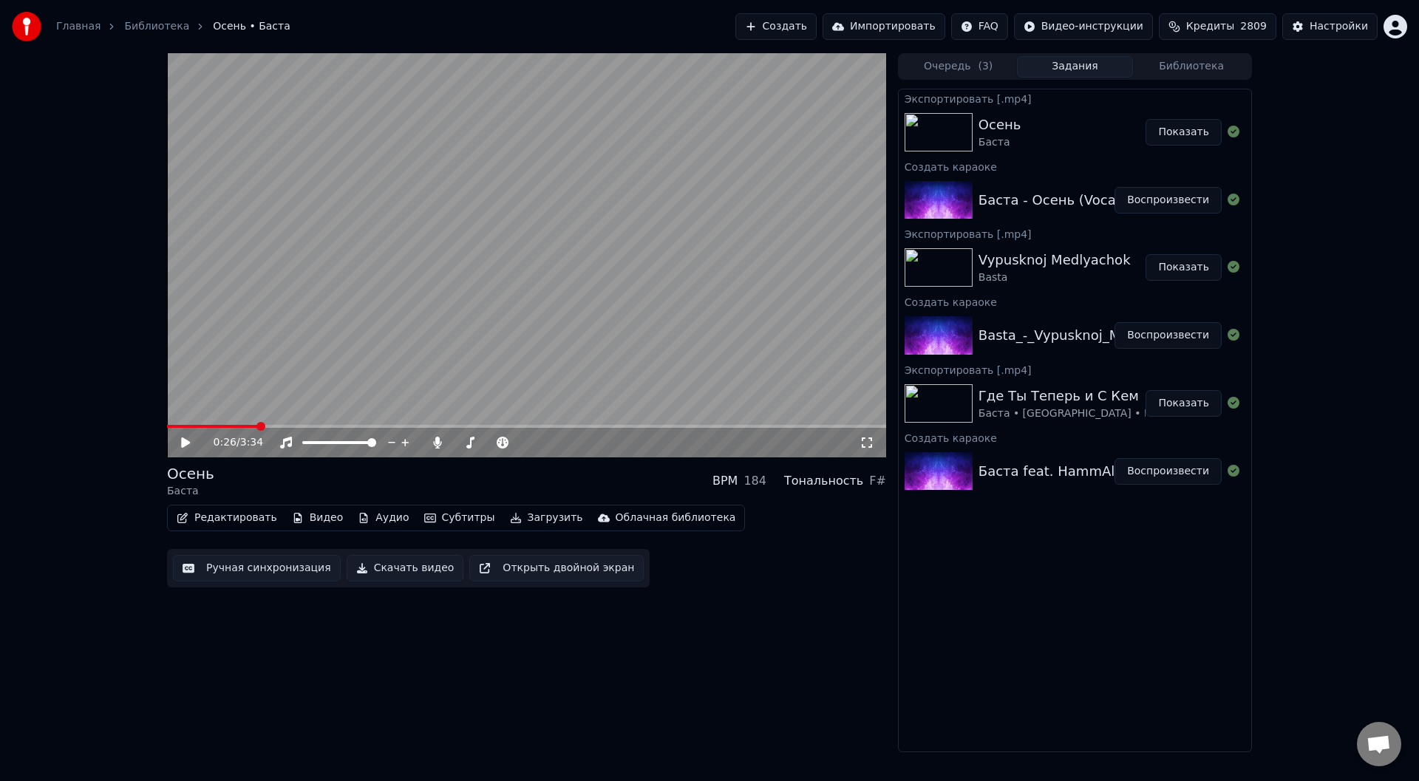
click at [1165, 137] on button "Показать" at bounding box center [1183, 132] width 76 height 27
click at [816, 22] on button "Создать" at bounding box center [775, 26] width 81 height 27
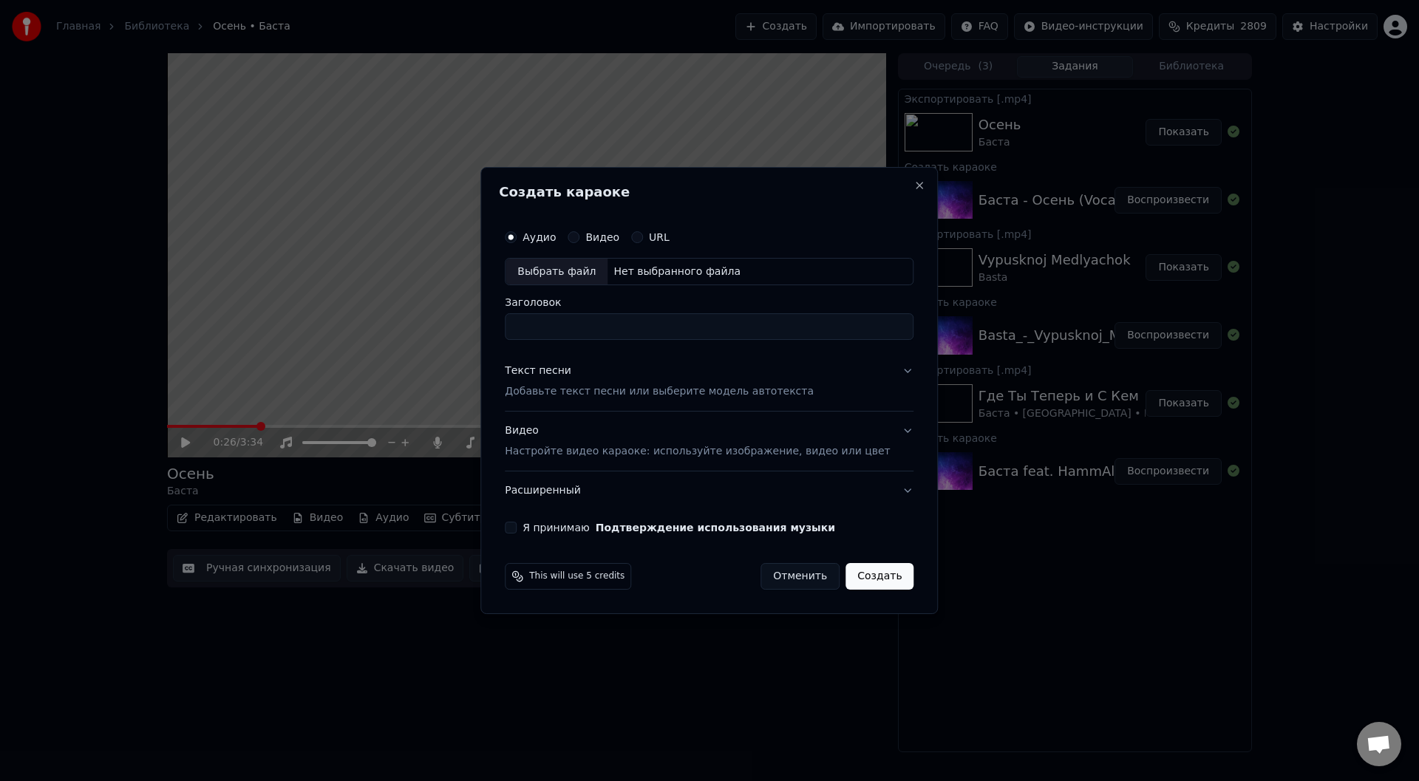
click at [560, 267] on div "Выбрать файл" at bounding box center [556, 272] width 102 height 27
type input "**********"
click at [886, 372] on button "Текст песни Добавьте текст песни или выберите модель автотекста" at bounding box center [709, 381] width 409 height 59
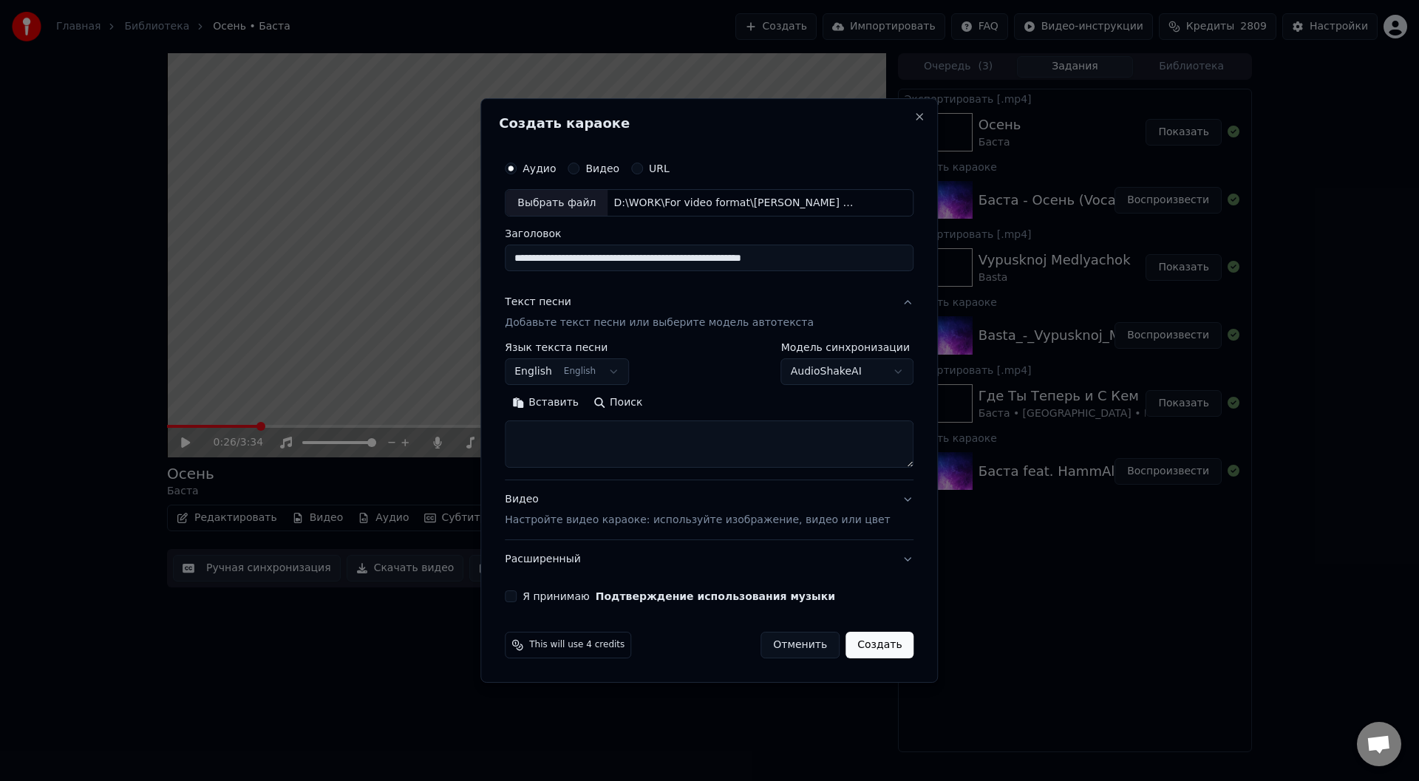
click at [567, 400] on button "Вставить" at bounding box center [545, 404] width 81 height 24
click at [706, 400] on button "Развернуть" at bounding box center [697, 404] width 93 height 24
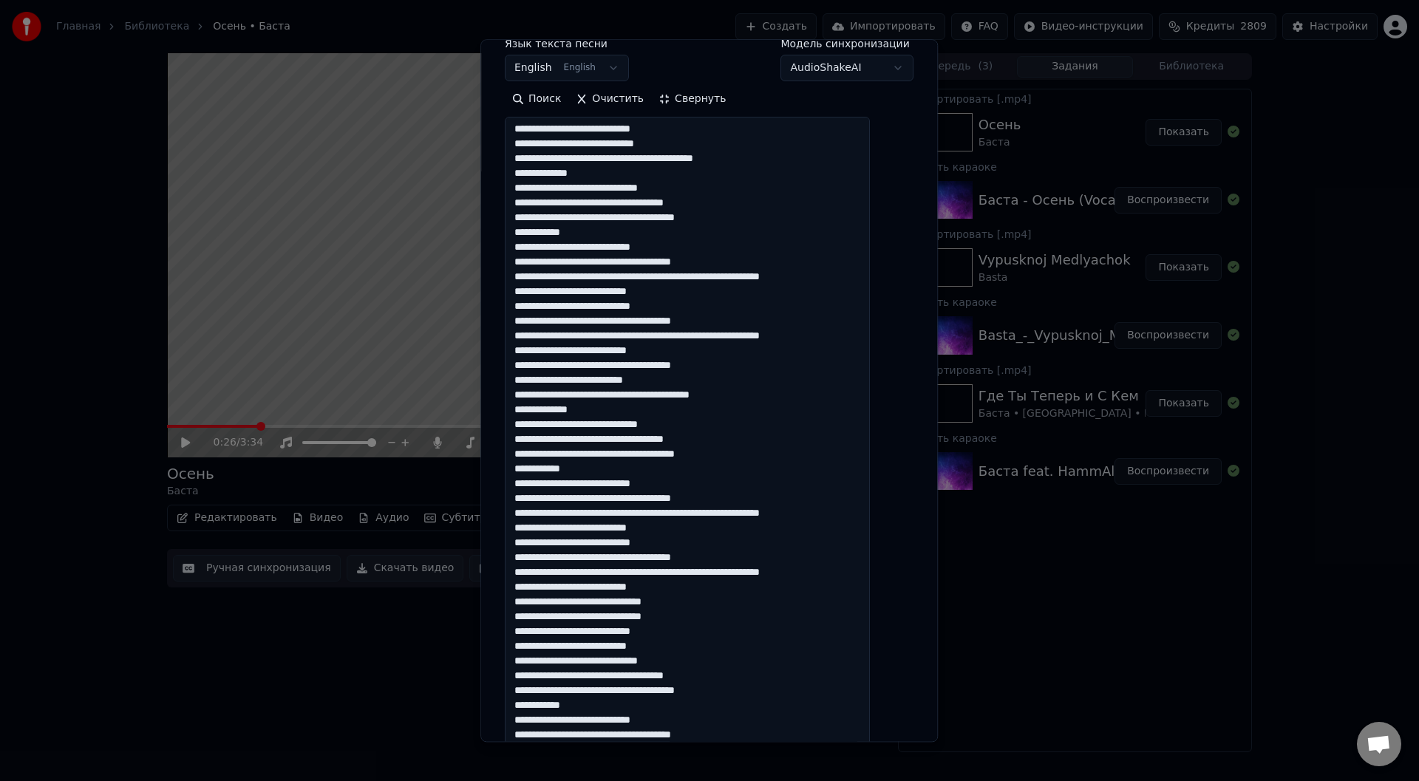
scroll to position [296, 0]
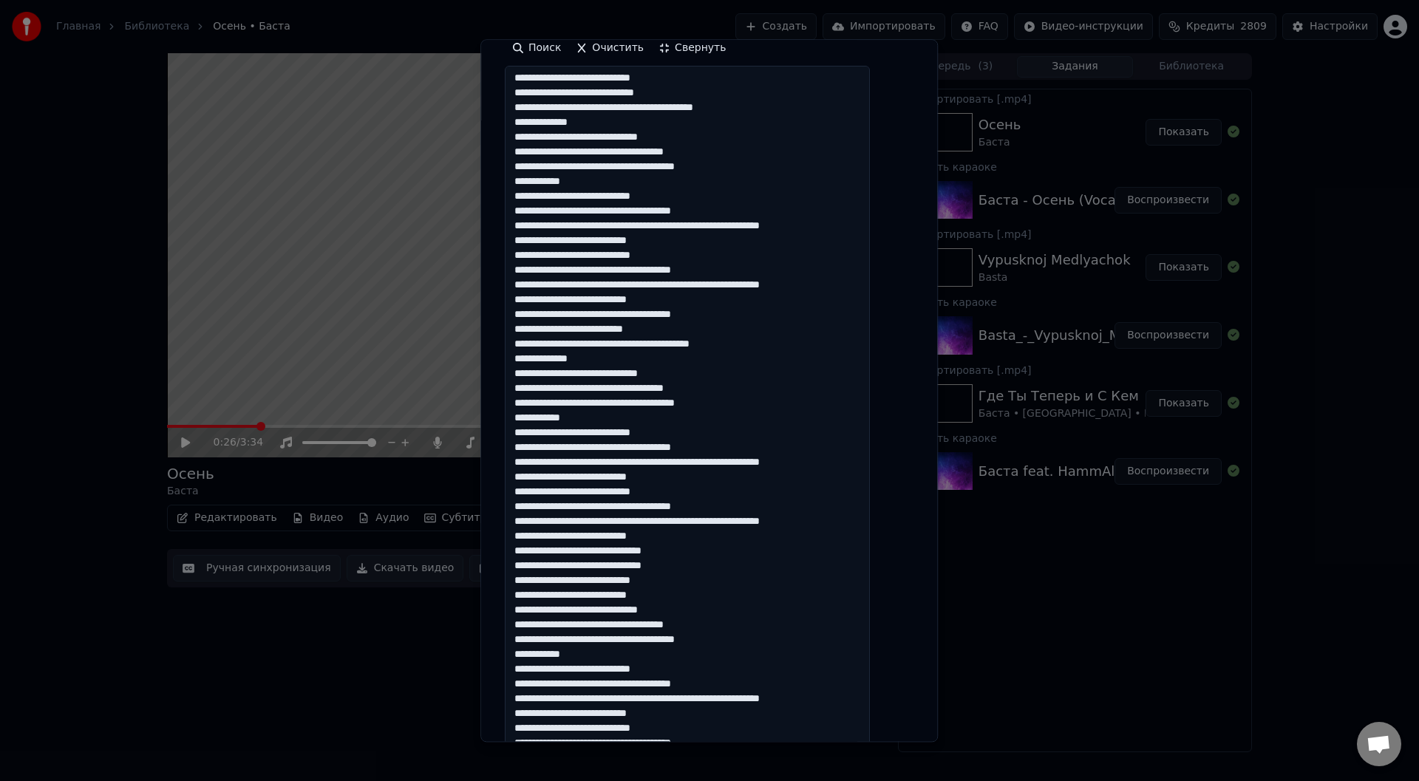
click at [719, 317] on textarea at bounding box center [687, 426] width 365 height 720
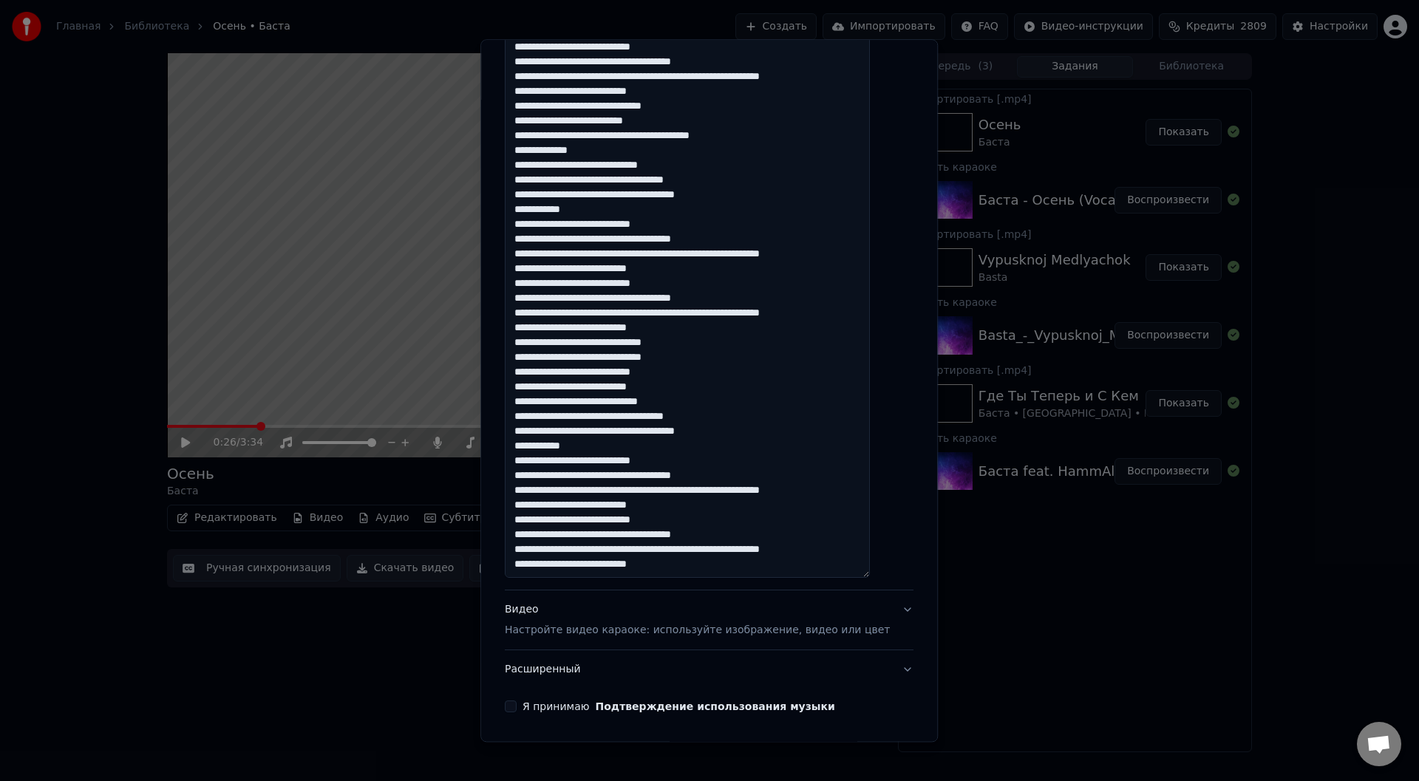
scroll to position [555, 0]
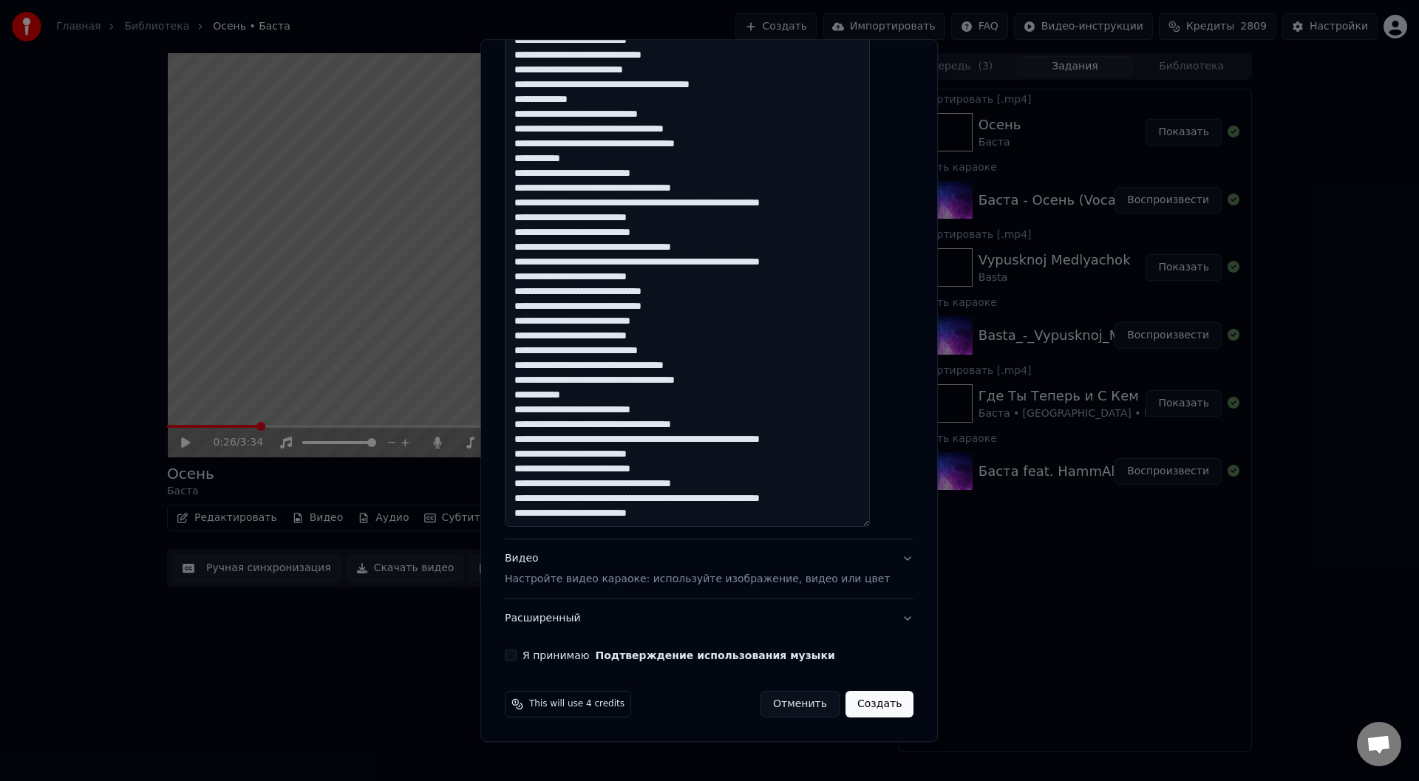
type textarea "**********"
click at [516, 654] on button "Я принимаю Подтверждение использования музыки" at bounding box center [511, 656] width 12 height 12
click at [858, 706] on button "Создать" at bounding box center [879, 705] width 68 height 27
select select
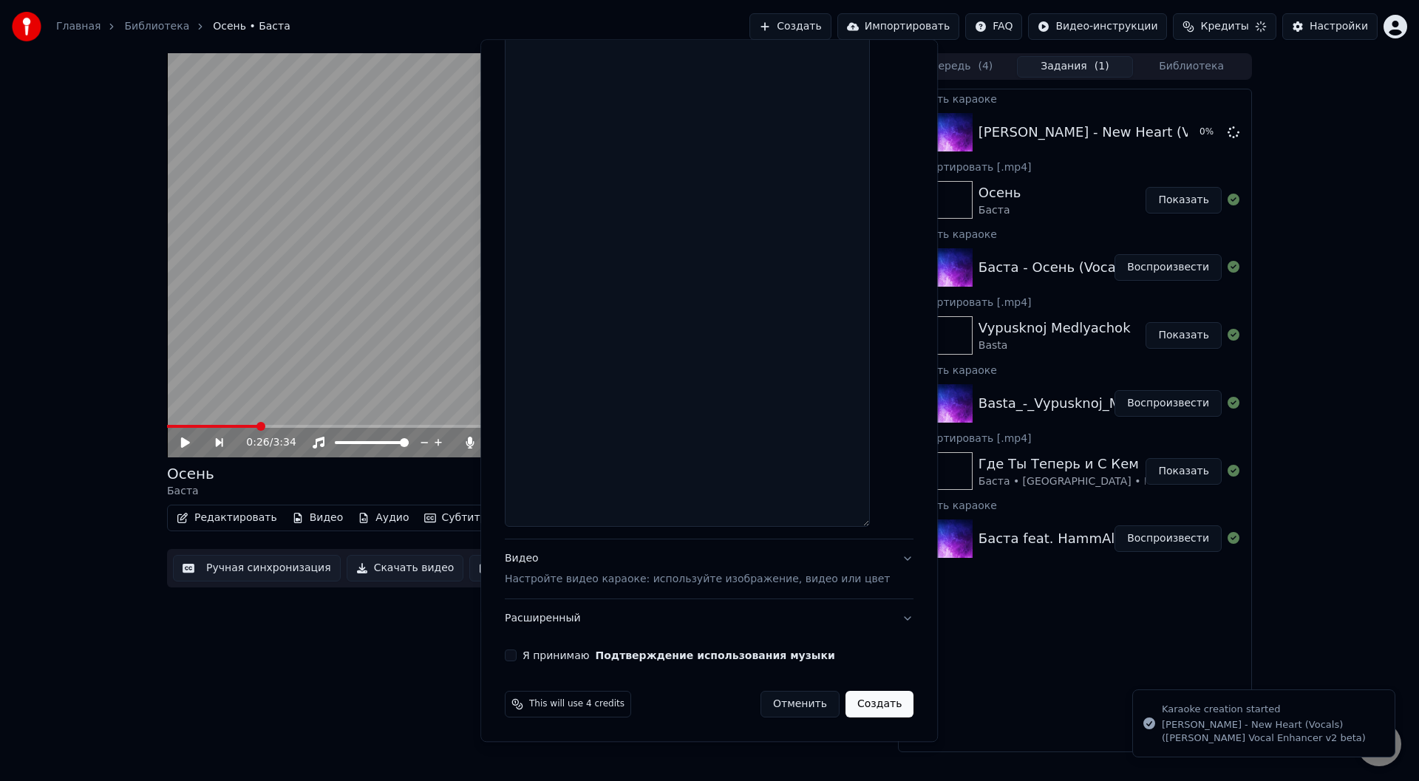
scroll to position [556, 0]
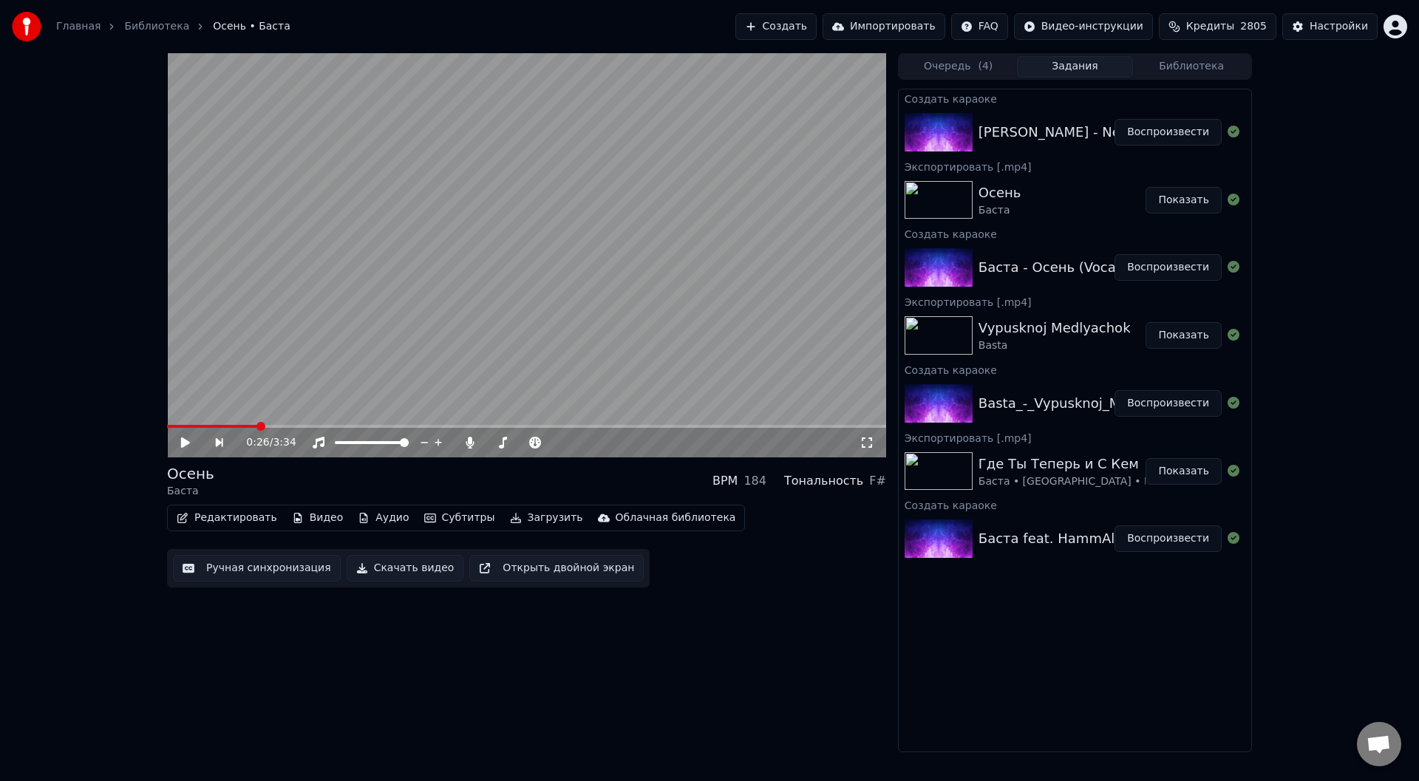
click at [1153, 132] on button "Воспроизвести" at bounding box center [1167, 132] width 107 height 27
click at [231, 568] on button "Ручная синхронизация" at bounding box center [257, 568] width 168 height 27
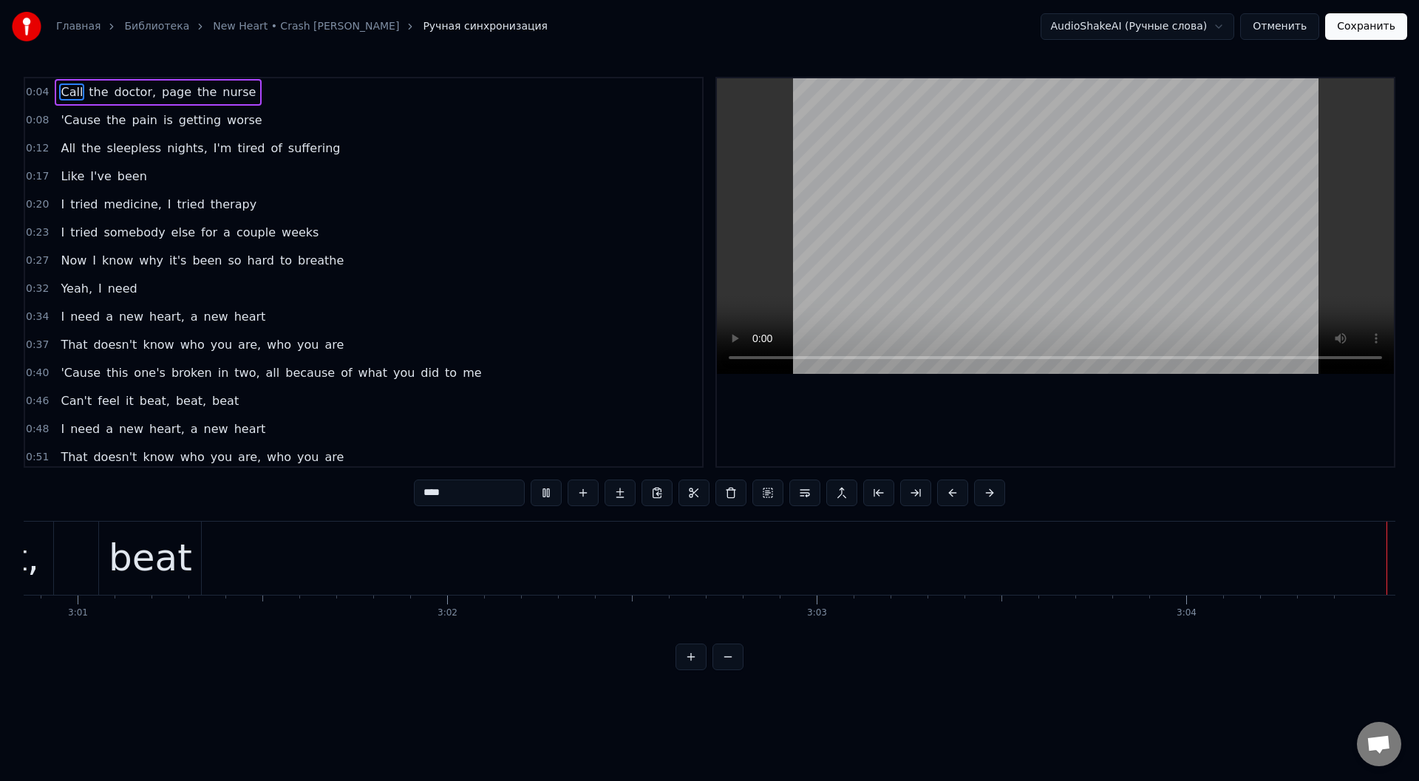
scroll to position [0, 66811]
click at [1379, 29] on button "Сохранить" at bounding box center [1366, 26] width 82 height 27
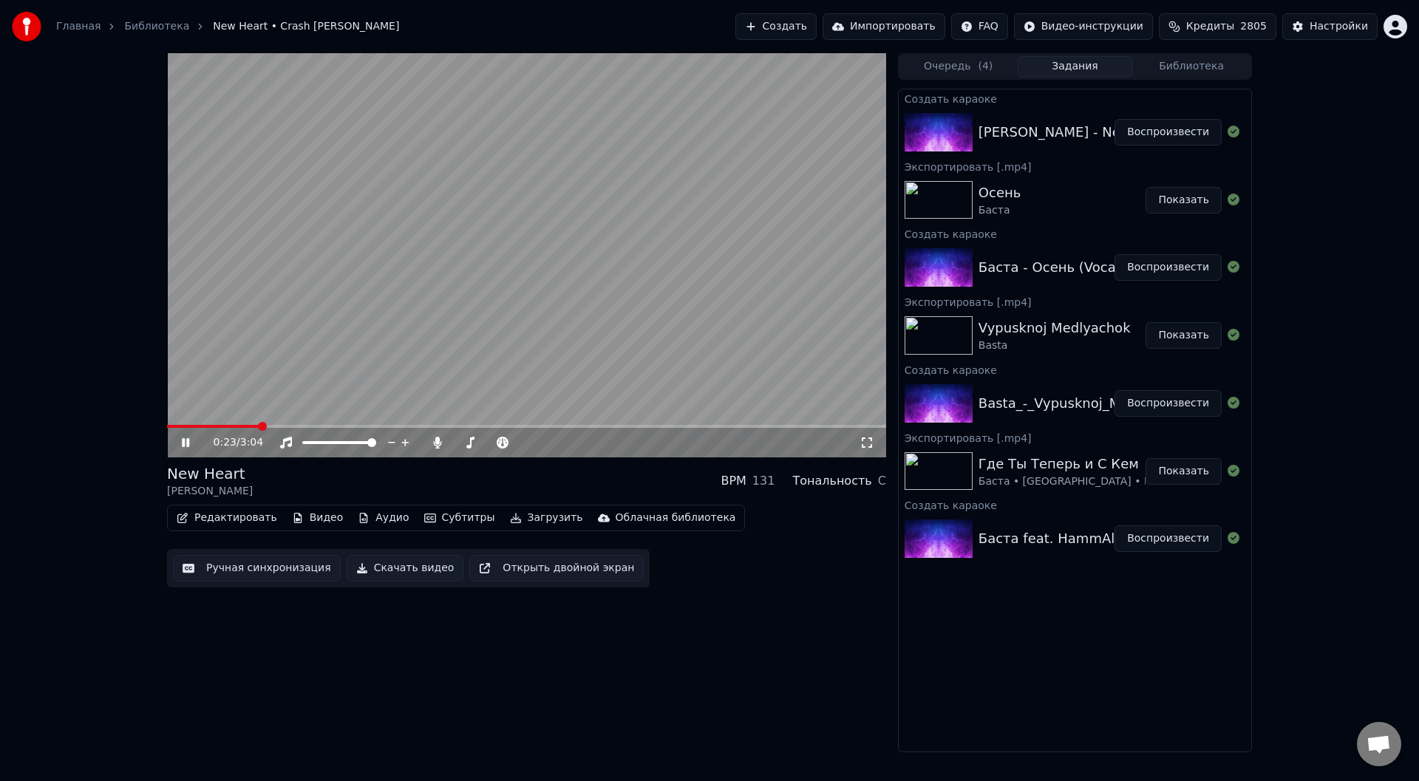
click at [185, 442] on icon at bounding box center [185, 442] width 7 height 9
click at [516, 513] on button "Загрузить" at bounding box center [546, 518] width 85 height 21
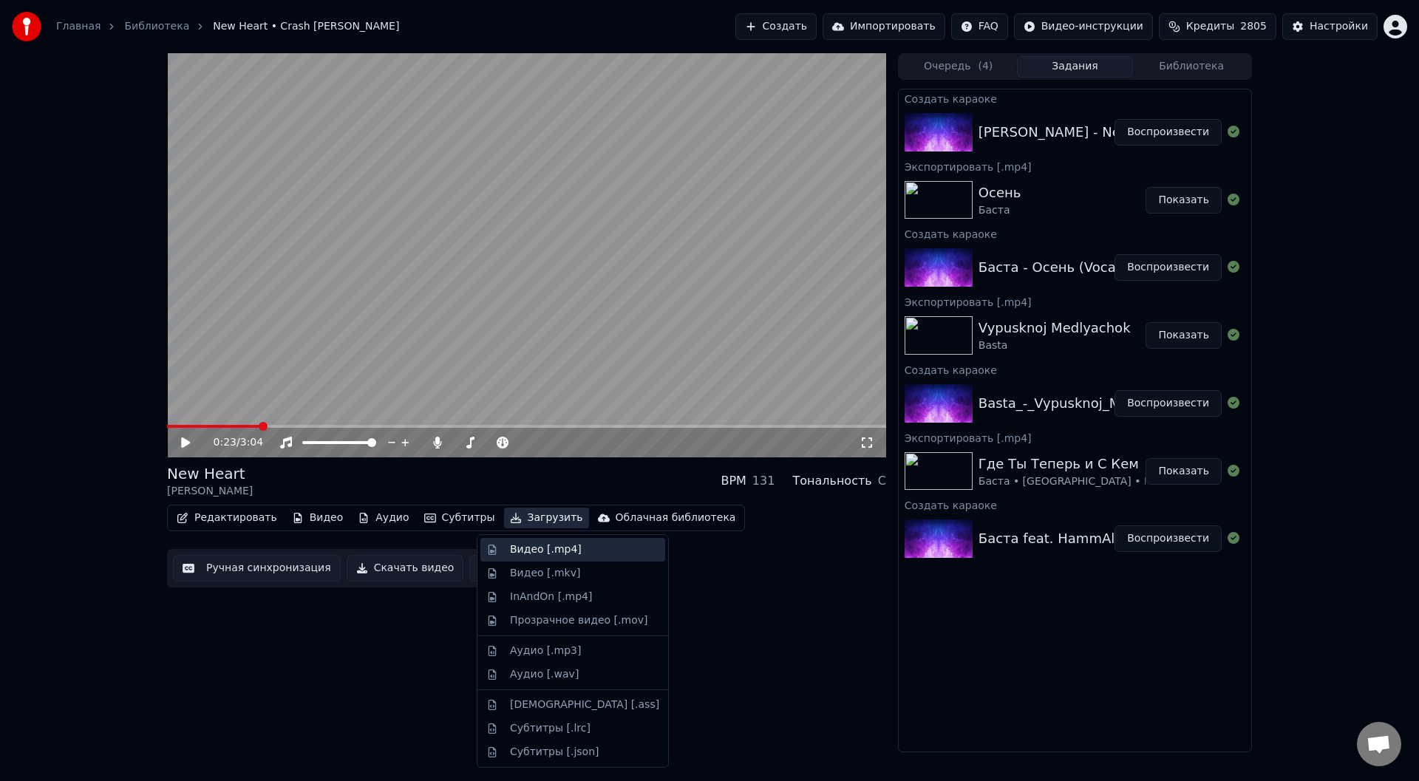
click at [535, 550] on div "Видео [.mp4]" at bounding box center [546, 549] width 72 height 15
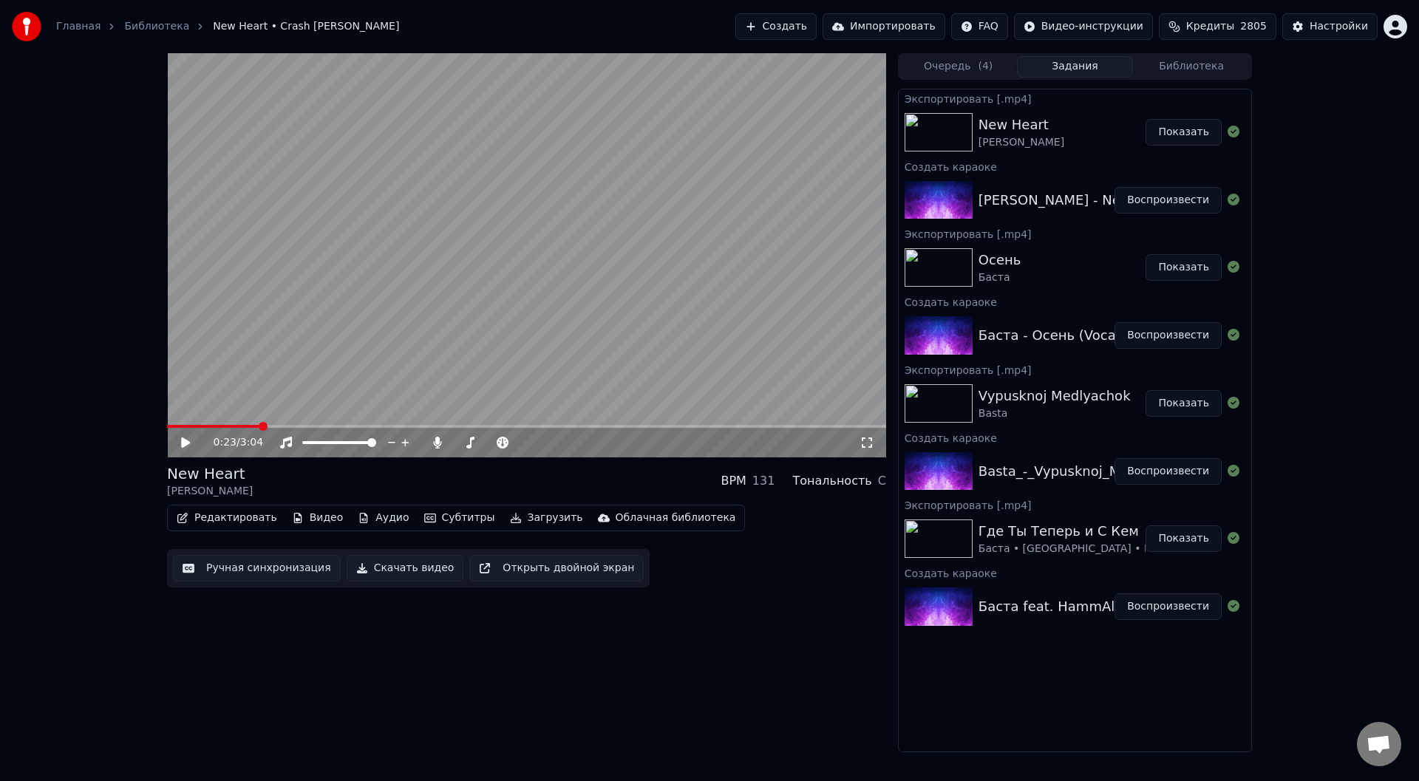
click at [1179, 133] on button "Показать" at bounding box center [1183, 132] width 76 height 27
click at [808, 22] on button "Создать" at bounding box center [775, 26] width 81 height 27
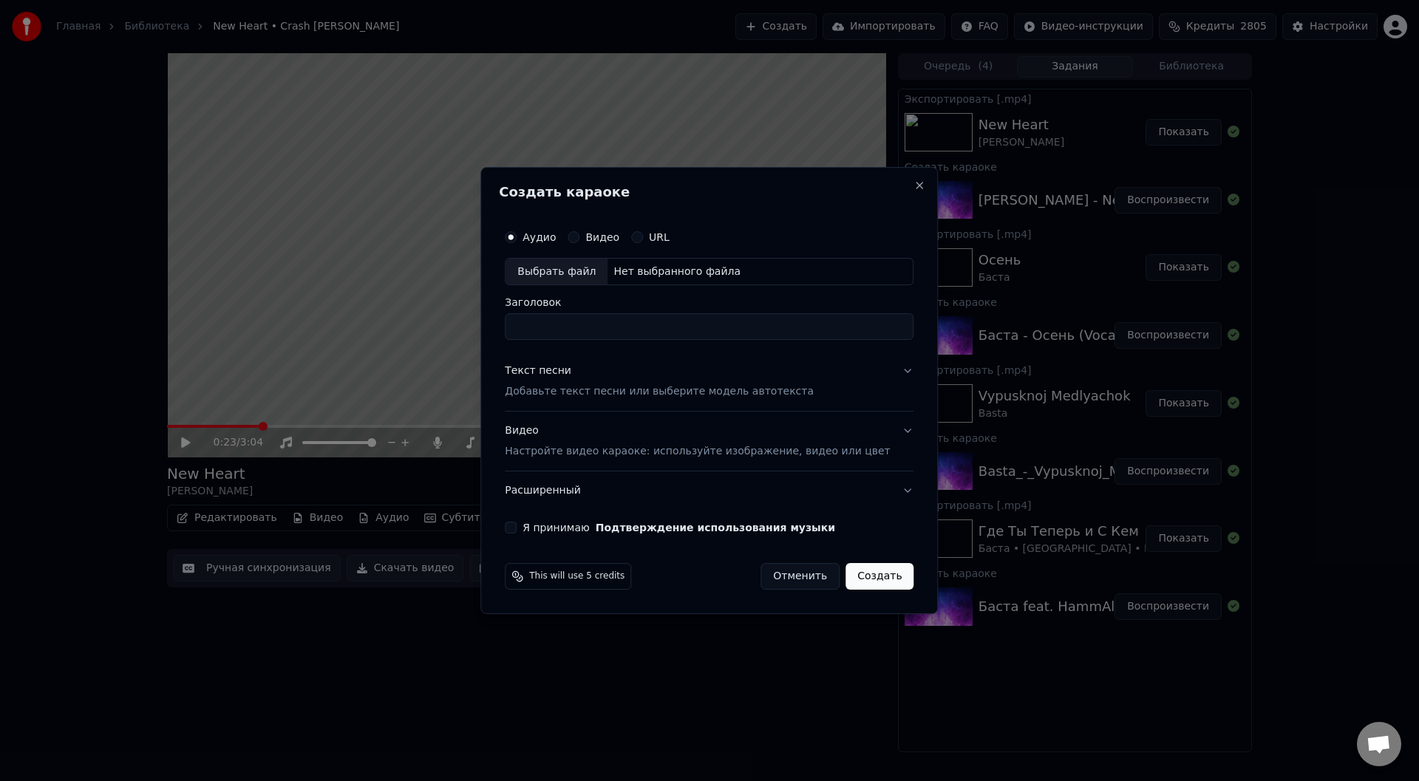
click at [573, 275] on div "Выбрать файл" at bounding box center [556, 272] width 102 height 27
type input "**********"
click at [881, 488] on button "Расширенный" at bounding box center [709, 490] width 409 height 38
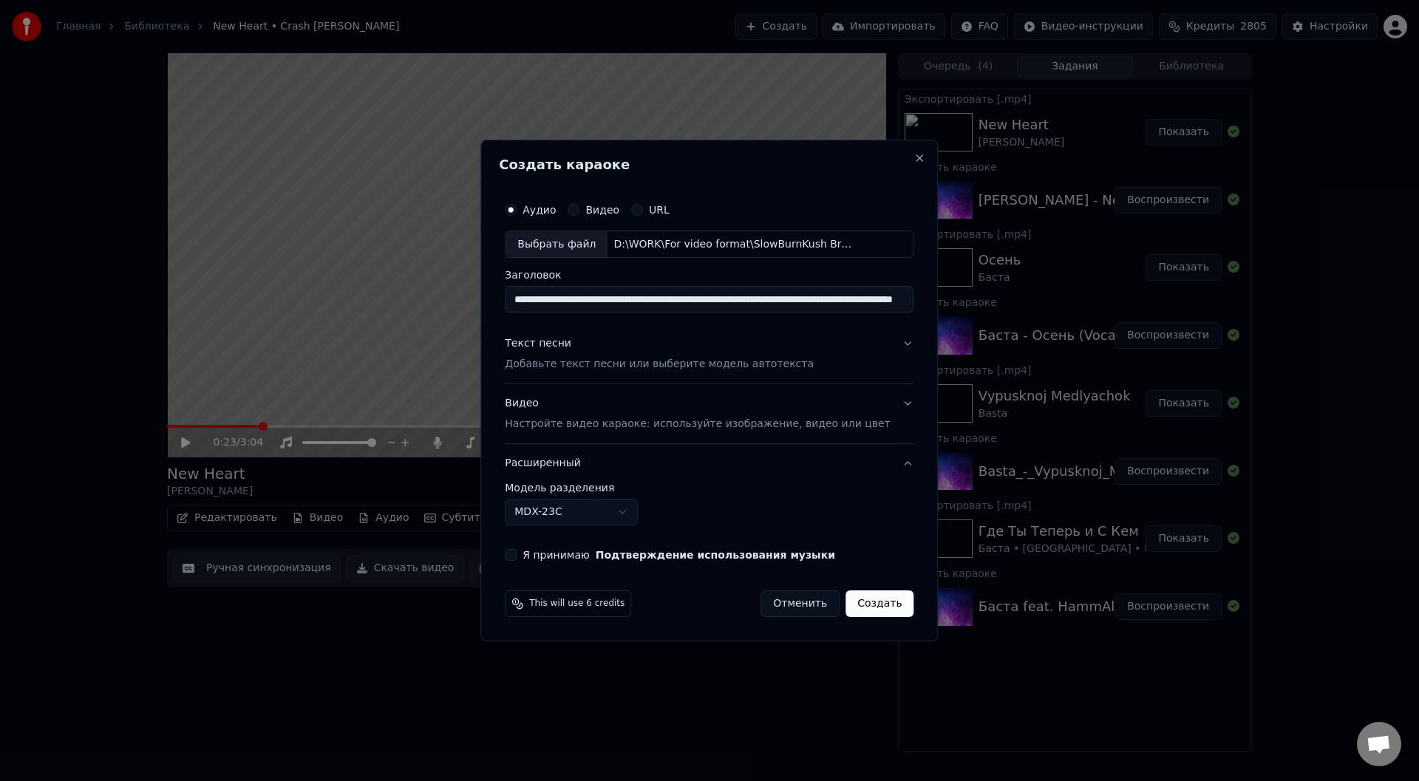
click at [644, 512] on body "Главная Библиотека New Heart • Crash [PERSON_NAME] Создать Импортировать FAQ Ви…" at bounding box center [709, 390] width 1419 height 781
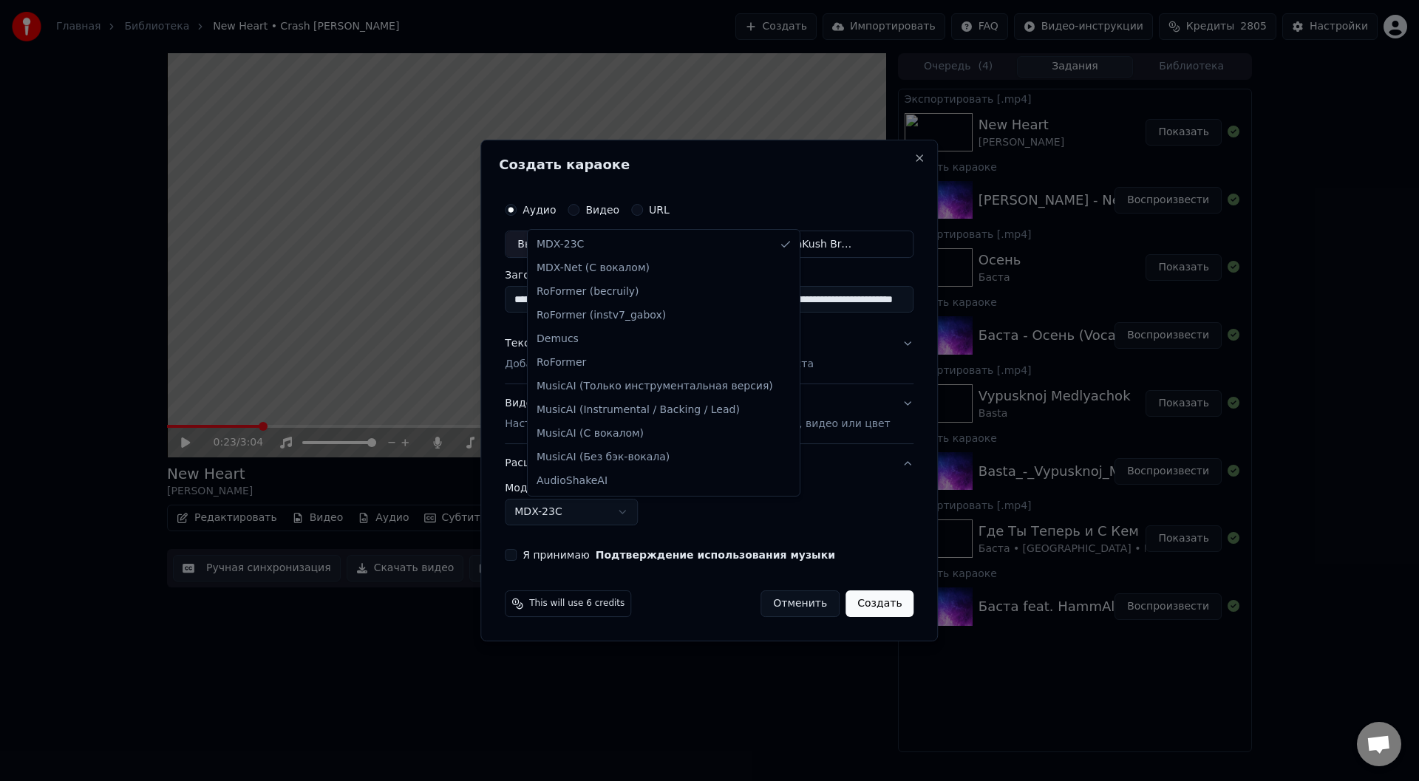
click at [808, 511] on body "Главная Библиотека New Heart • Crash [PERSON_NAME] Создать Импортировать FAQ Ви…" at bounding box center [709, 390] width 1419 height 781
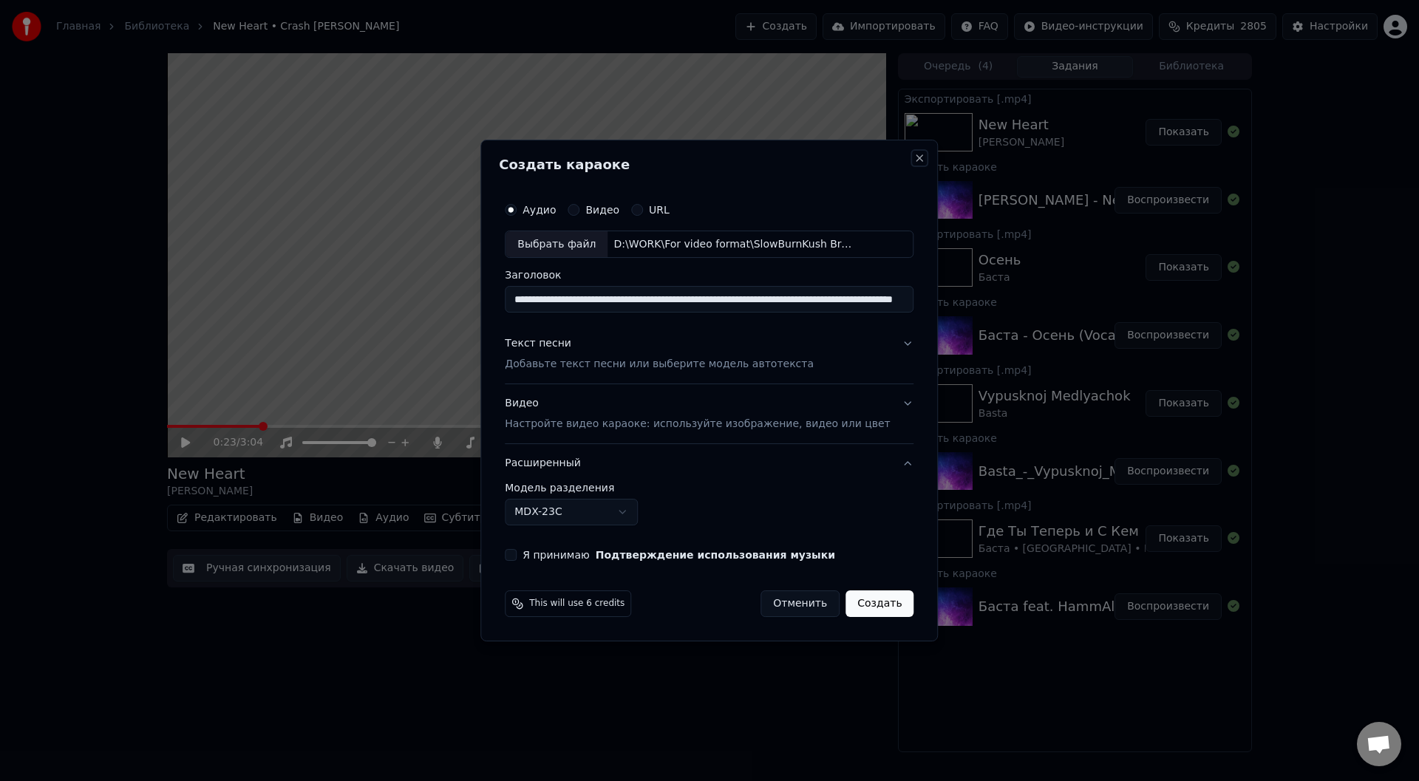
click at [914, 155] on button "Close" at bounding box center [920, 158] width 12 height 12
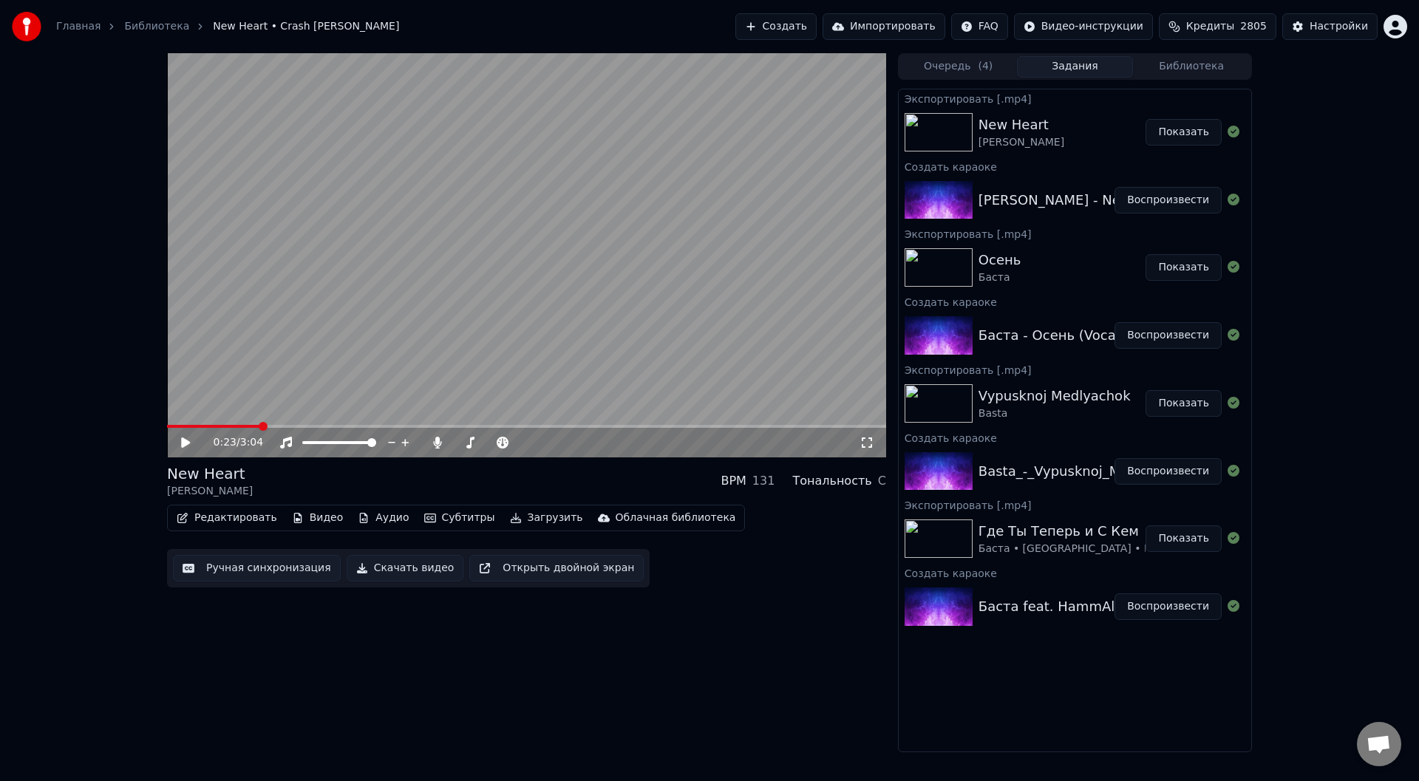
click at [808, 26] on button "Создать" at bounding box center [775, 26] width 81 height 27
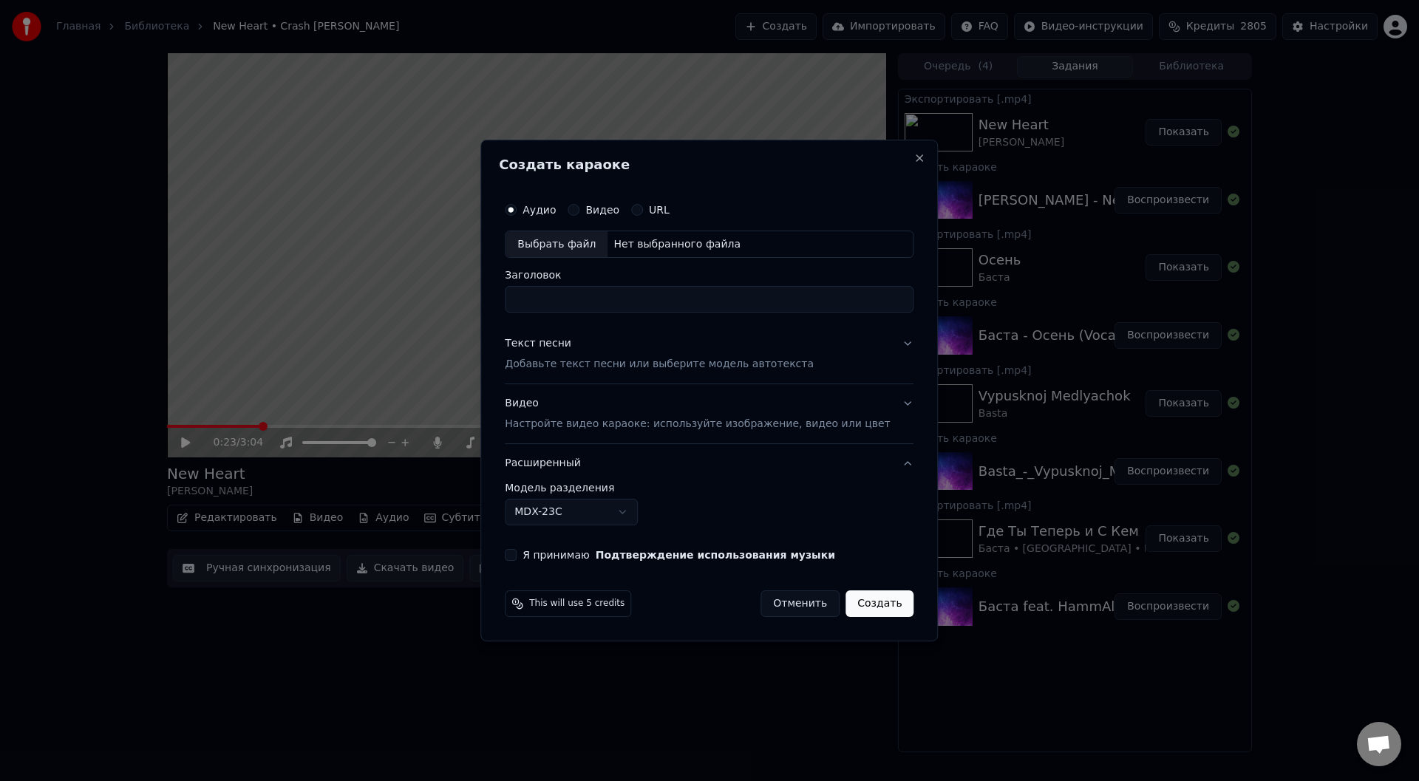
click at [645, 513] on body "Главная Библиотека New Heart • Crash [PERSON_NAME] Создать Импортировать FAQ Ви…" at bounding box center [709, 390] width 1419 height 781
click at [839, 505] on body "Главная Библиотека New Heart • Crash [PERSON_NAME] Создать Импортировать FAQ Ви…" at bounding box center [709, 390] width 1419 height 781
click at [884, 341] on button "Текст песни Добавьте текст песни или выберите модель автотекста" at bounding box center [709, 354] width 409 height 59
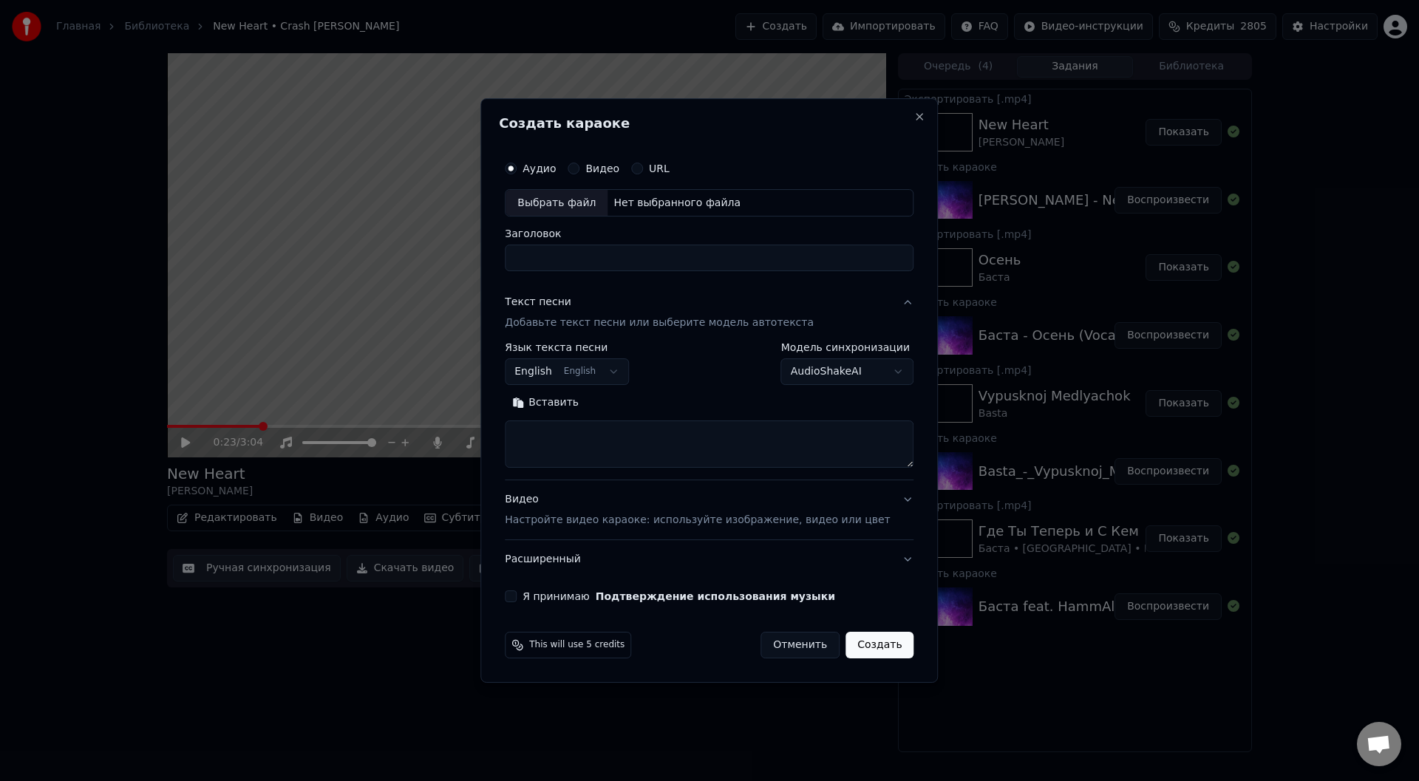
click at [876, 372] on body "Главная Библиотека New Heart • Crash [PERSON_NAME] Создать Импортировать FAQ Ви…" at bounding box center [709, 390] width 1419 height 781
select select "**********"
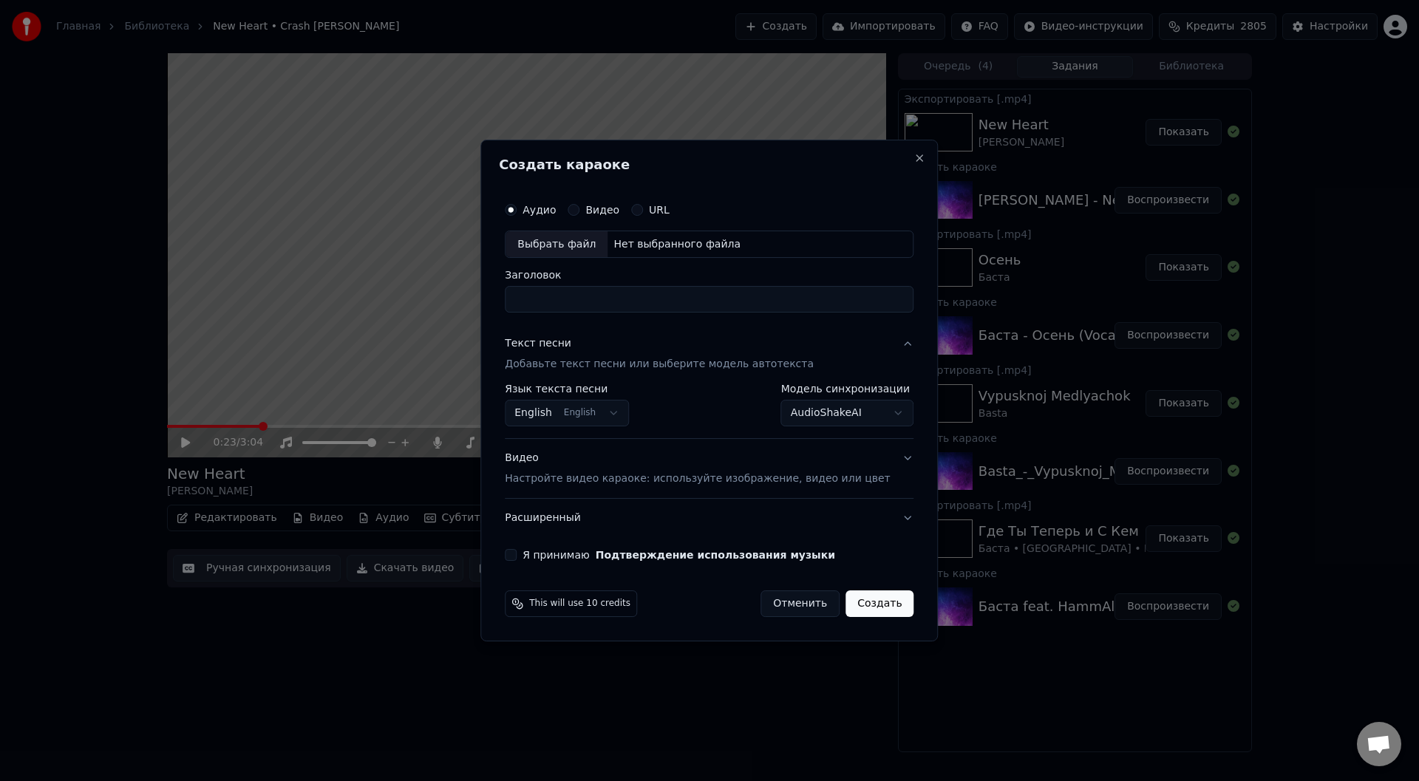
click at [581, 245] on div "Выбрать файл" at bounding box center [556, 244] width 102 height 27
type input "**********"
click at [516, 553] on button "Я принимаю Подтверждение использования музыки" at bounding box center [511, 555] width 12 height 12
click at [861, 604] on button "Создать" at bounding box center [879, 603] width 68 height 27
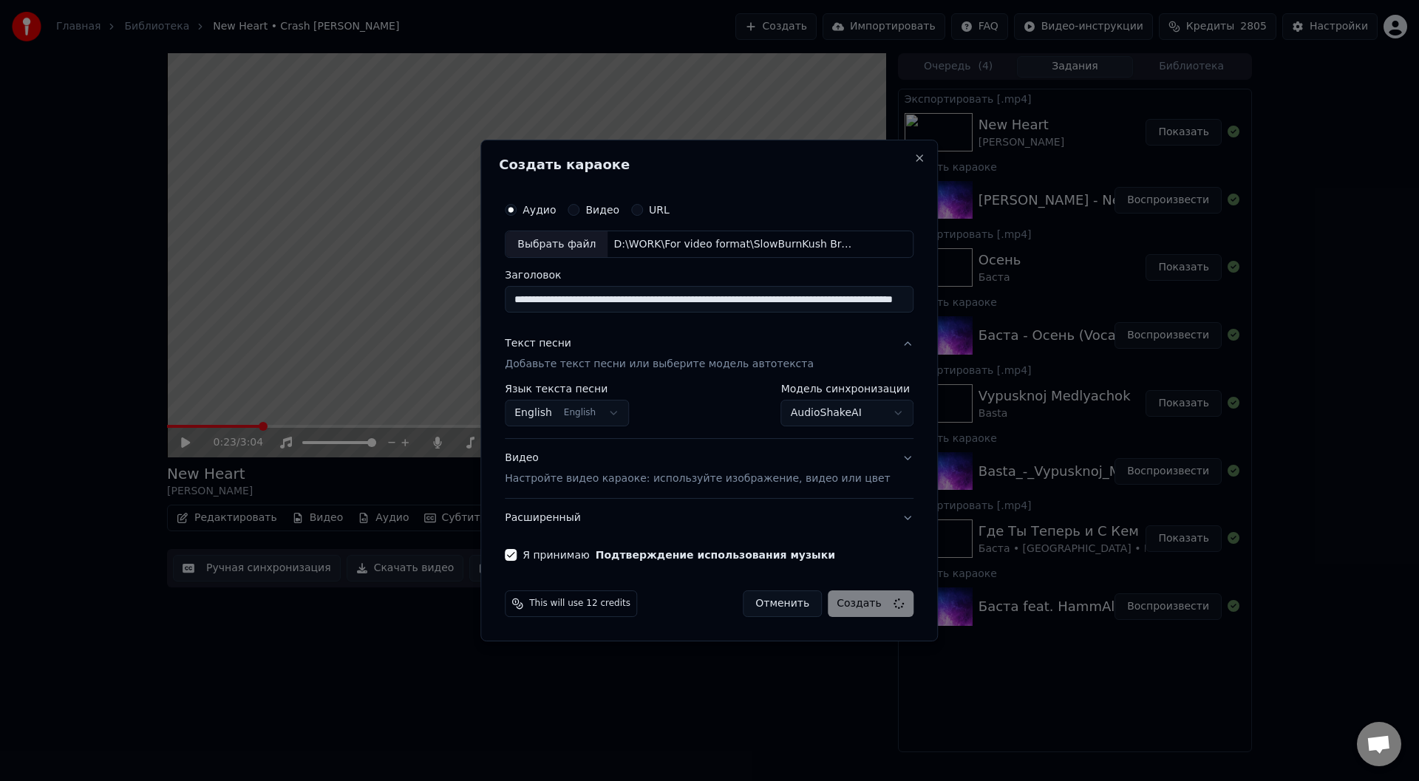
select select "**********"
select select
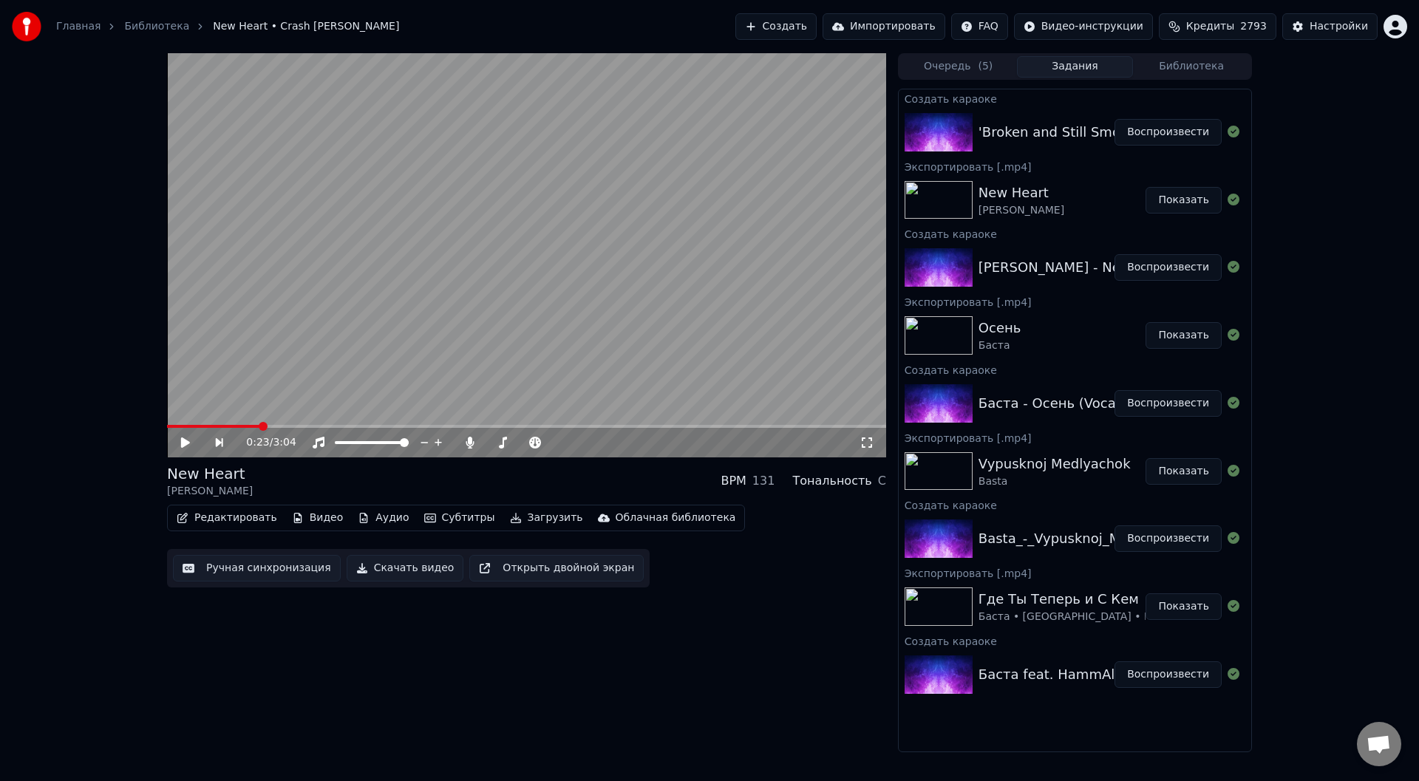
click at [1155, 134] on button "Воспроизвести" at bounding box center [1167, 132] width 107 height 27
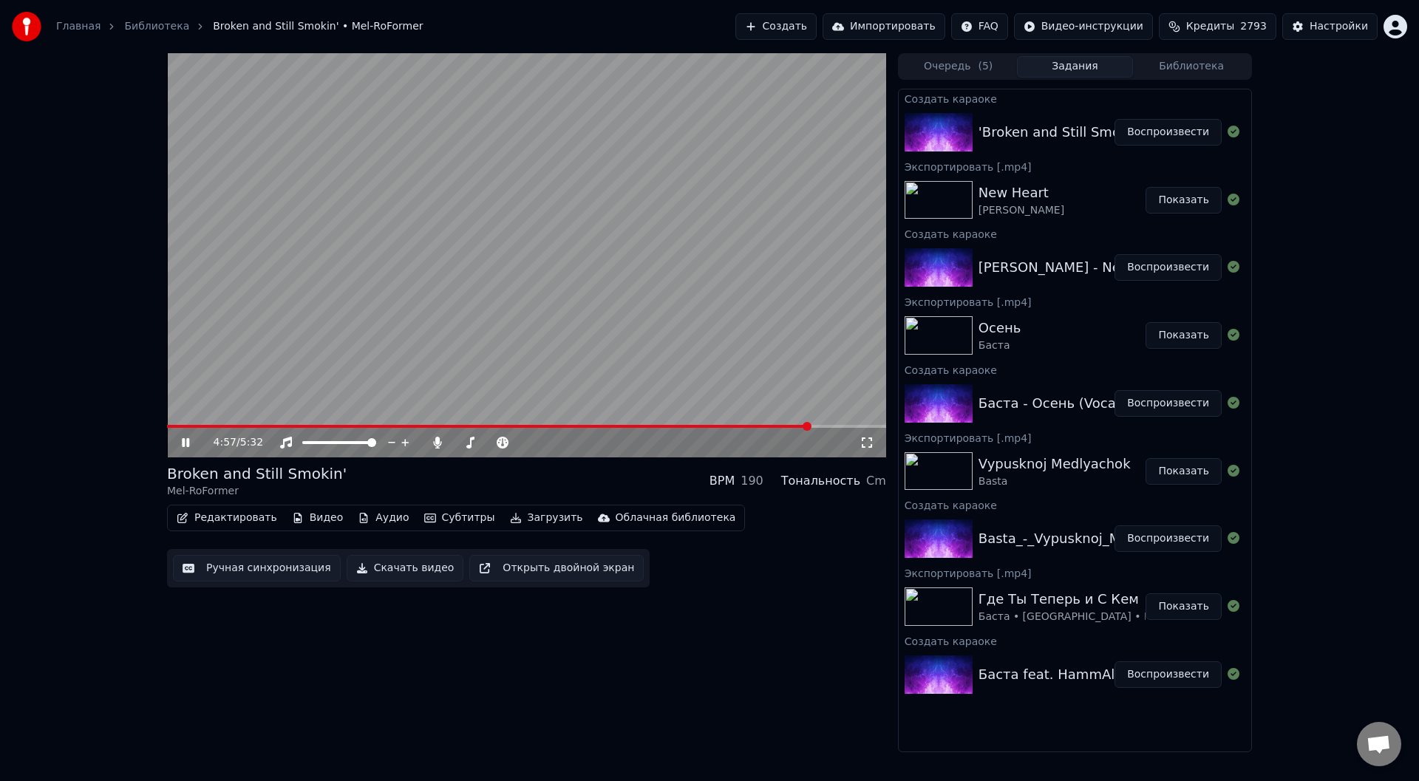
click at [250, 567] on button "Ручная синхронизация" at bounding box center [257, 568] width 168 height 27
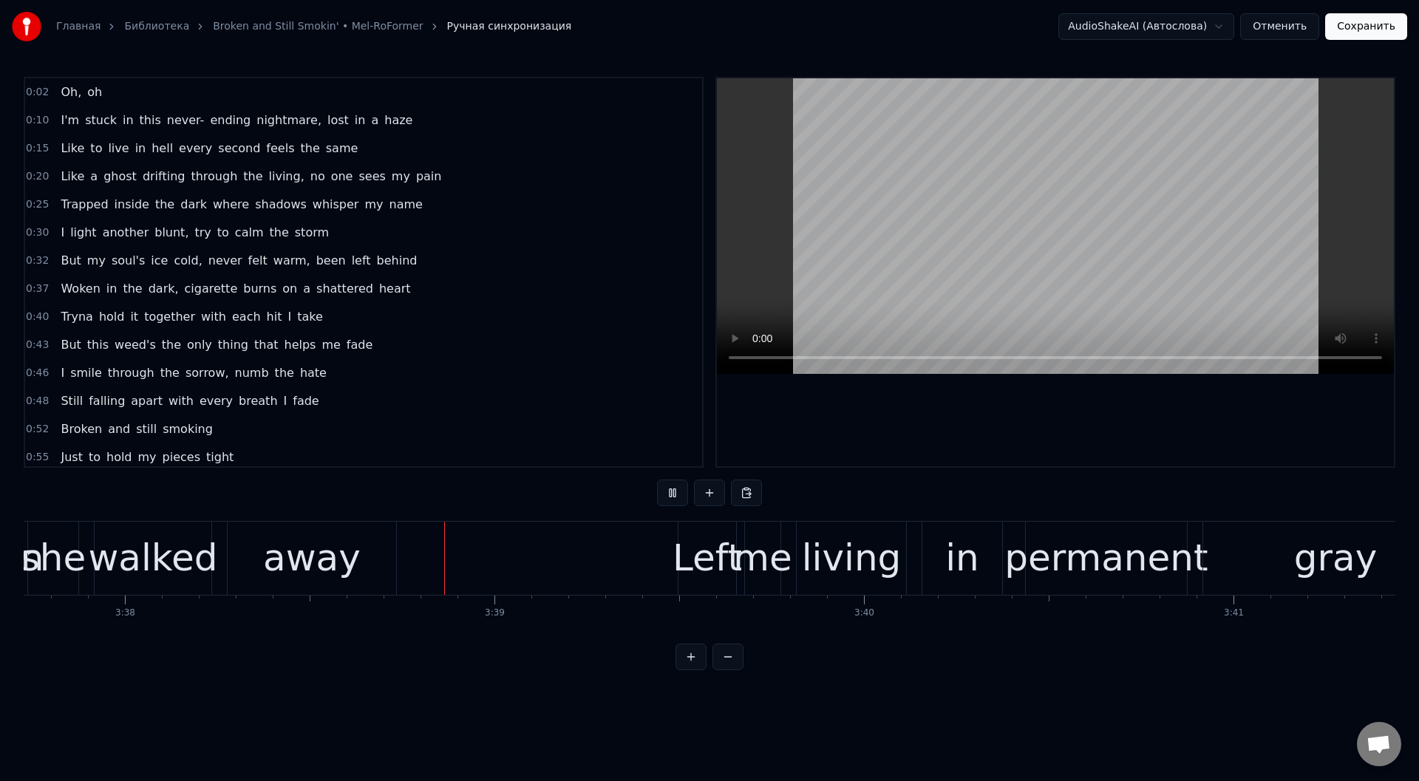
scroll to position [0, 80504]
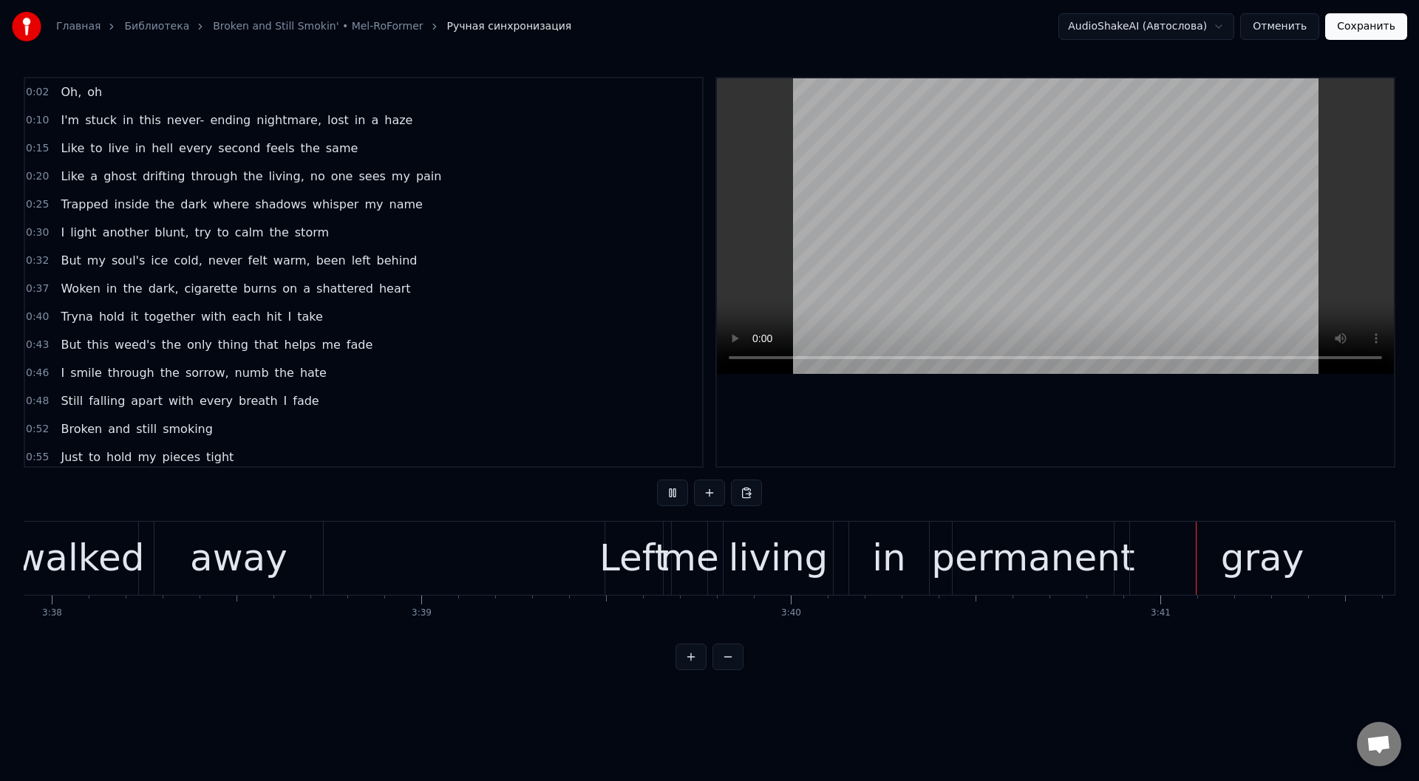
click at [1367, 26] on button "Сохранить" at bounding box center [1366, 26] width 82 height 27
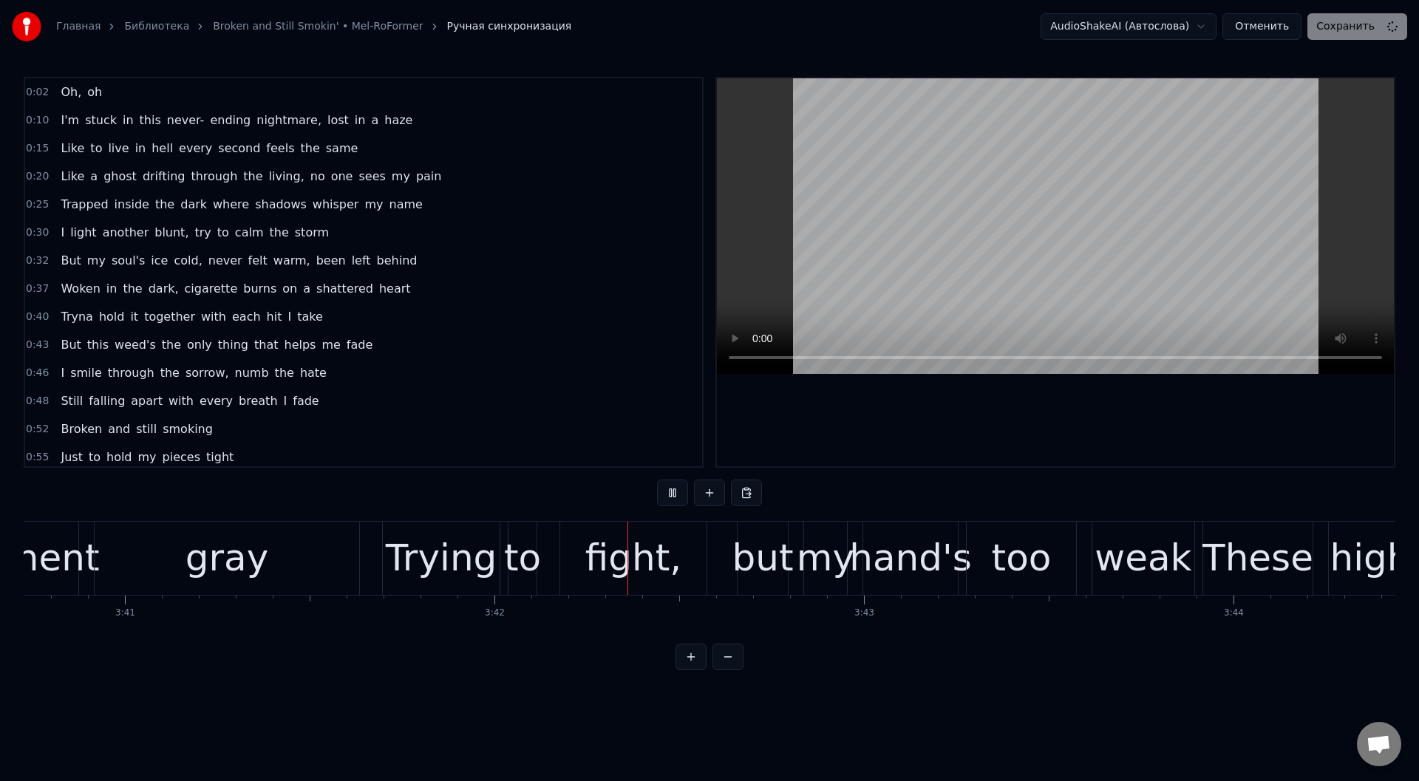
scroll to position [0, 81787]
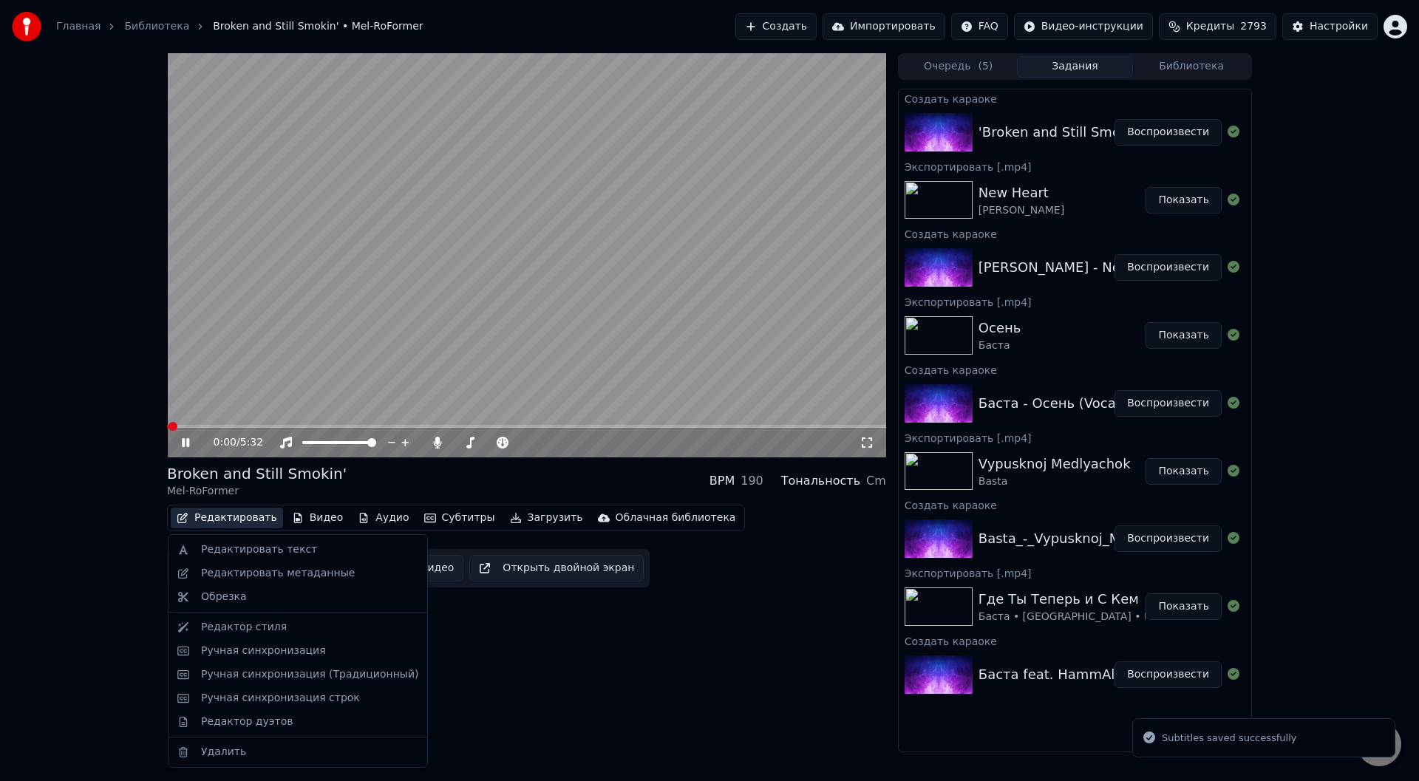
click at [222, 517] on button "Редактировать" at bounding box center [227, 518] width 112 height 21
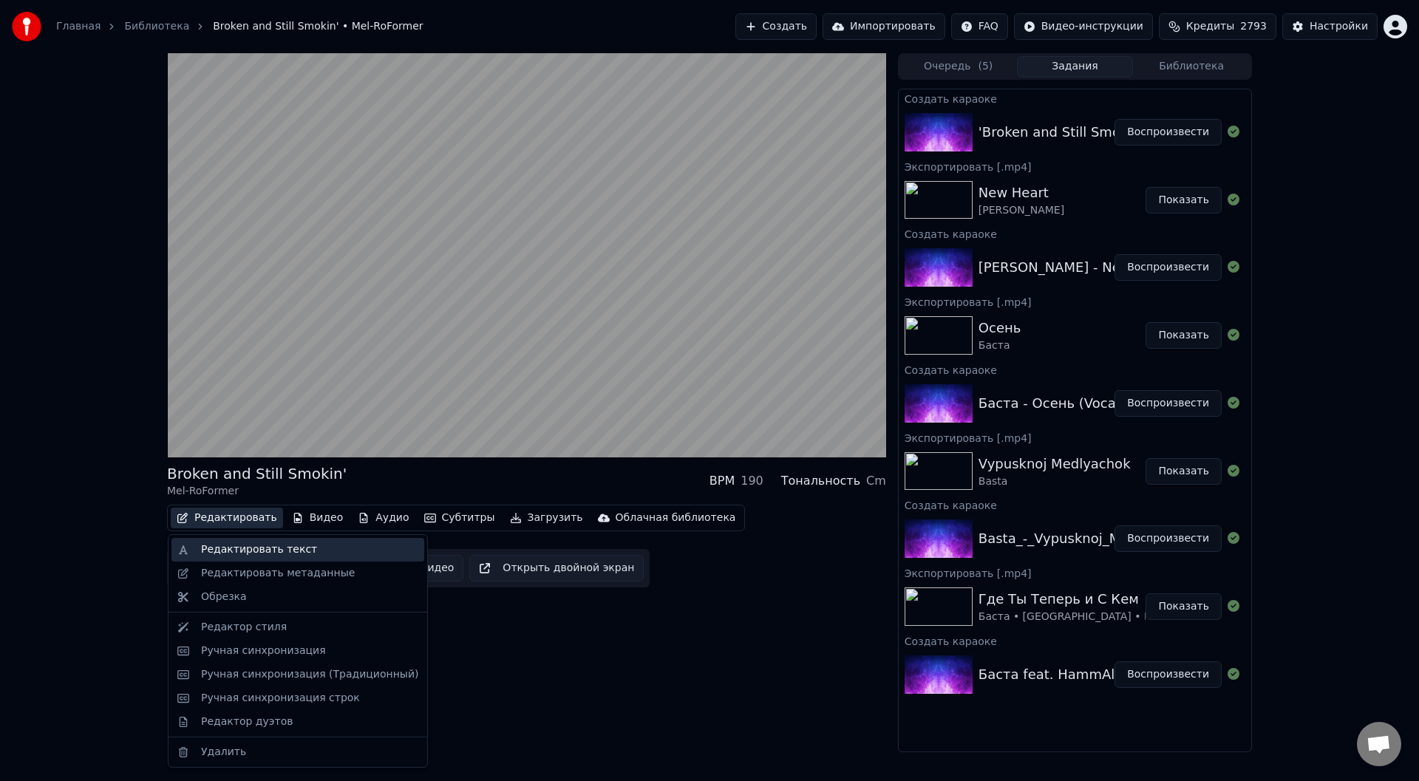
click at [225, 549] on div "Редактировать текст" at bounding box center [259, 549] width 116 height 15
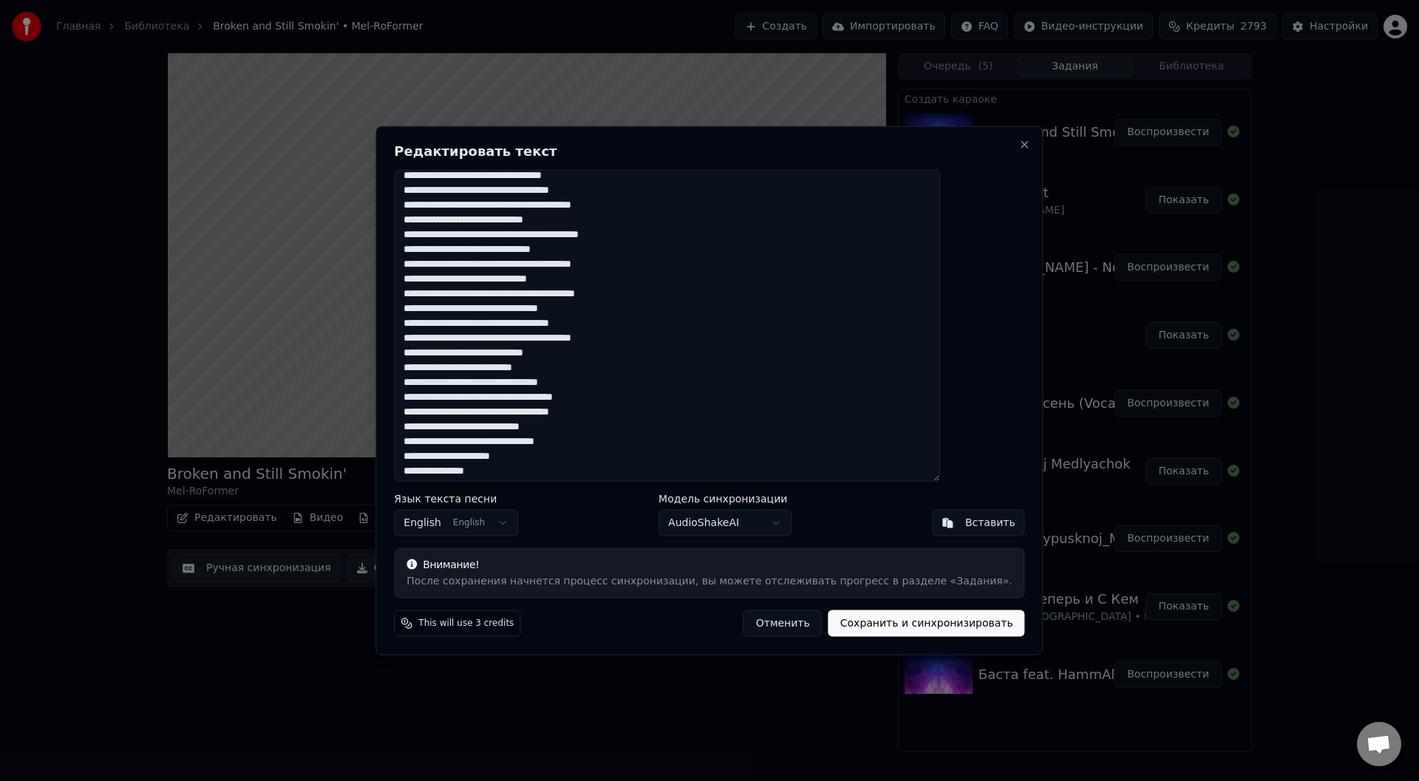
scroll to position [1045, 0]
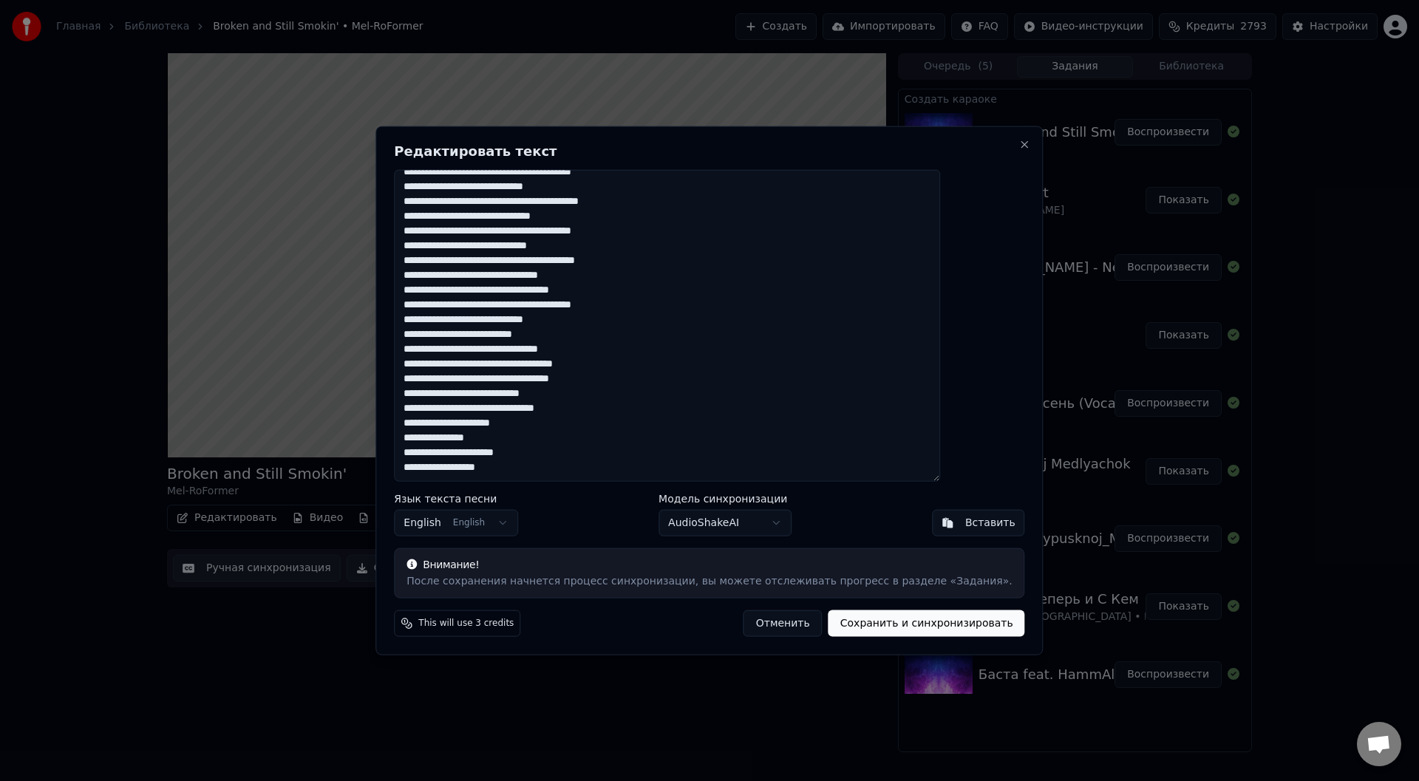
drag, startPoint x: 452, startPoint y: 188, endPoint x: 552, endPoint y: 528, distance: 353.5
click at [550, 529] on div "Редактировать текст Язык текста песни English English Модель синхронизации Audi…" at bounding box center [708, 391] width 667 height 530
click at [1019, 142] on button "Close" at bounding box center [1025, 144] width 12 height 12
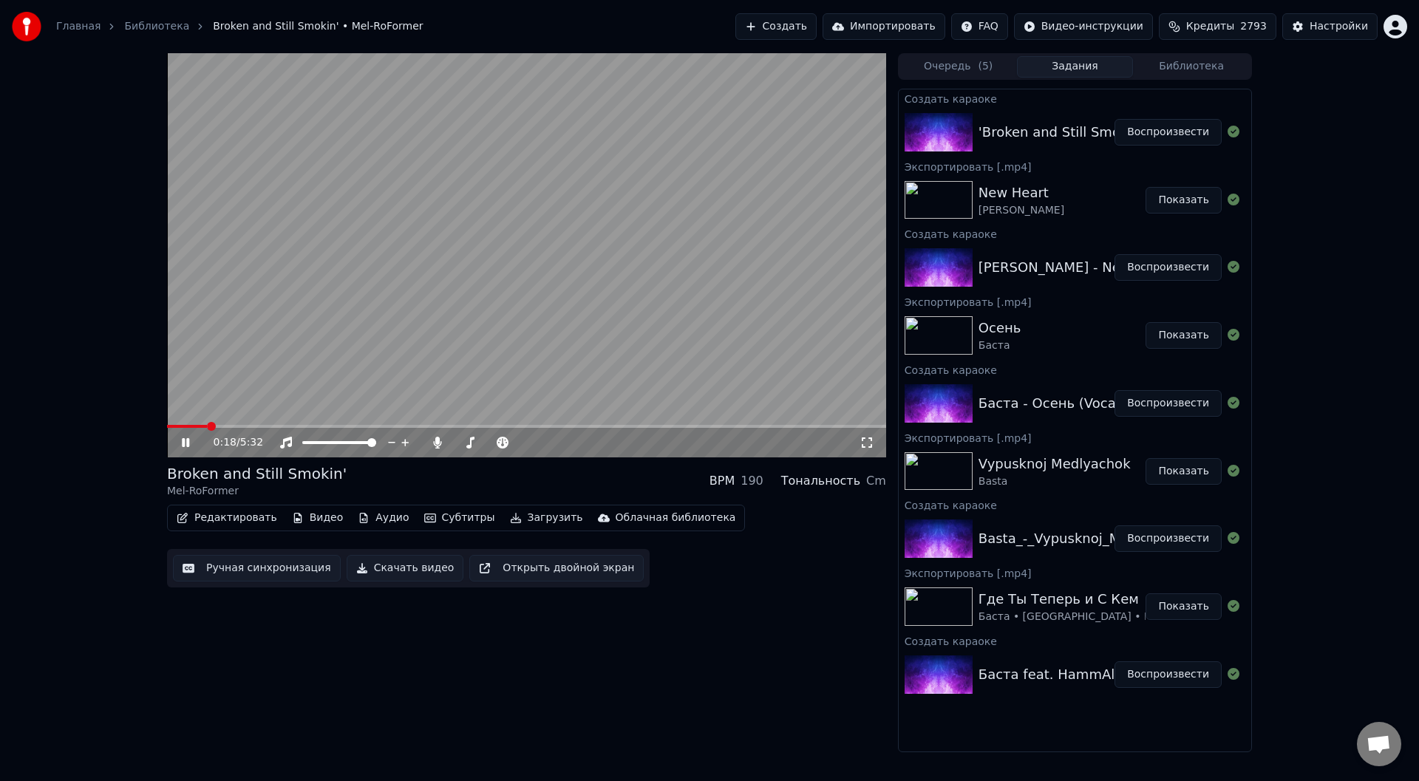
click at [601, 216] on video at bounding box center [526, 255] width 719 height 404
click at [231, 516] on button "Редактировать" at bounding box center [227, 518] width 112 height 21
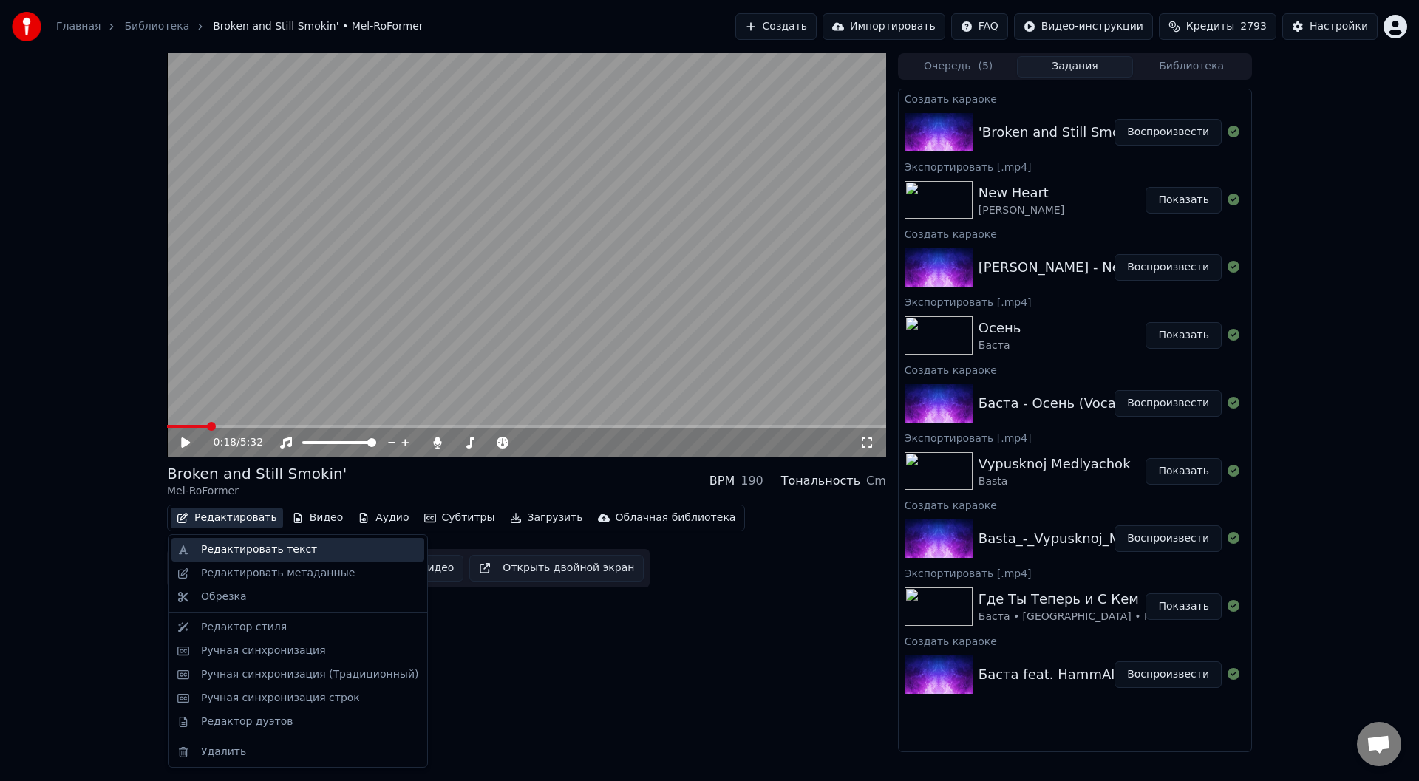
click at [241, 545] on div "Редактировать текст" at bounding box center [259, 549] width 116 height 15
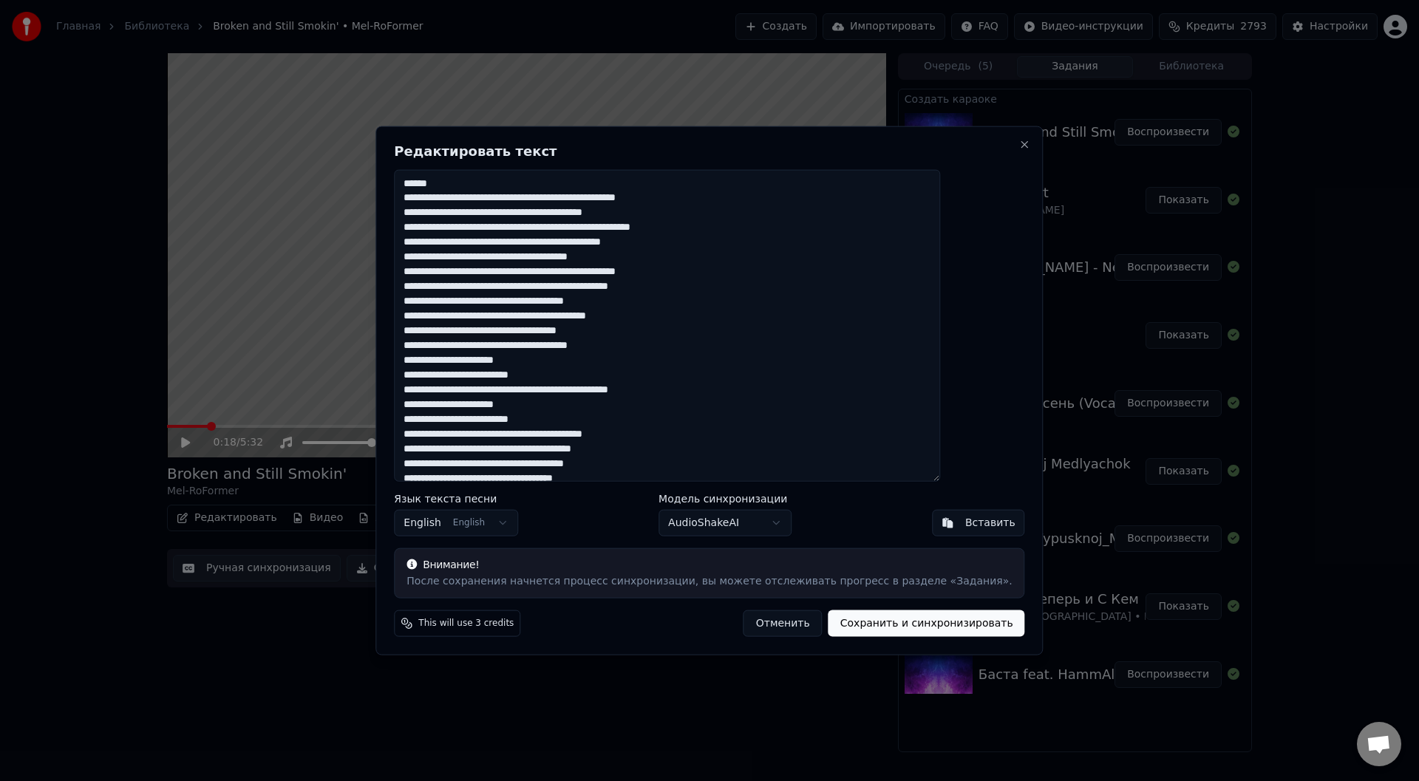
drag, startPoint x: 445, startPoint y: 199, endPoint x: 743, endPoint y: 392, distance: 354.3
click at [743, 392] on textarea at bounding box center [667, 325] width 546 height 313
click at [1019, 142] on button "Close" at bounding box center [1025, 144] width 12 height 12
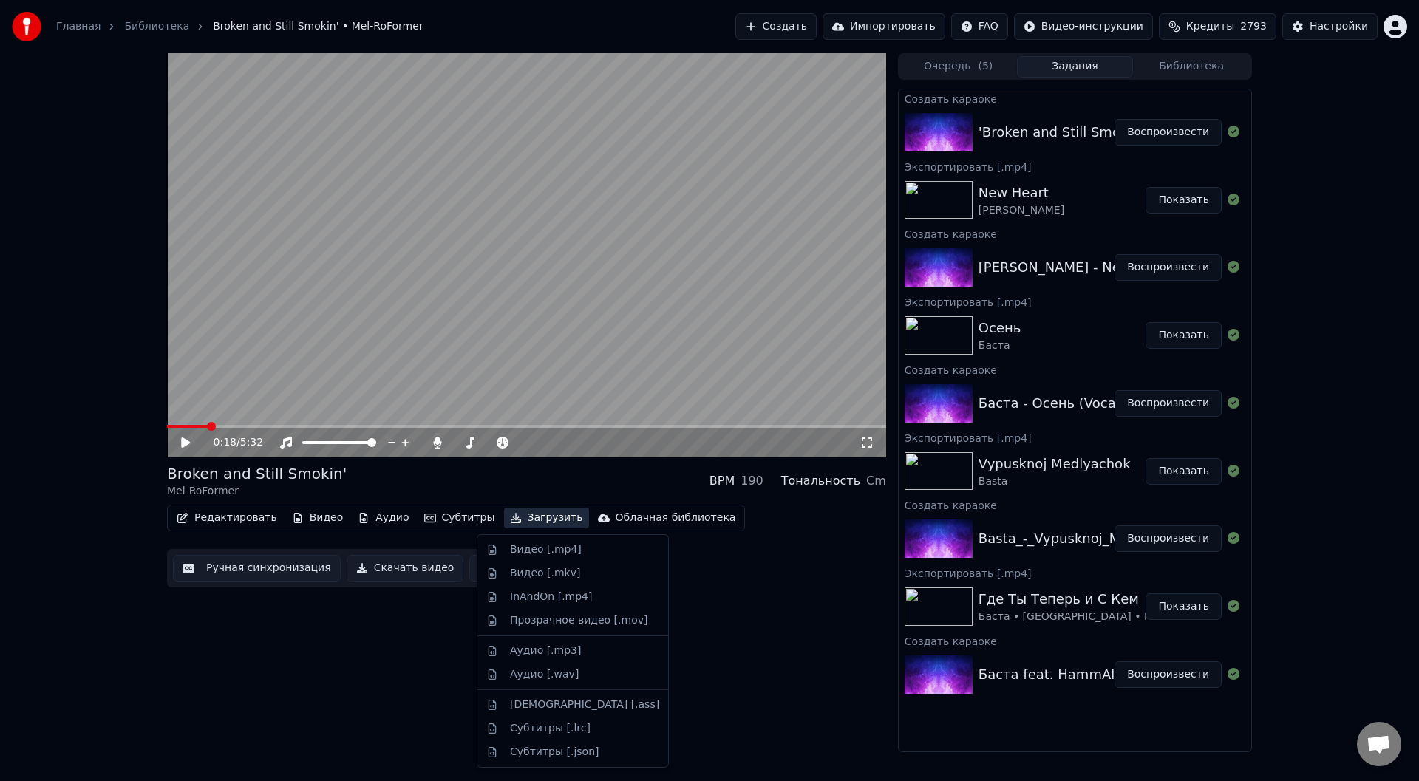
click at [525, 514] on button "Загрузить" at bounding box center [546, 518] width 85 height 21
click at [531, 549] on div "Видео [.mp4]" at bounding box center [546, 549] width 72 height 15
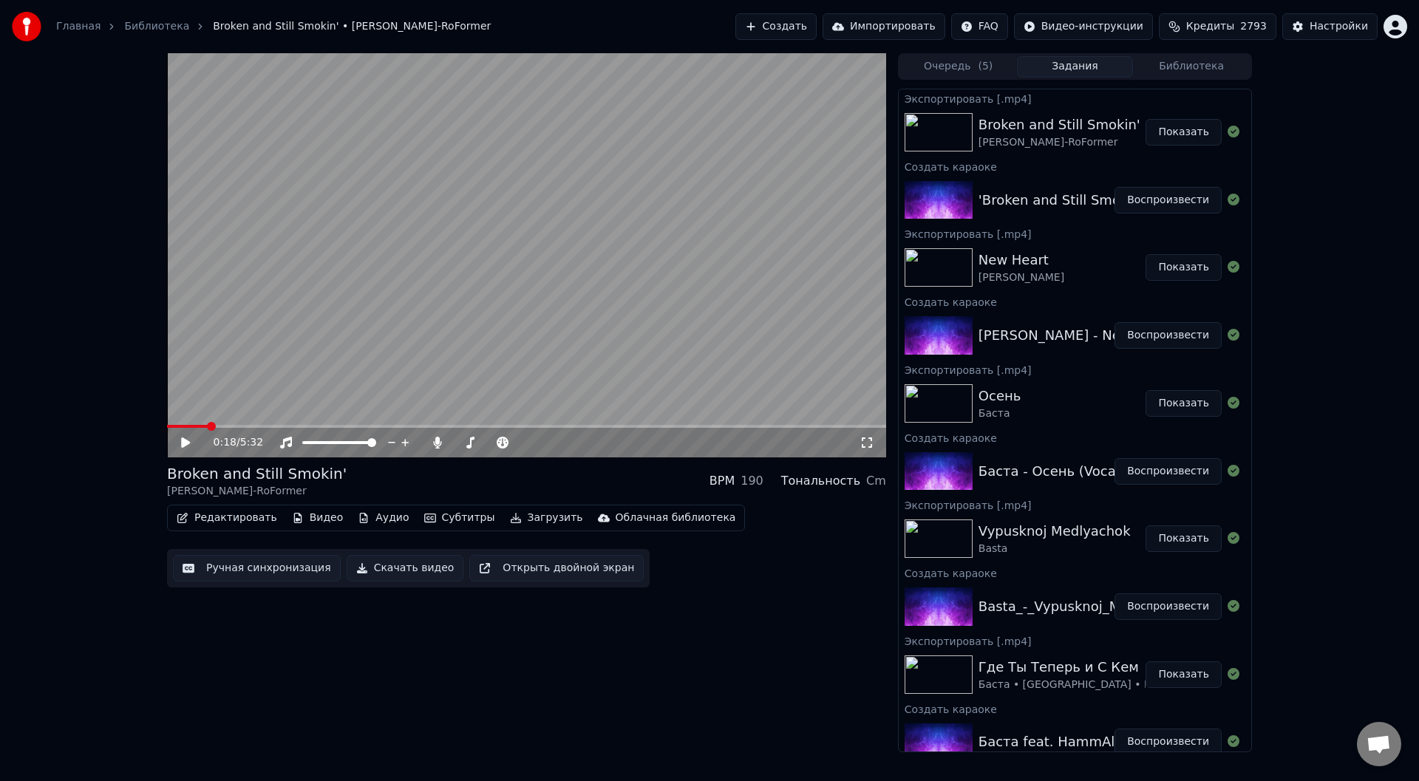
click at [1169, 132] on button "Показать" at bounding box center [1183, 132] width 76 height 27
